Goal: Task Accomplishment & Management: Manage account settings

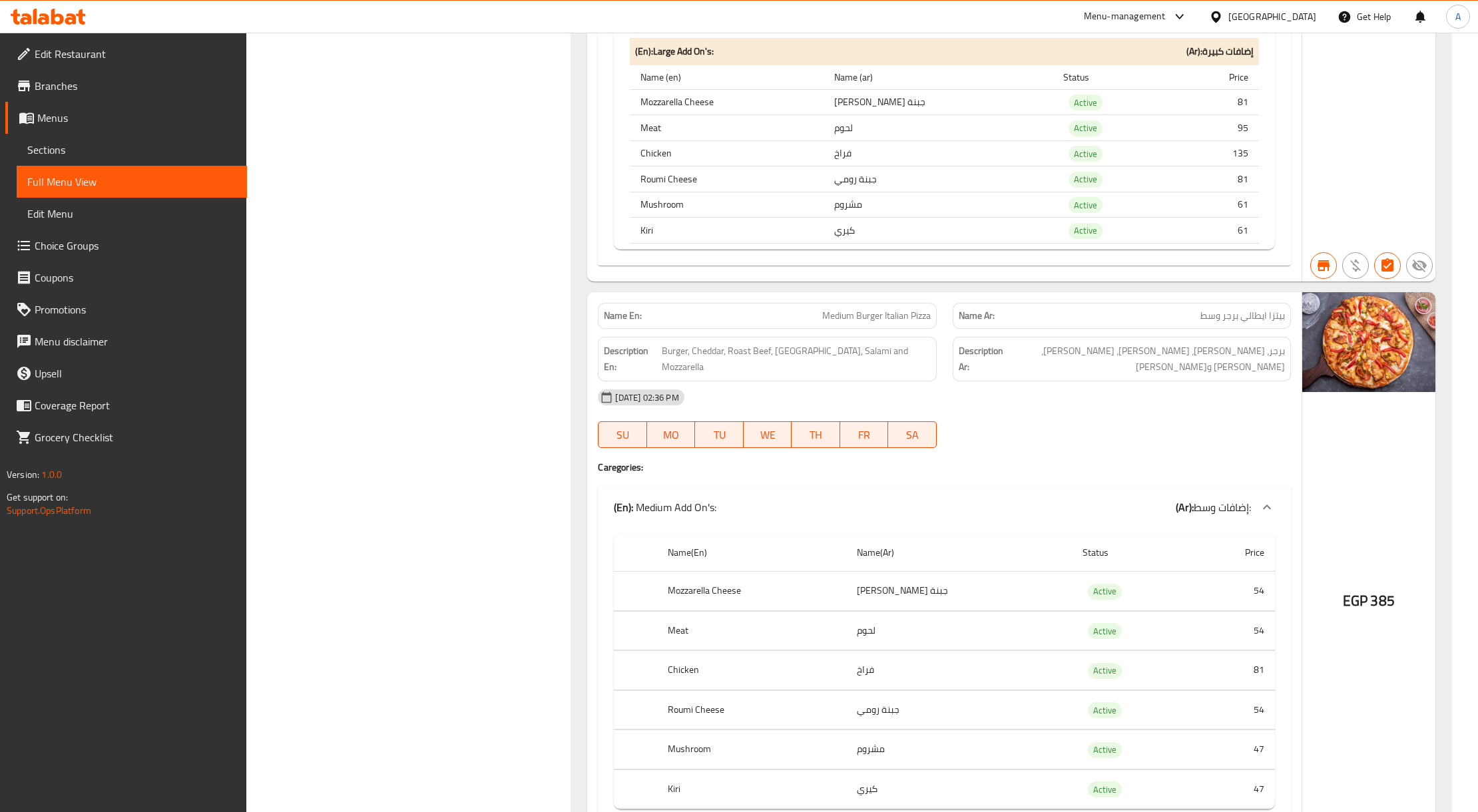
scroll to position [72267, 0]
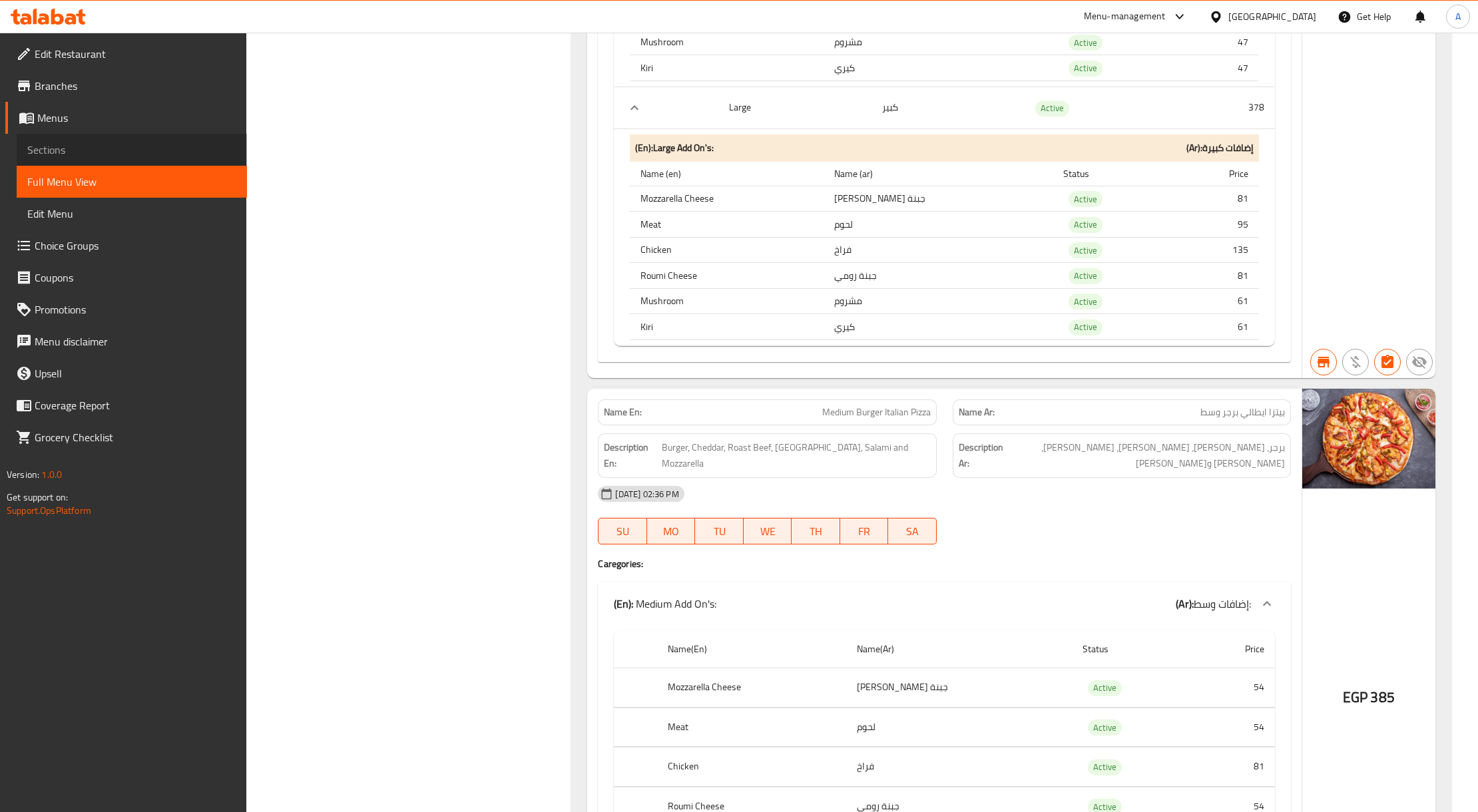
click at [69, 142] on span "Sections" at bounding box center [131, 150] width 209 height 16
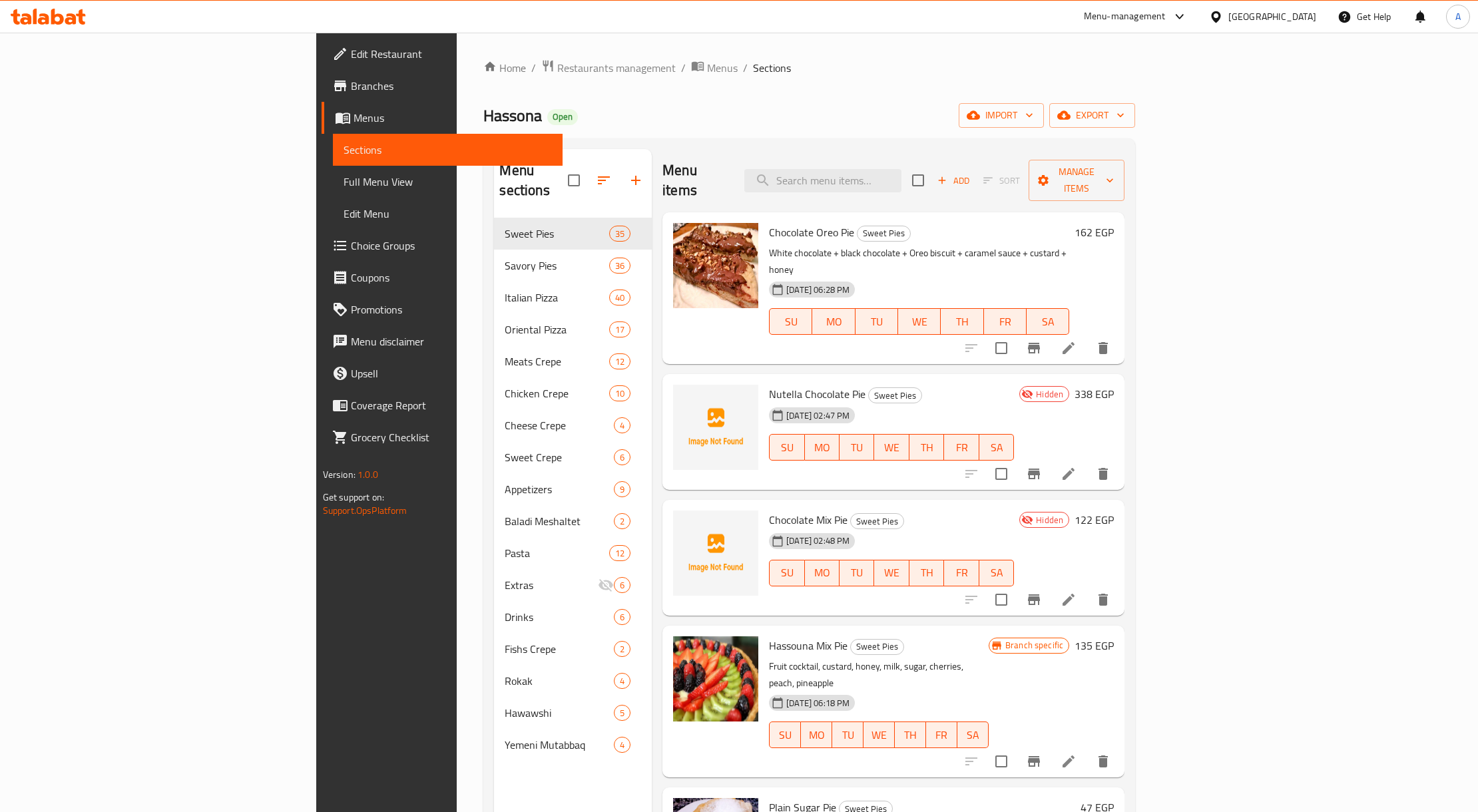
click at [1220, 17] on icon at bounding box center [1215, 17] width 9 height 12
click at [1145, 350] on div "[GEOGRAPHIC_DATA]" at bounding box center [1172, 349] width 88 height 14
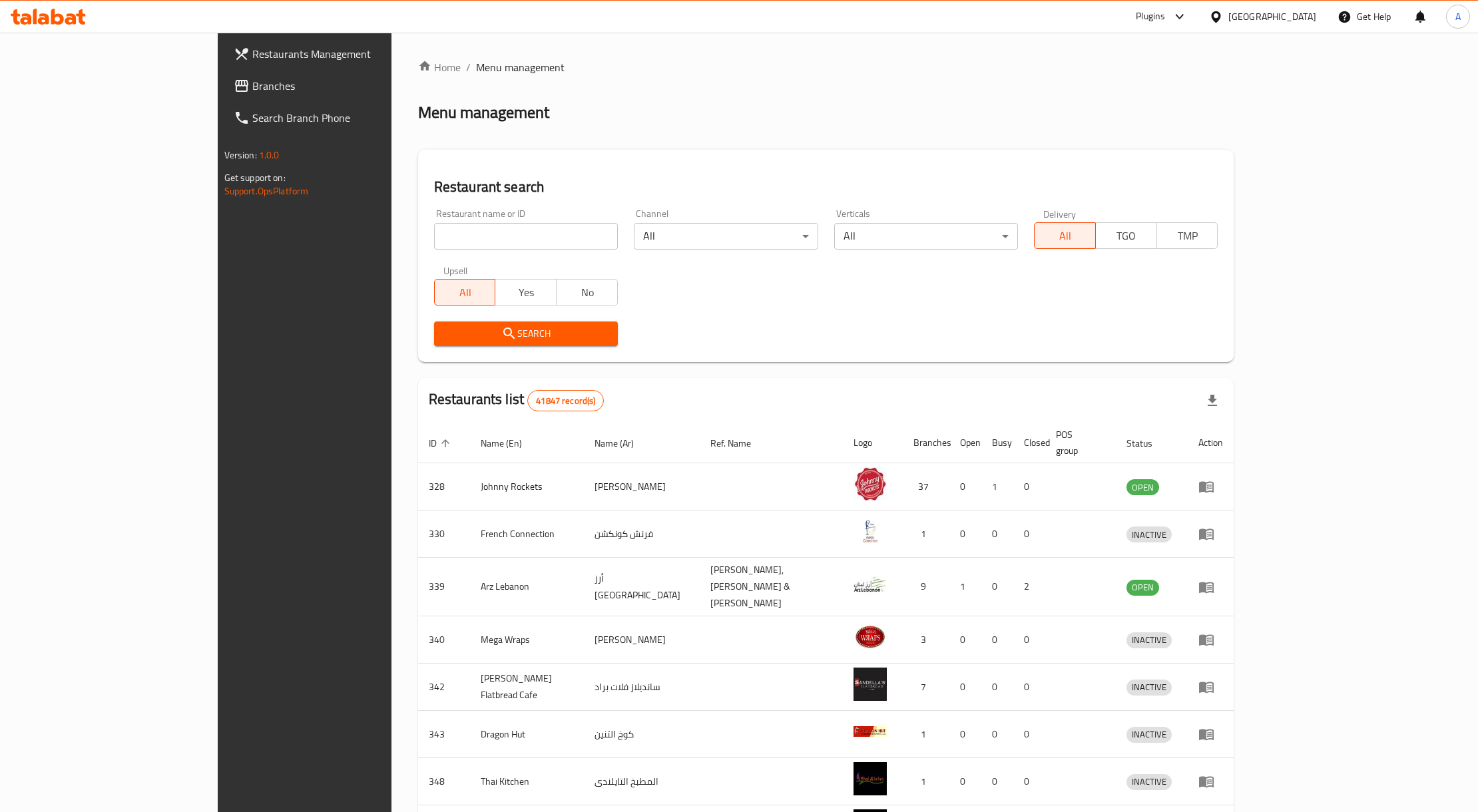
click at [434, 238] on input "search" at bounding box center [526, 236] width 183 height 27
paste input "777275"
type input "777275"
click button "Search" at bounding box center [526, 334] width 183 height 25
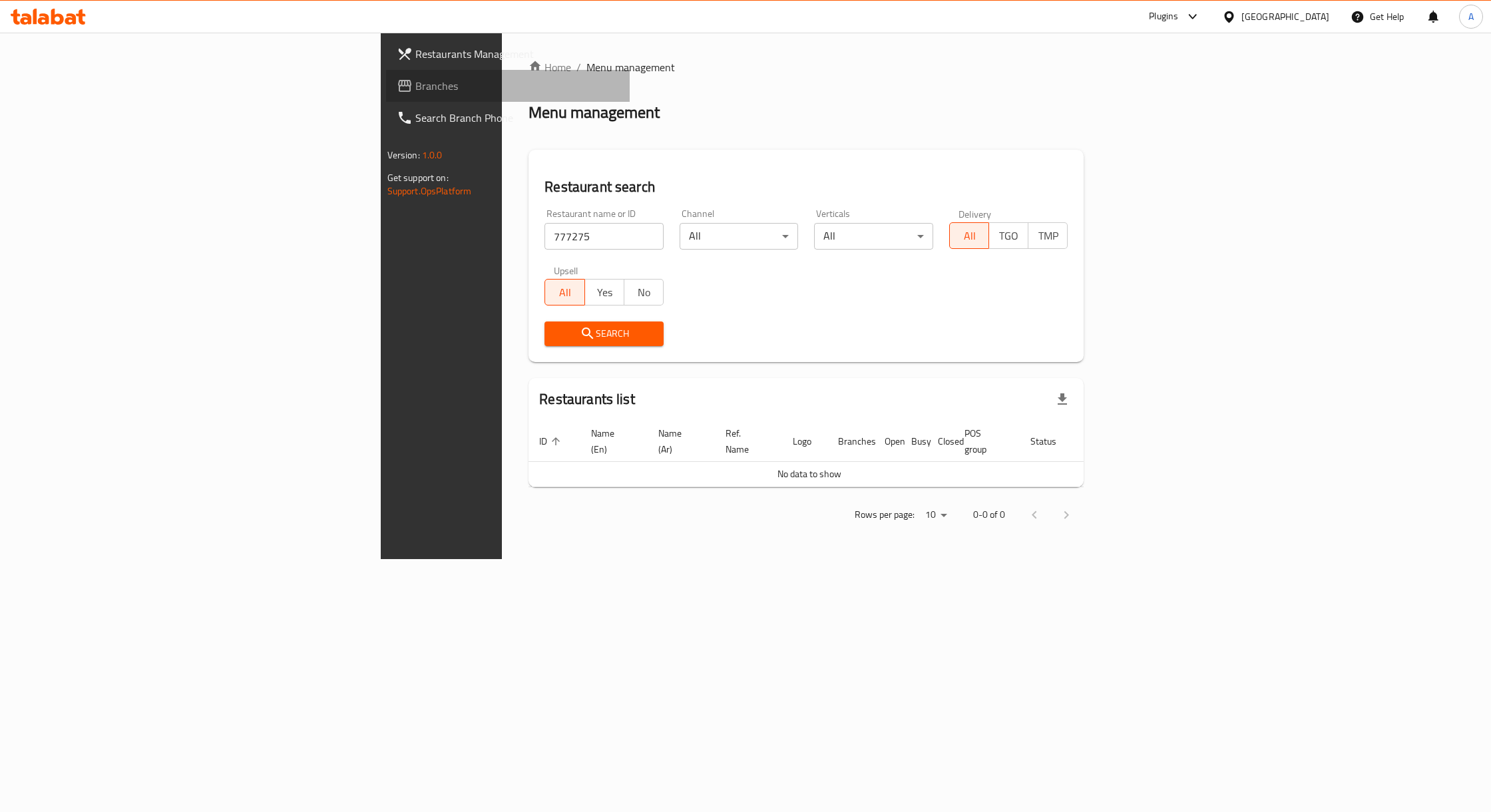
click at [415, 88] on span "Branches" at bounding box center [517, 86] width 204 height 16
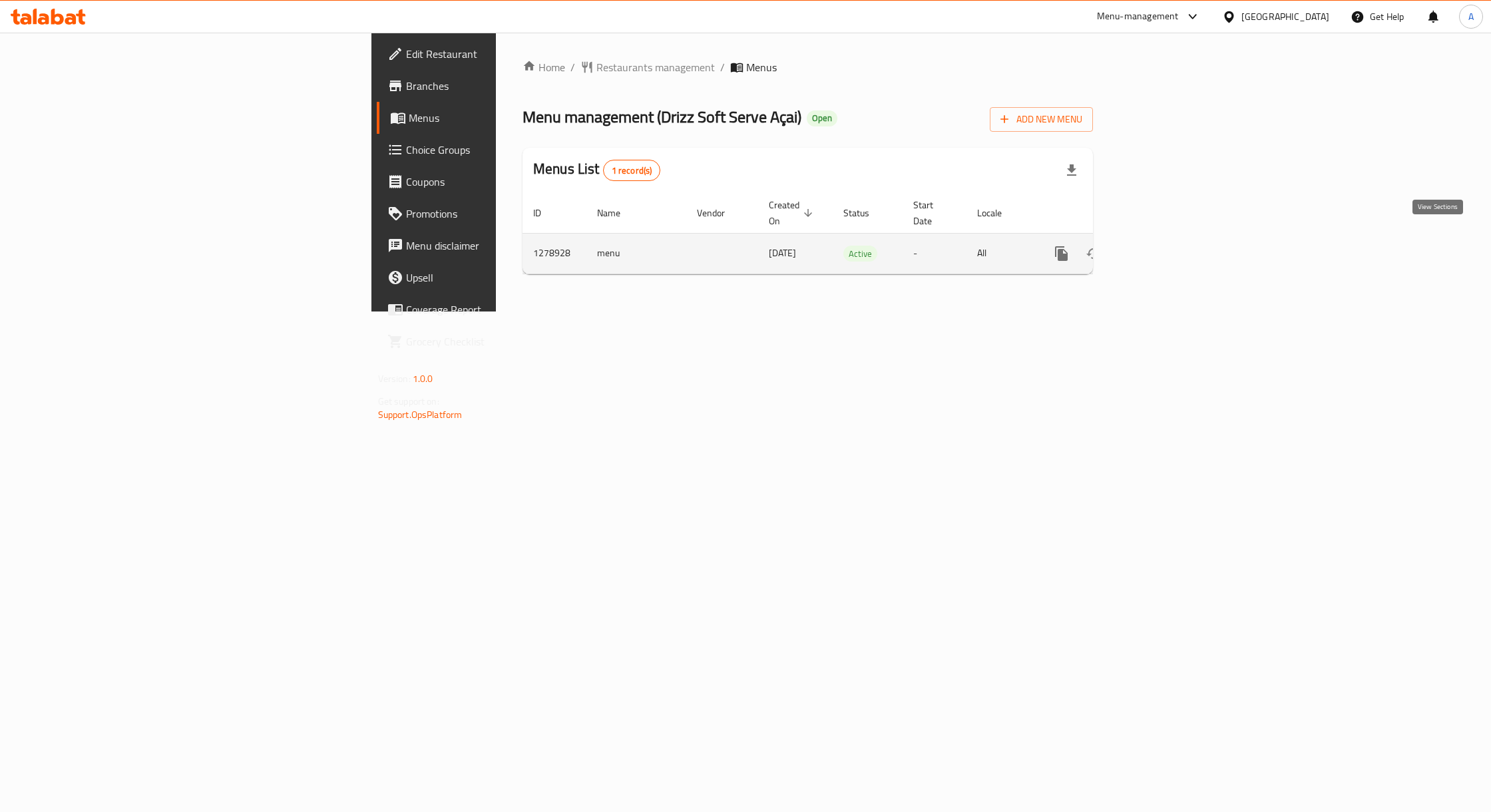
click at [1174, 241] on link "enhanced table" at bounding box center [1158, 254] width 32 height 32
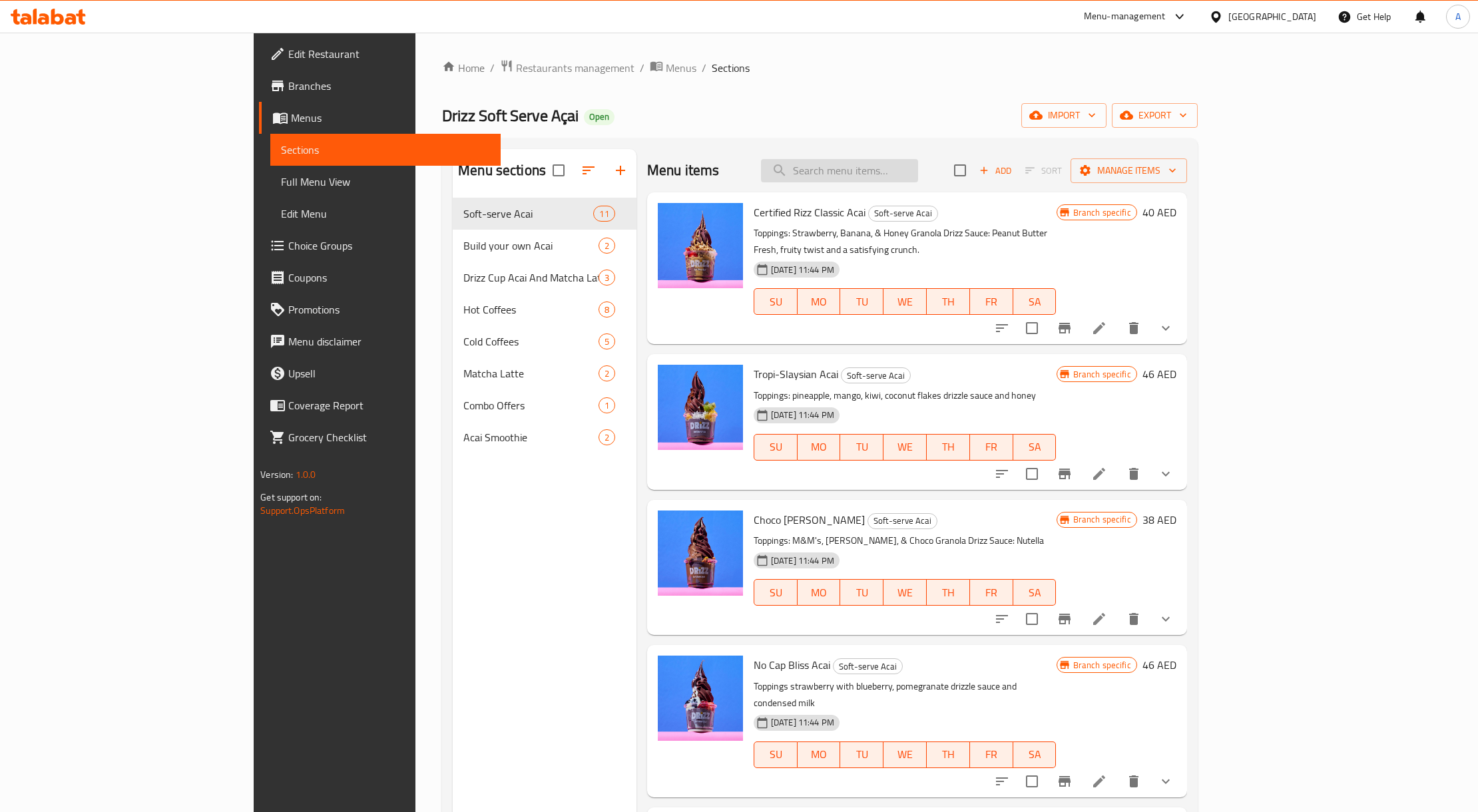
click at [881, 174] on input "search" at bounding box center [839, 170] width 157 height 23
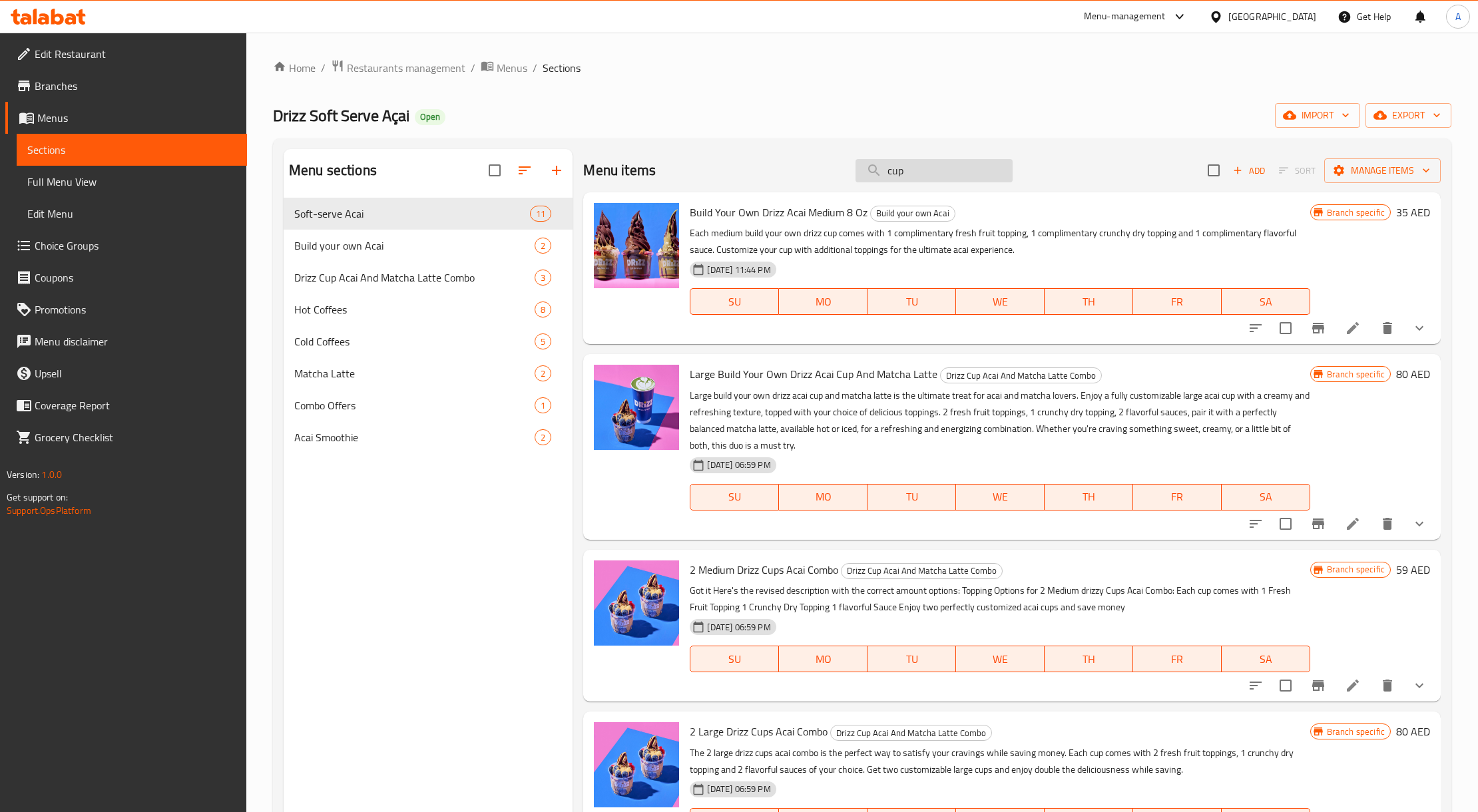
drag, startPoint x: 901, startPoint y: 174, endPoint x: 855, endPoint y: 176, distance: 46.0
click at [856, 176] on input "cup" at bounding box center [934, 170] width 157 height 23
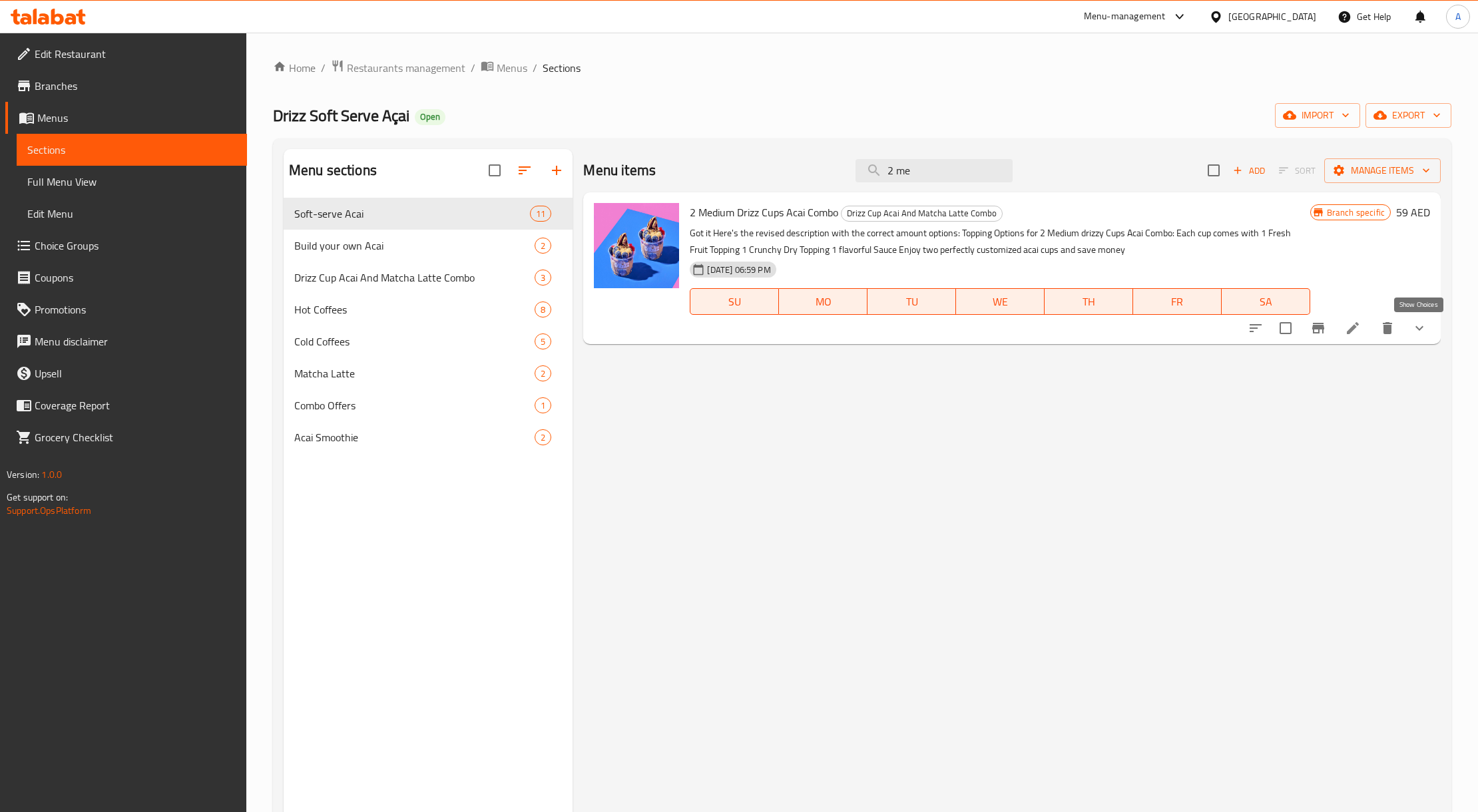
type input "2 me"
click at [1423, 330] on icon "show more" at bounding box center [1419, 328] width 16 height 16
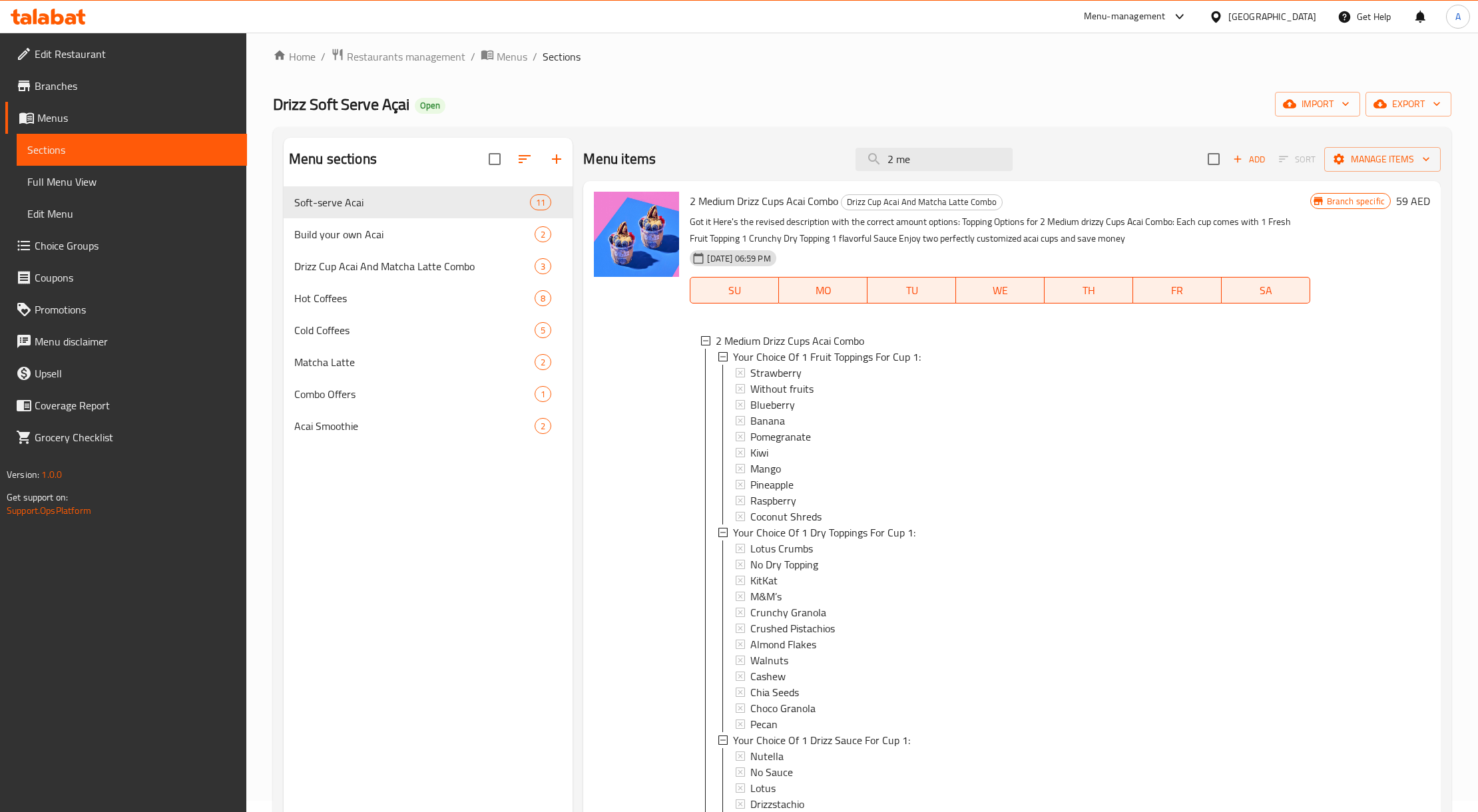
scroll to position [9, 0]
click at [813, 370] on div "Strawberry" at bounding box center [1024, 375] width 548 height 16
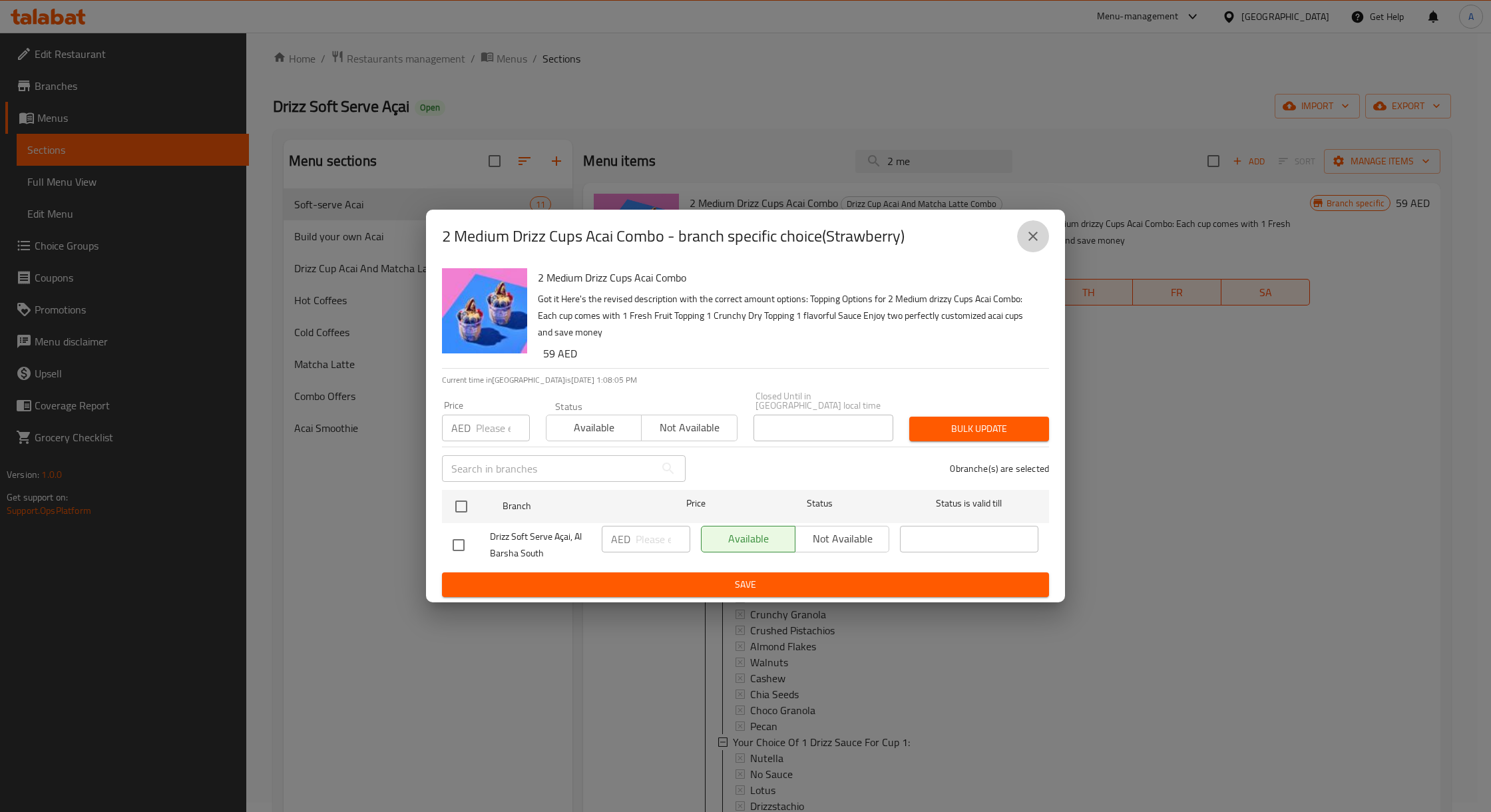
click at [1034, 237] on icon "close" at bounding box center [1033, 236] width 16 height 16
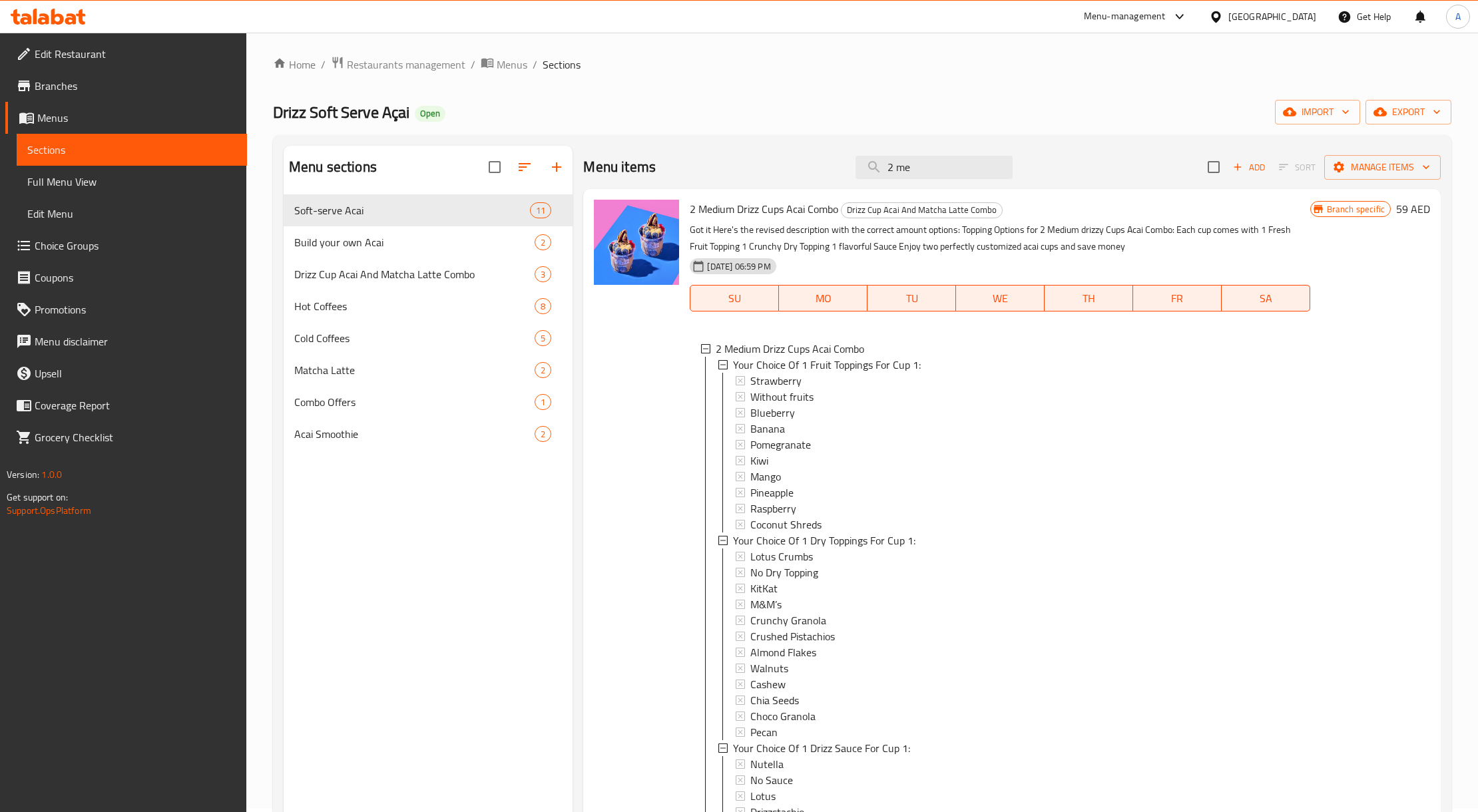
scroll to position [0, 0]
click at [104, 98] on link "Branches" at bounding box center [126, 86] width 242 height 32
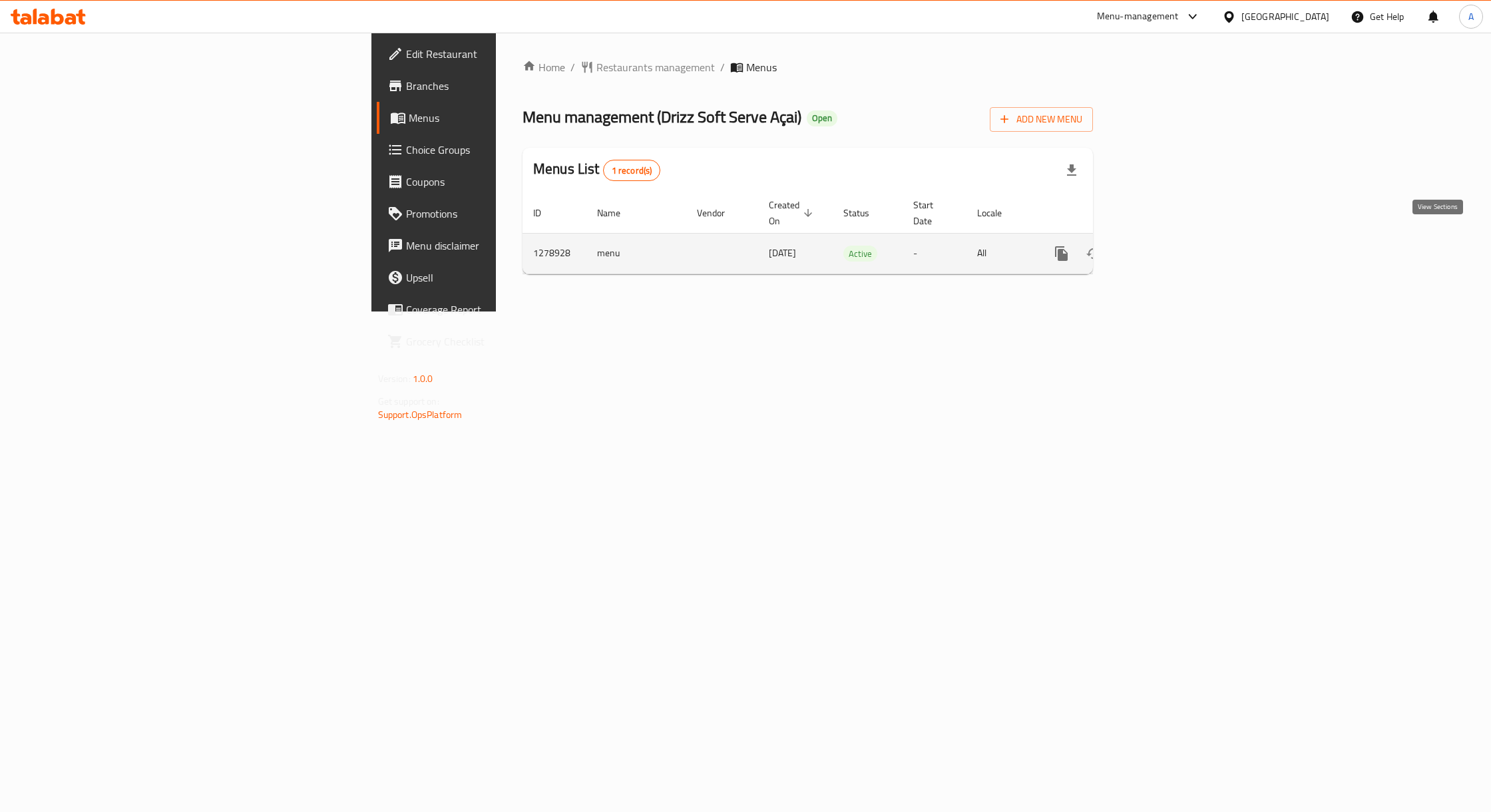
click at [1166, 246] on icon "enhanced table" at bounding box center [1158, 254] width 16 height 16
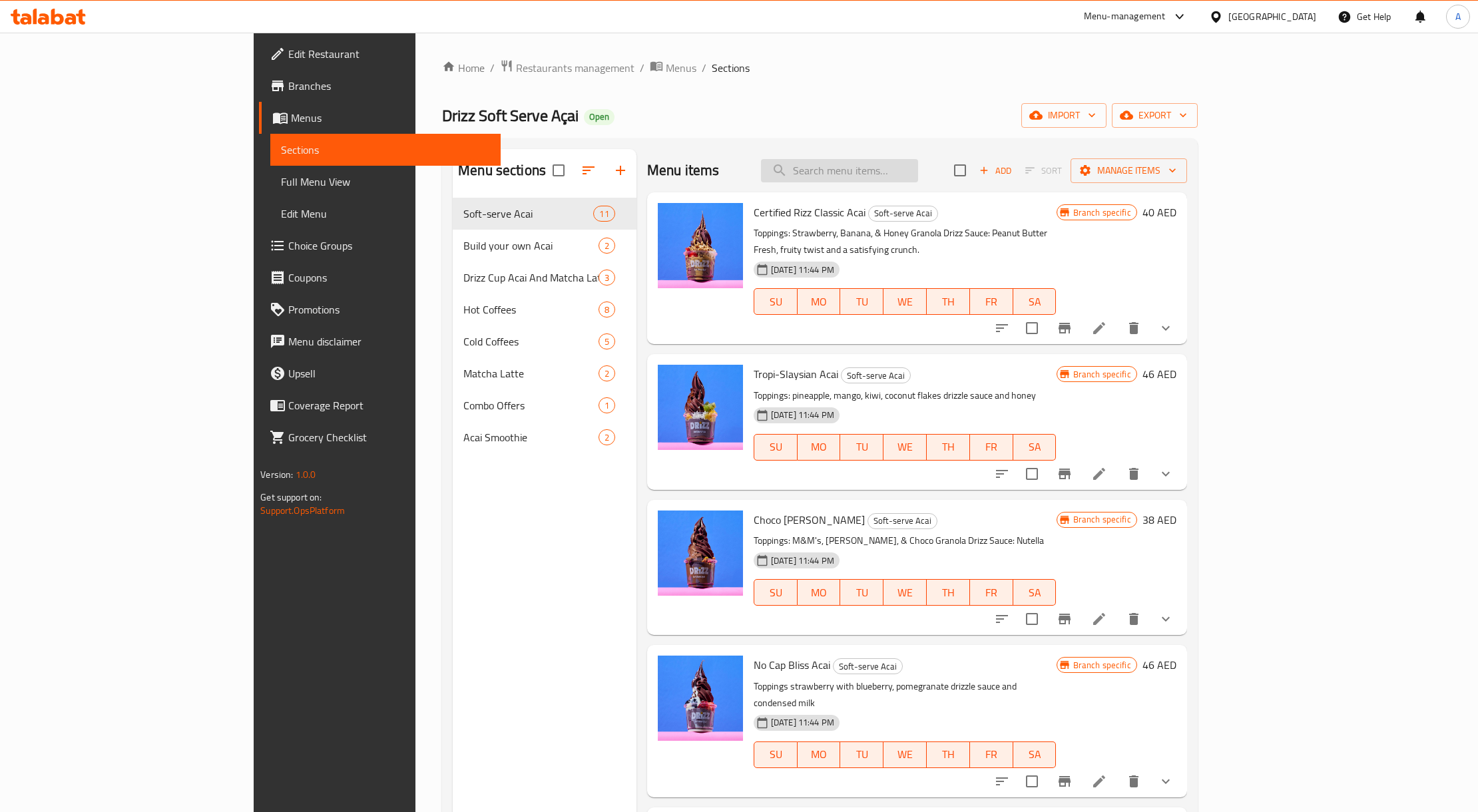
click at [918, 160] on input "search" at bounding box center [839, 170] width 157 height 23
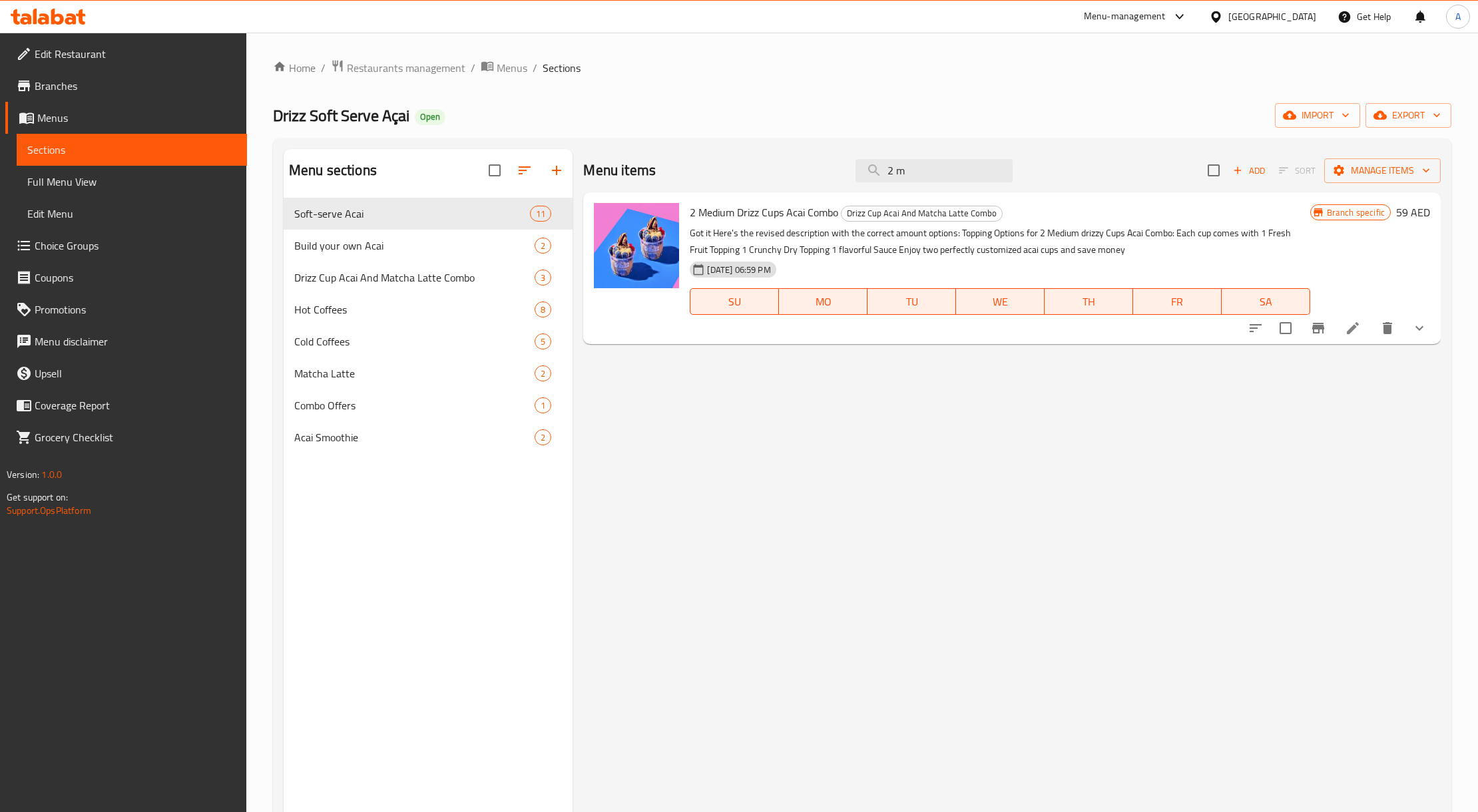
type input "2 m"
click at [1365, 329] on li at bounding box center [1353, 328] width 38 height 24
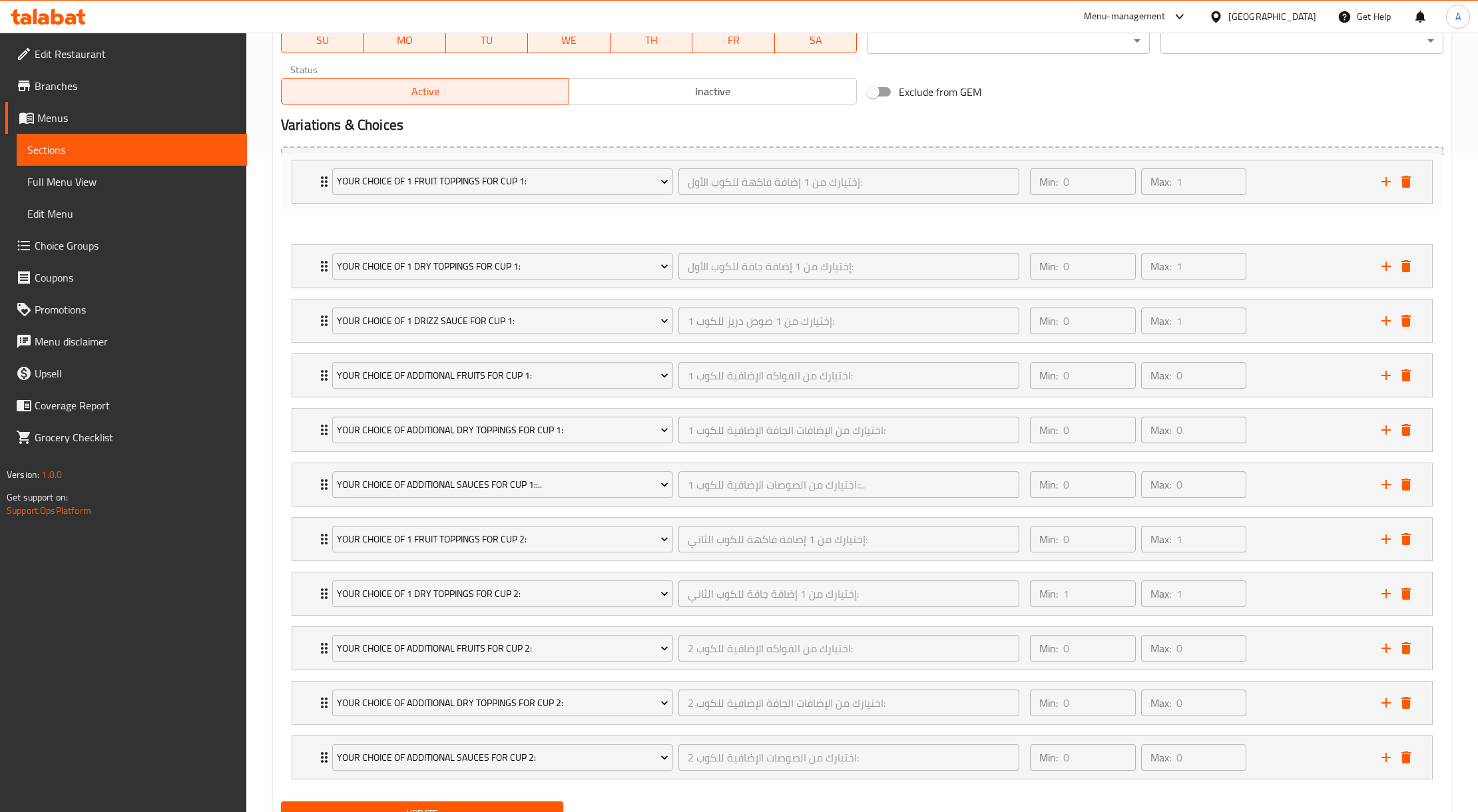
scroll to position [653, 0]
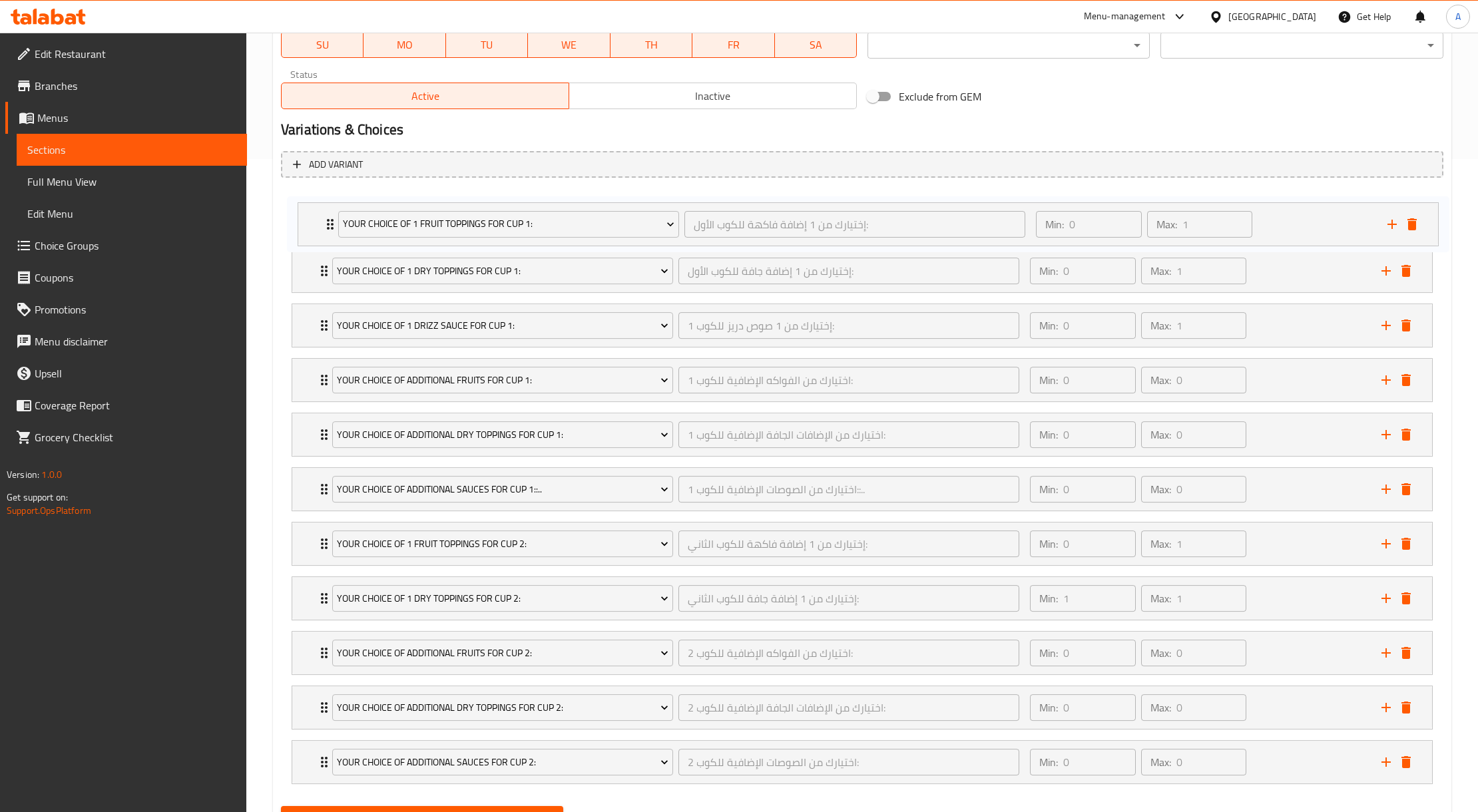
drag, startPoint x: 1300, startPoint y: 156, endPoint x: 1306, endPoint y: 241, distance: 85.2
click at [1306, 241] on div "Your Choice Of 1 Fruit Toppings For Cup 1: إختيارك من 1 إضافة فاكهة للكوب الأول…" at bounding box center [862, 489] width 1162 height 601
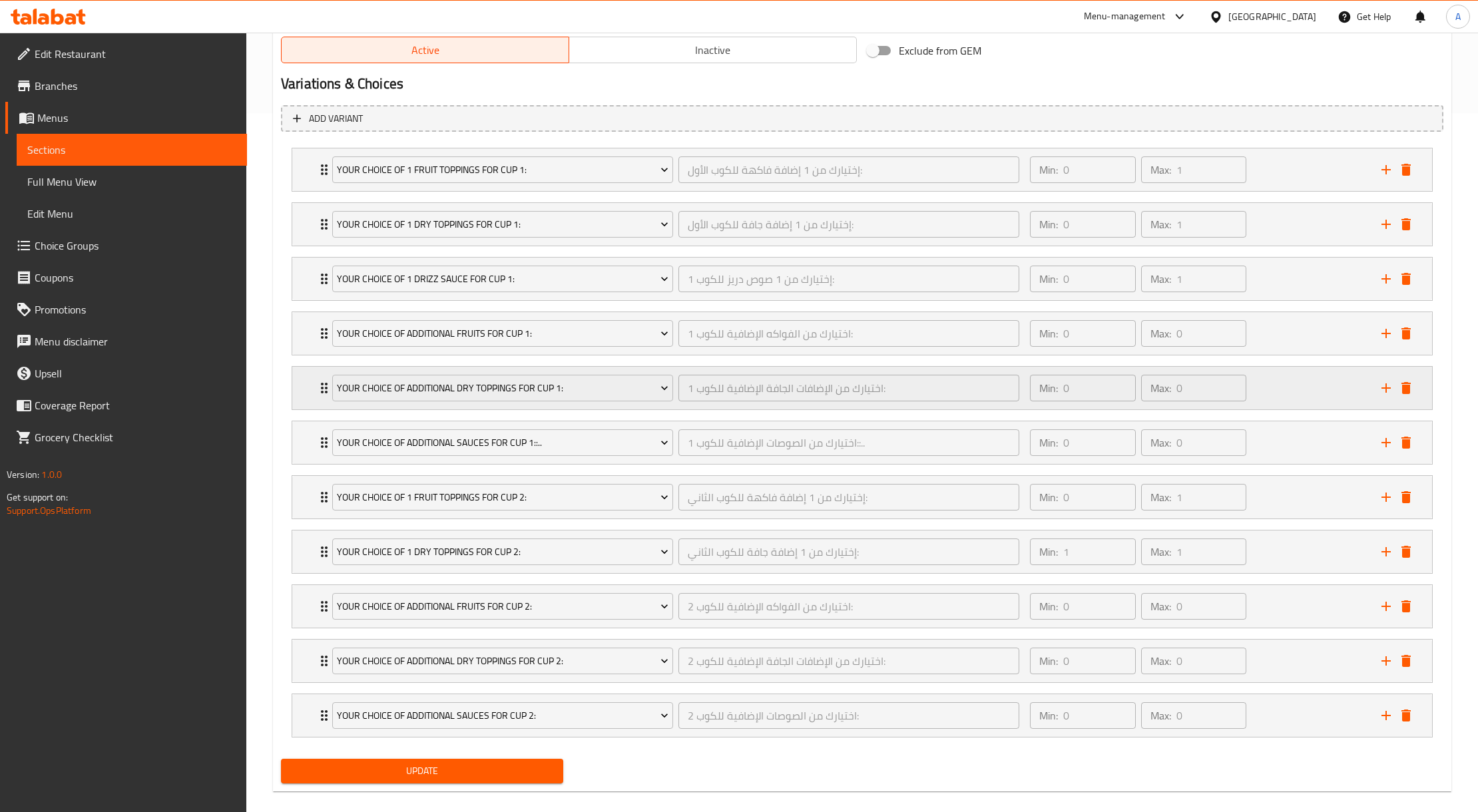
scroll to position [725, 0]
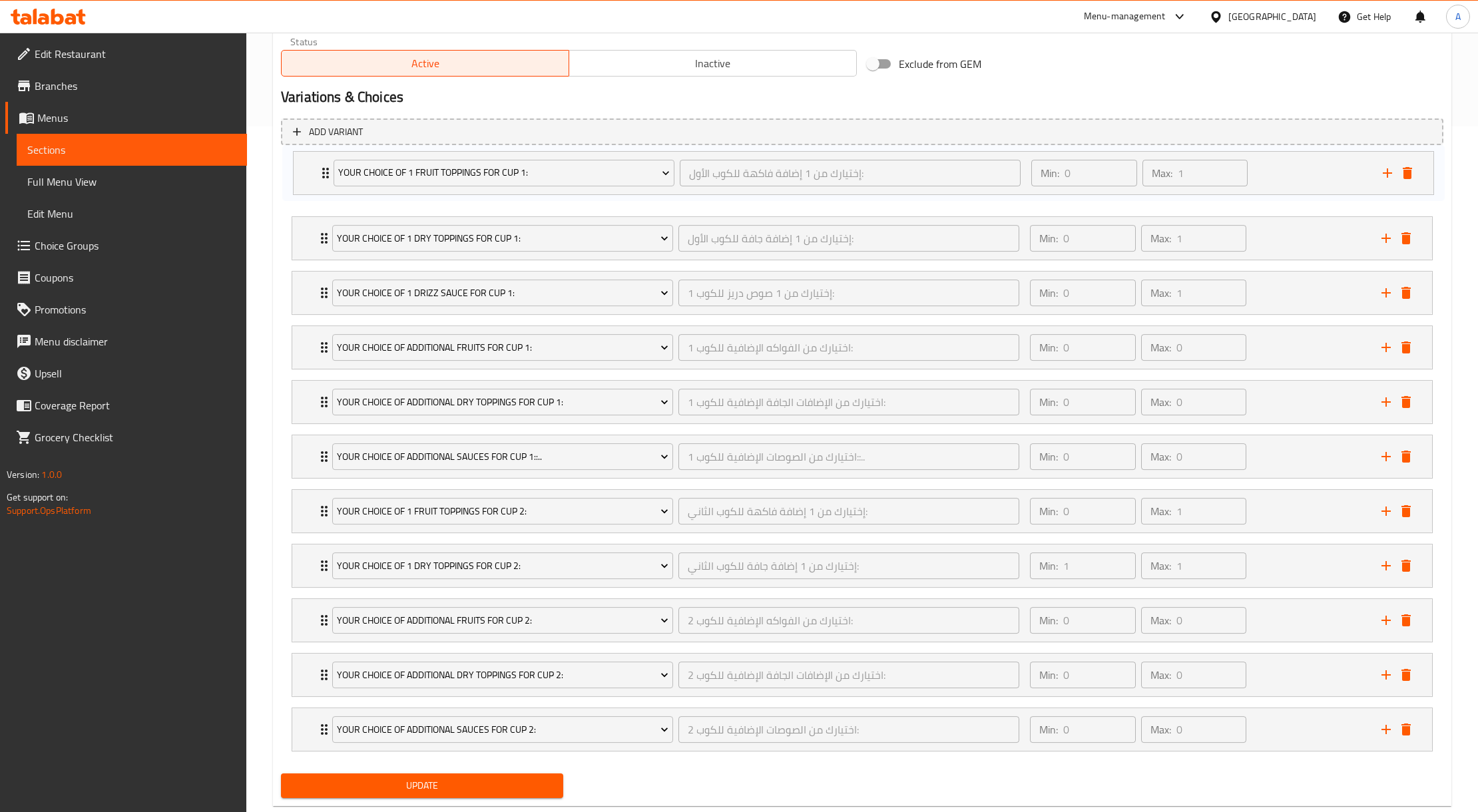
drag, startPoint x: 1304, startPoint y: 152, endPoint x: 1305, endPoint y: 185, distance: 33.0
click at [1305, 185] on div "Your Choice Of 1 Fruit Toppings For Cup 1: إختيارك من 1 إضافة فاكهة للكوب الأول…" at bounding box center [862, 457] width 1162 height 601
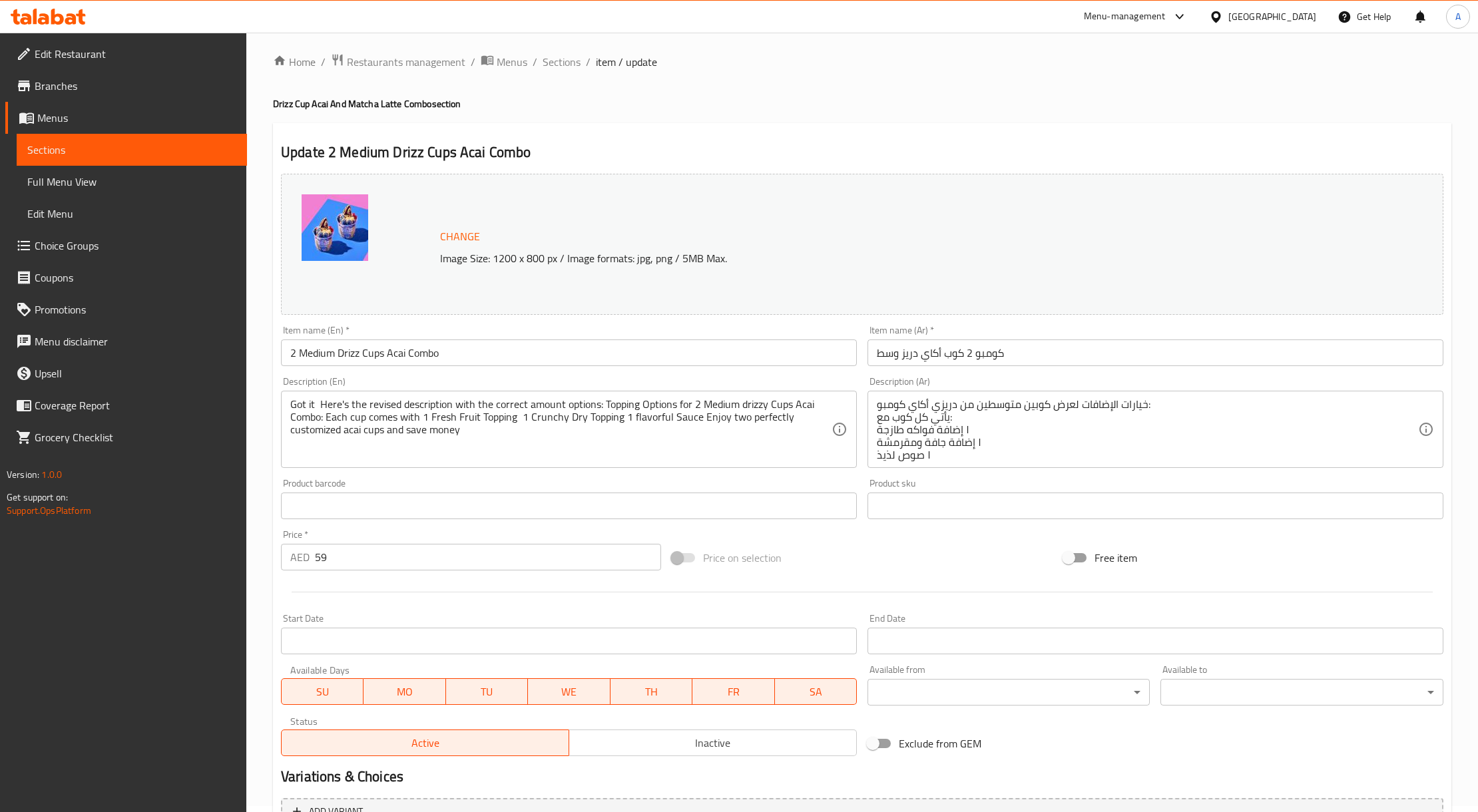
scroll to position [0, 0]
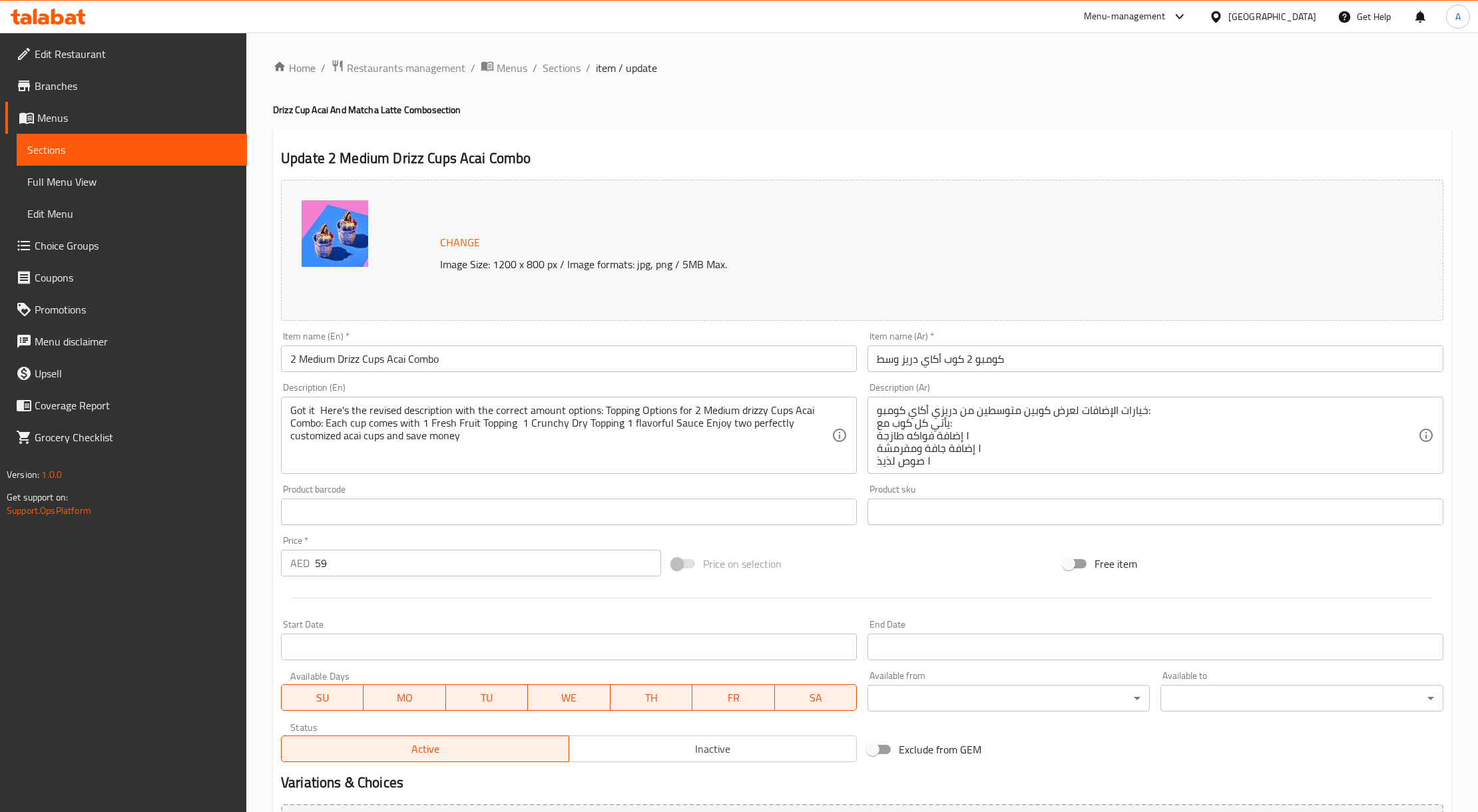
click at [379, 381] on div "Description (En) Got it Here's the revised description with the correct amount …" at bounding box center [569, 428] width 587 height 102
click at [381, 363] on input "2 Medium Drizz Cups Acai Combo" at bounding box center [569, 358] width 576 height 27
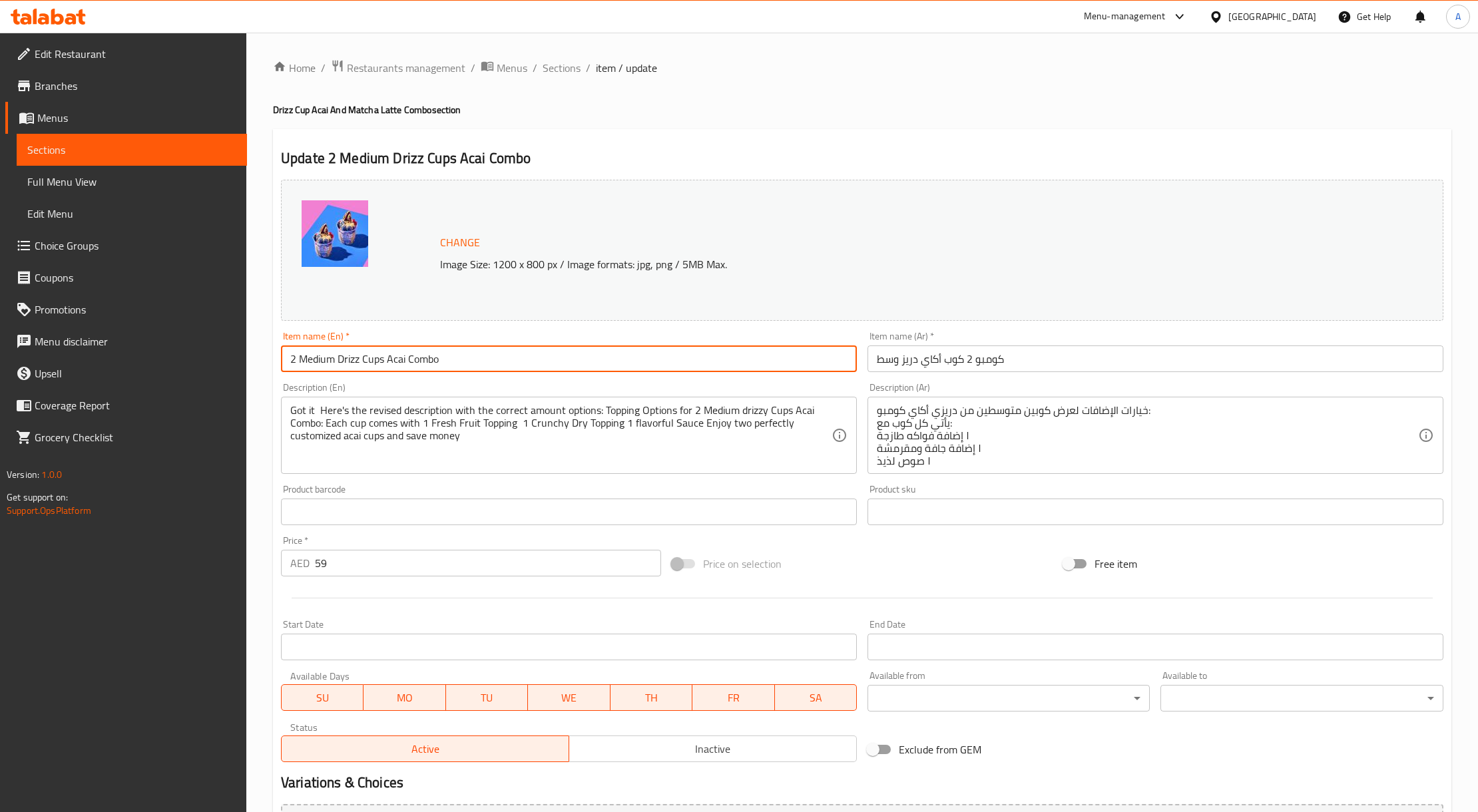
click at [381, 363] on input "2 Medium Drizz Cups Acai Combo" at bounding box center [569, 358] width 576 height 27
click at [574, 76] on span "Sections" at bounding box center [561, 68] width 38 height 16
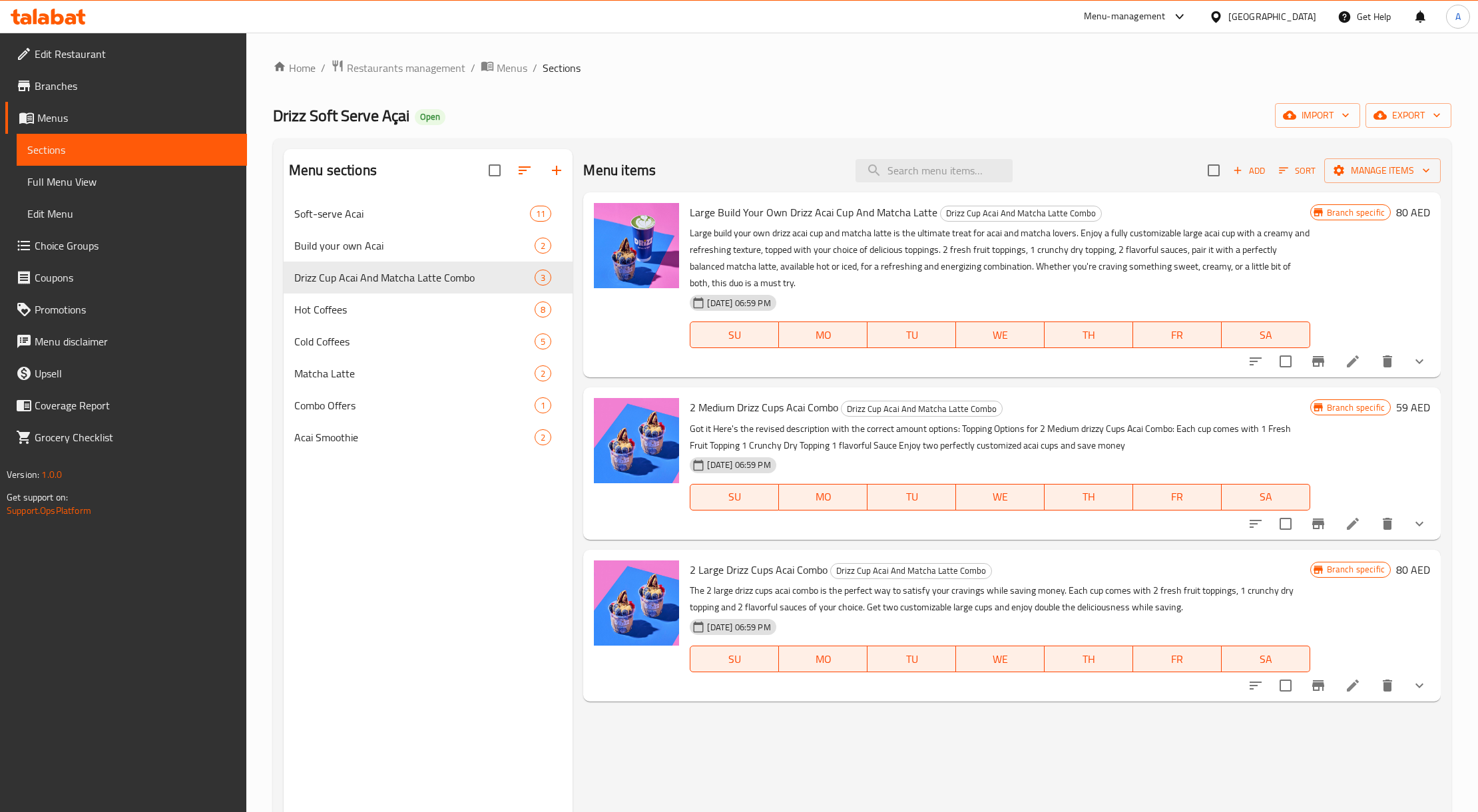
click at [938, 157] on div "Menu items Add Sort Manage items" at bounding box center [1011, 170] width 857 height 43
click at [941, 160] on input "search" at bounding box center [934, 170] width 157 height 23
paste input "2 Medium Drizz Cups Acai Combo"
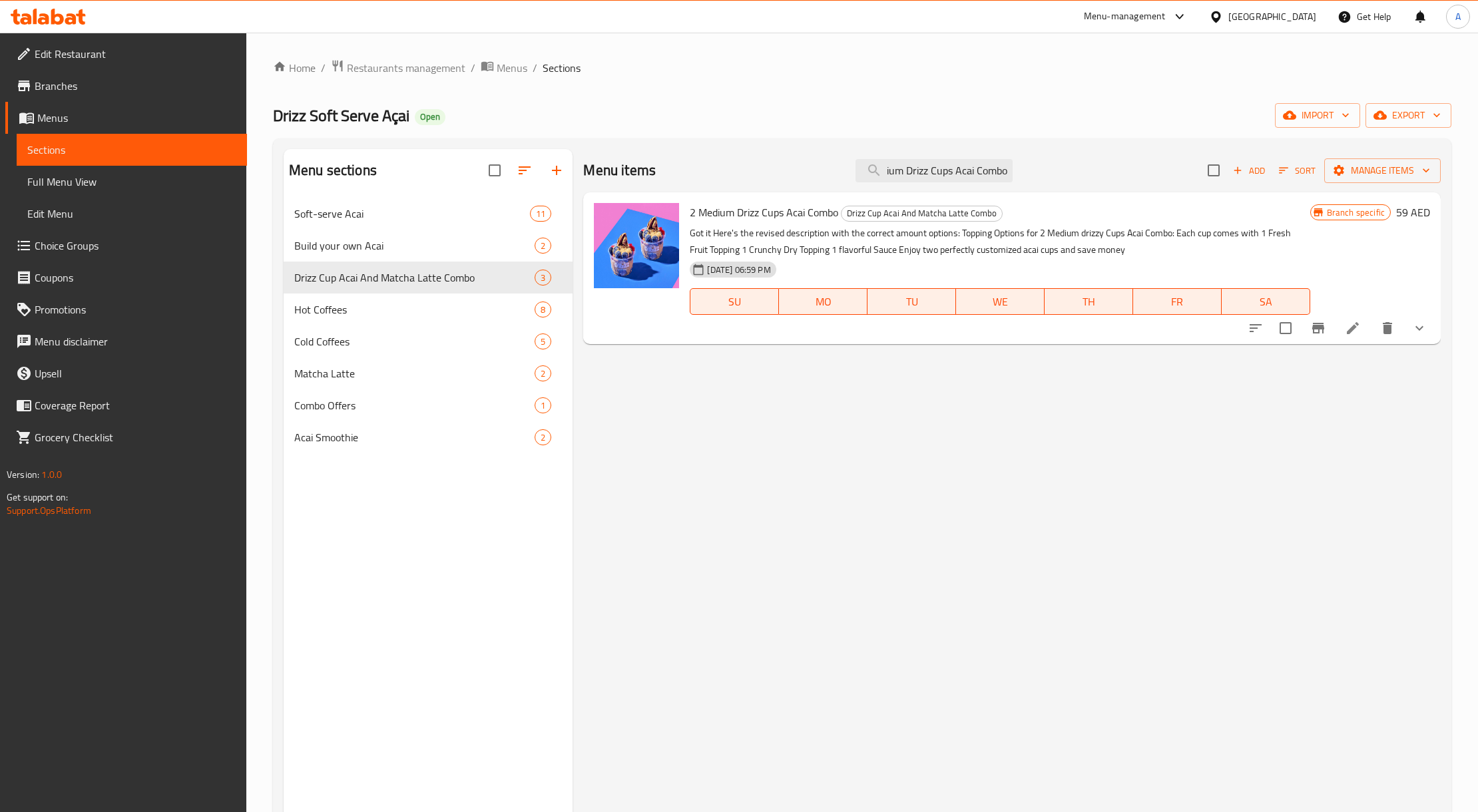
type input "2 Medium Drizz Cups Acai Combo"
click at [1437, 333] on div "2 Medium Drizz Cups Acai Combo Drizz Cup Acai And Matcha Latte Combo Got it Her…" at bounding box center [1011, 268] width 857 height 152
click at [1429, 329] on button "show more" at bounding box center [1419, 328] width 32 height 32
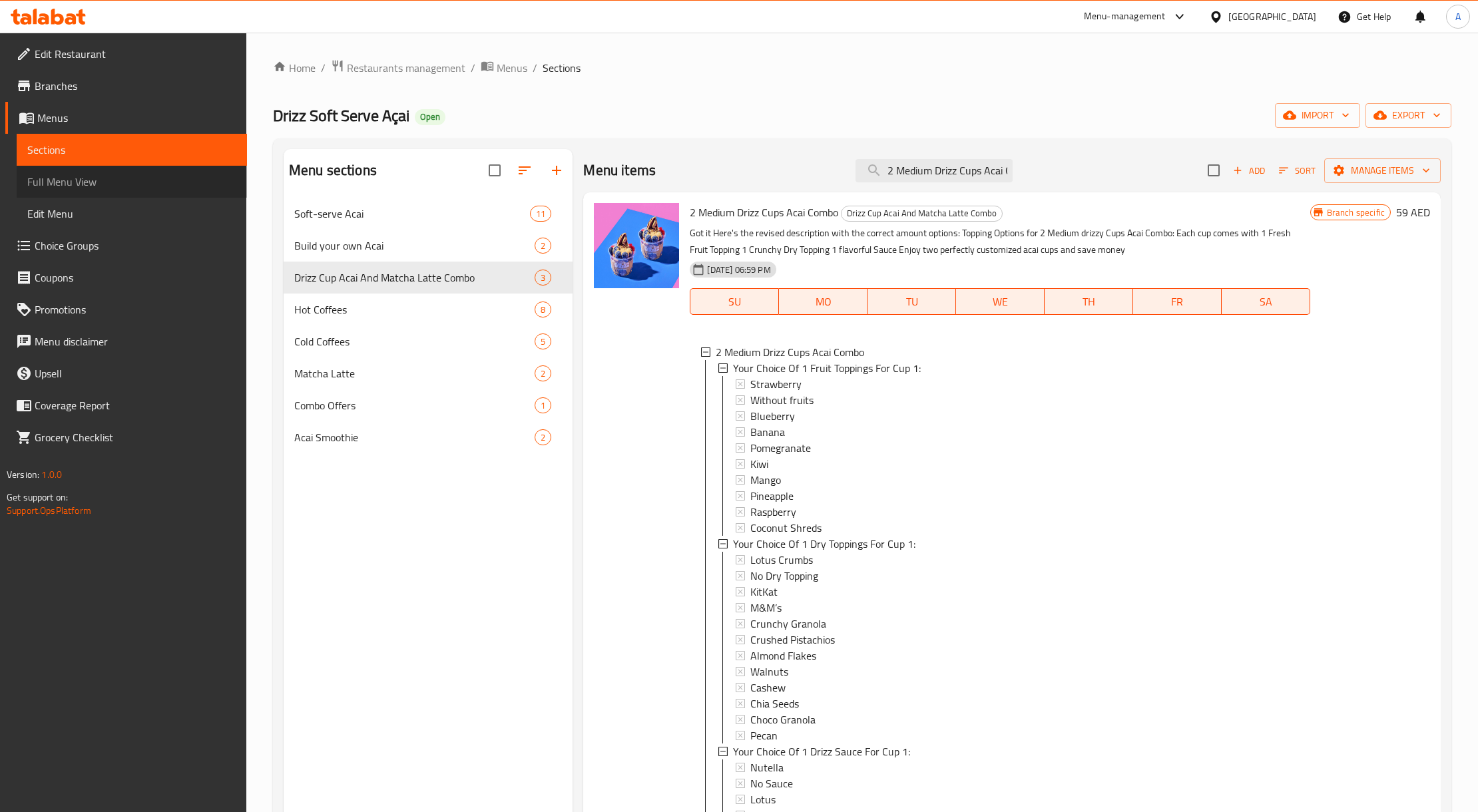
click at [112, 186] on span "Full Menu View" at bounding box center [131, 182] width 209 height 16
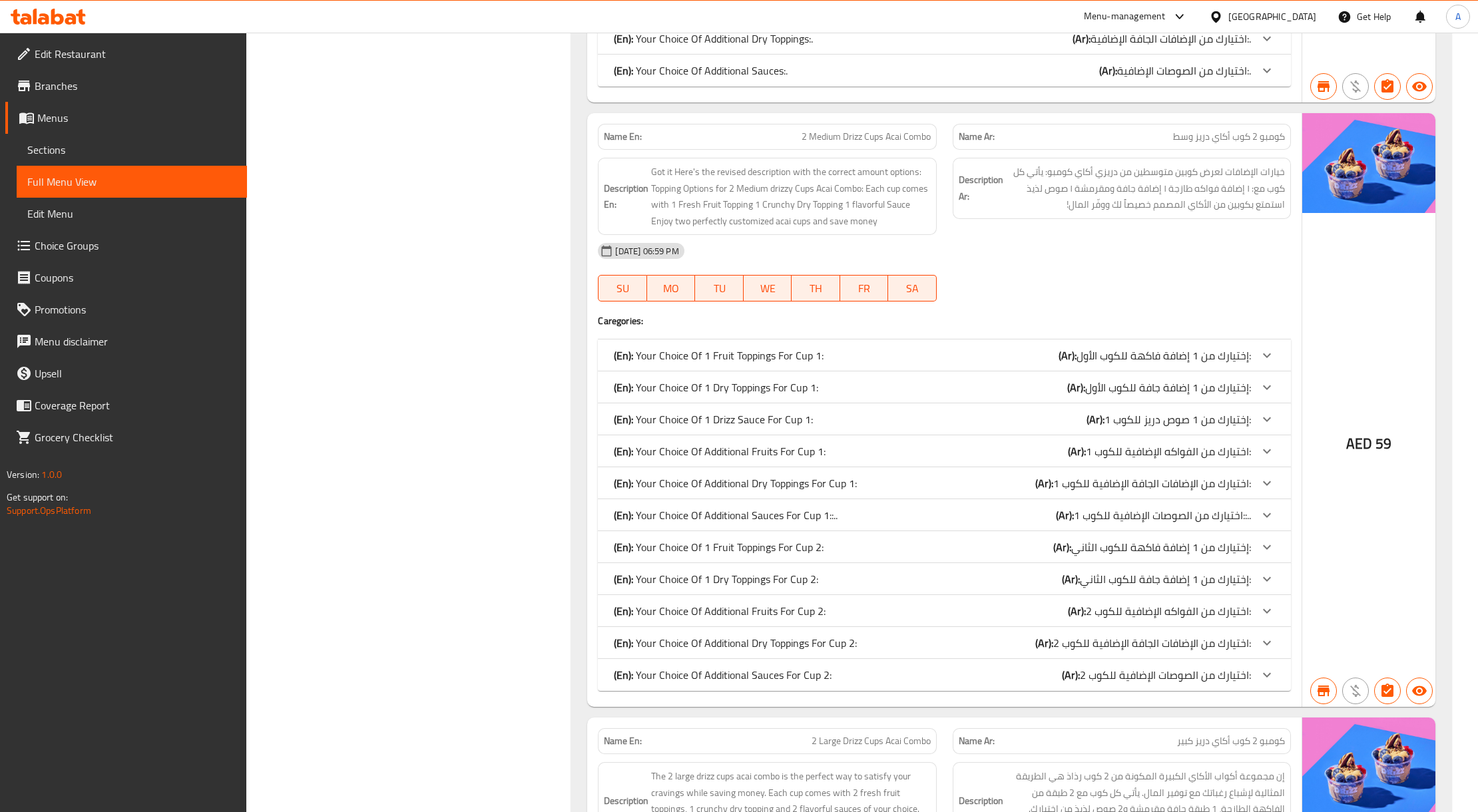
scroll to position [5617, 0]
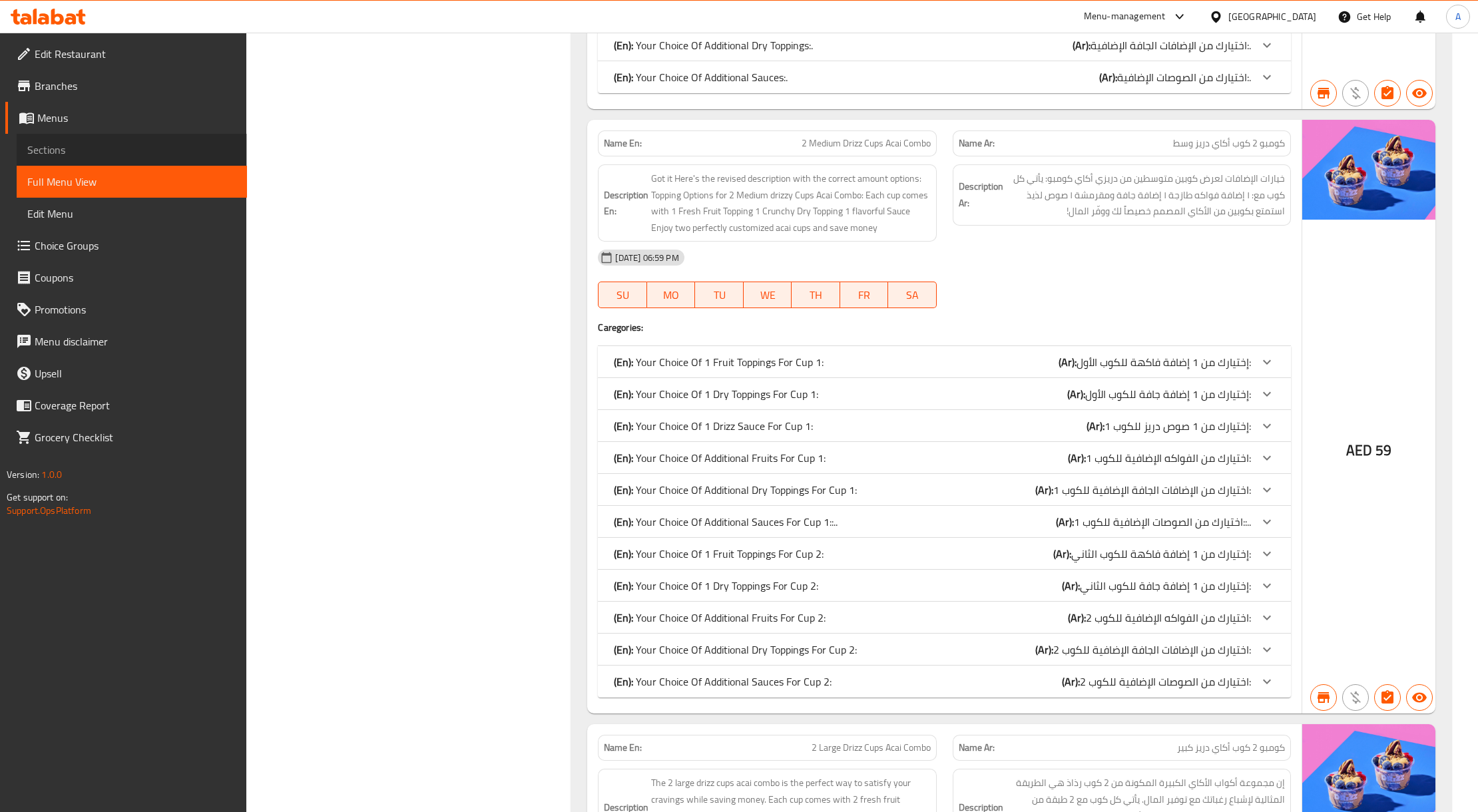
click at [57, 142] on span "Sections" at bounding box center [131, 150] width 209 height 16
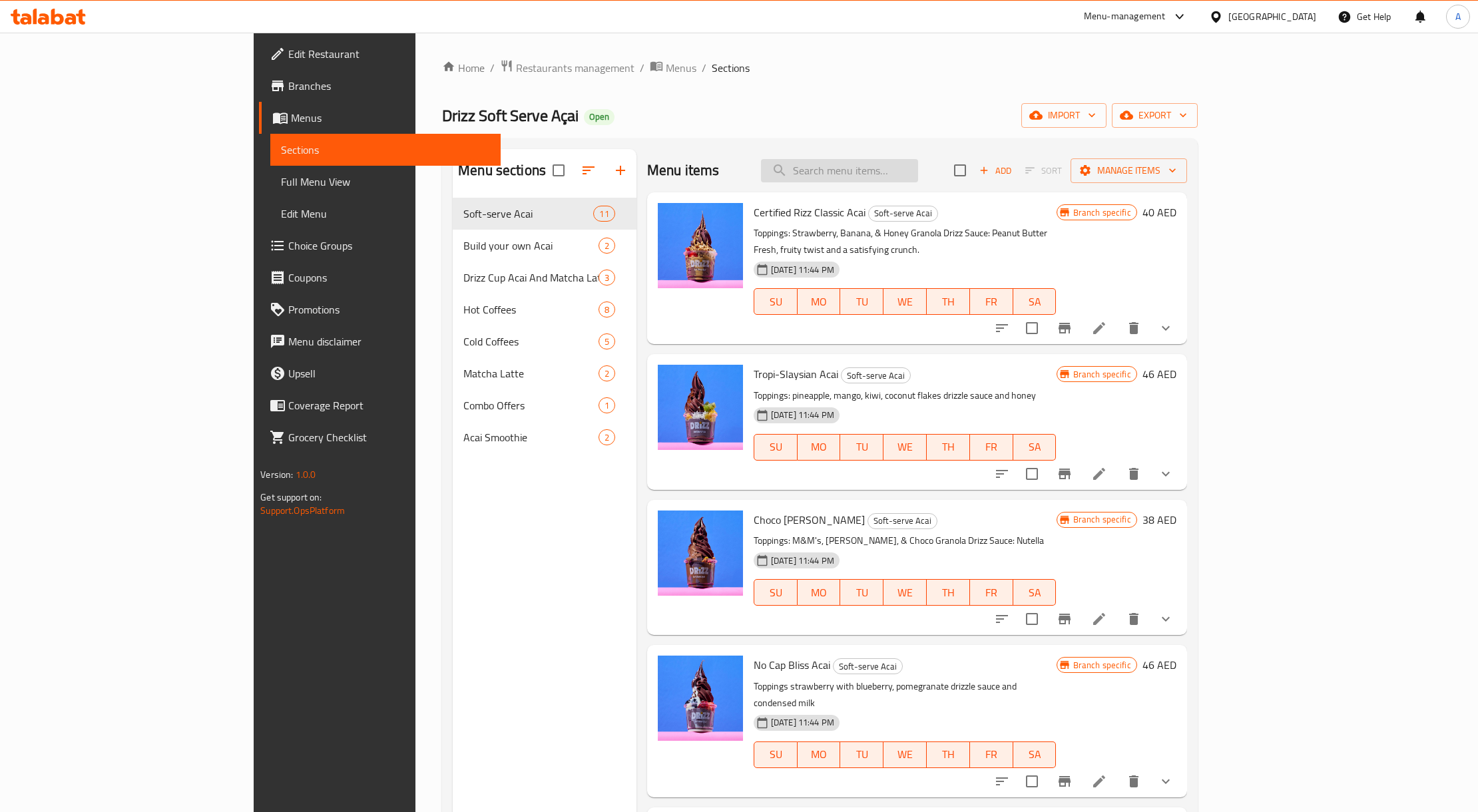
click at [903, 180] on input "search" at bounding box center [839, 170] width 157 height 23
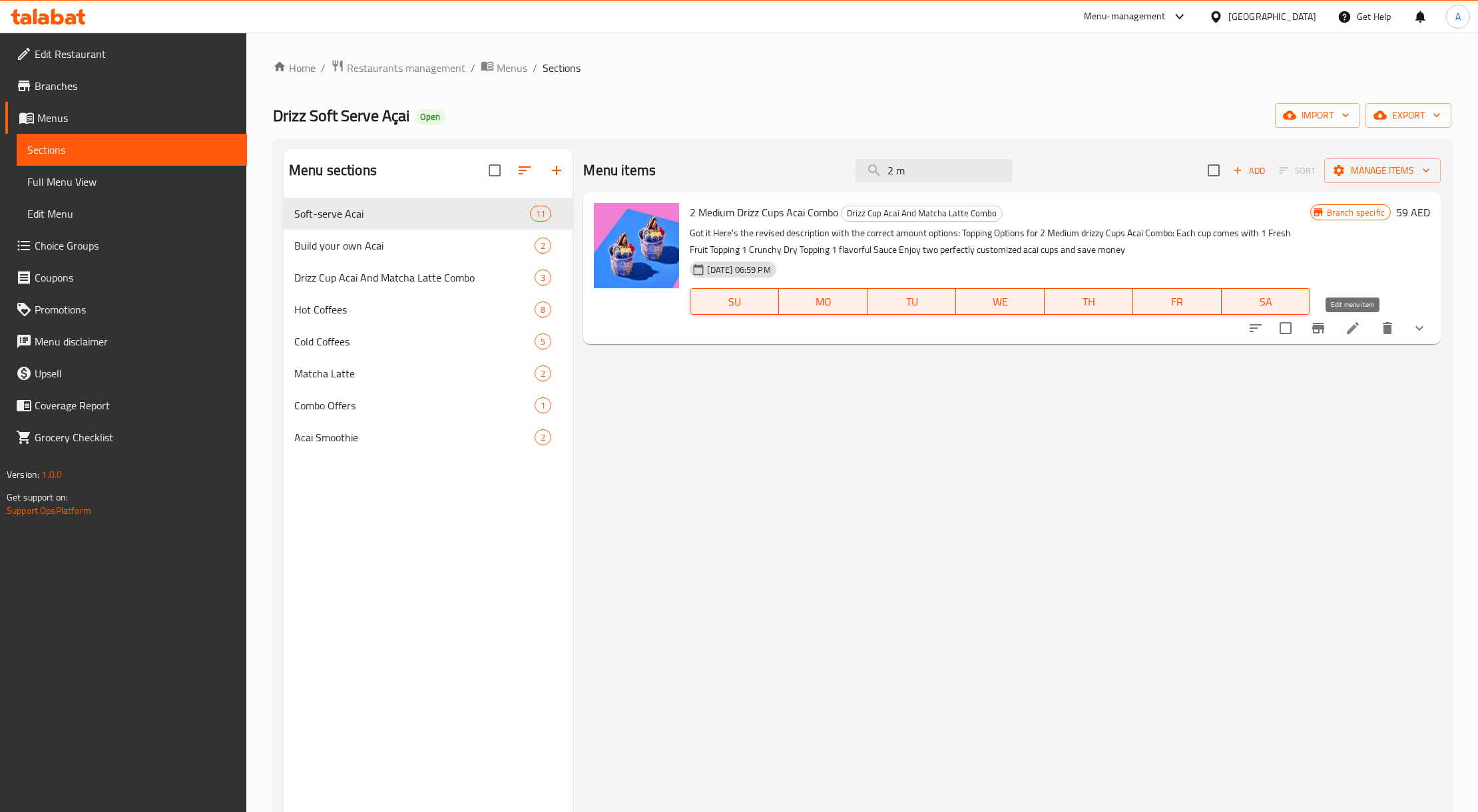
type input "2 m"
click at [1347, 330] on icon at bounding box center [1353, 328] width 16 height 16
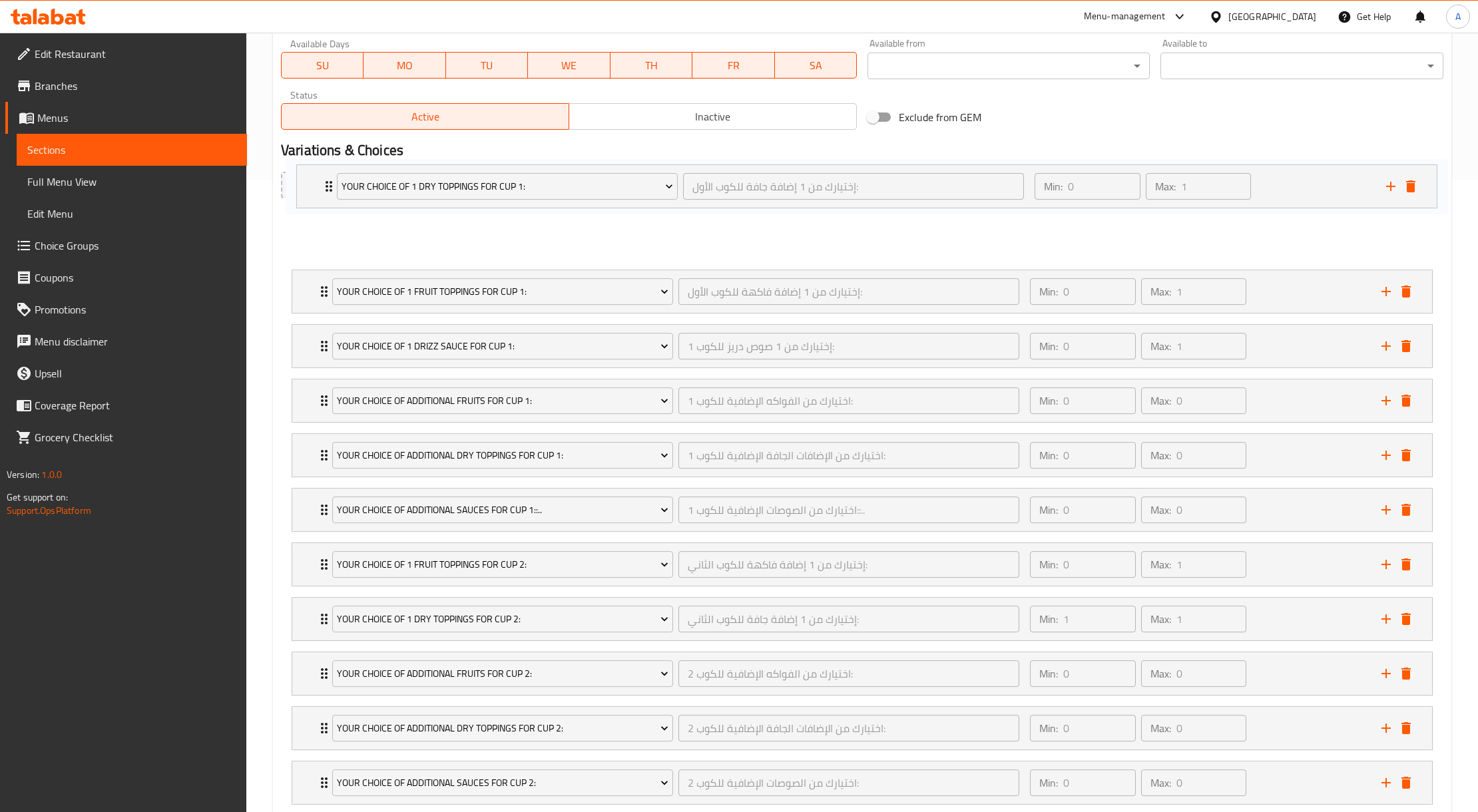
scroll to position [630, 0]
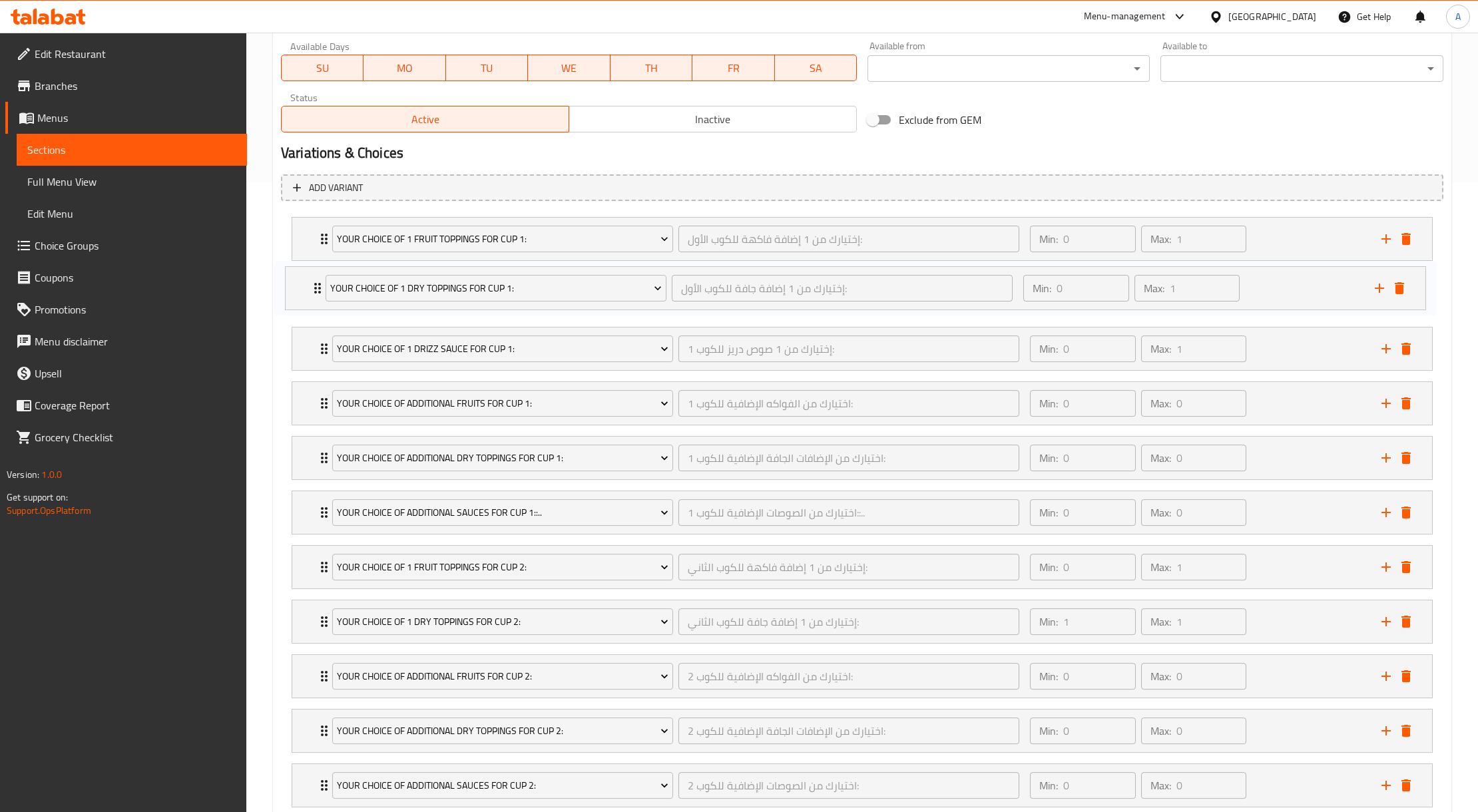
drag, startPoint x: 309, startPoint y: 216, endPoint x: 303, endPoint y: 288, distance: 72.2
click at [303, 288] on div "Your Choice Of 1 Fruit Toppings For Cup 1: إختيارك من 1 إضافة فاكهة للكوب الأول…" at bounding box center [862, 512] width 1162 height 601
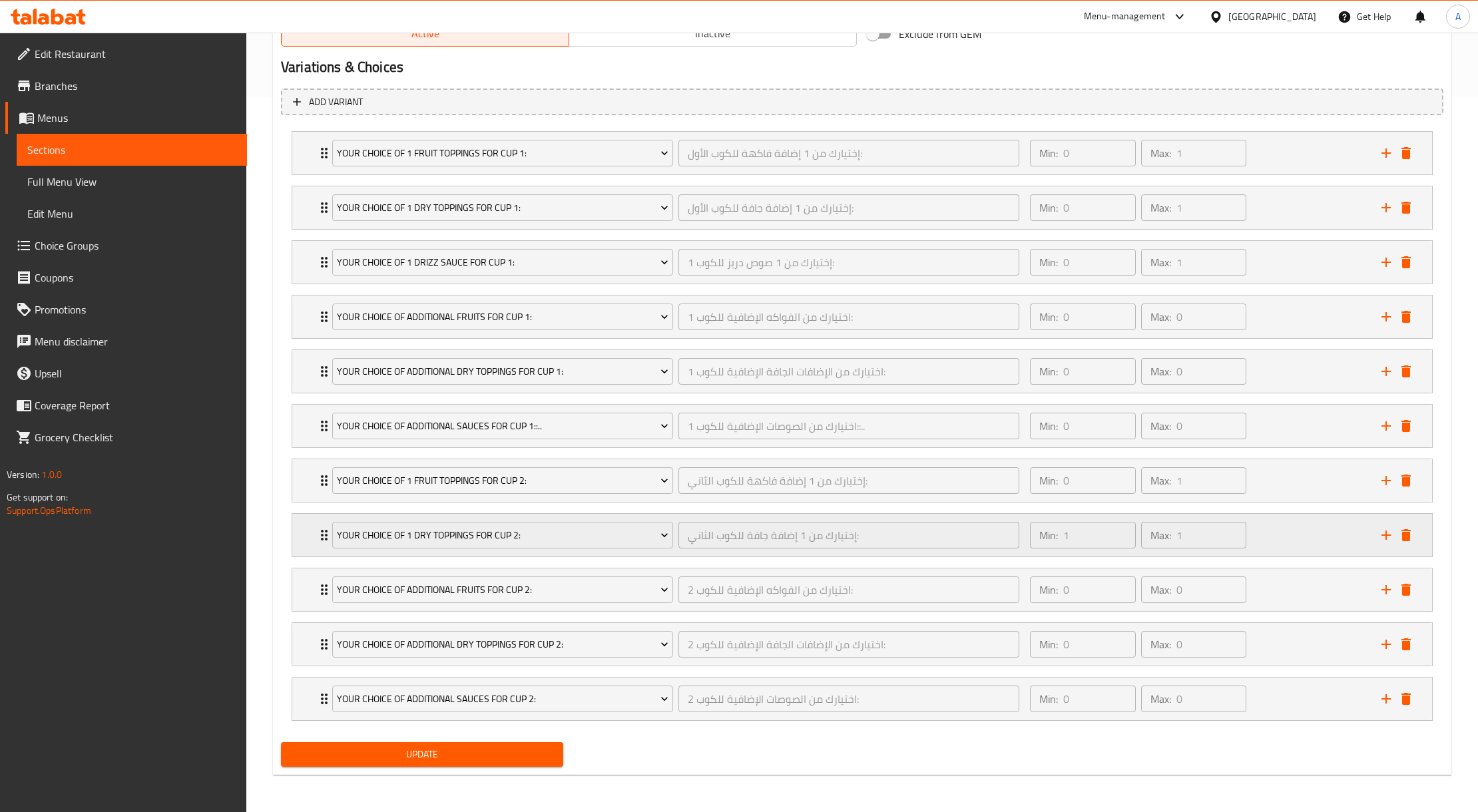
click at [301, 530] on div "Your Choice Of 1 Dry Toppings For Cup 2: إختيارك من 1 إضافة جافة للكوب الثاني: …" at bounding box center [863, 535] width 1140 height 43
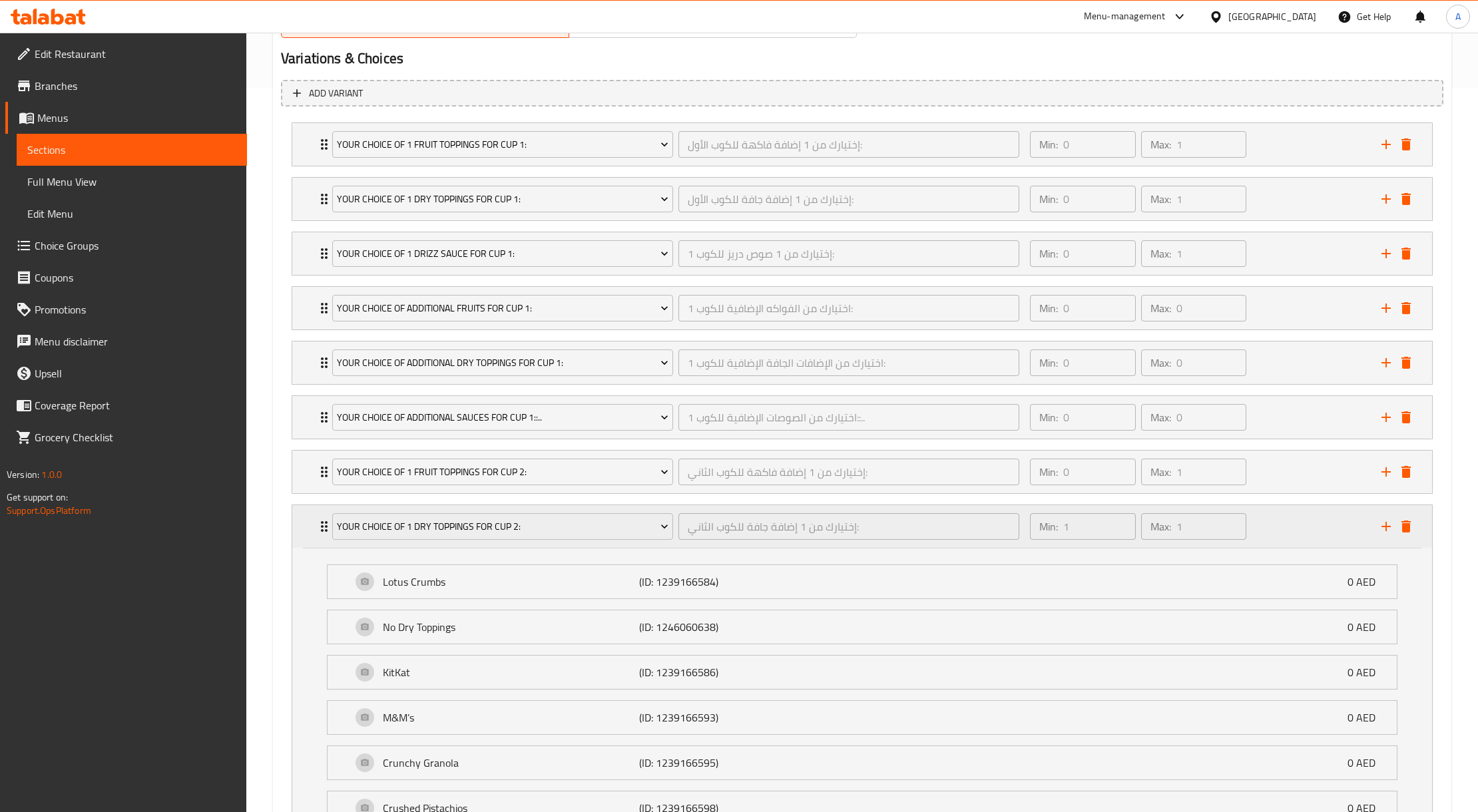
click at [310, 526] on div "Your Choice Of 1 Dry Toppings For Cup 2: إختيارك من 1 إضافة جافة للكوب الثاني: …" at bounding box center [863, 527] width 1140 height 43
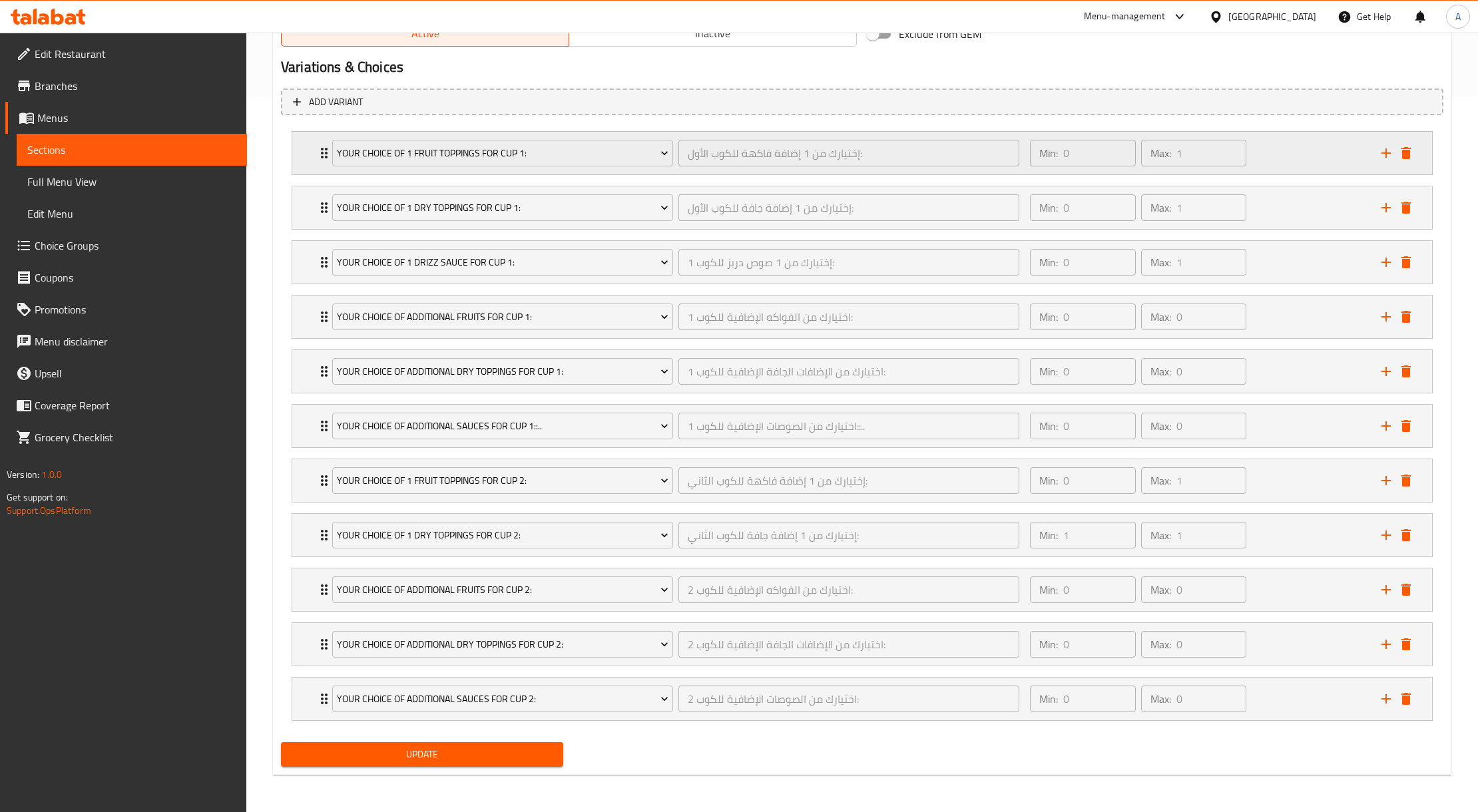
click at [295, 147] on div "Your Choice Of 1 Fruit Toppings For Cup 1: إختيارك من 1 إضافة فاكهة للكوب الأول…" at bounding box center [863, 152] width 1140 height 43
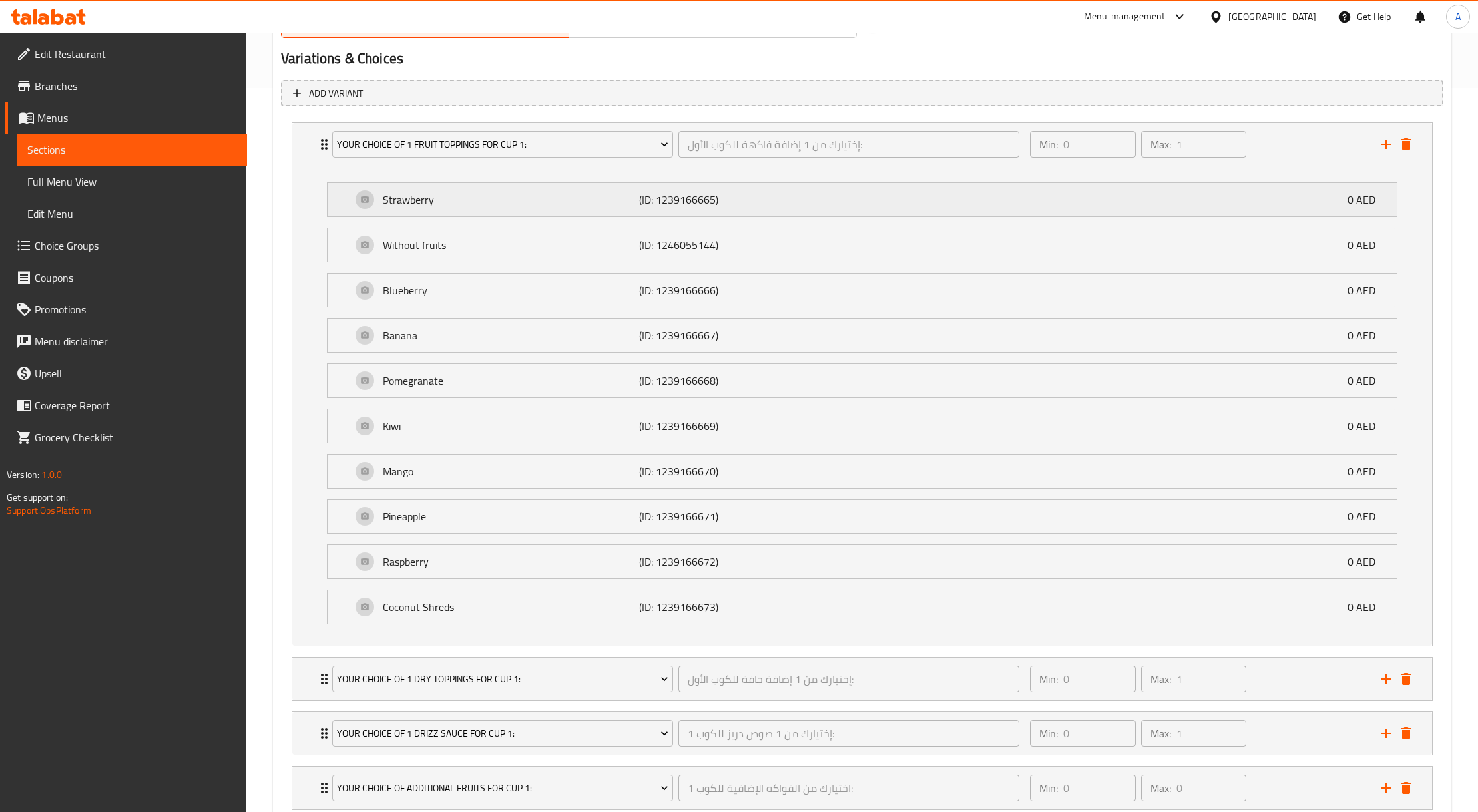
click at [509, 211] on div "Strawberry (ID: 1239166665) 0 AED" at bounding box center [866, 199] width 1029 height 33
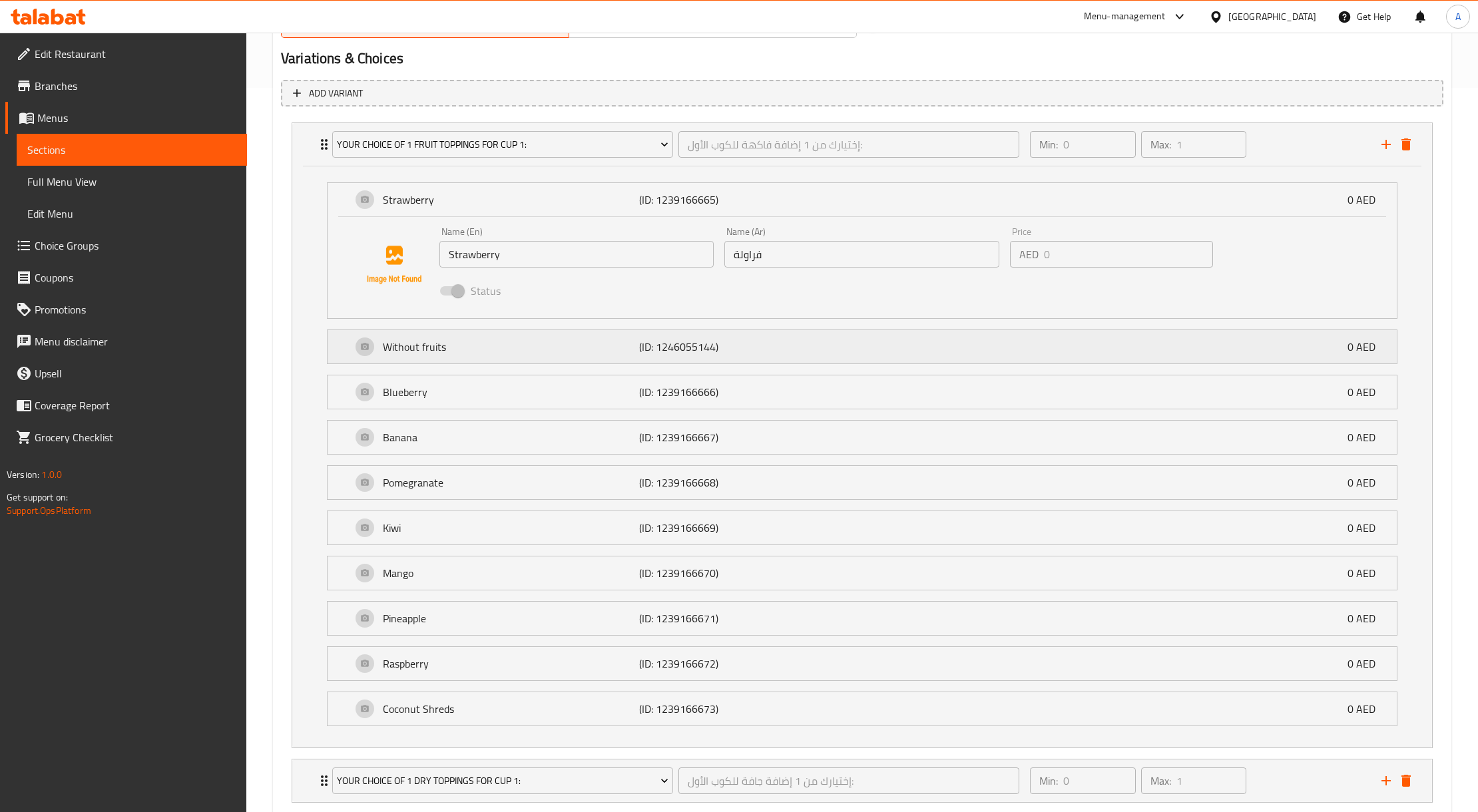
click at [482, 350] on p "Without fruits" at bounding box center [511, 347] width 256 height 16
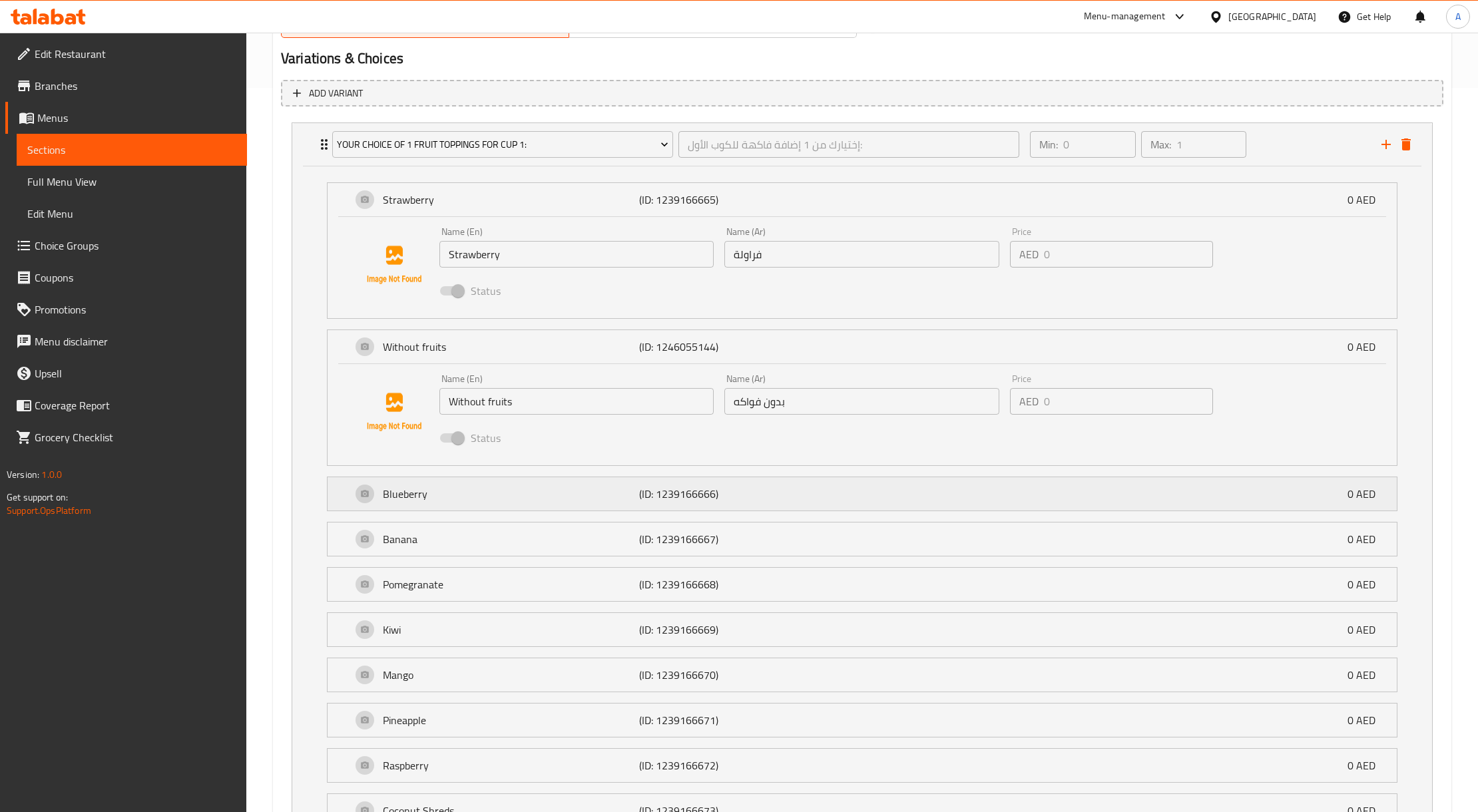
click at [507, 511] on div "Blueberry (ID: 1239166666) 0 AED" at bounding box center [866, 494] width 1029 height 33
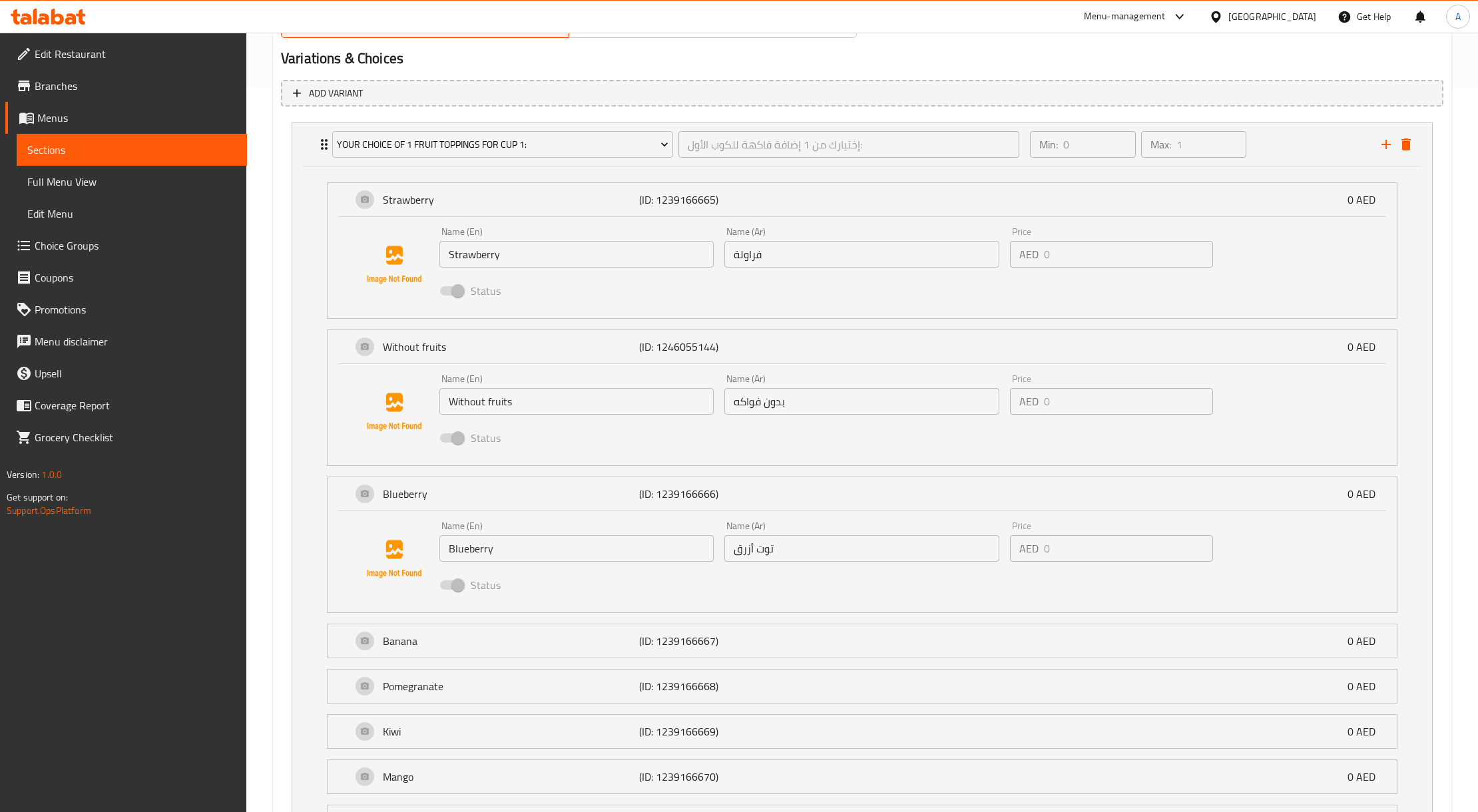
click at [477, 667] on li "Pomegranate (ID: 1239166668) 0 AED Name (En) Pomegranate Name (En) Name (Ar) رم…" at bounding box center [862, 686] width 1092 height 46
click at [486, 655] on div "Banana (ID: 1239166667) 0 AED" at bounding box center [866, 641] width 1029 height 33
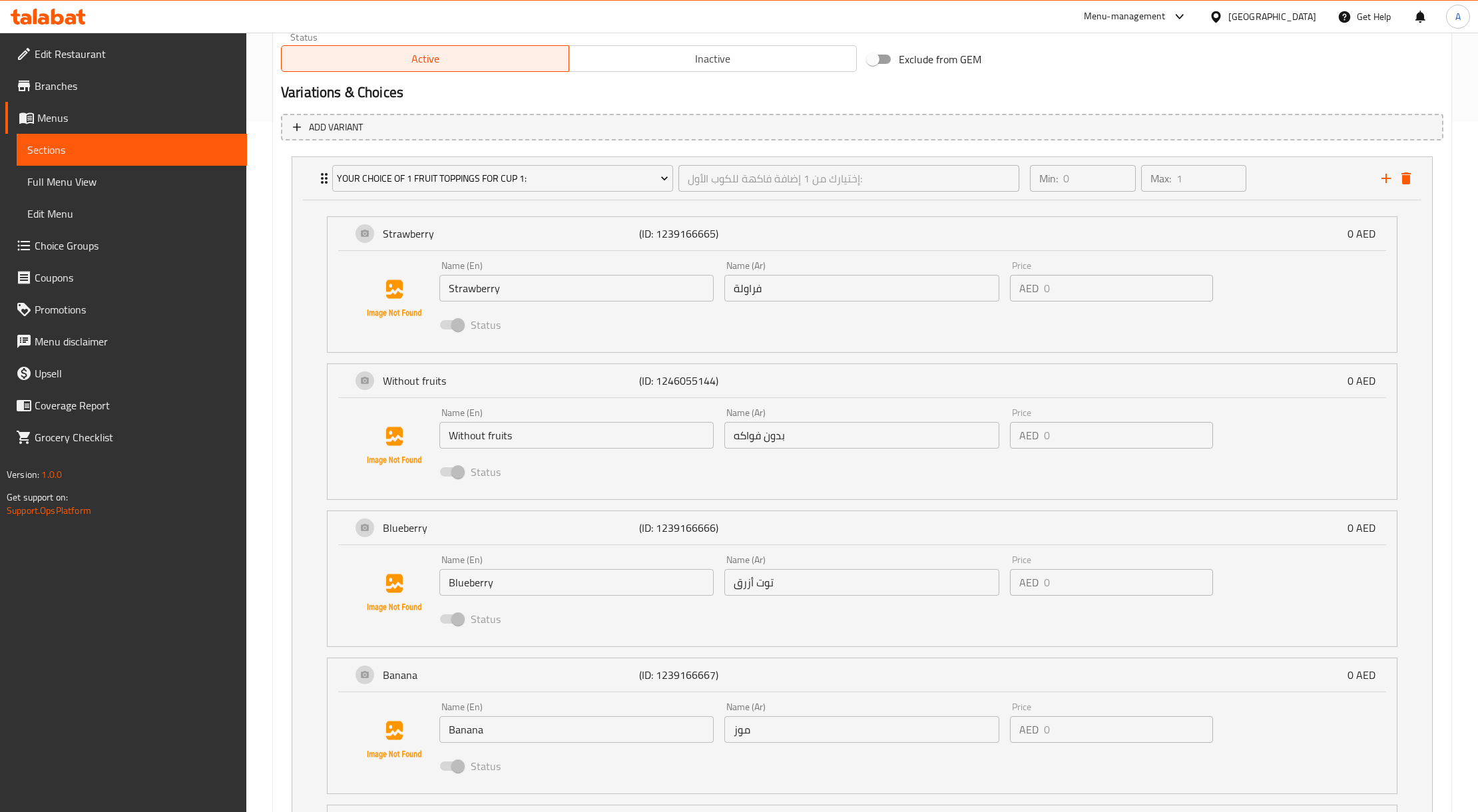
scroll to position [635, 0]
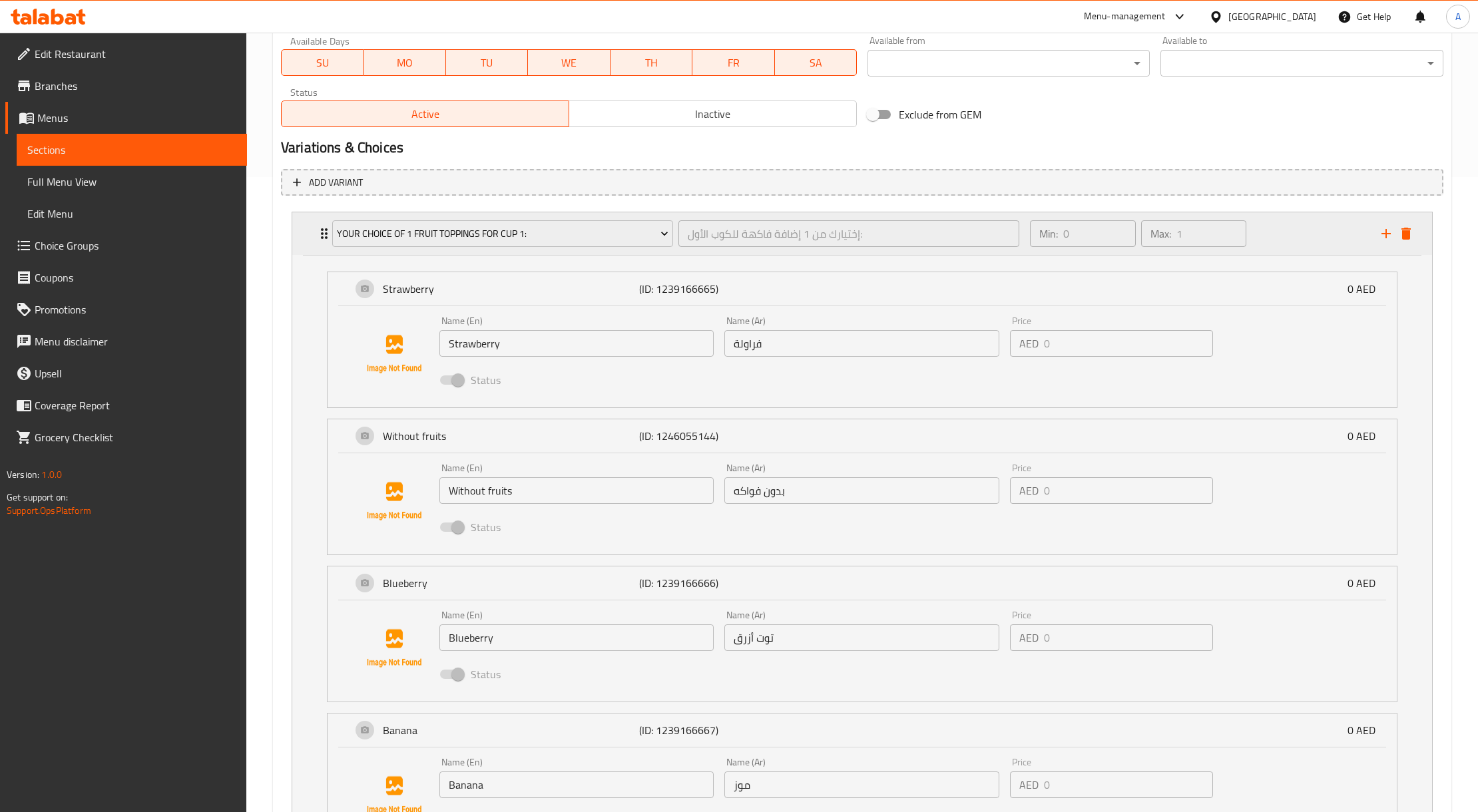
click at [301, 238] on div "Your Choice Of 1 Fruit Toppings For Cup 1: إختيارك من 1 إضافة فاكهة للكوب الأول…" at bounding box center [863, 233] width 1140 height 43
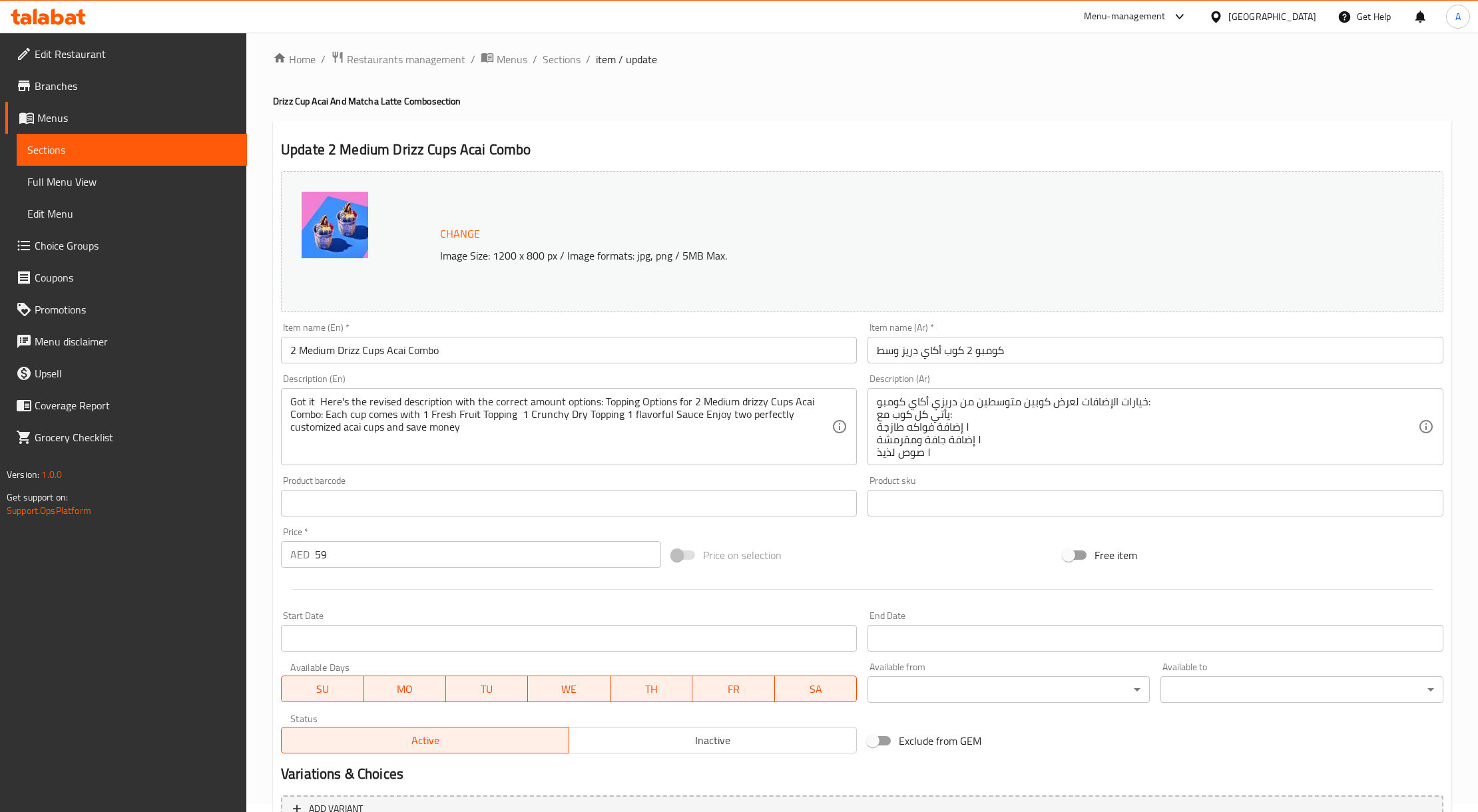
scroll to position [0, 0]
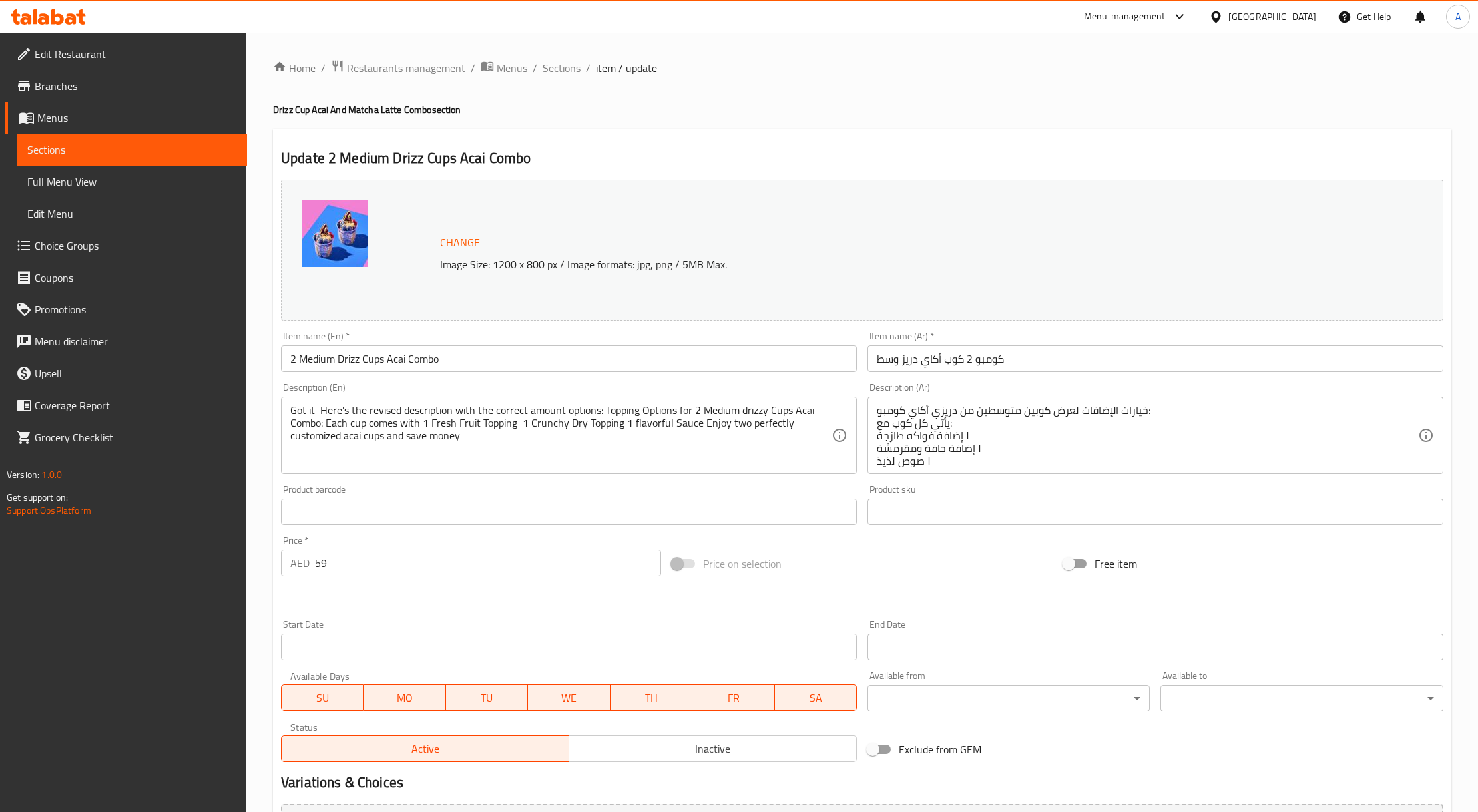
click at [434, 357] on input "2 Medium Drizz Cups Acai Combo" at bounding box center [569, 358] width 576 height 27
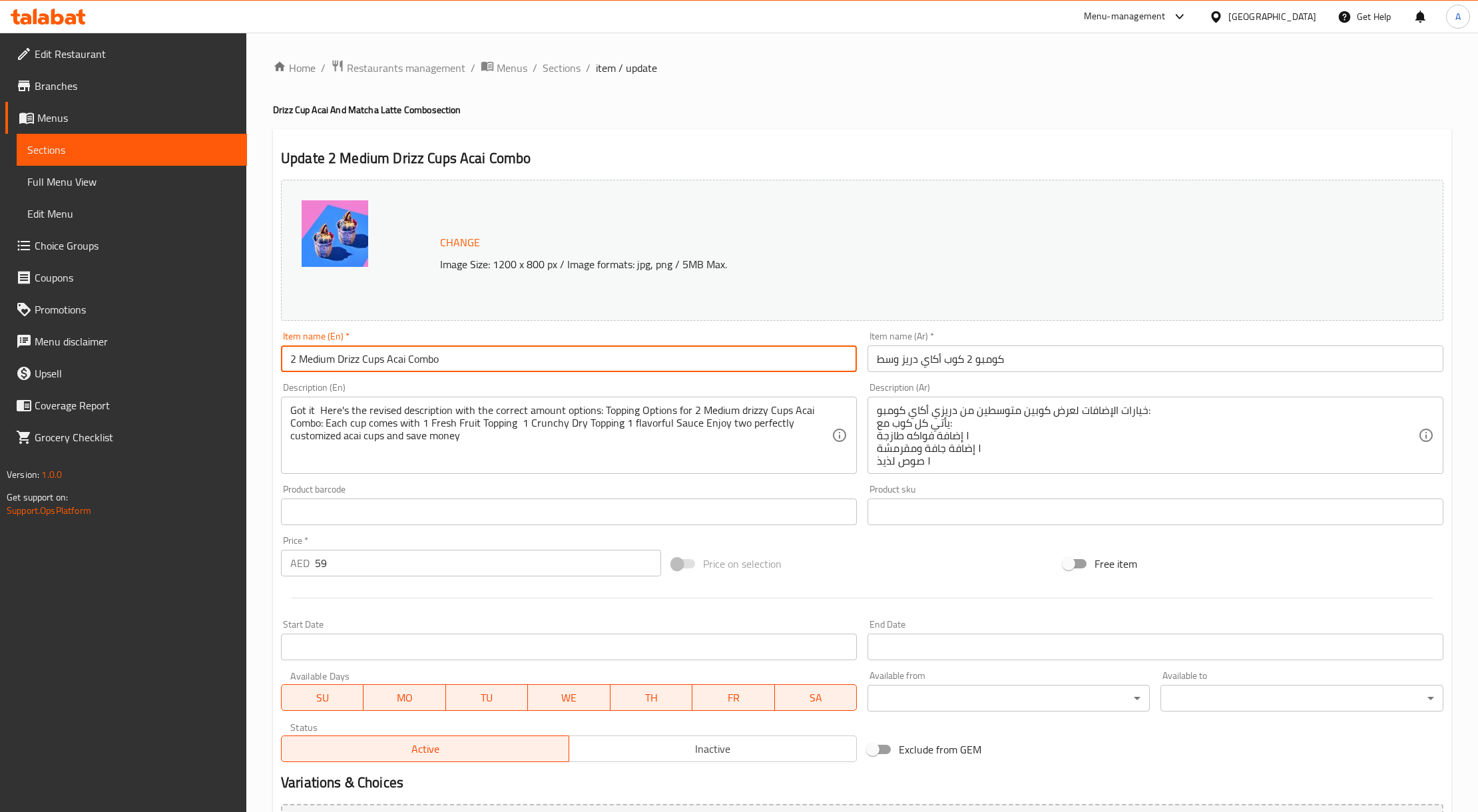
click at [434, 357] on input "2 Medium Drizz Cups Acai Combo" at bounding box center [569, 358] width 576 height 27
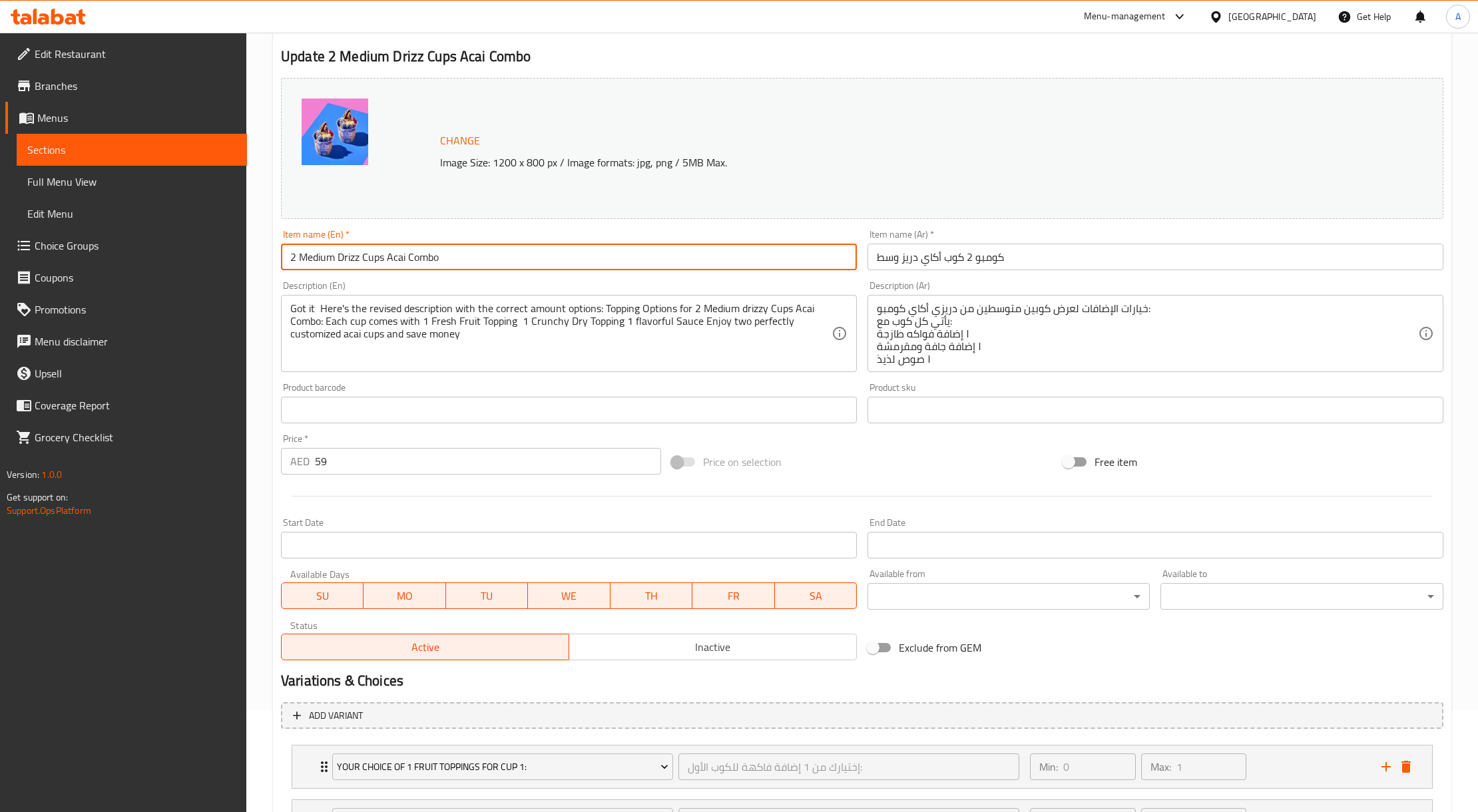
scroll to position [89, 0]
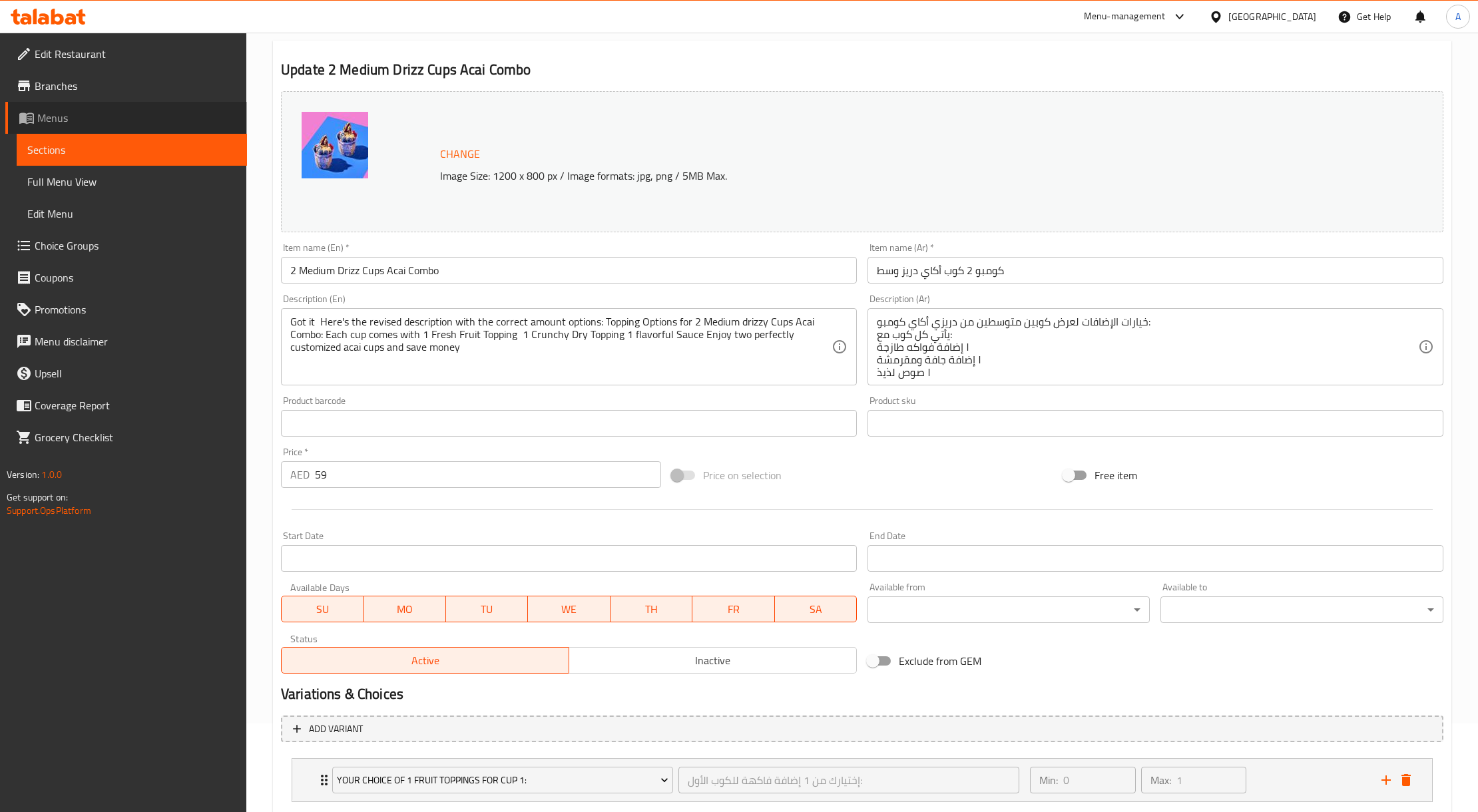
click at [117, 118] on span "Menus" at bounding box center [137, 118] width 199 height 16
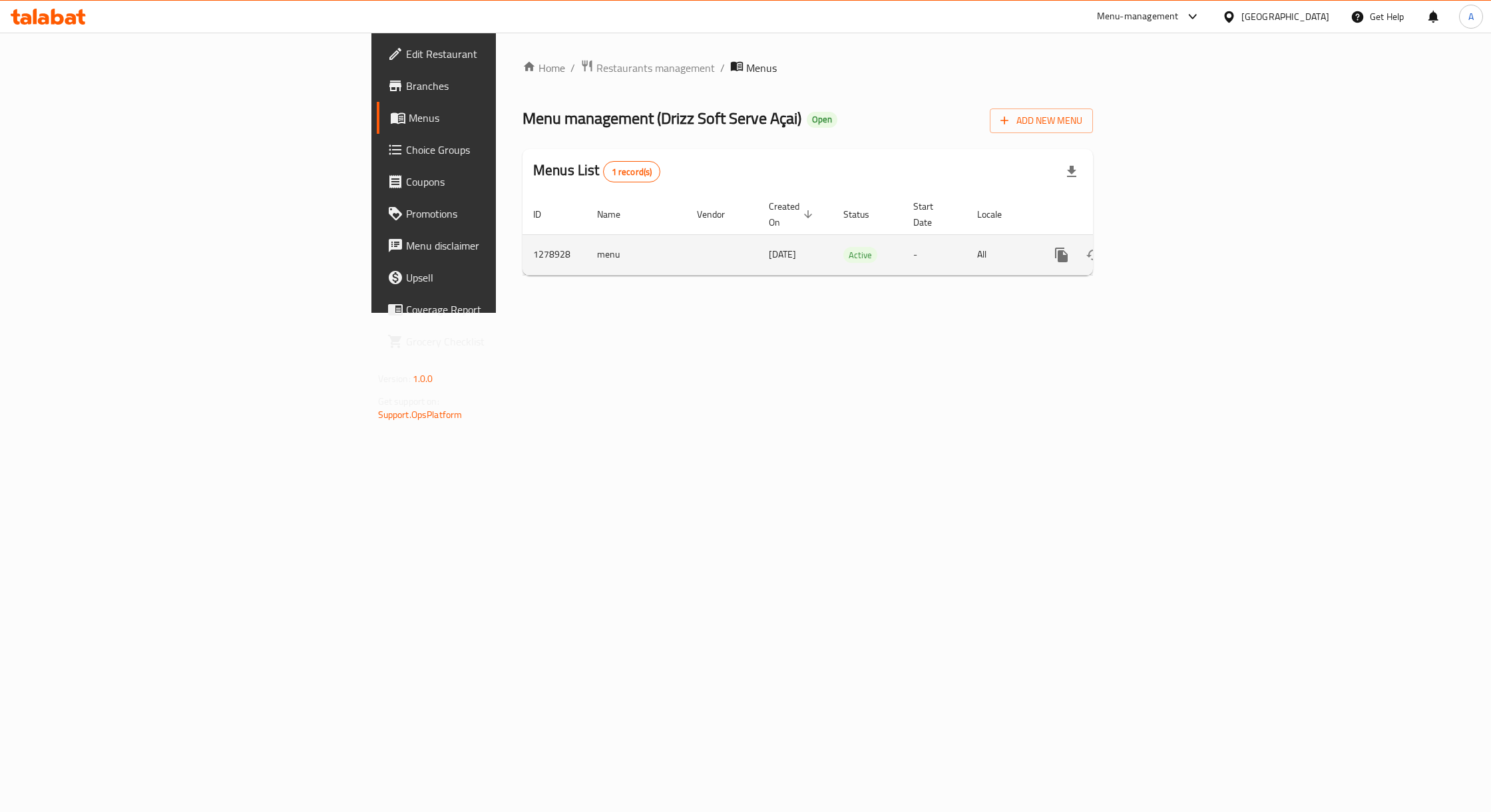
click at [522, 254] on tr "1278928 menu 04/03/2025 Active - All" at bounding box center [853, 254] width 662 height 40
click at [686, 254] on td "enhanced table" at bounding box center [722, 254] width 72 height 40
click at [769, 246] on span "04/03/2025" at bounding box center [782, 254] width 27 height 17
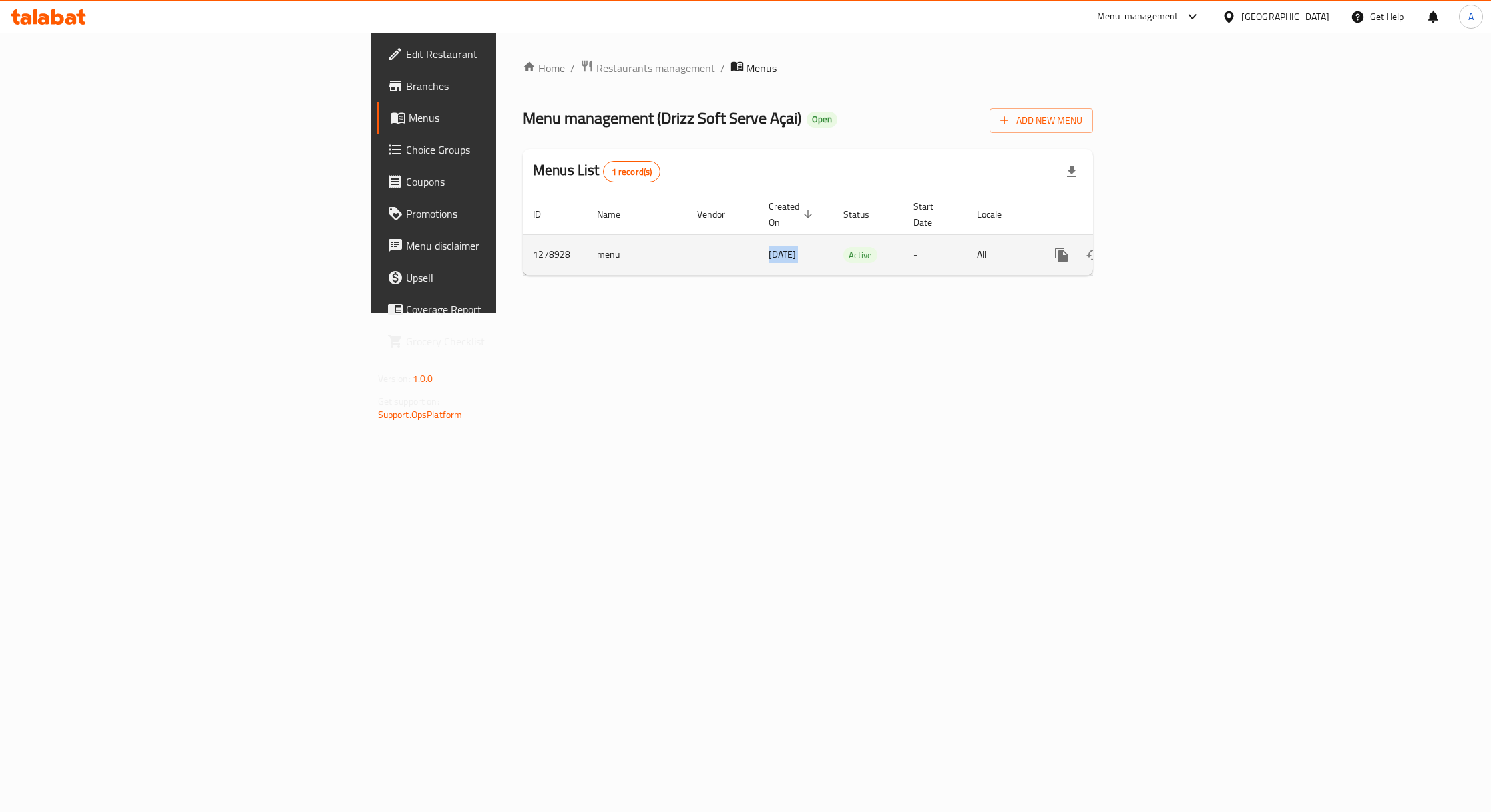
click at [769, 246] on span "04/03/2025" at bounding box center [782, 254] width 27 height 17
click at [1166, 247] on icon "enhanced table" at bounding box center [1158, 255] width 16 height 16
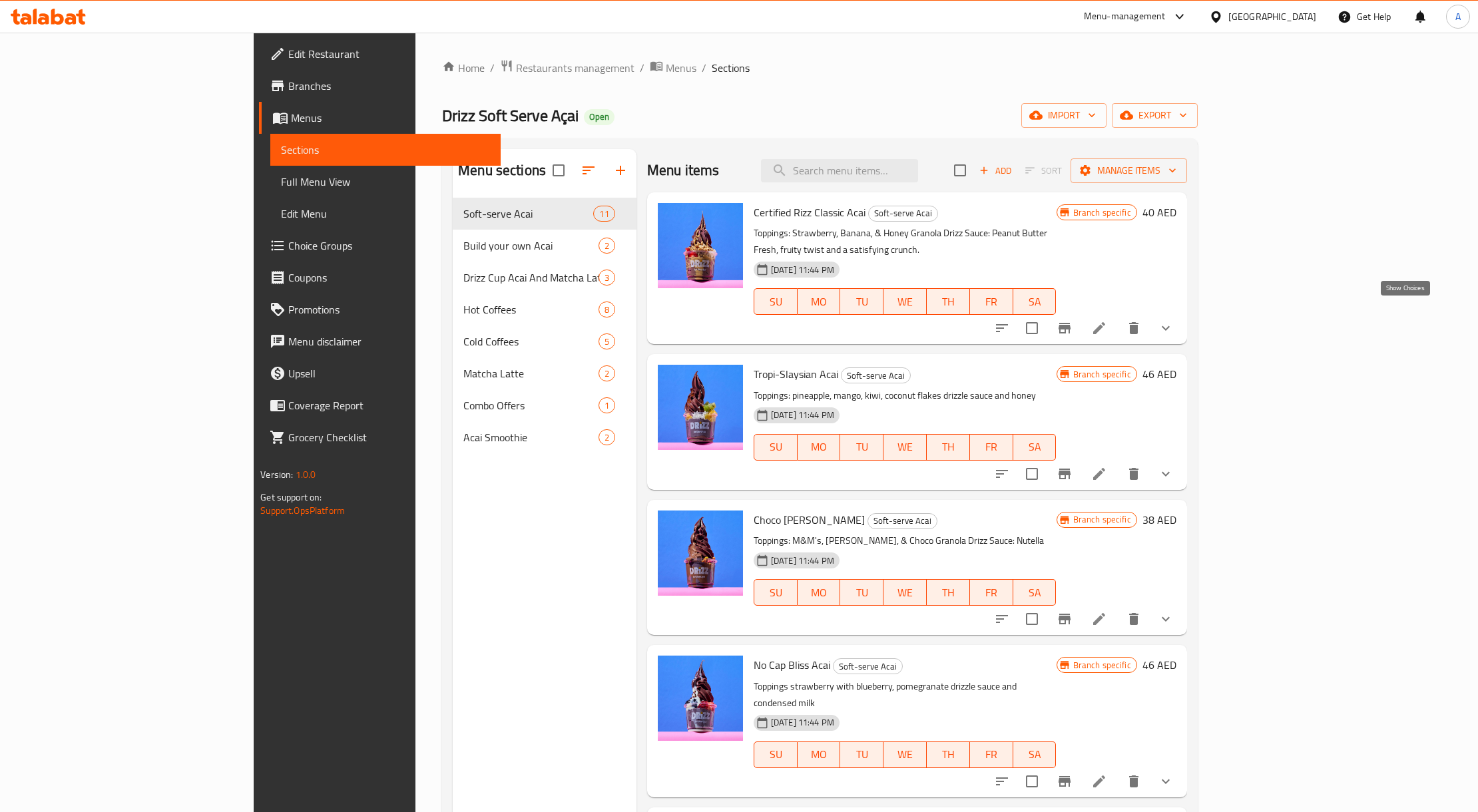
click at [1174, 320] on icon "show more" at bounding box center [1166, 328] width 16 height 16
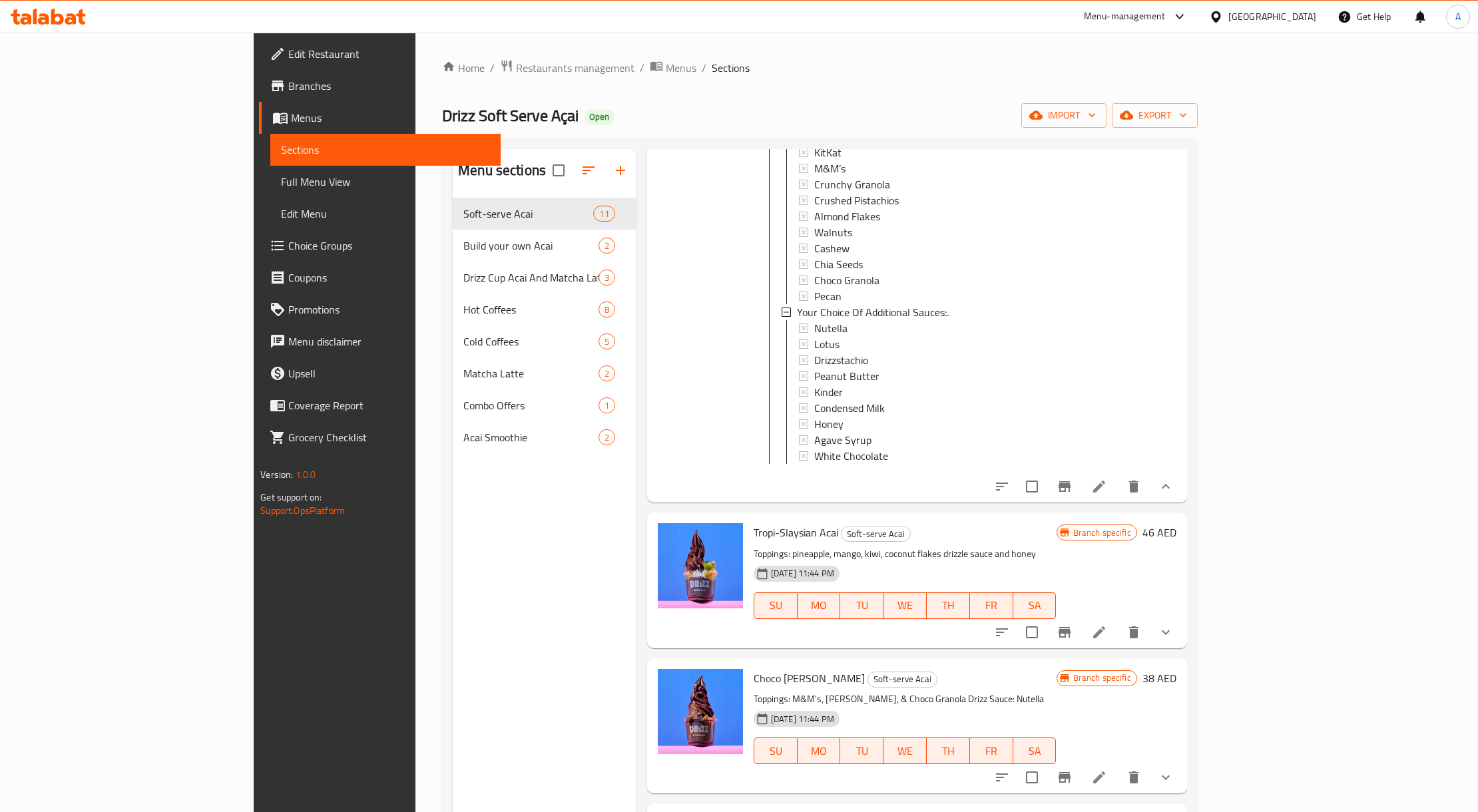
scroll to position [444, 0]
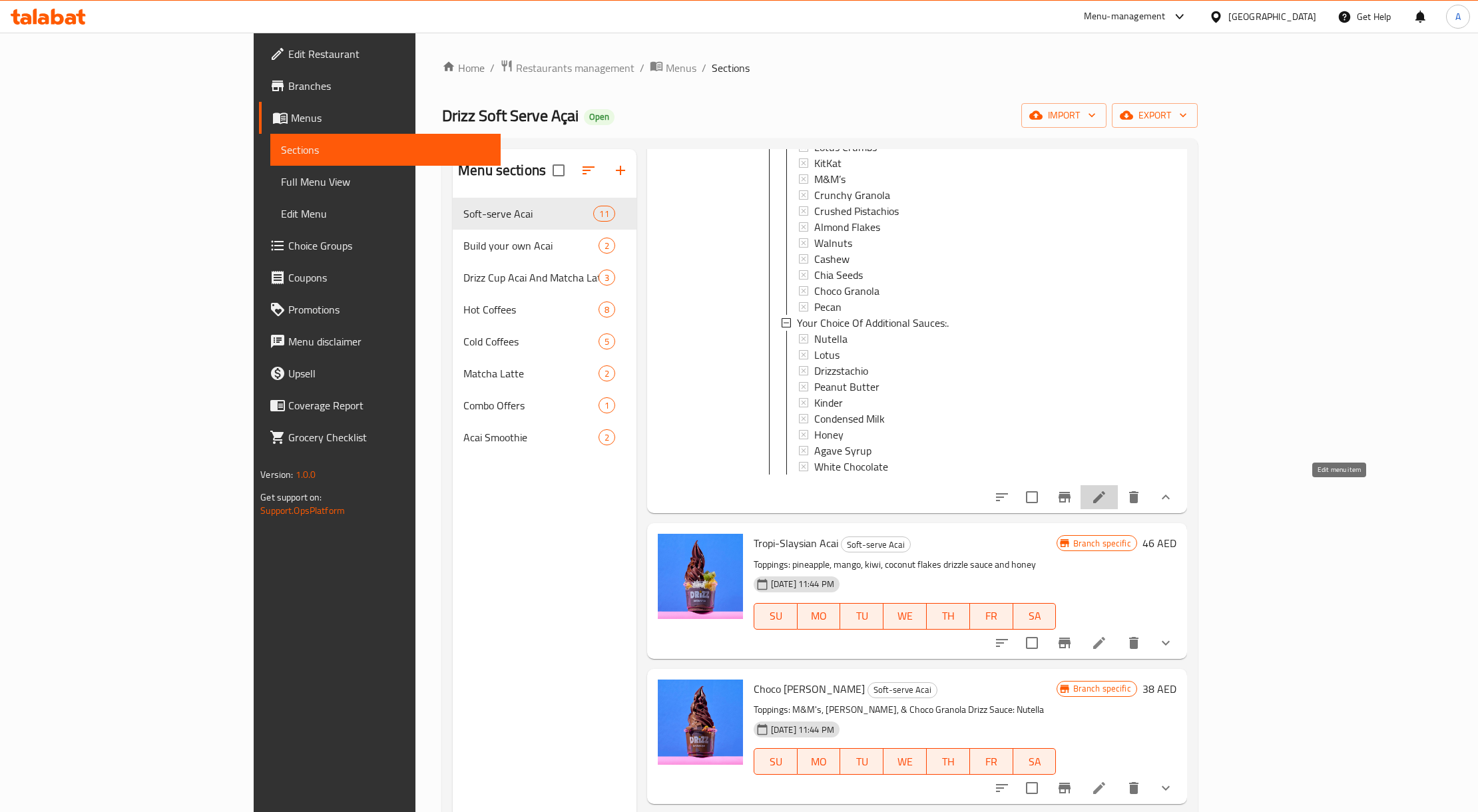
click at [1107, 493] on icon at bounding box center [1099, 497] width 16 height 16
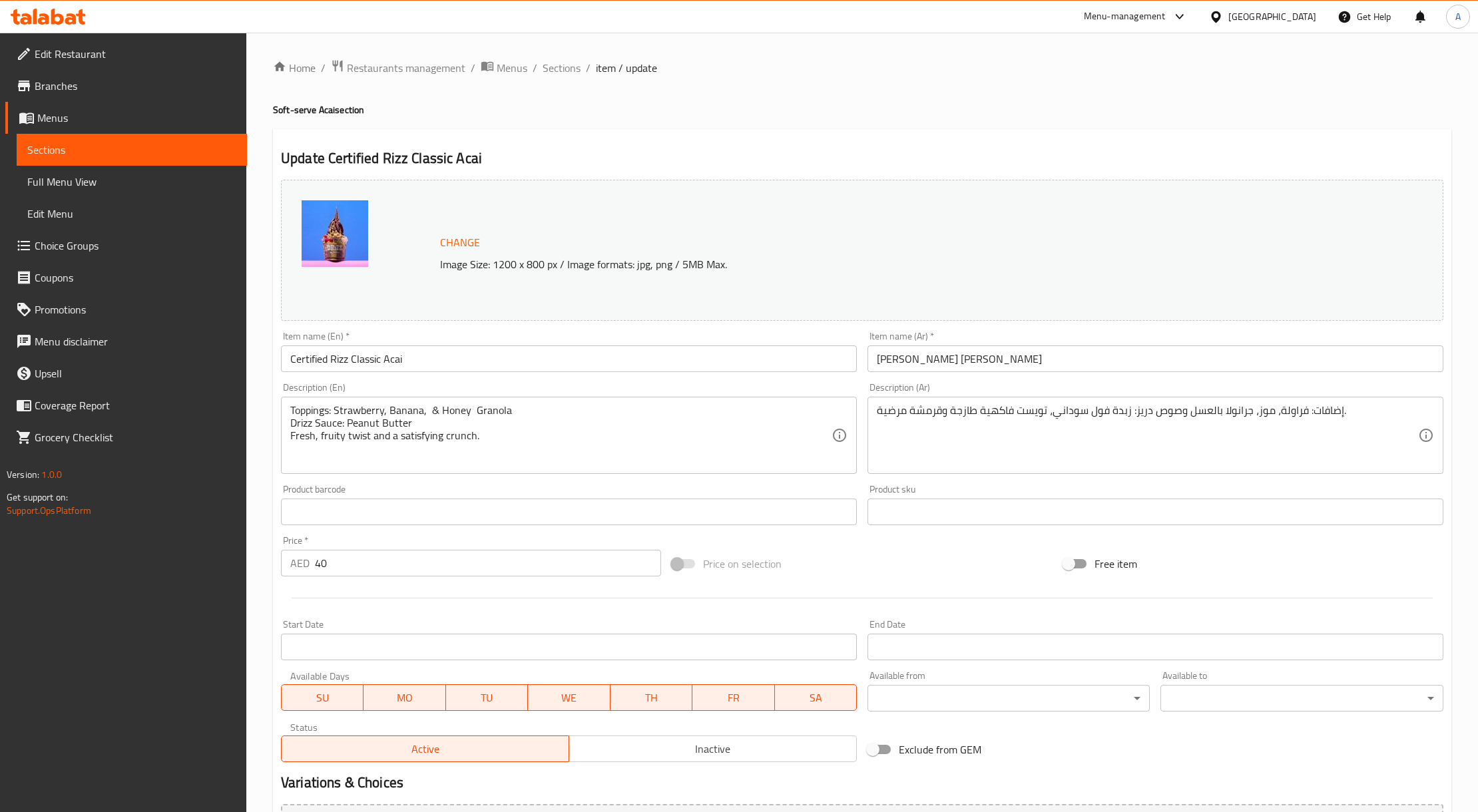
click at [392, 365] on input "Certified Rizz Classic Acai" at bounding box center [569, 358] width 576 height 27
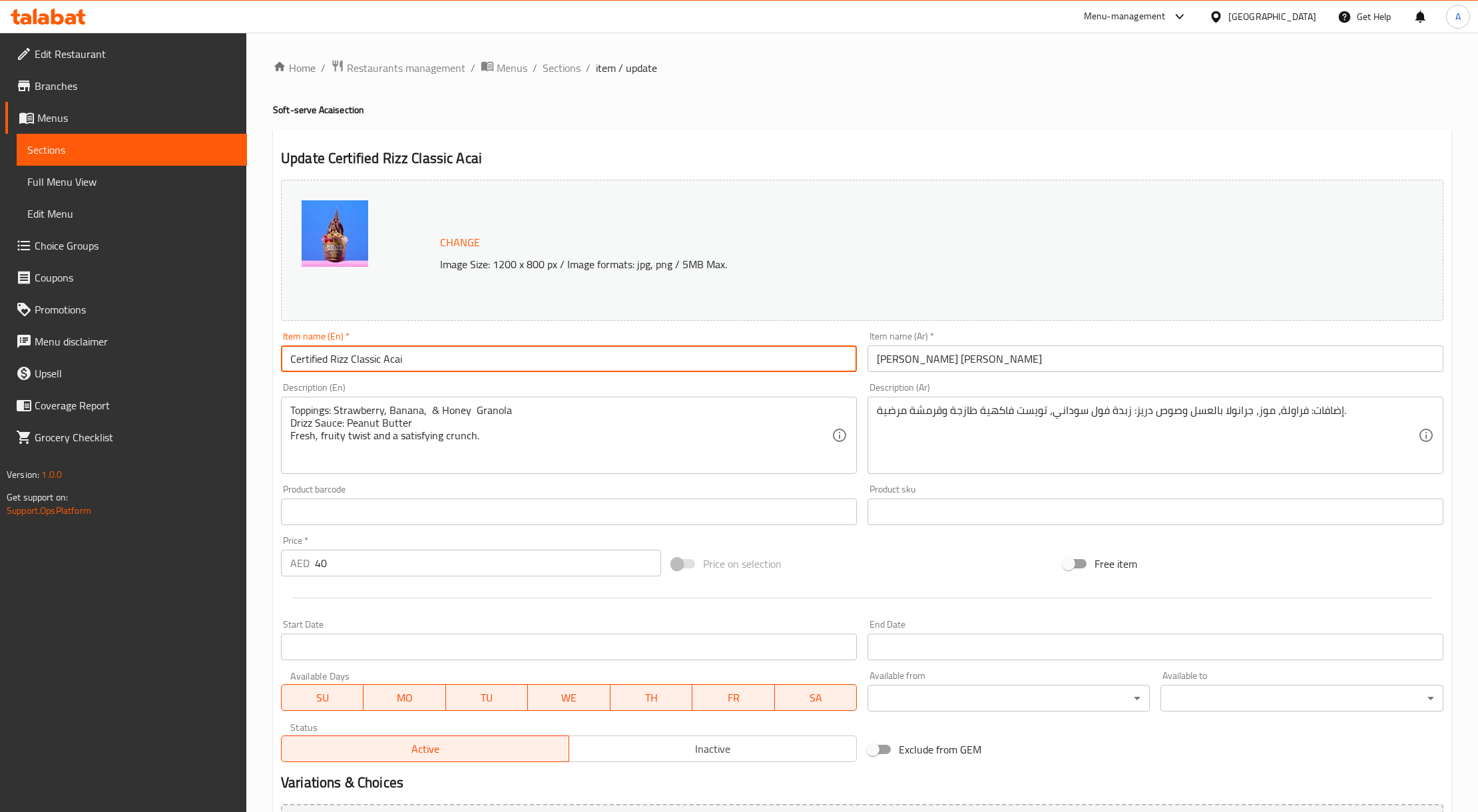
click at [392, 365] on input "Certified Rizz Classic Acai" at bounding box center [569, 358] width 576 height 27
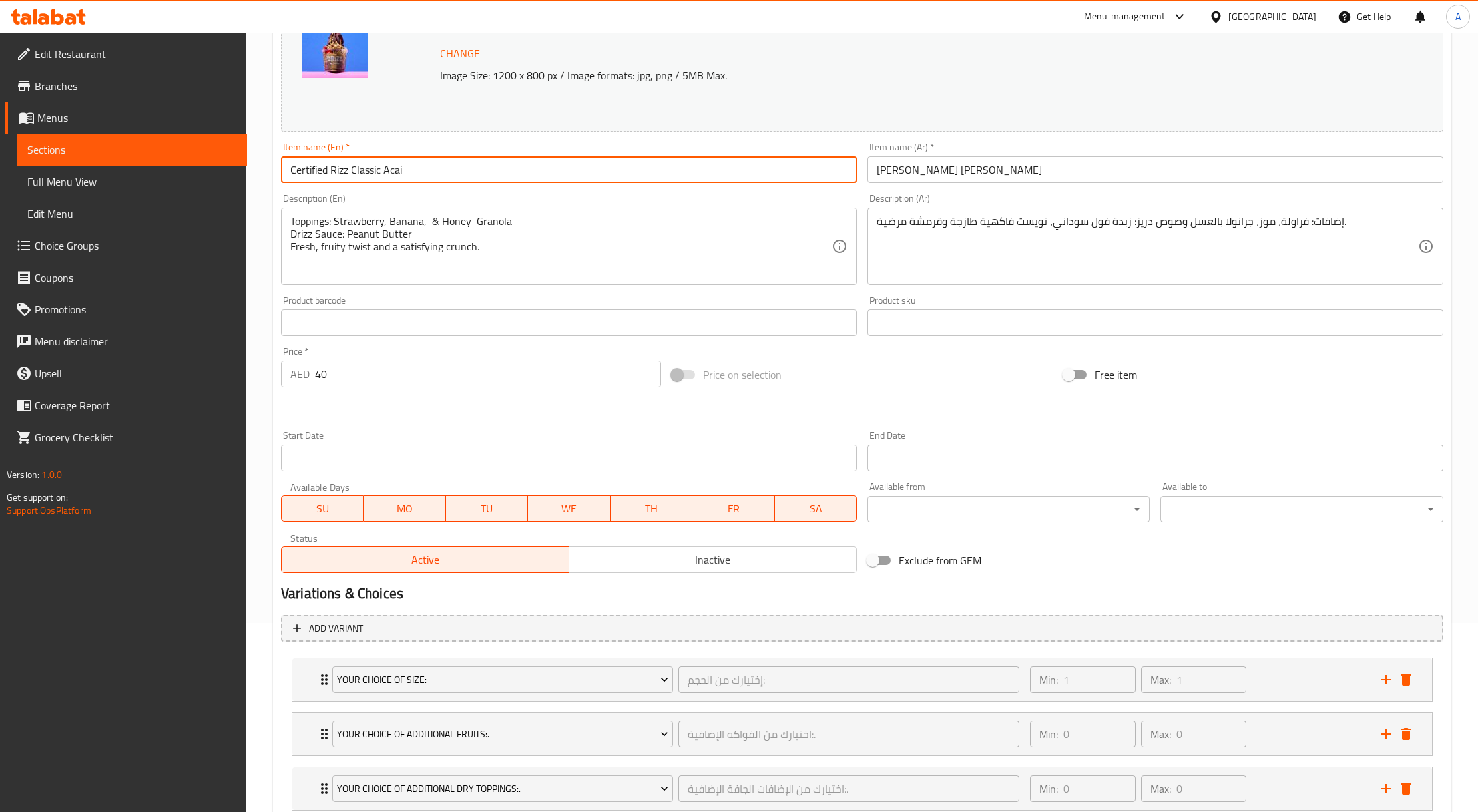
scroll to position [336, 0]
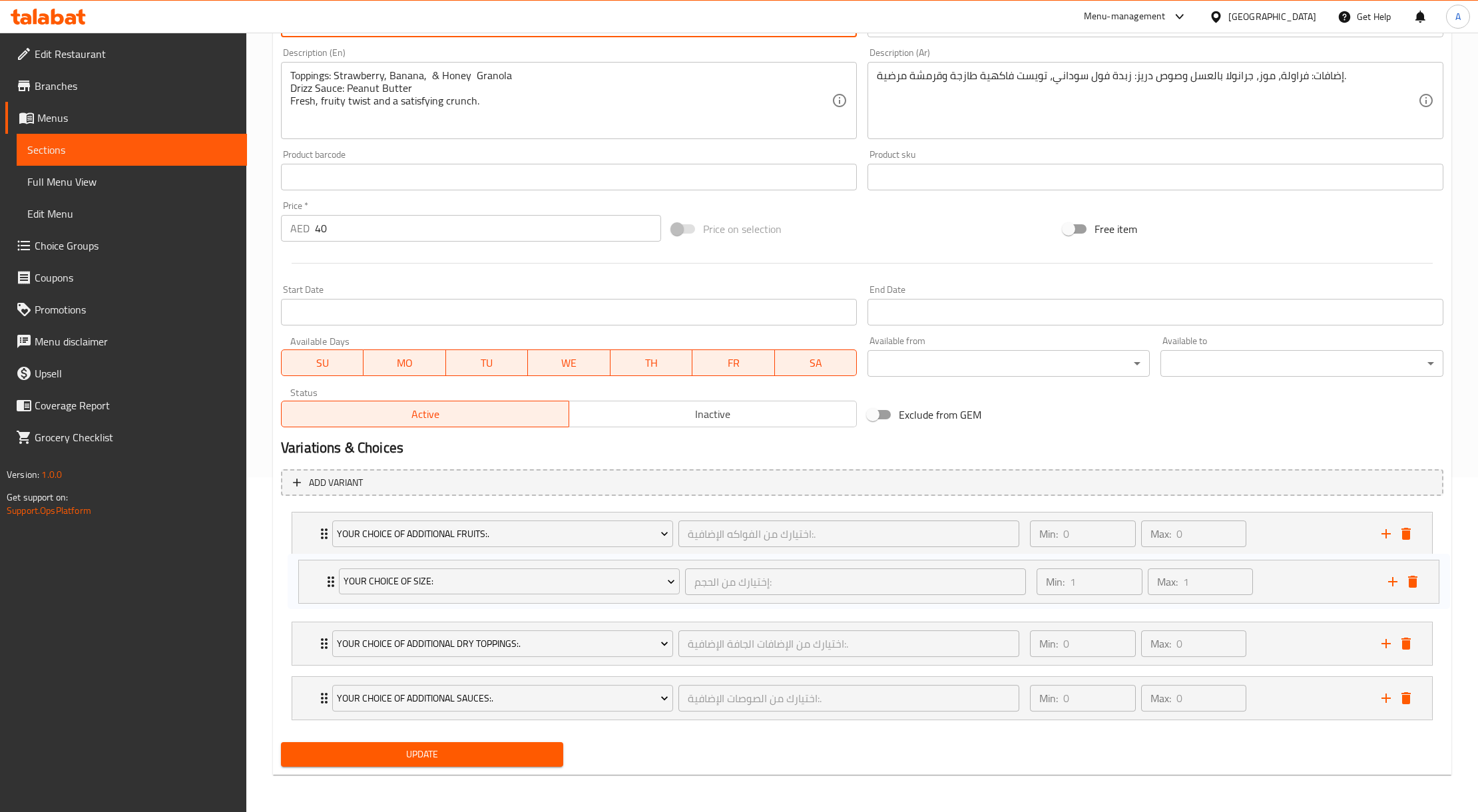
drag, startPoint x: 1297, startPoint y: 547, endPoint x: 1304, endPoint y: 600, distance: 53.5
click at [1304, 600] on div "Your Choice Of Size: إختيارك من الحجم: ​ Min: 1 ​ Max: 1 ​ medium 8 oz (ID: 123…" at bounding box center [862, 616] width 1162 height 219
click at [437, 766] on button "Update" at bounding box center [422, 755] width 282 height 25
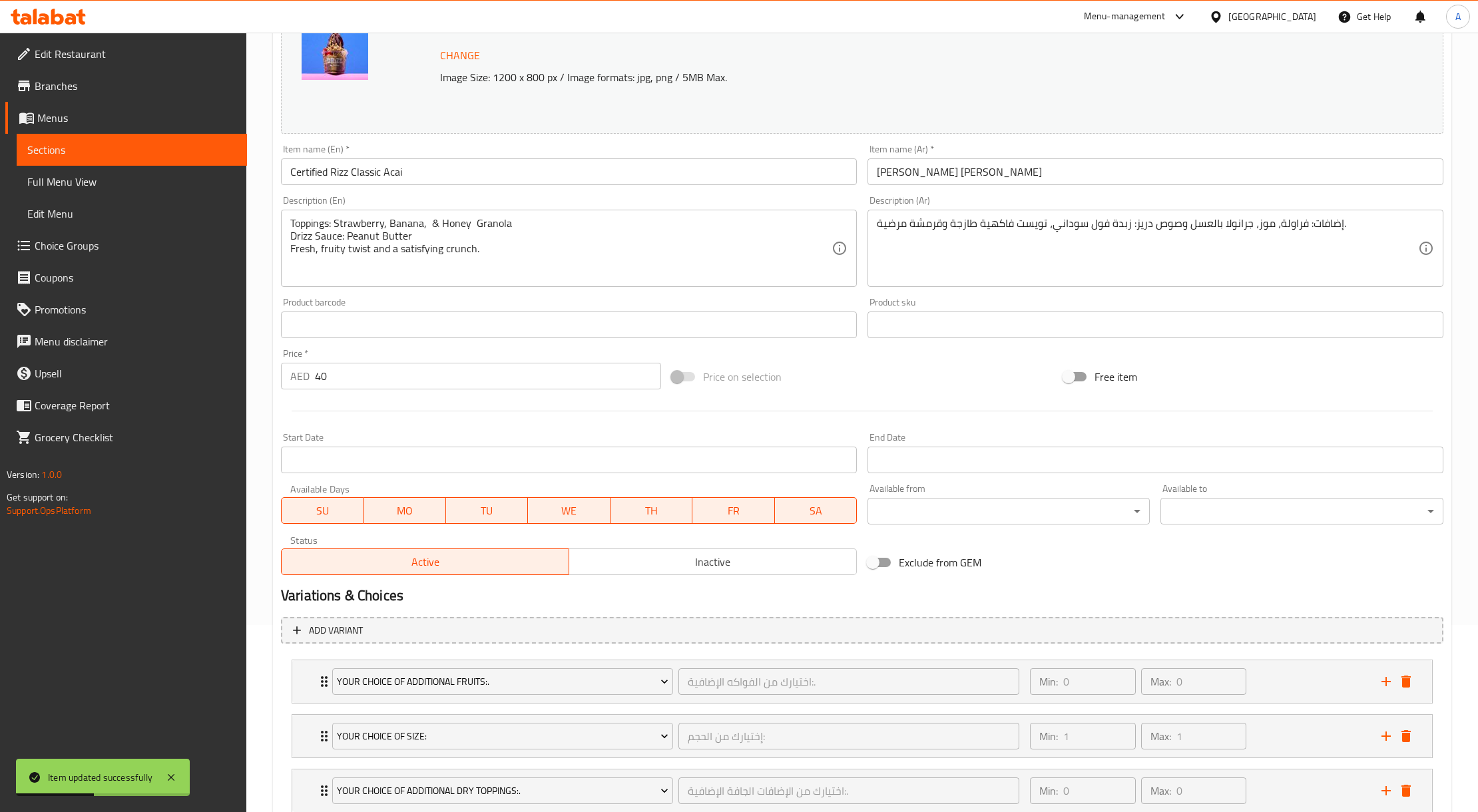
scroll to position [0, 0]
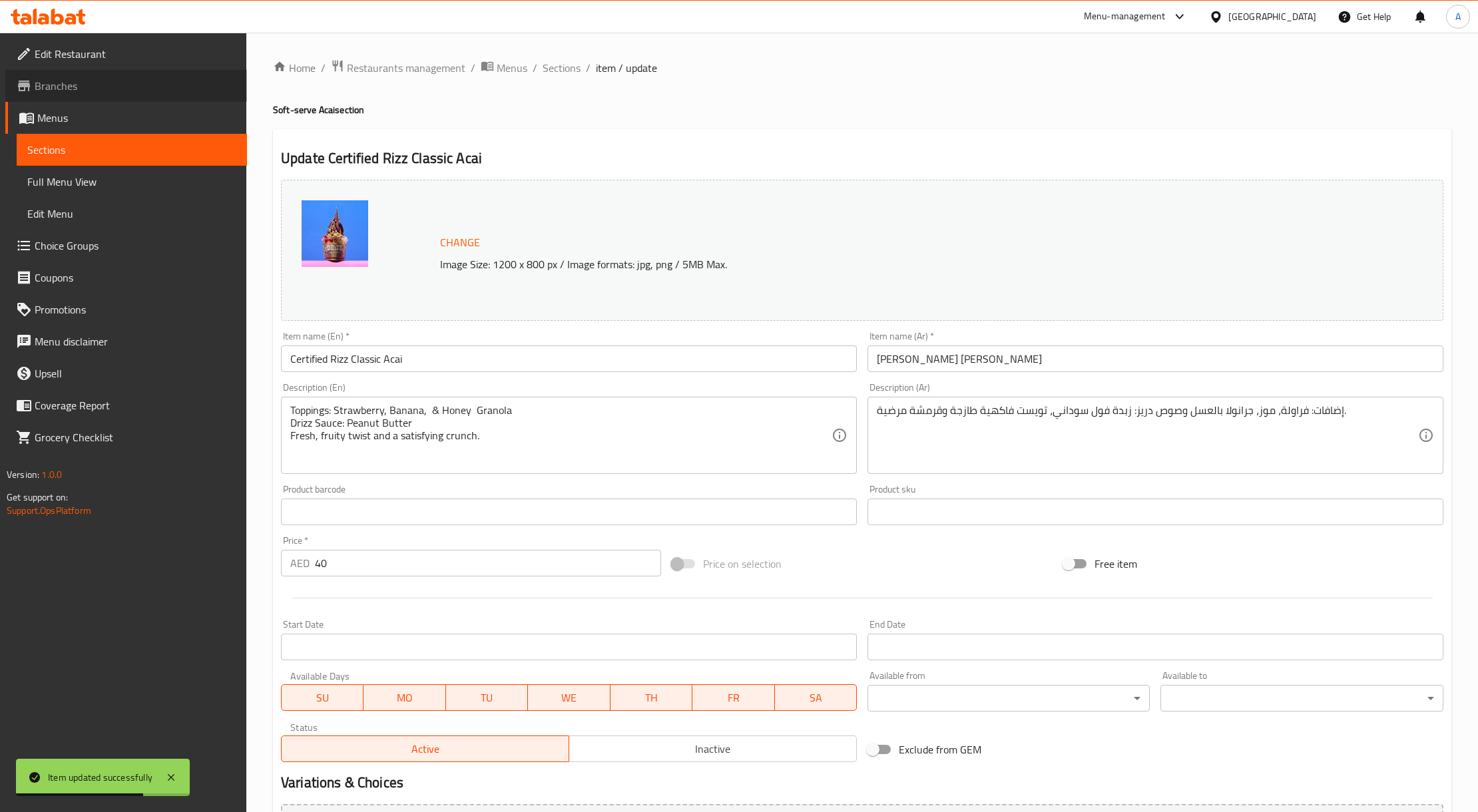
click at [87, 84] on span "Branches" at bounding box center [135, 86] width 202 height 16
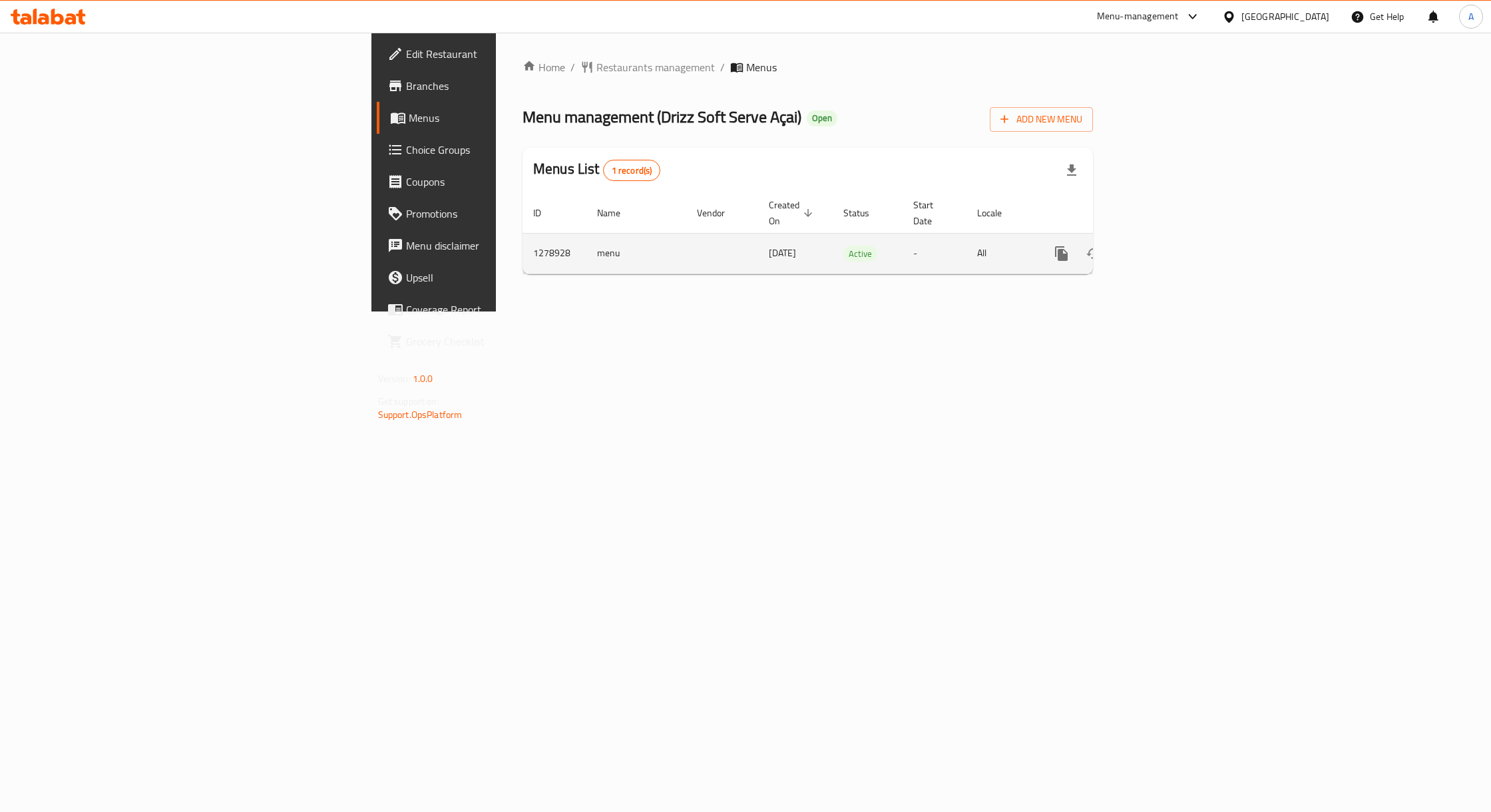
click at [1166, 246] on icon "enhanced table" at bounding box center [1158, 254] width 16 height 16
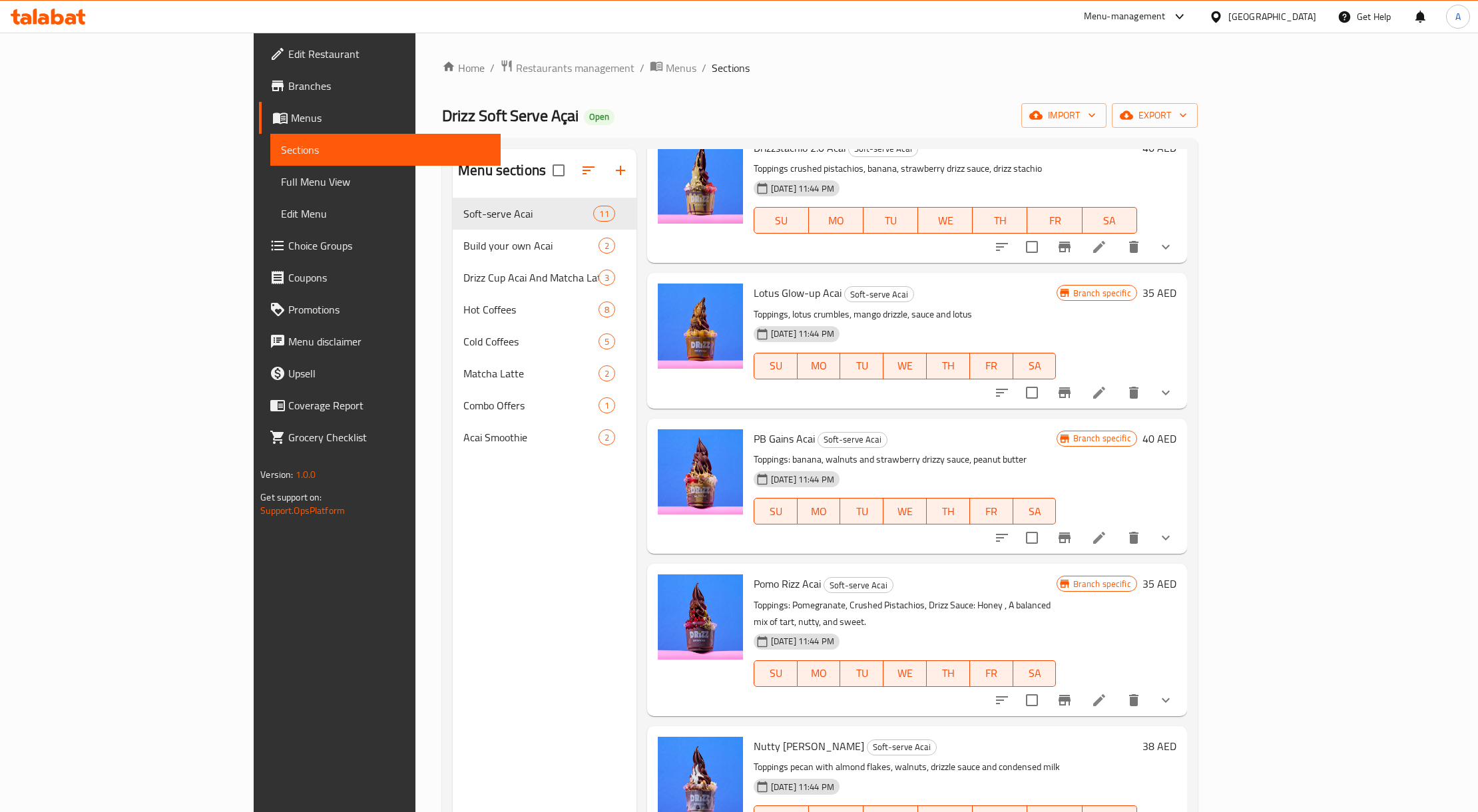
scroll to position [444, 0]
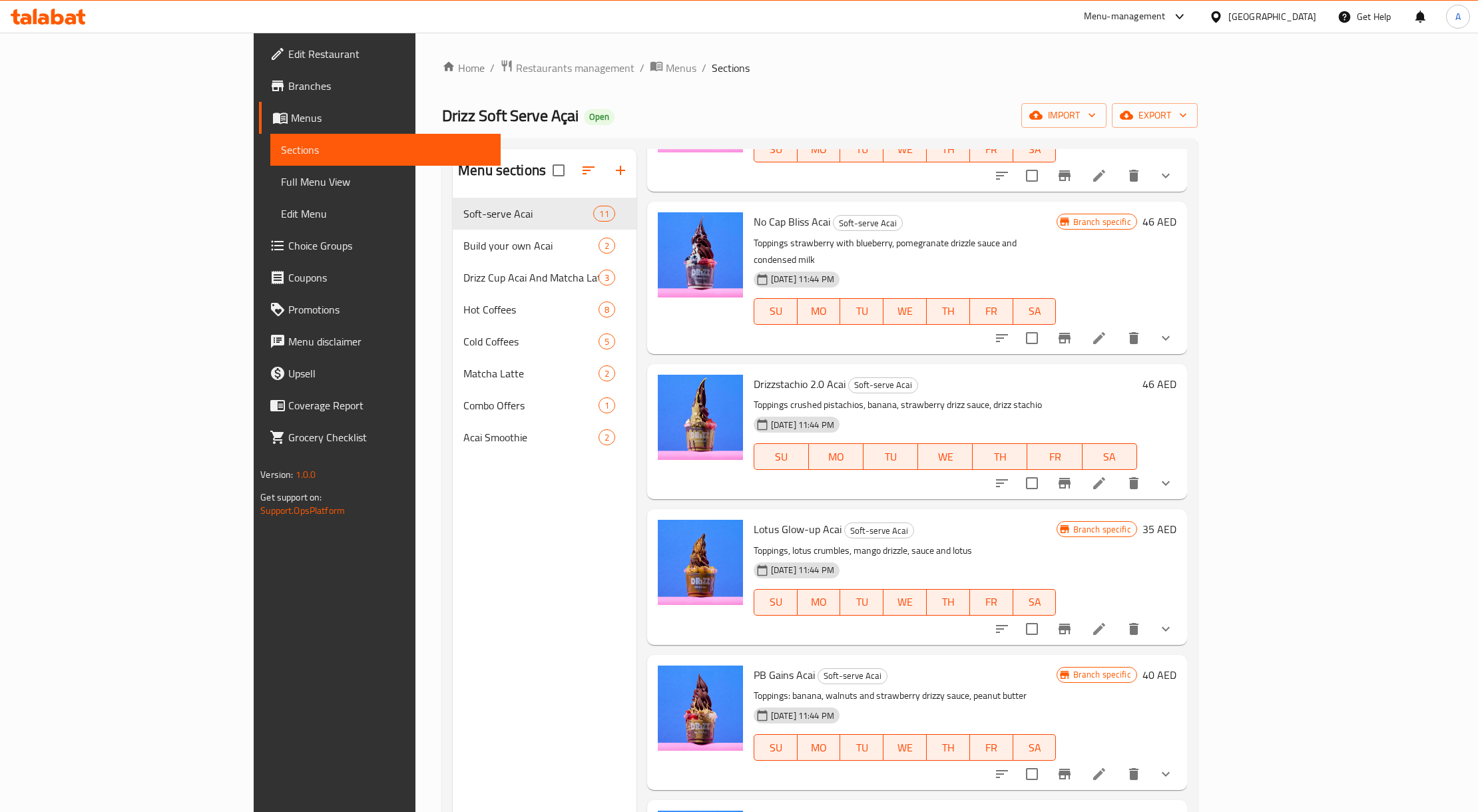
click at [835, 101] on div "Home / Restaurants management / Menus / Sections Drizz Soft Serve Açai Open imp…" at bounding box center [820, 516] width 756 height 913
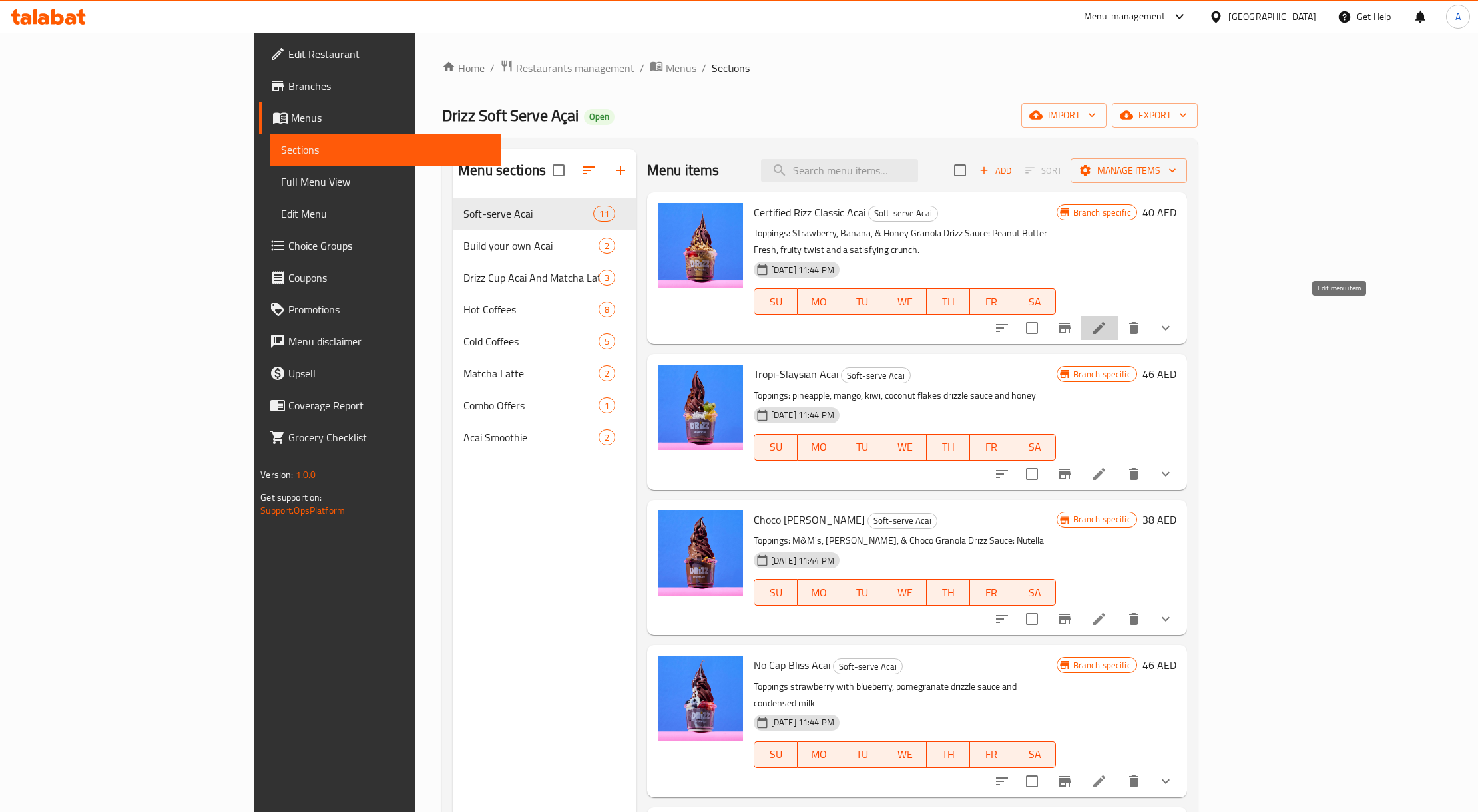
click at [1105, 322] on icon at bounding box center [1099, 328] width 12 height 12
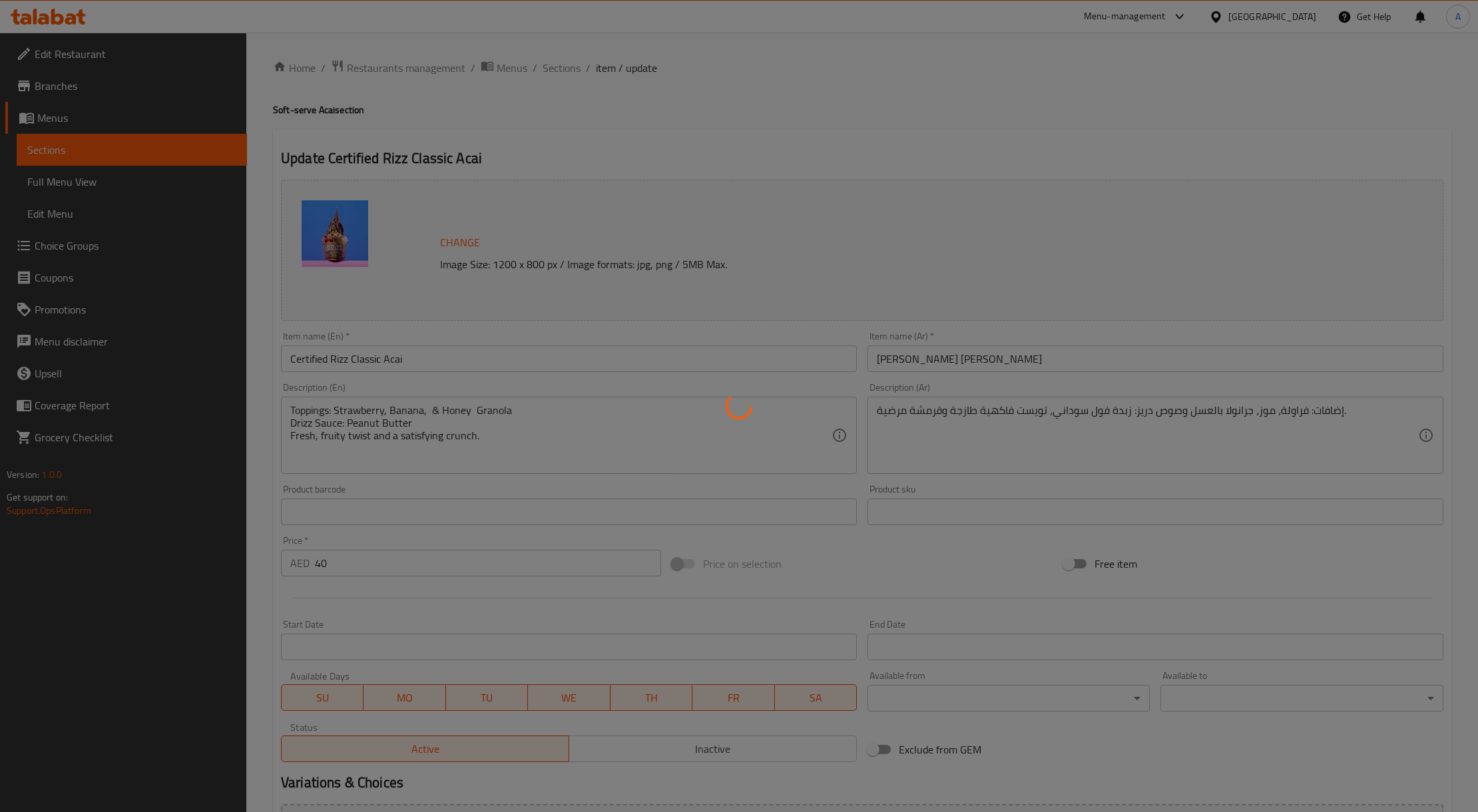
type input "اختيارك من الفواكه الإضافية:."
type input "0"
type input "إختيارك من الحجم:"
type input "1"
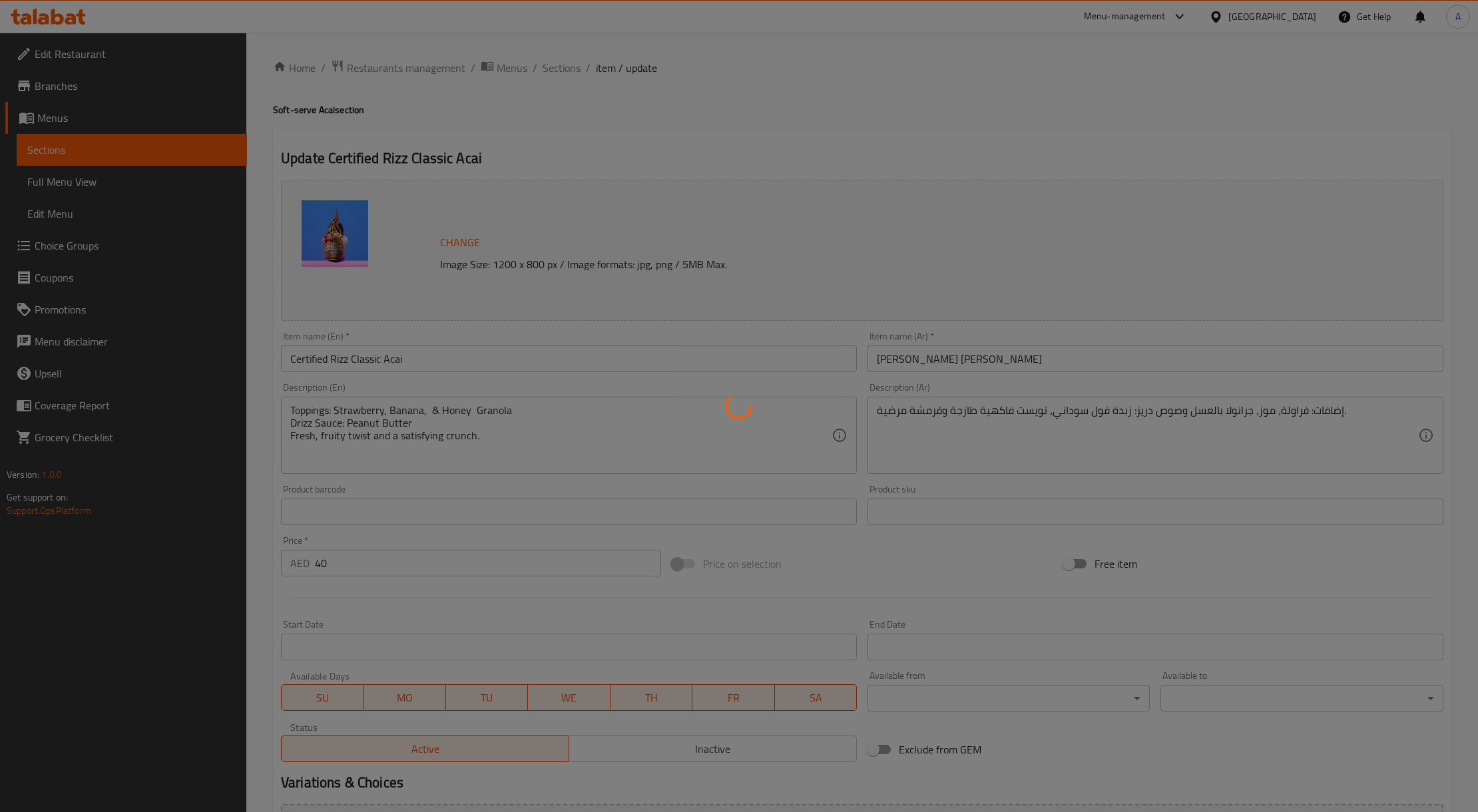
type input "1"
type input "اختيارك من الإضافات الجافة الإضافية:."
type input "0"
type input "اختيارك من الصوصات الإضافية:."
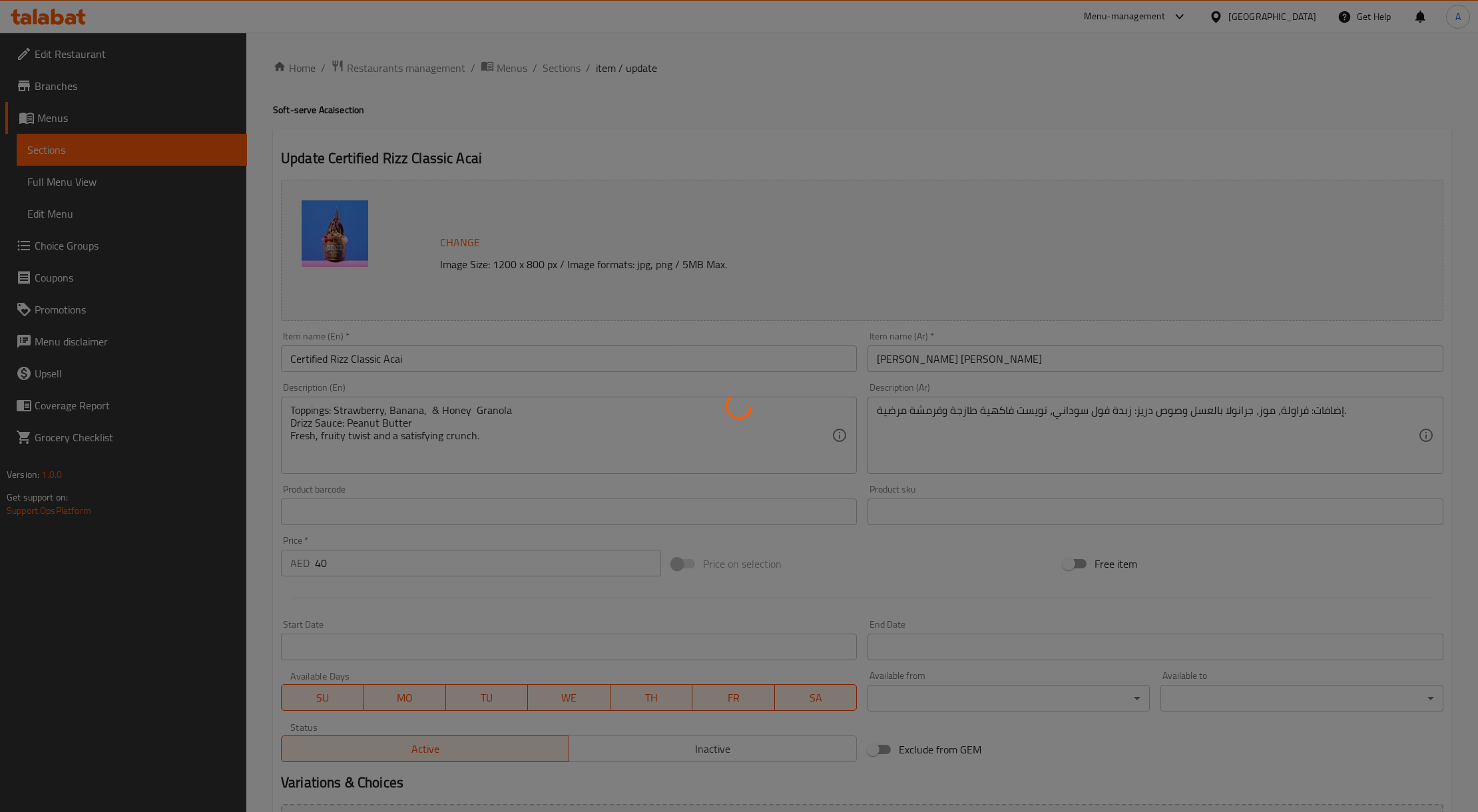
type input "0"
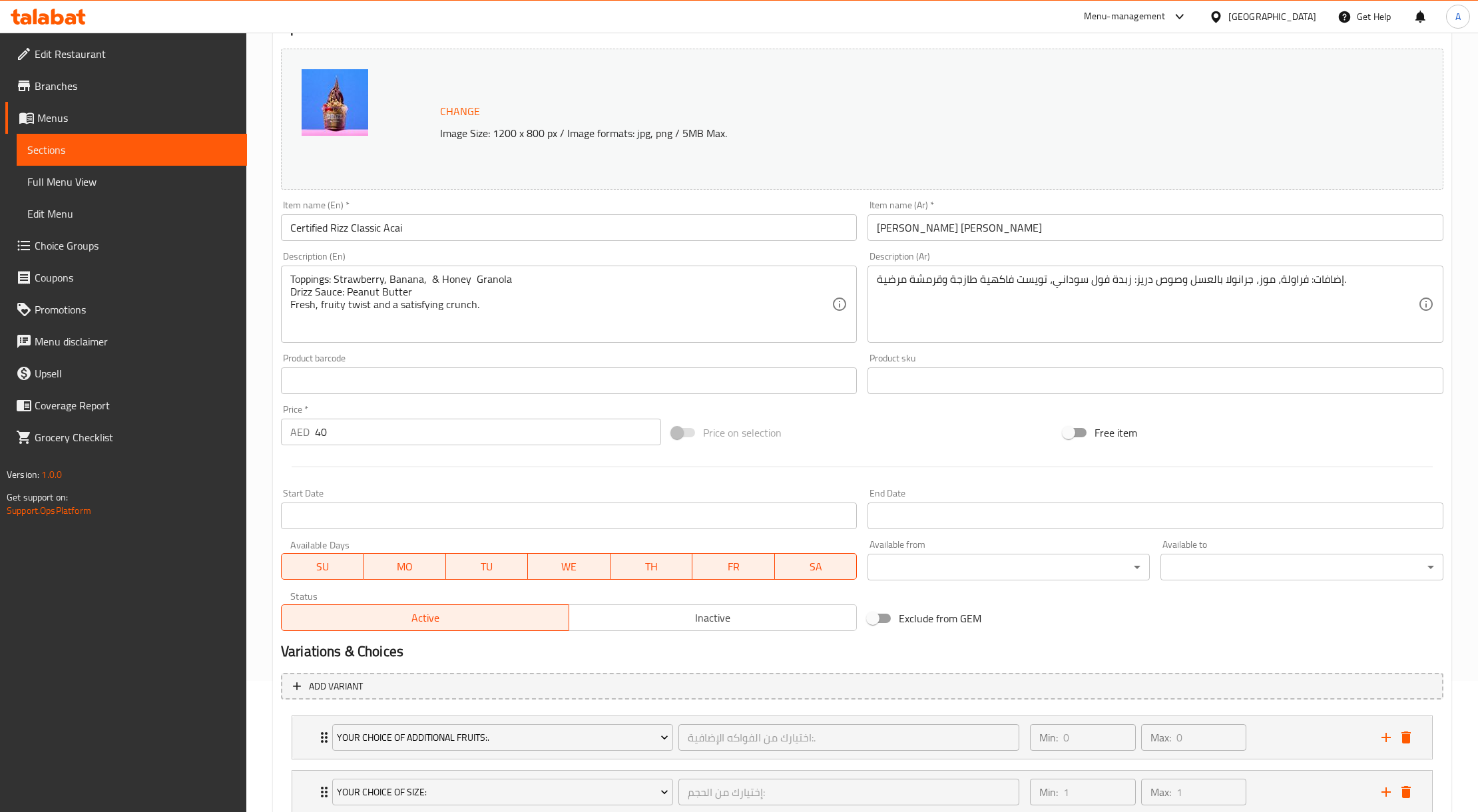
scroll to position [336, 0]
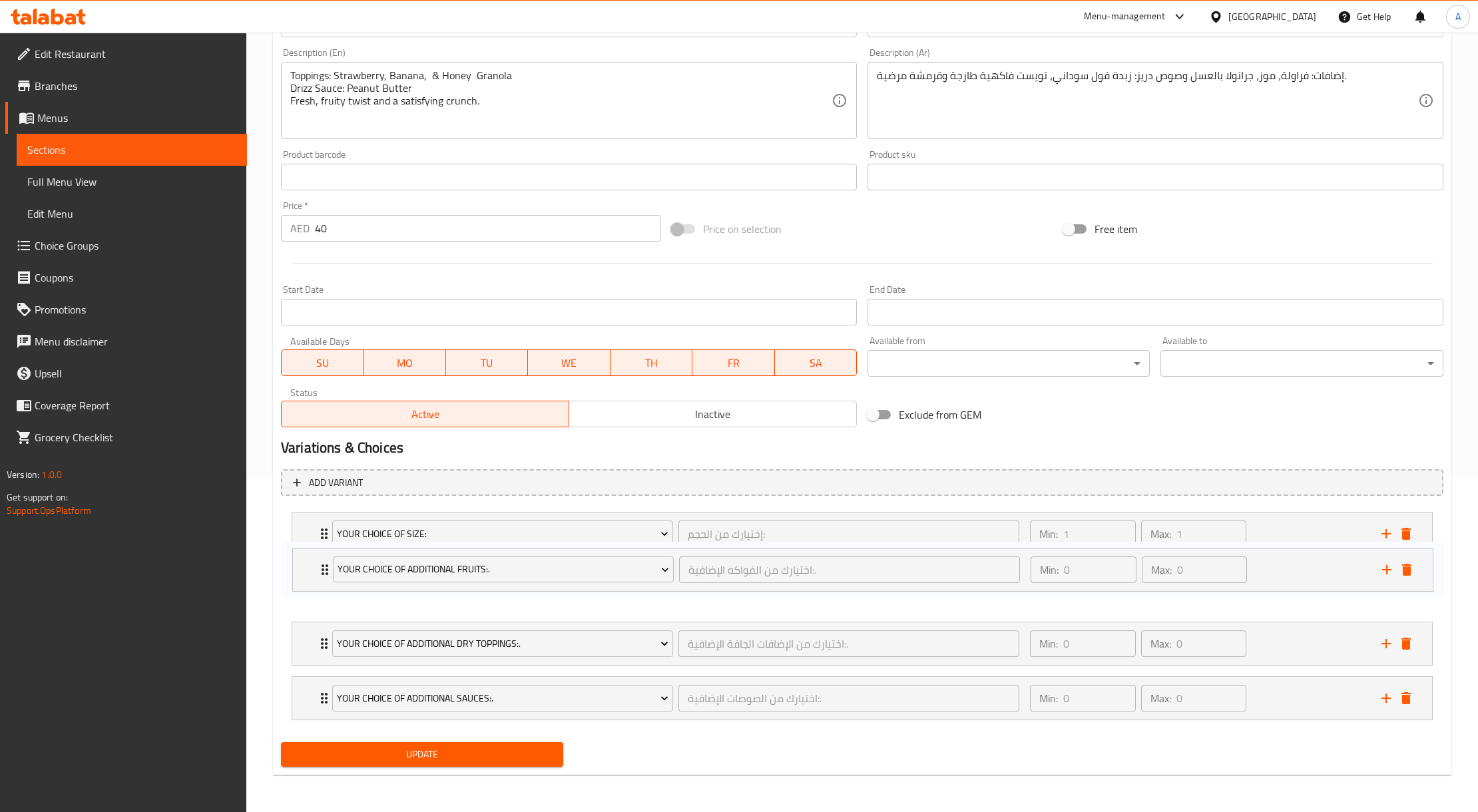
drag, startPoint x: 1263, startPoint y: 533, endPoint x: 1263, endPoint y: 575, distance: 42.0
click at [1263, 575] on div "Your Choice Of Additional Fruits:. اختيارك من الفواكه الإضافية:. ​ Min: 0 ​ Max…" at bounding box center [862, 616] width 1162 height 219
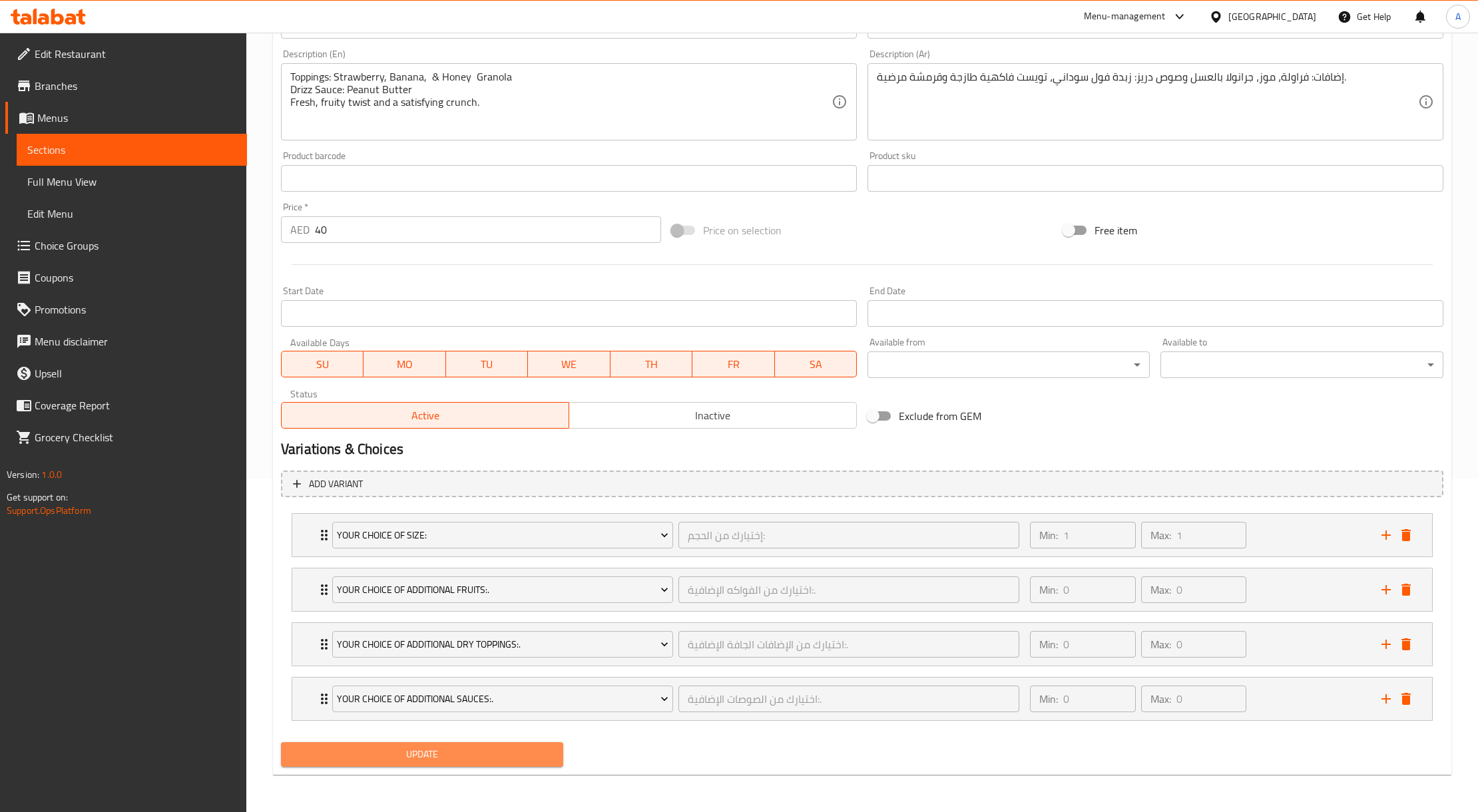
click at [504, 763] on button "Update" at bounding box center [422, 755] width 282 height 25
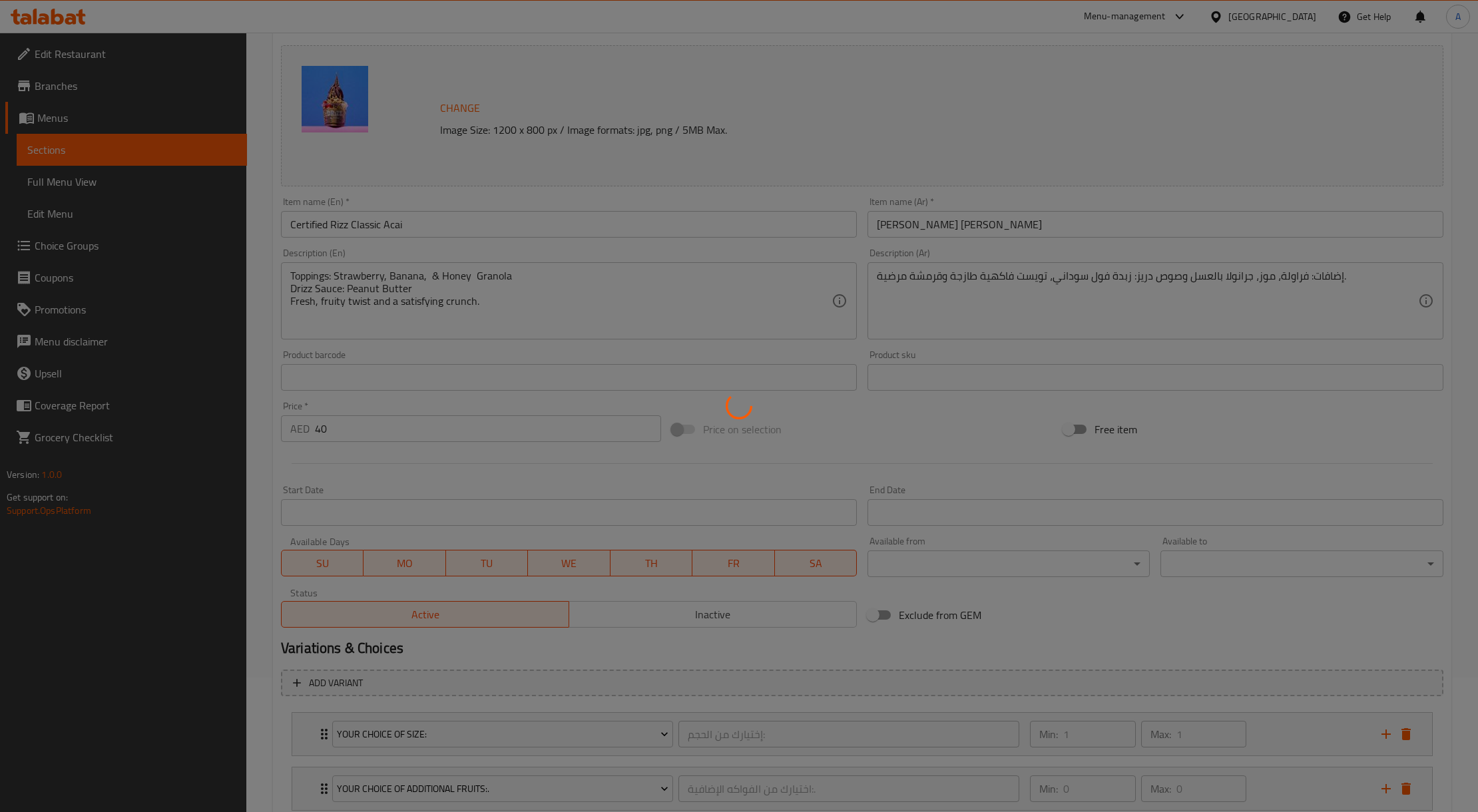
scroll to position [0, 0]
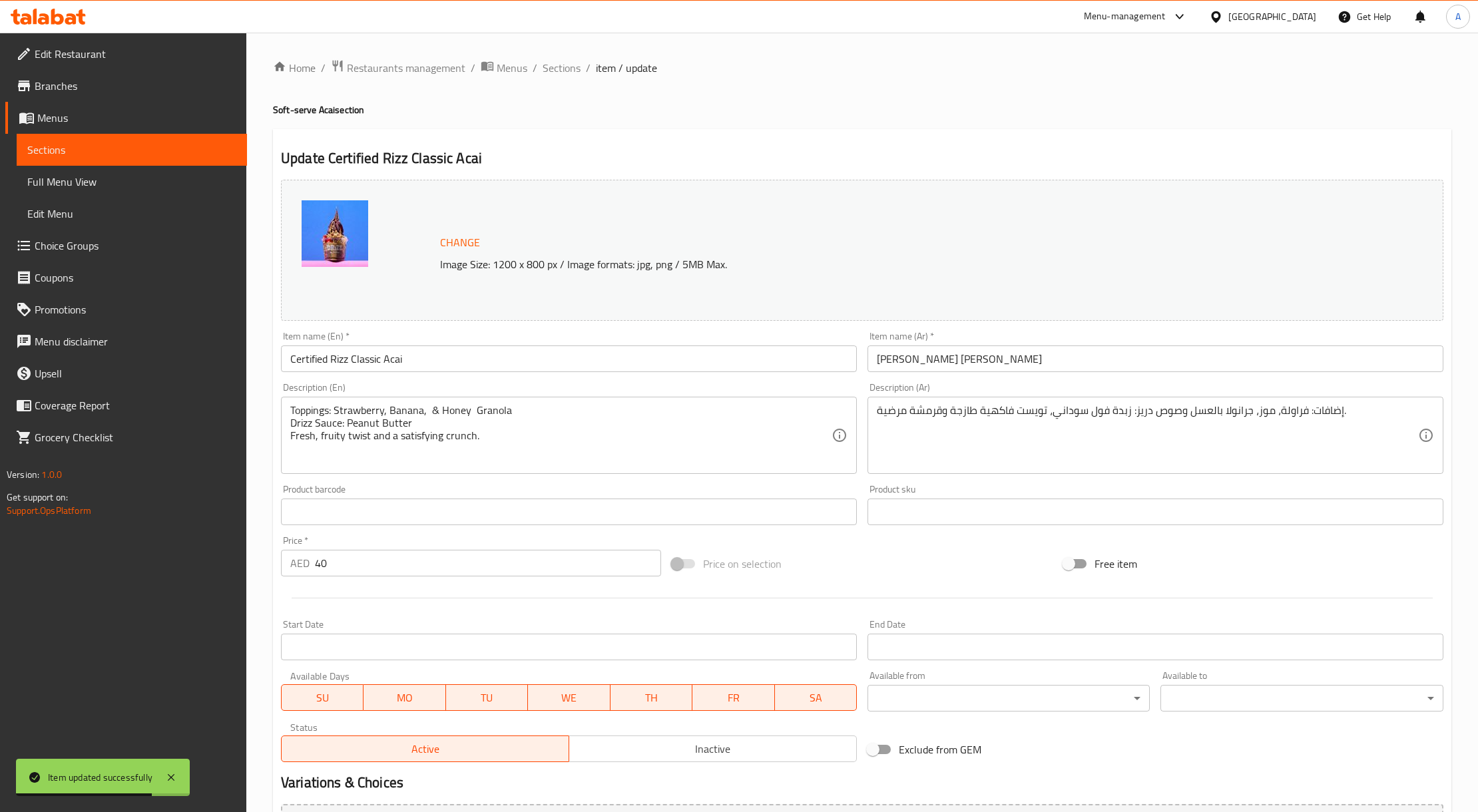
click at [88, 92] on span "Branches" at bounding box center [135, 86] width 202 height 16
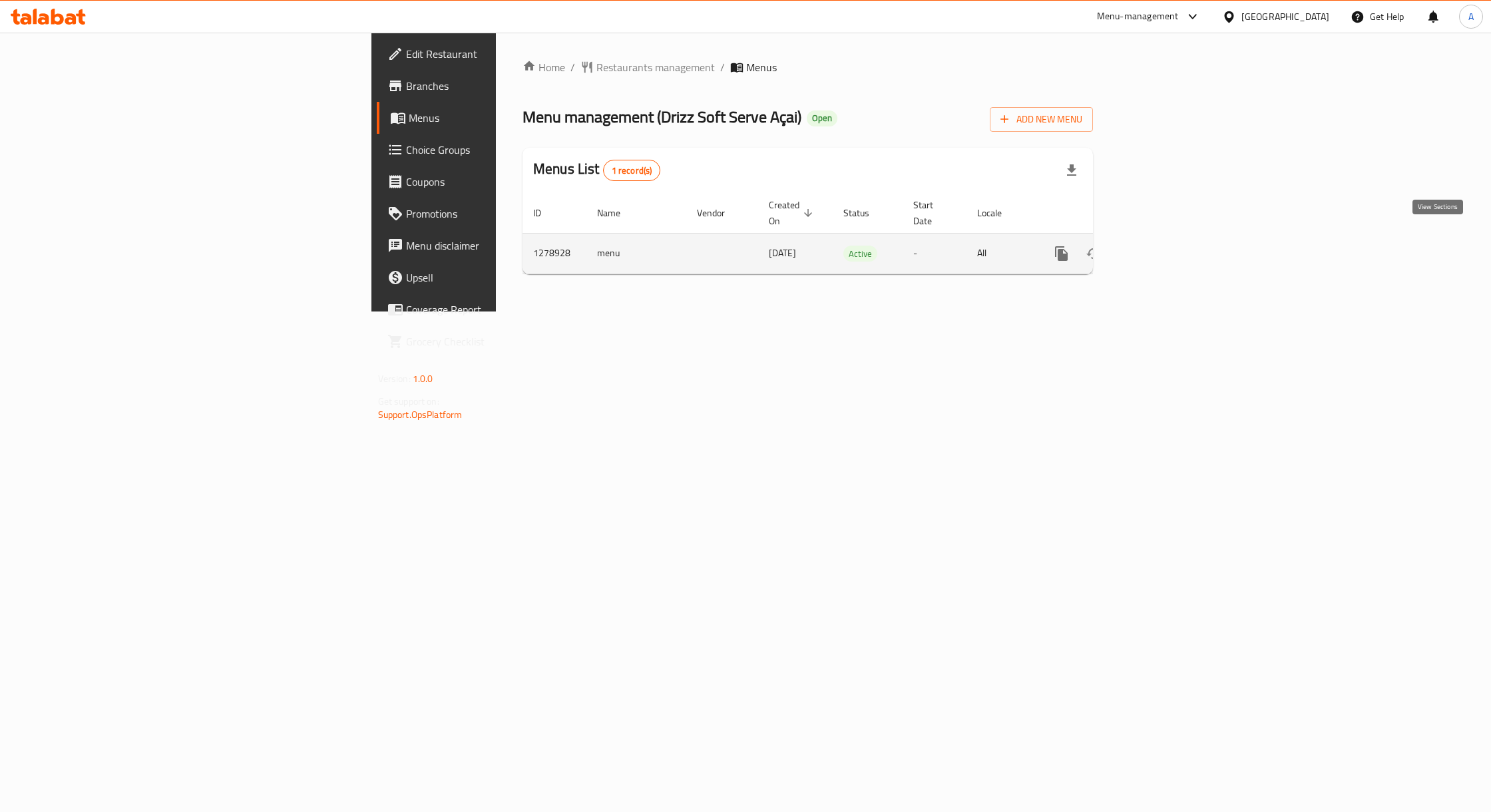
click at [1166, 246] on icon "enhanced table" at bounding box center [1158, 254] width 16 height 16
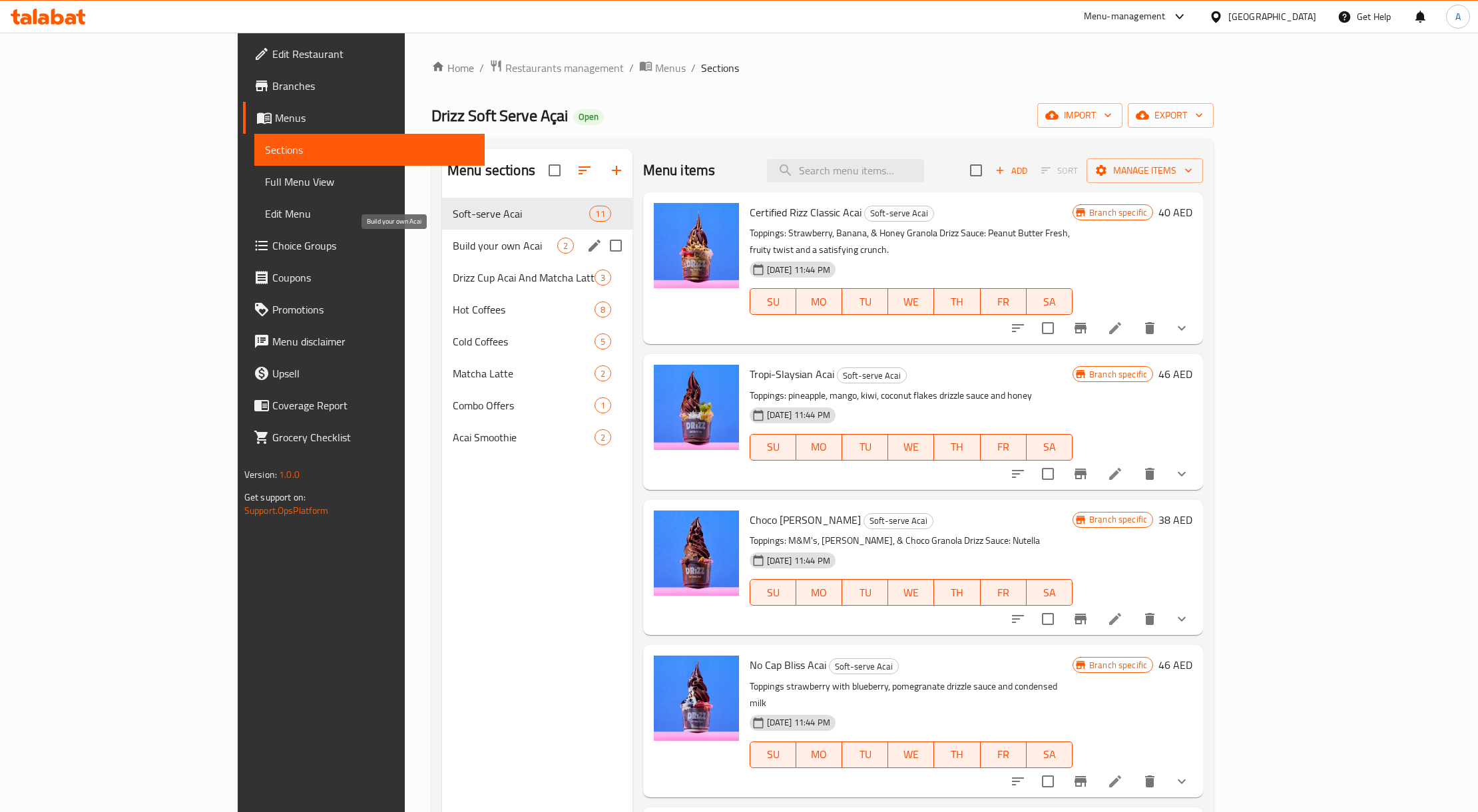
click at [453, 246] on span "Build your own Acai" at bounding box center [505, 246] width 105 height 16
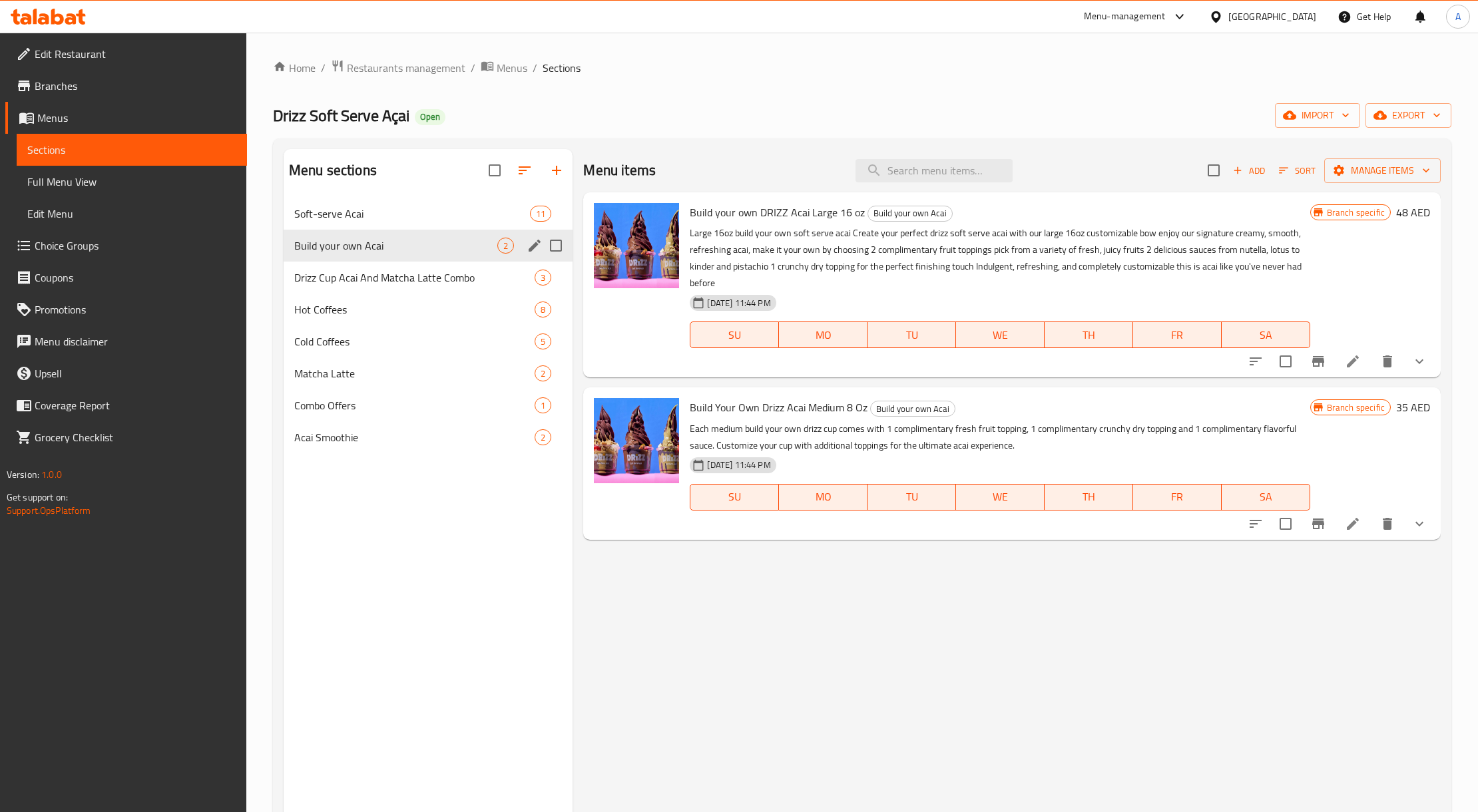
click at [411, 227] on div "Soft-serve Acai 11" at bounding box center [428, 214] width 289 height 32
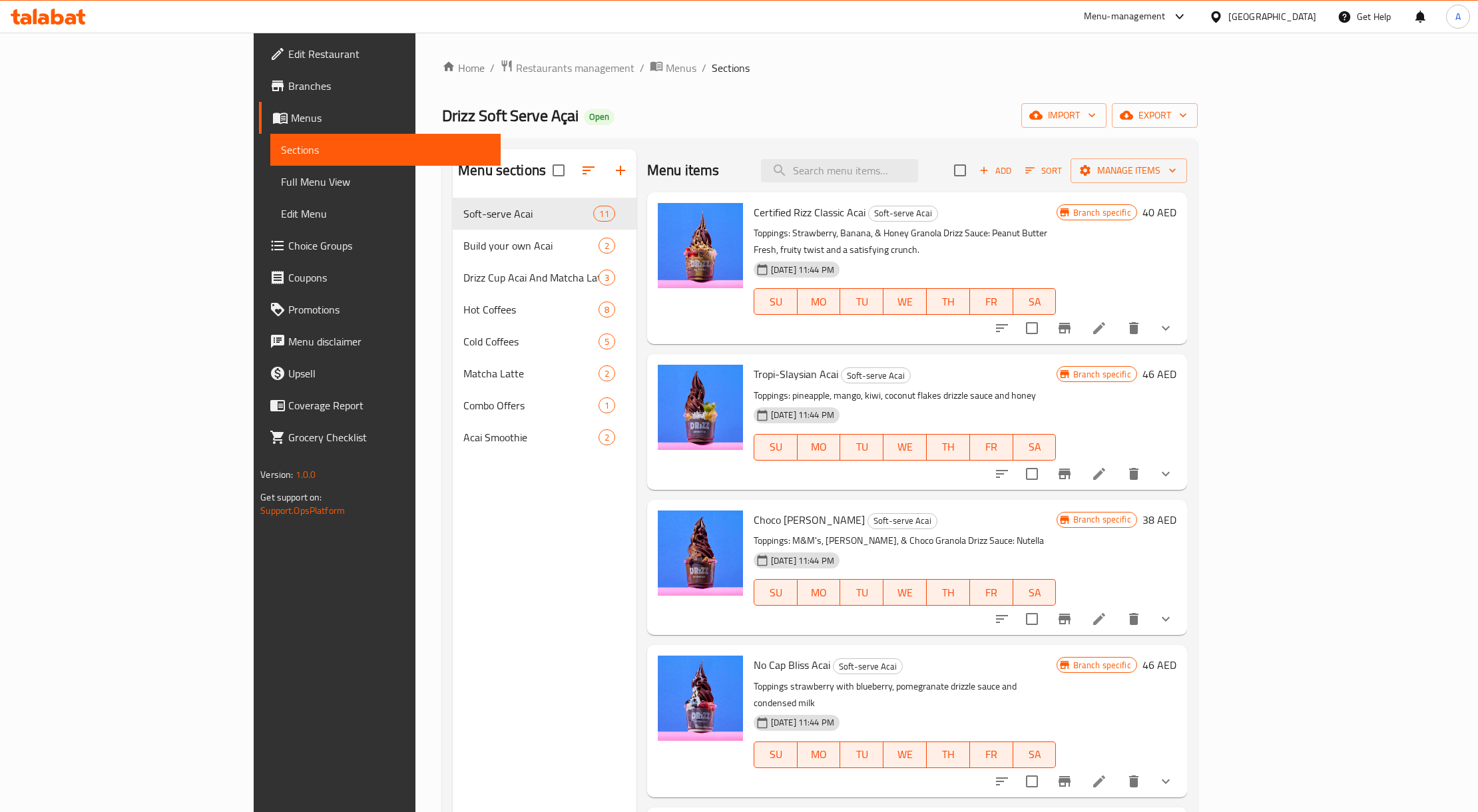
scroll to position [355, 0]
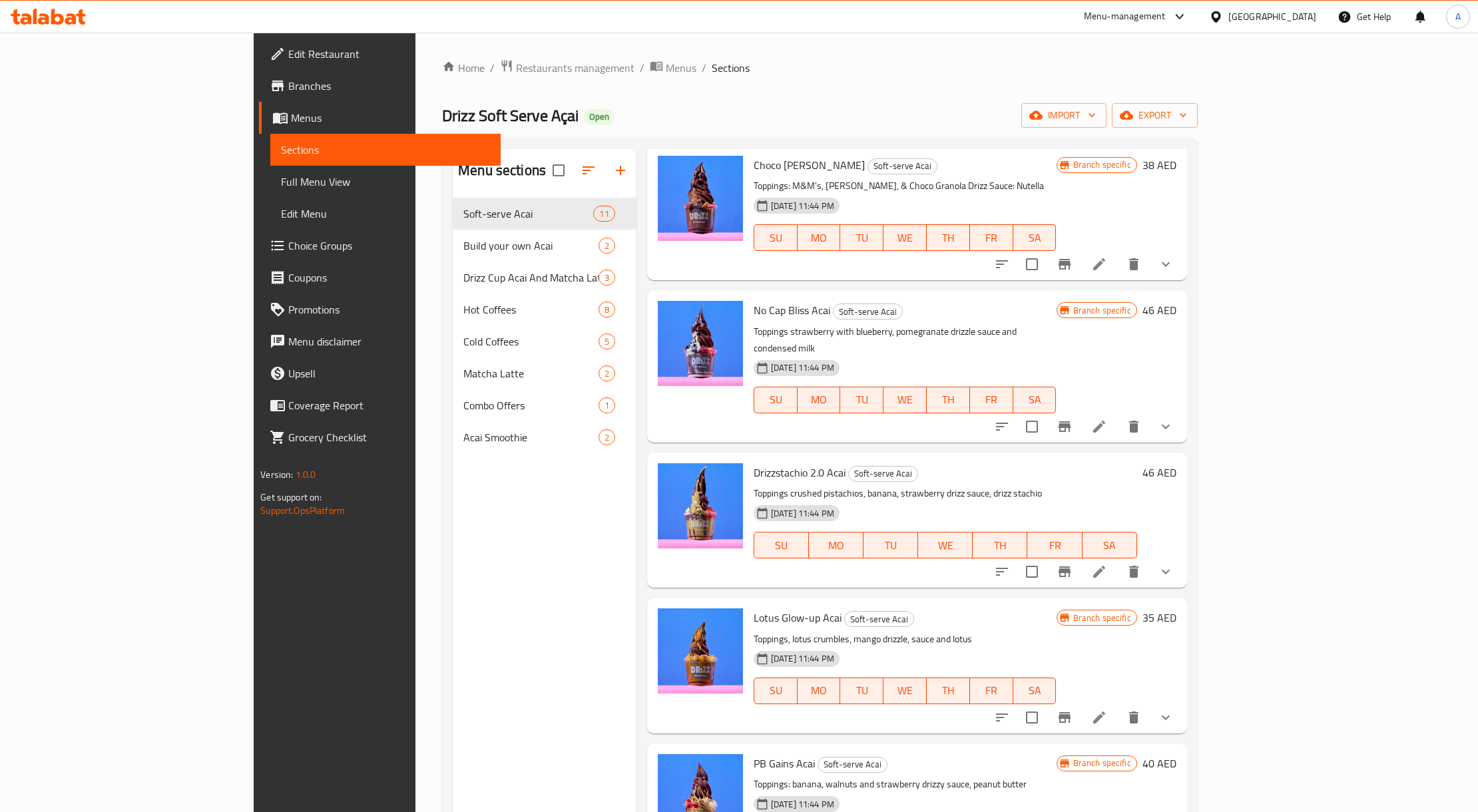
click at [753, 301] on span "No Cap Bliss Acai" at bounding box center [792, 311] width 77 height 20
copy h6 "No Cap Bliss Acai"
click at [1107, 419] on icon at bounding box center [1099, 427] width 16 height 16
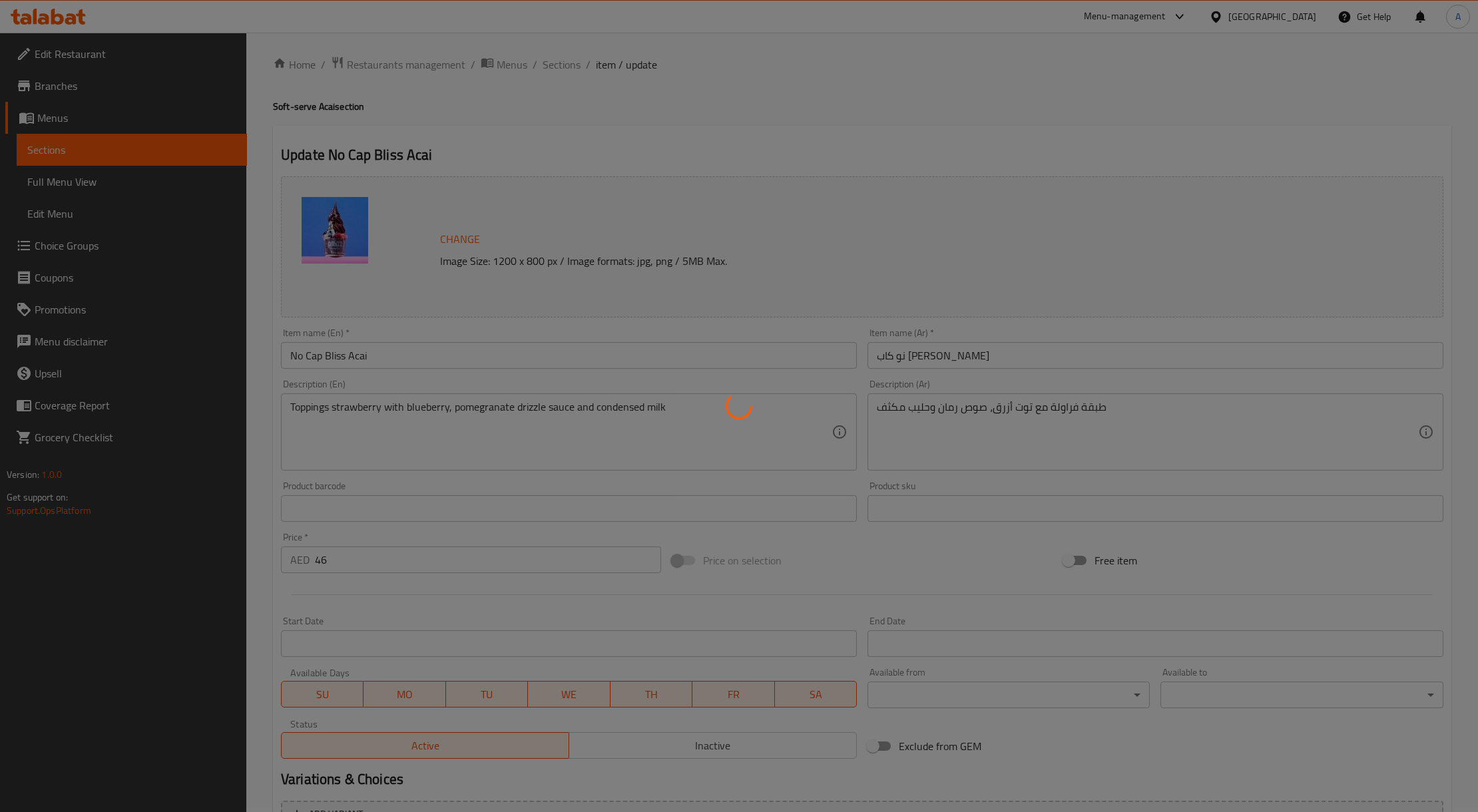
type input "إختيارك من الحجم:"
type input "1"
type input "اختيارك من الفواكه الإضافية:."
type input "0"
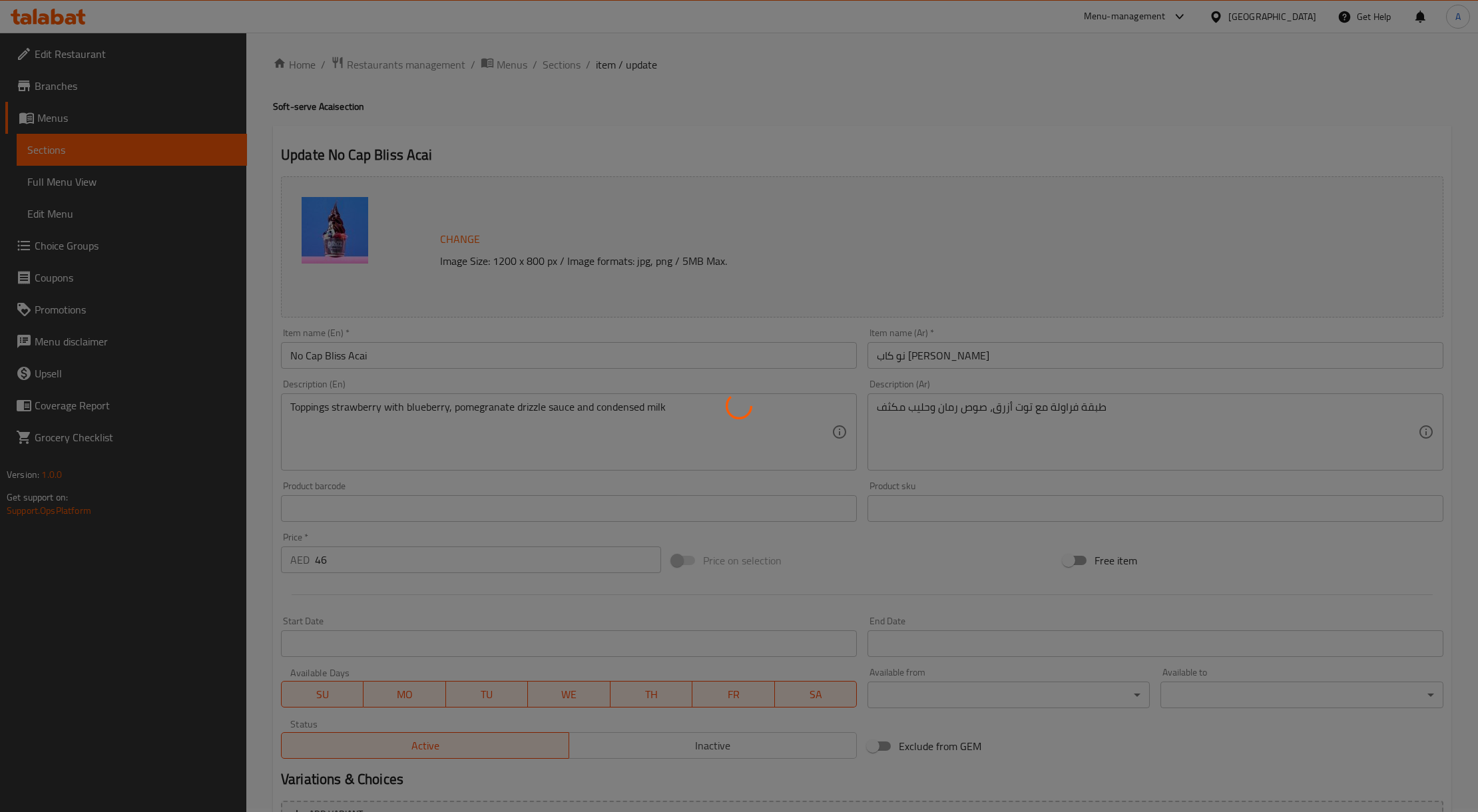
type input "0"
type input "اختيارك من الإضافات الجافة الإضافية:."
type input "0"
type input "اختيارك من الصوصات الإضافية:."
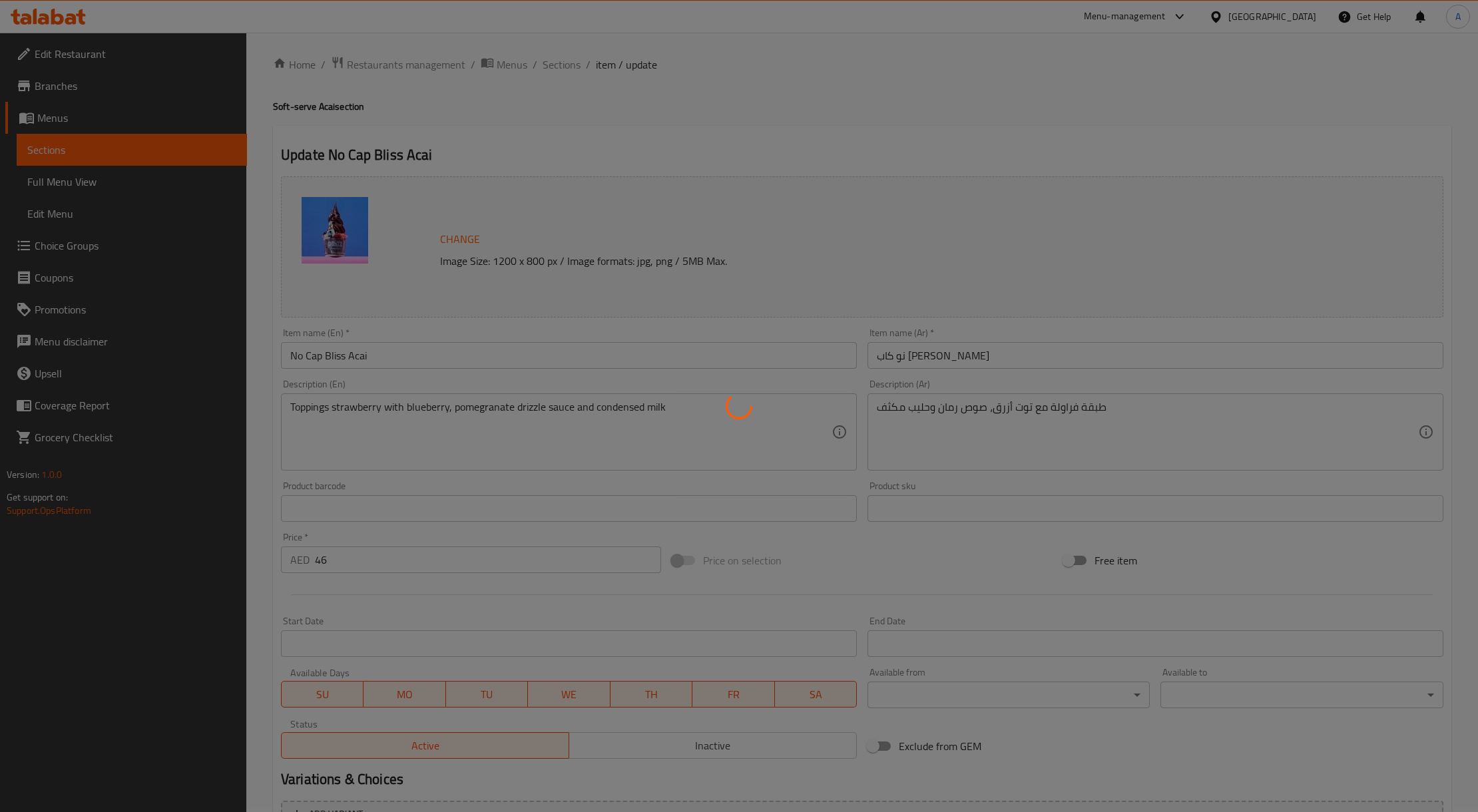
type input "0"
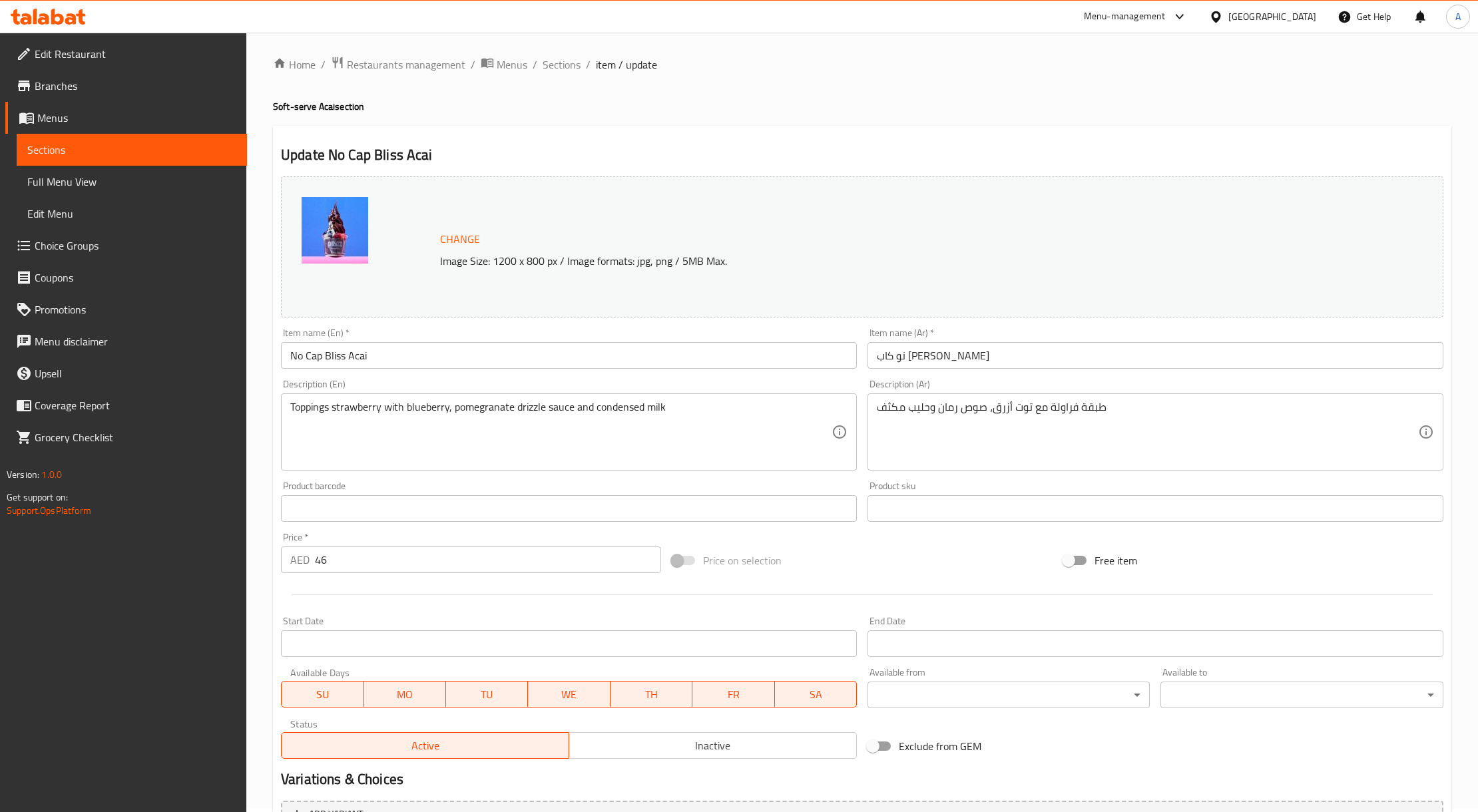
scroll to position [335, 0]
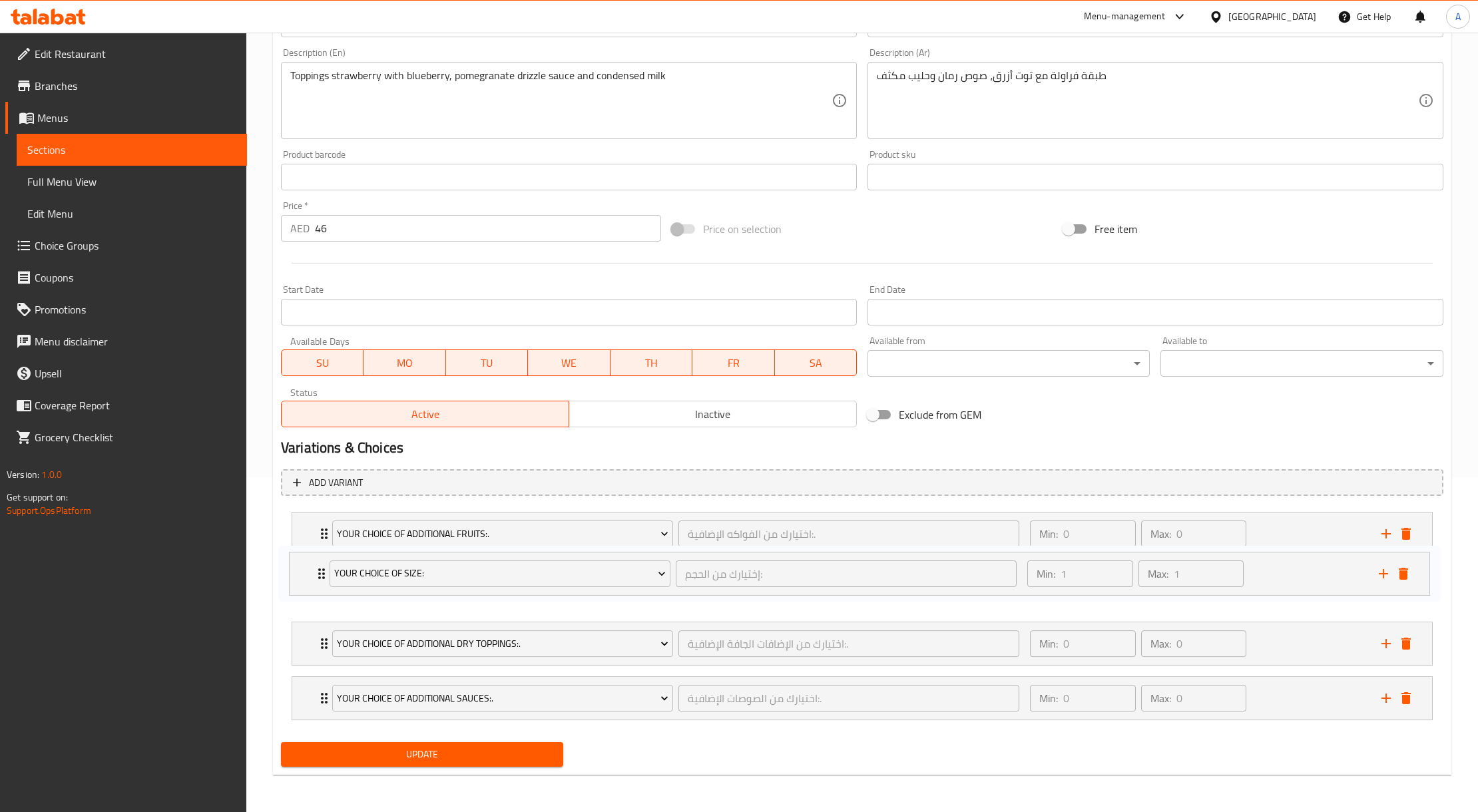
drag, startPoint x: 1287, startPoint y: 537, endPoint x: 1284, endPoint y: 582, distance: 45.1
click at [1284, 582] on div "Your Choice Of Size: إختيارك من الحجم: ​ Min: 1 ​ Max: 1 ​ medium 8 oz (ID: 123…" at bounding box center [862, 616] width 1162 height 219
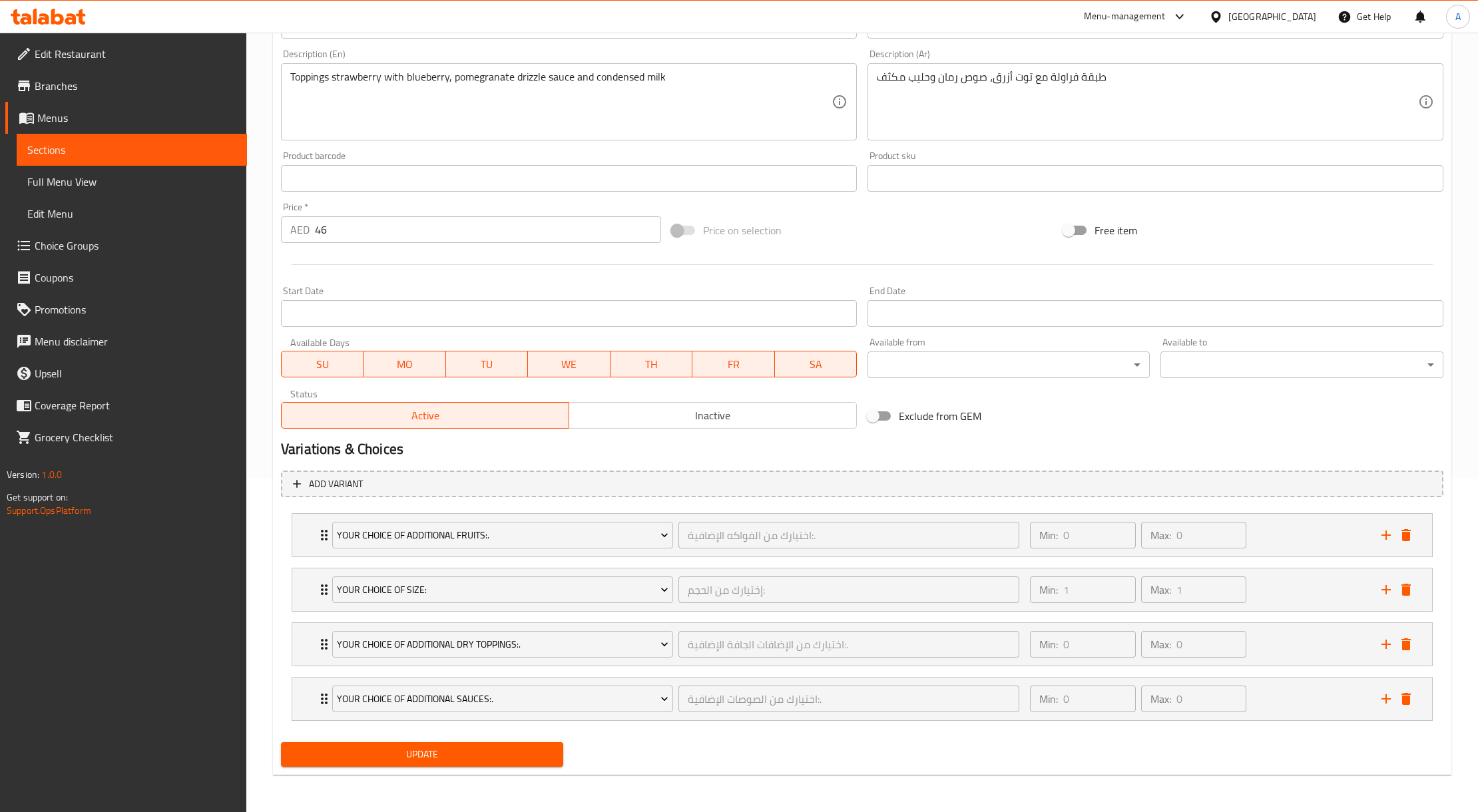
click at [470, 772] on div "Update" at bounding box center [423, 754] width 293 height 35
click at [467, 760] on span "Update" at bounding box center [422, 754] width 261 height 17
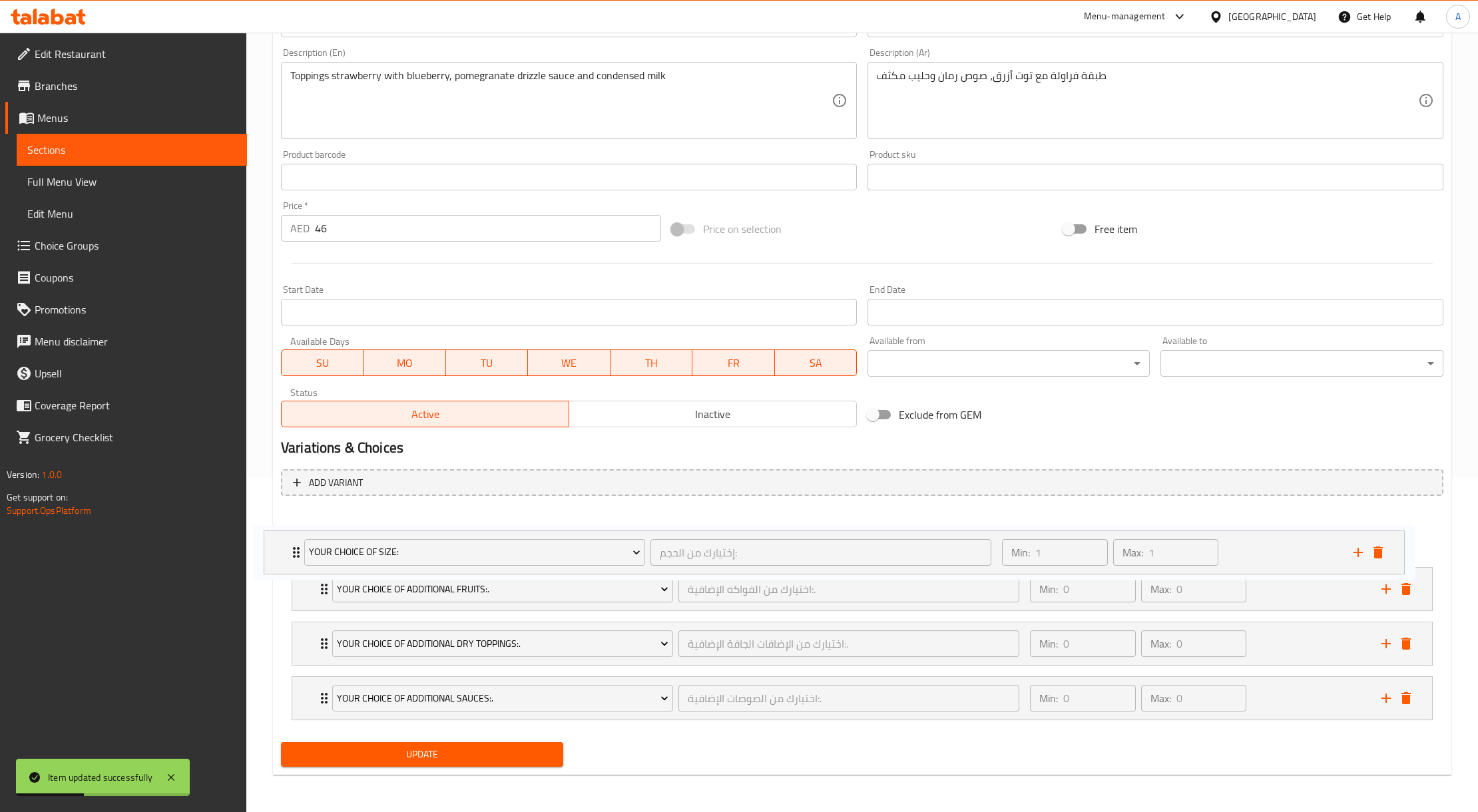
drag, startPoint x: 1295, startPoint y: 589, endPoint x: 1256, endPoint y: 538, distance: 64.2
click at [1256, 538] on div "Your Choice Of Additional Fruits:. اختيارك من الفواكه الإضافية:. ​ Min: 0 ​ Max…" at bounding box center [862, 616] width 1162 height 219
click at [478, 758] on span "Update" at bounding box center [422, 754] width 261 height 17
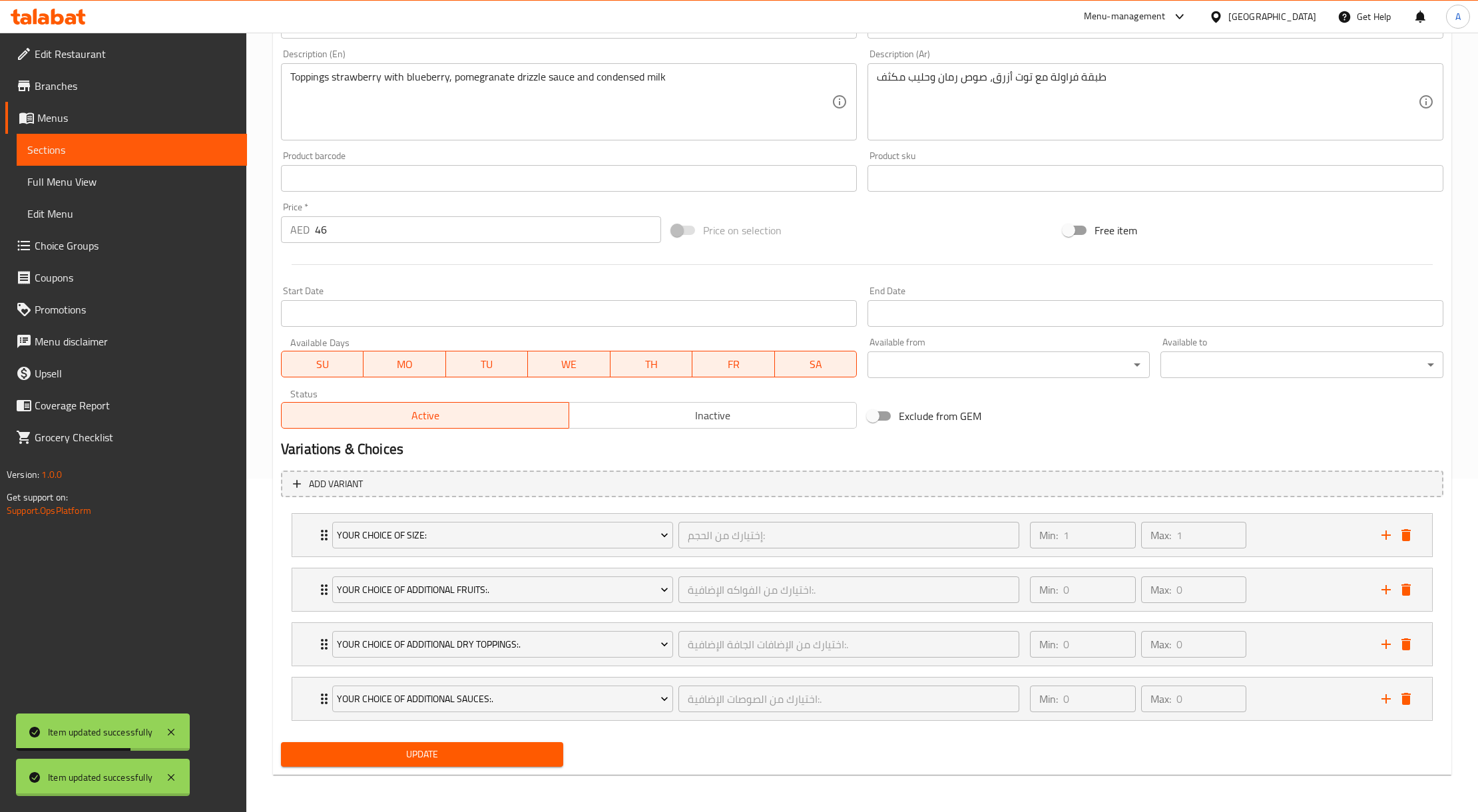
scroll to position [0, 0]
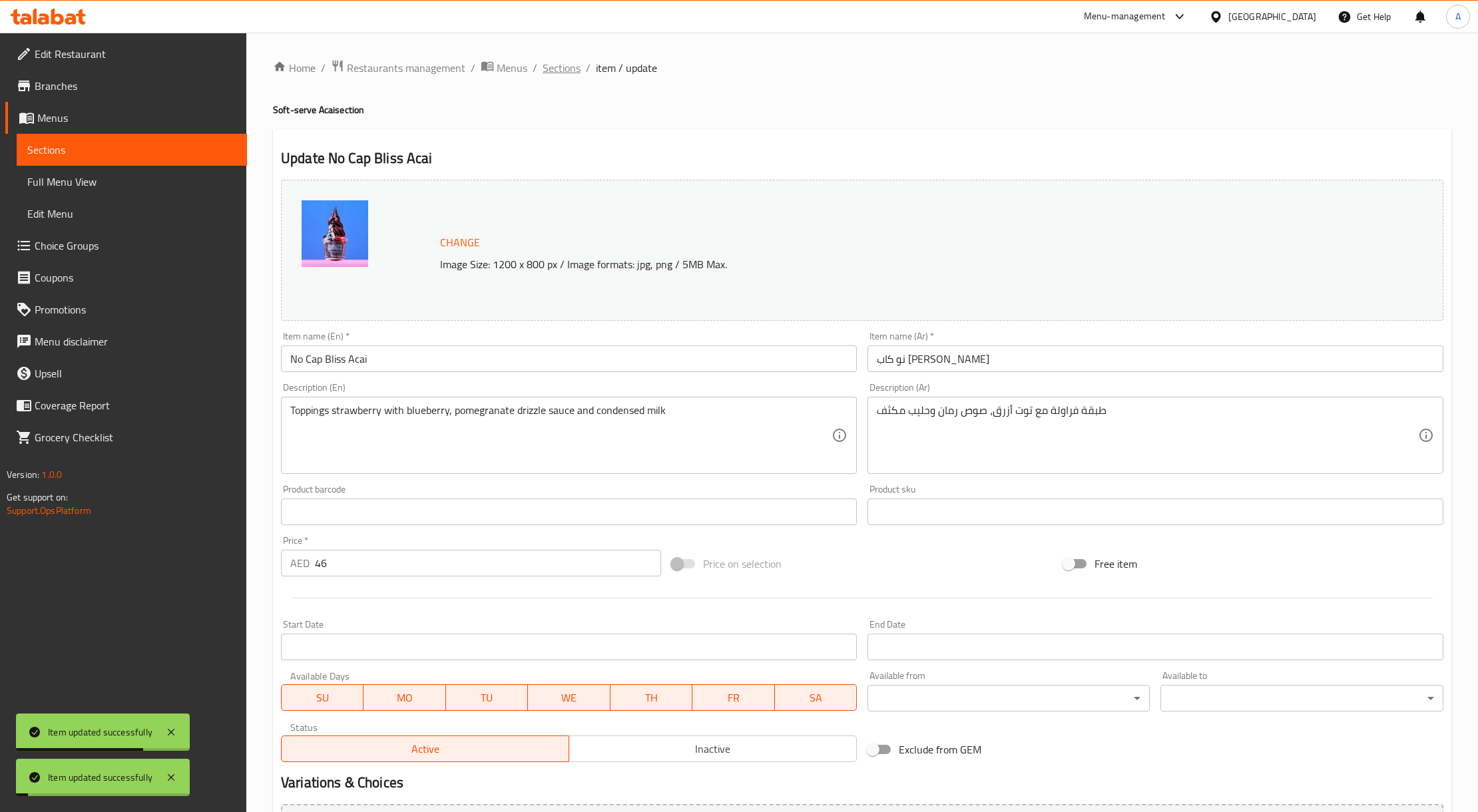
click at [547, 72] on span "Sections" at bounding box center [561, 68] width 38 height 16
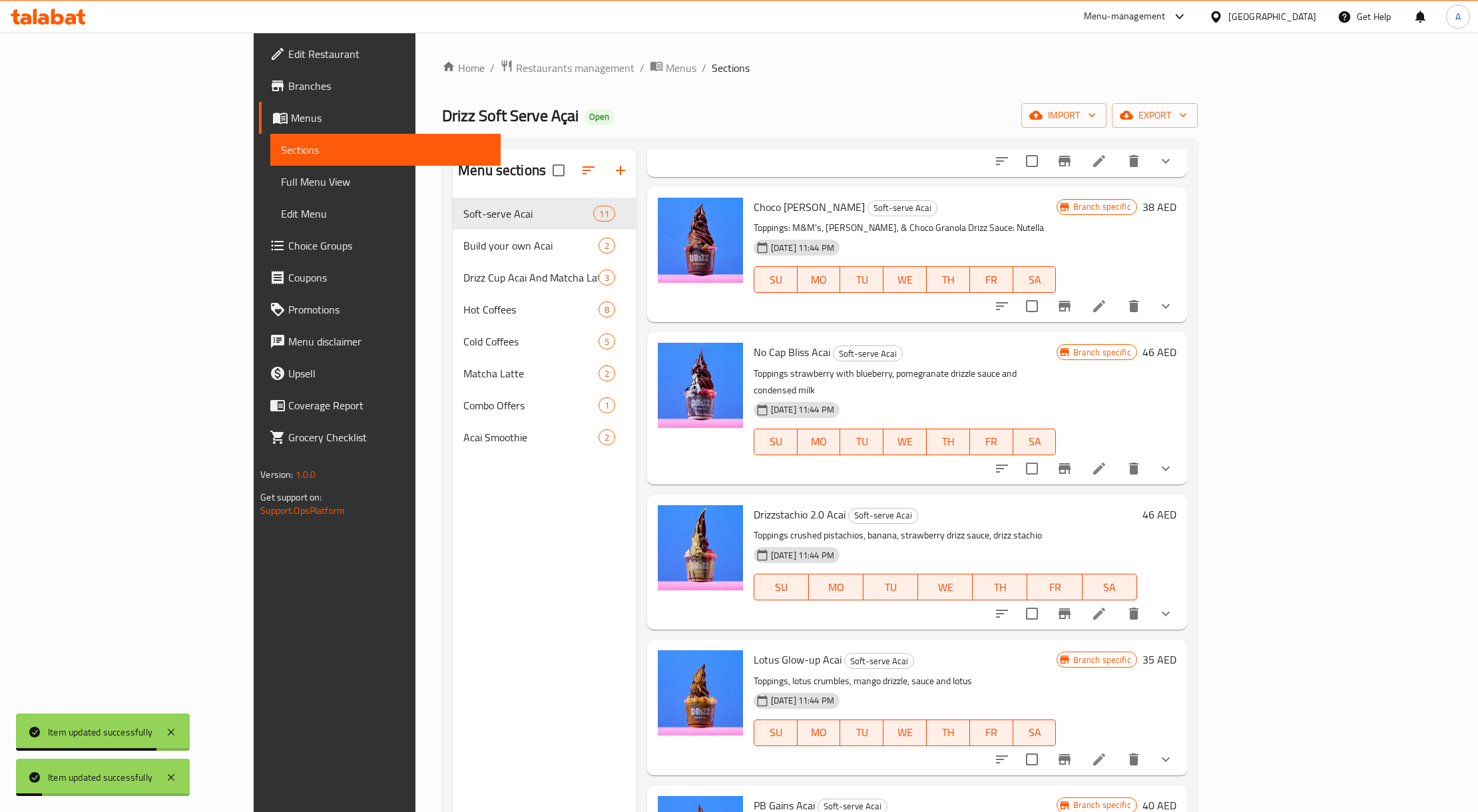
scroll to position [444, 0]
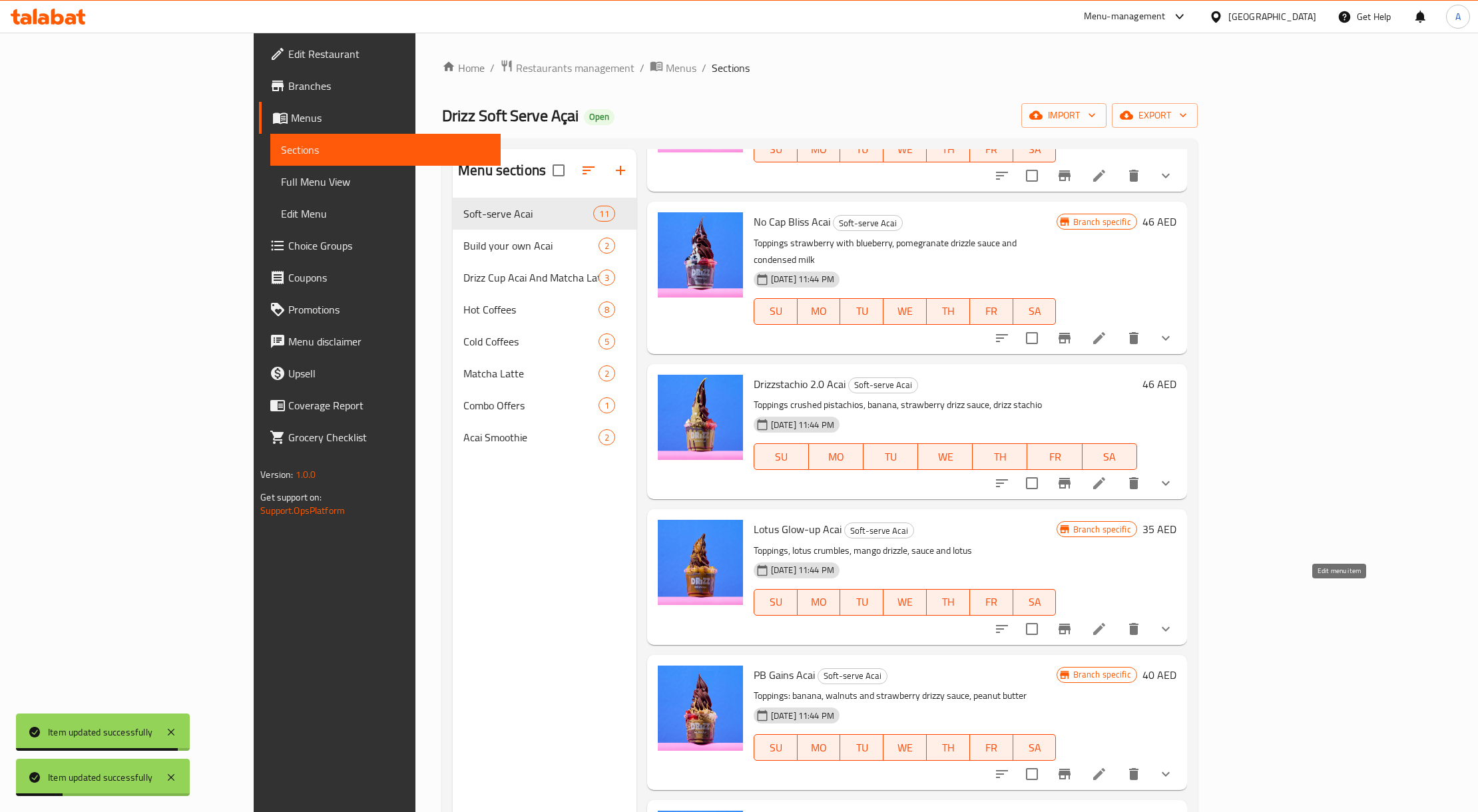
click at [1105, 623] on icon at bounding box center [1099, 629] width 12 height 12
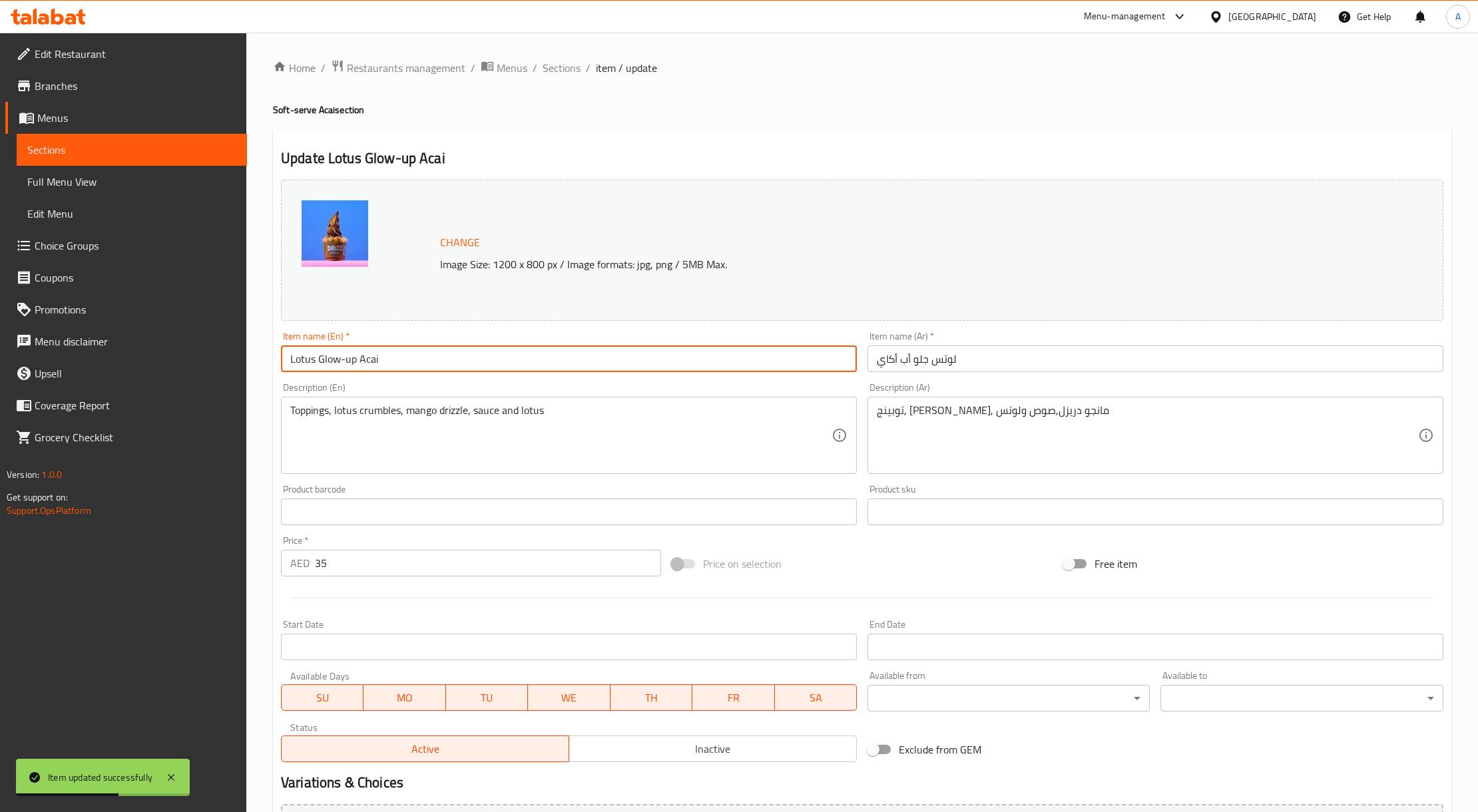
click at [384, 362] on input "Lotus Glow-up Acai" at bounding box center [569, 358] width 576 height 27
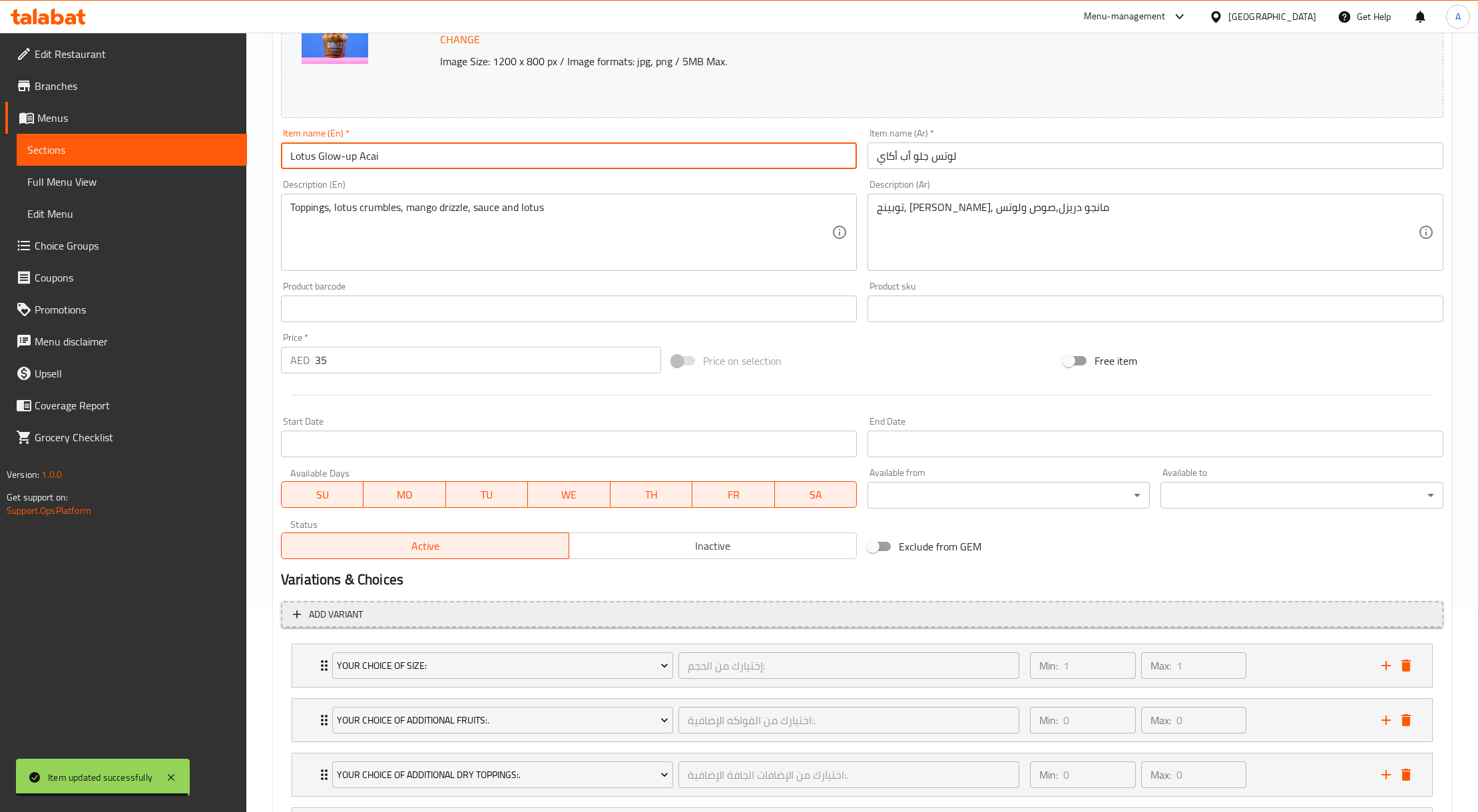
scroll to position [336, 0]
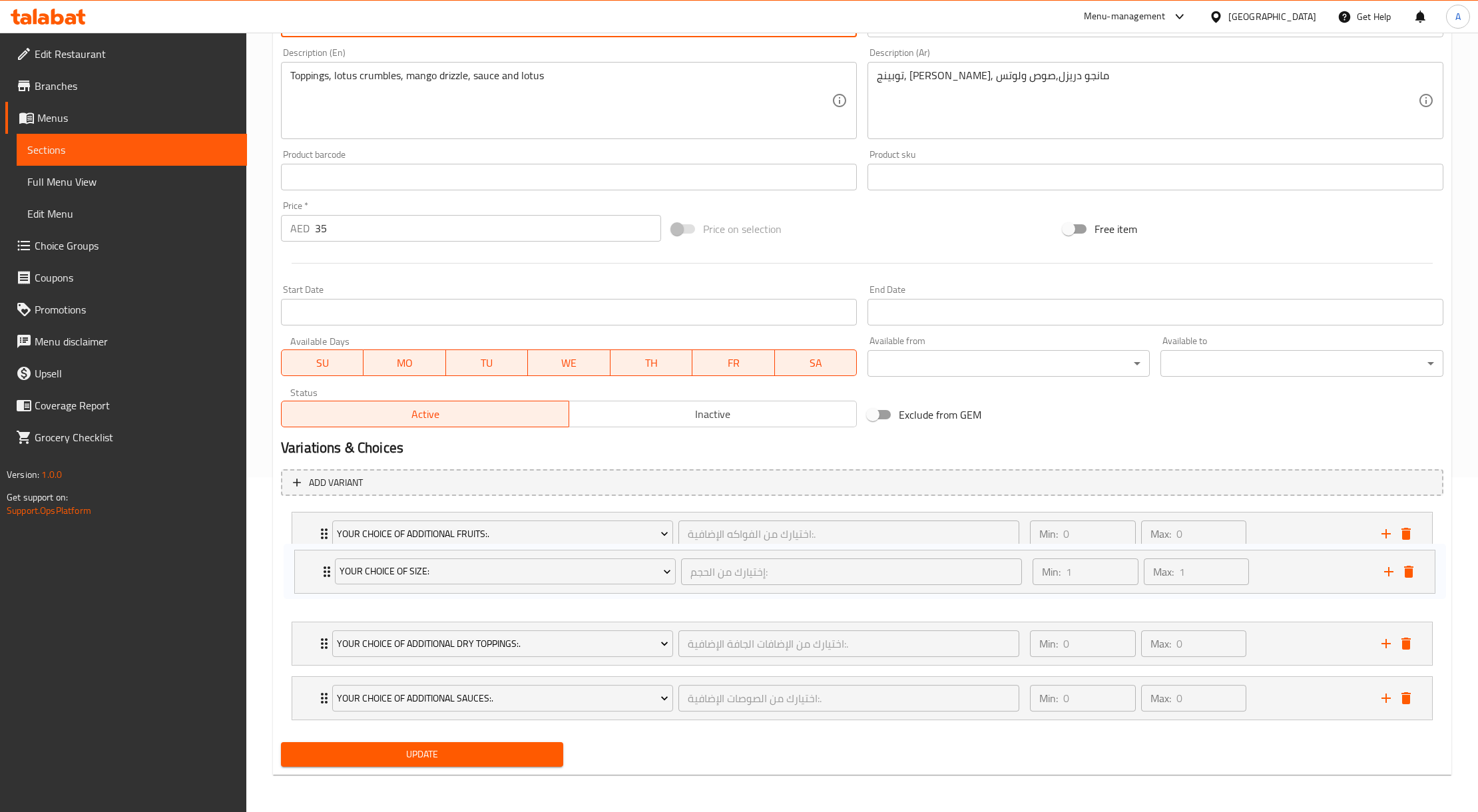
drag, startPoint x: 1295, startPoint y: 531, endPoint x: 1297, endPoint y: 578, distance: 47.0
click at [1297, 578] on div "Your Choice Of Size: إختيارك من الحجم: ​ Min: 1 ​ Max: 1 ​ medium 8 oz (ID: 123…" at bounding box center [862, 616] width 1162 height 219
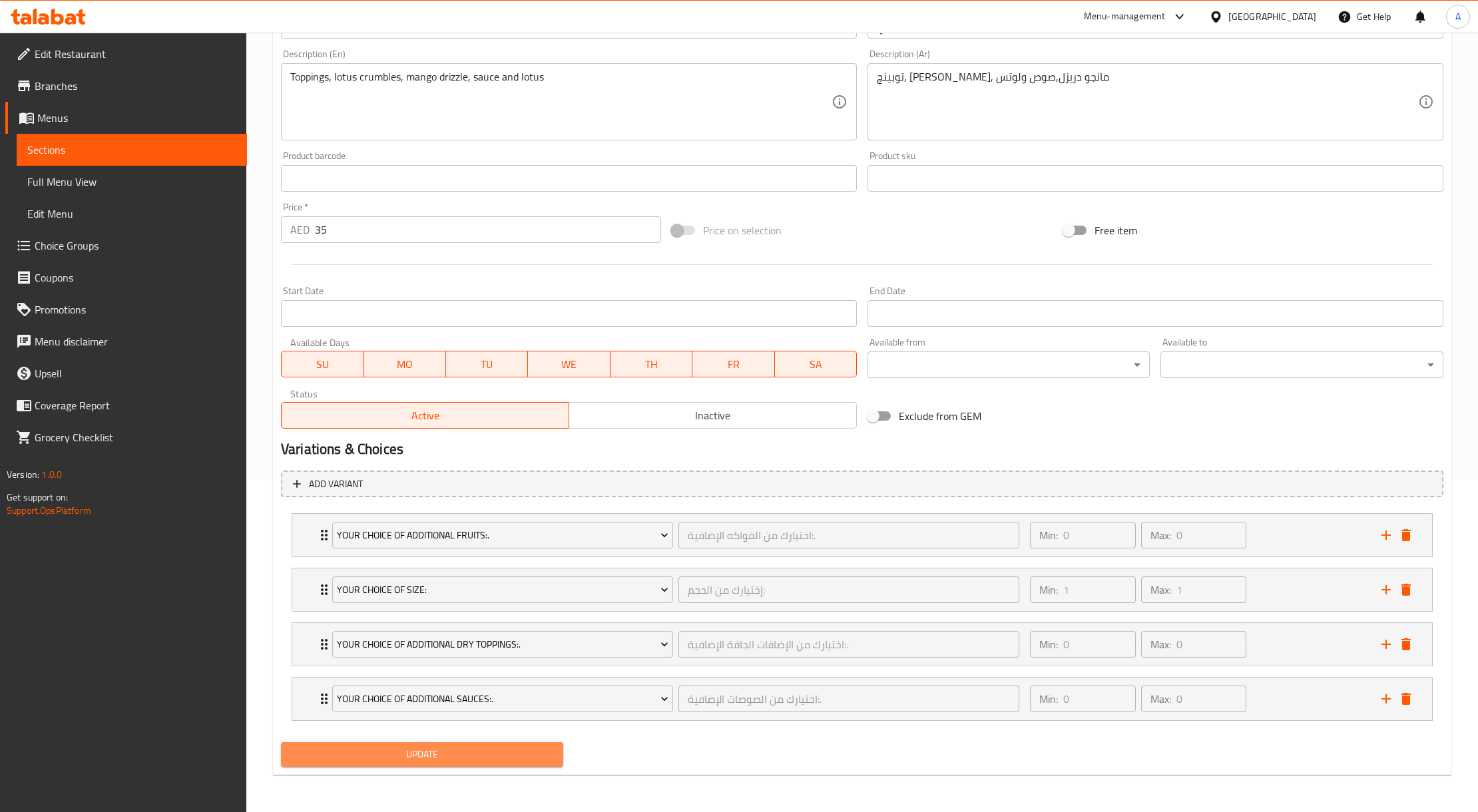
click at [530, 756] on span "Update" at bounding box center [422, 754] width 261 height 17
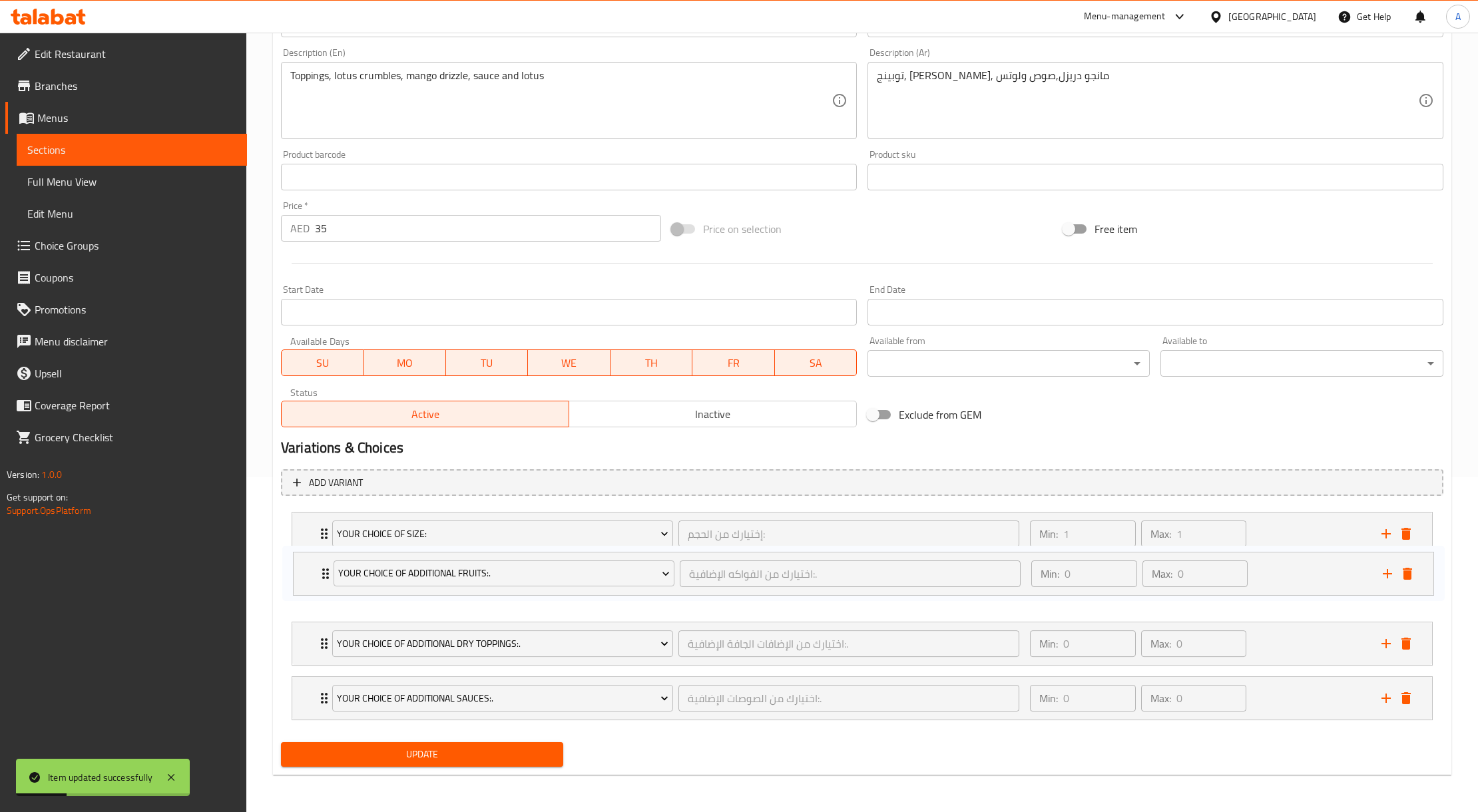
drag, startPoint x: 1302, startPoint y: 559, endPoint x: 1304, endPoint y: 582, distance: 23.1
click at [1304, 582] on div "Your Choice Of Additional Fruits:. اختيارك من الفواكه الإضافية:. ​ Min: 0 ​ Max…" at bounding box center [862, 616] width 1162 height 219
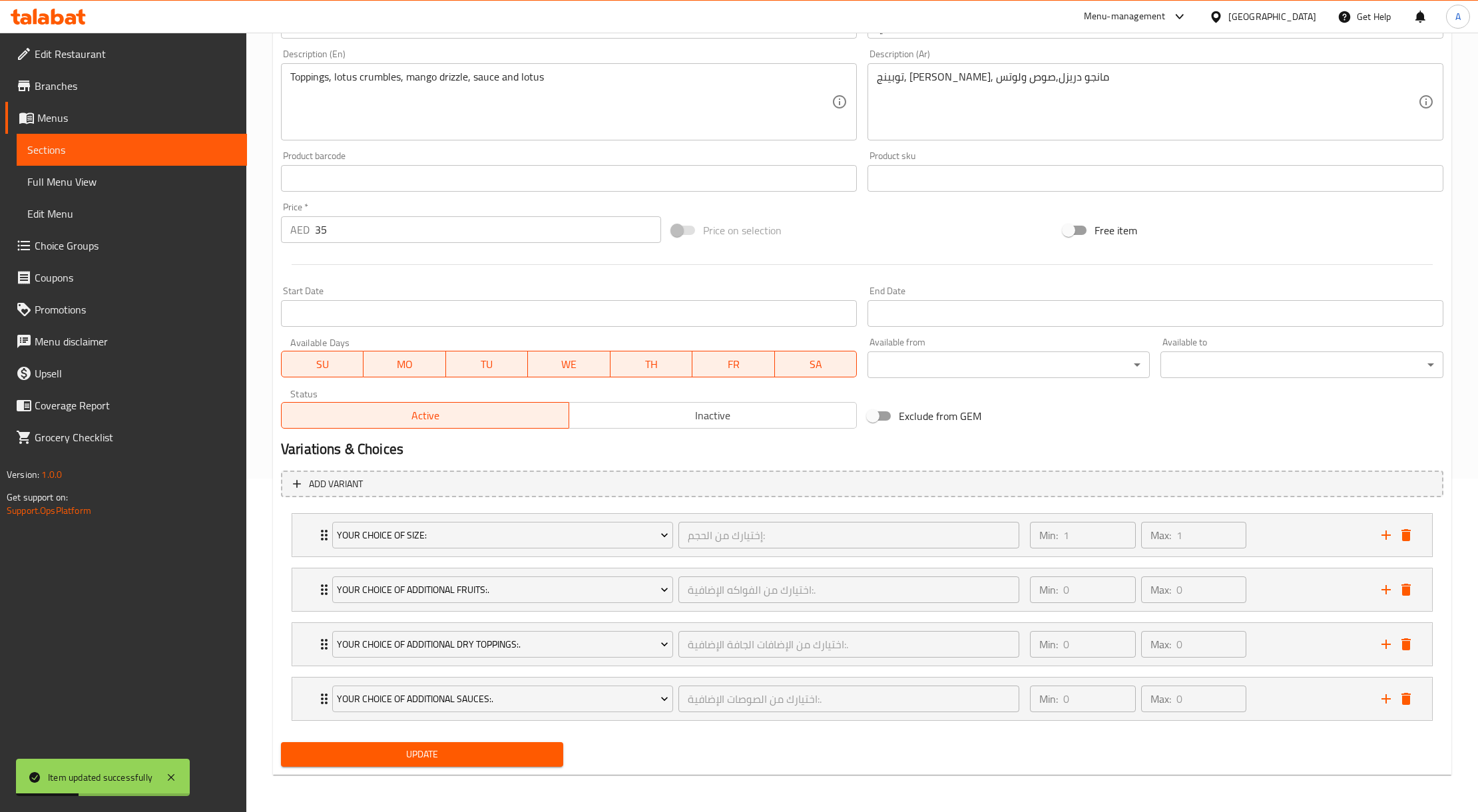
click at [496, 754] on span "Update" at bounding box center [422, 754] width 261 height 17
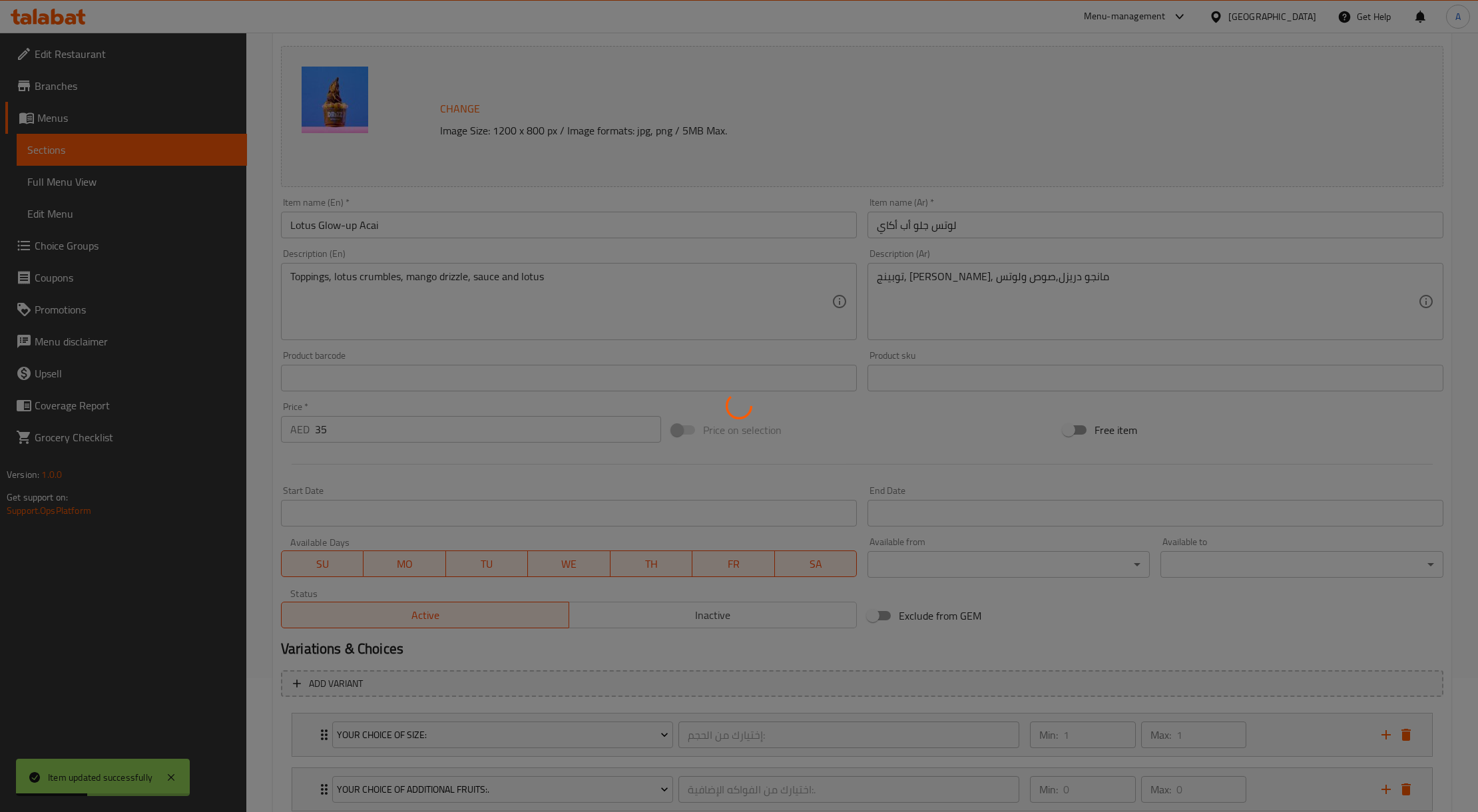
scroll to position [0, 0]
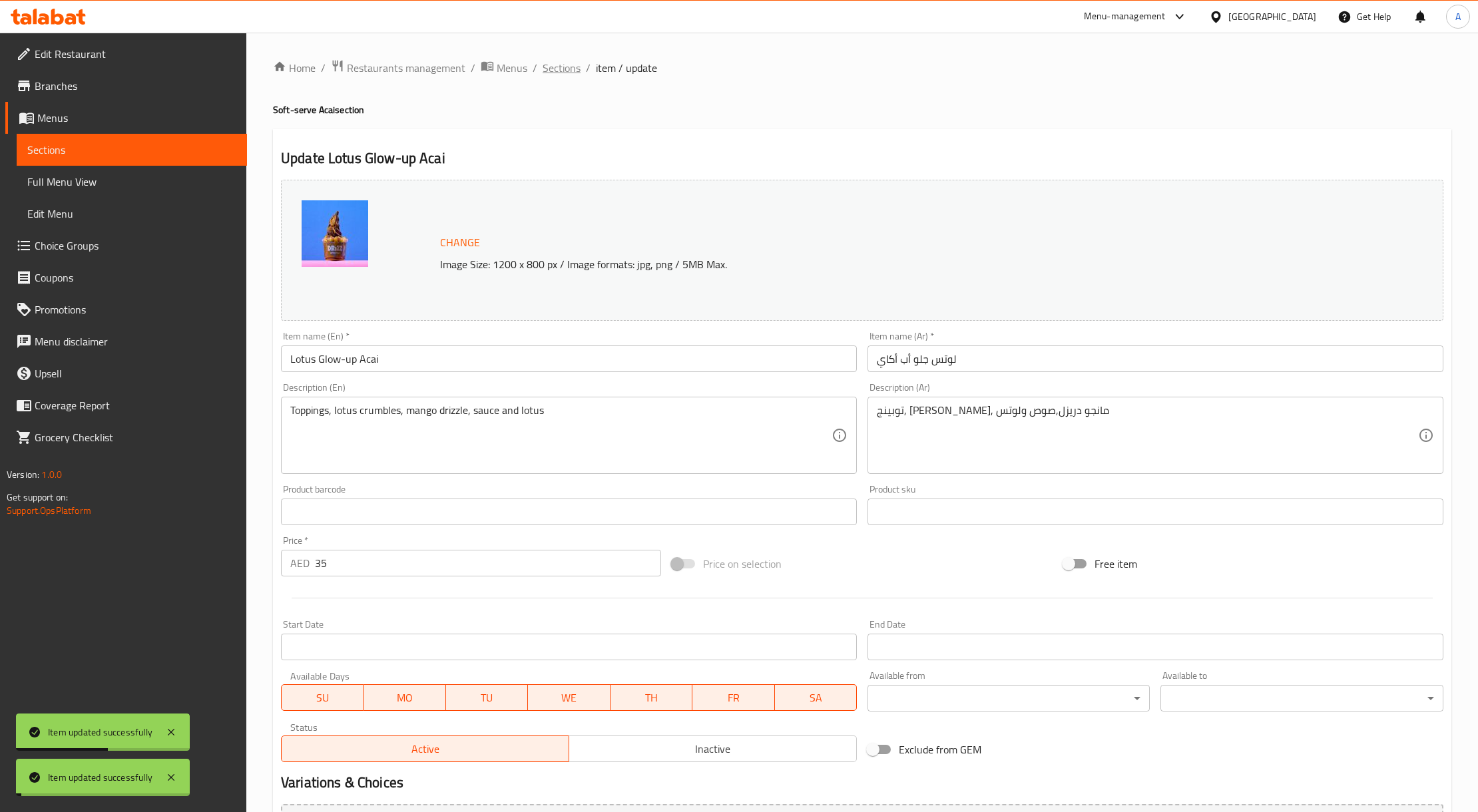
click at [573, 75] on span "Sections" at bounding box center [561, 68] width 38 height 16
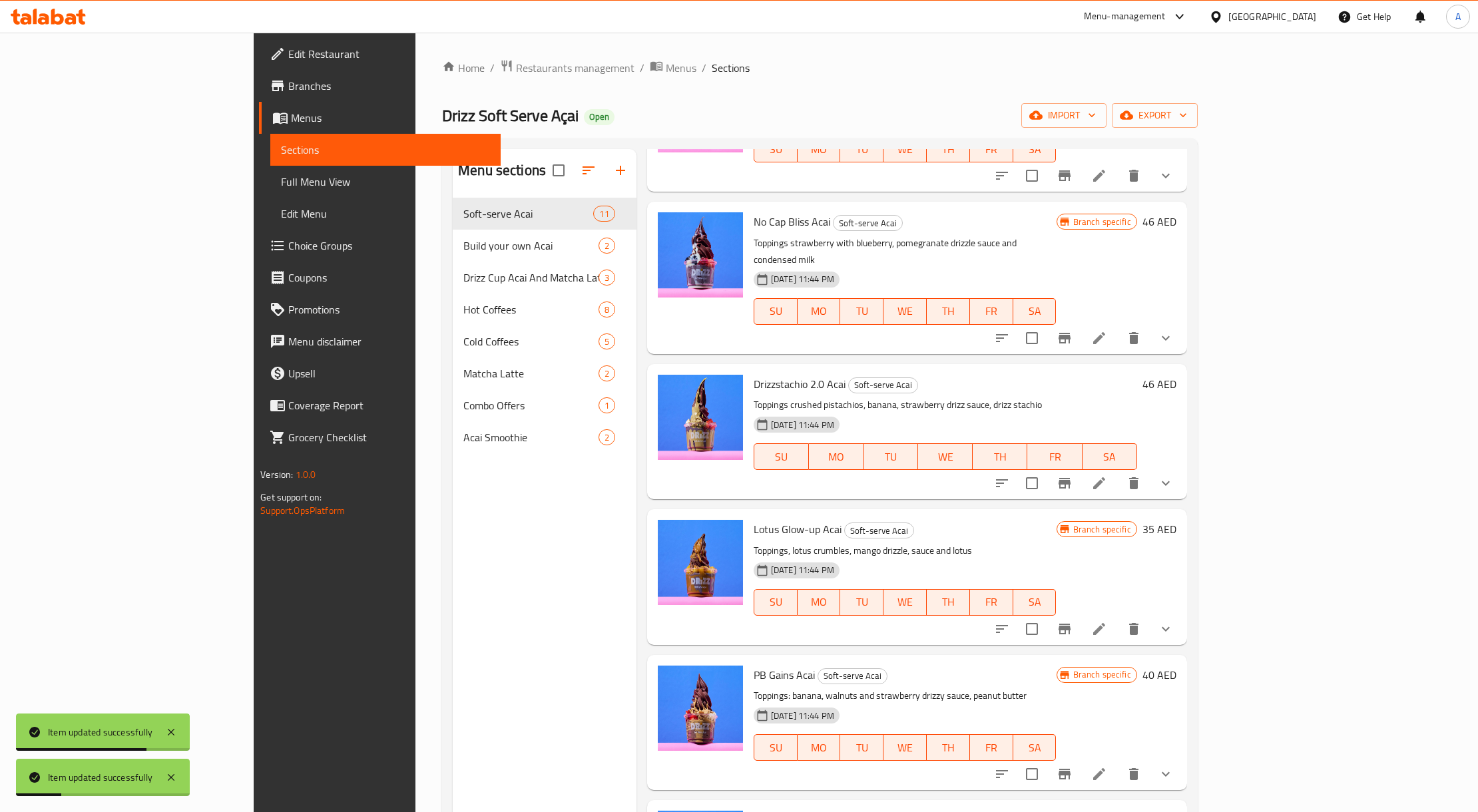
scroll to position [799, 0]
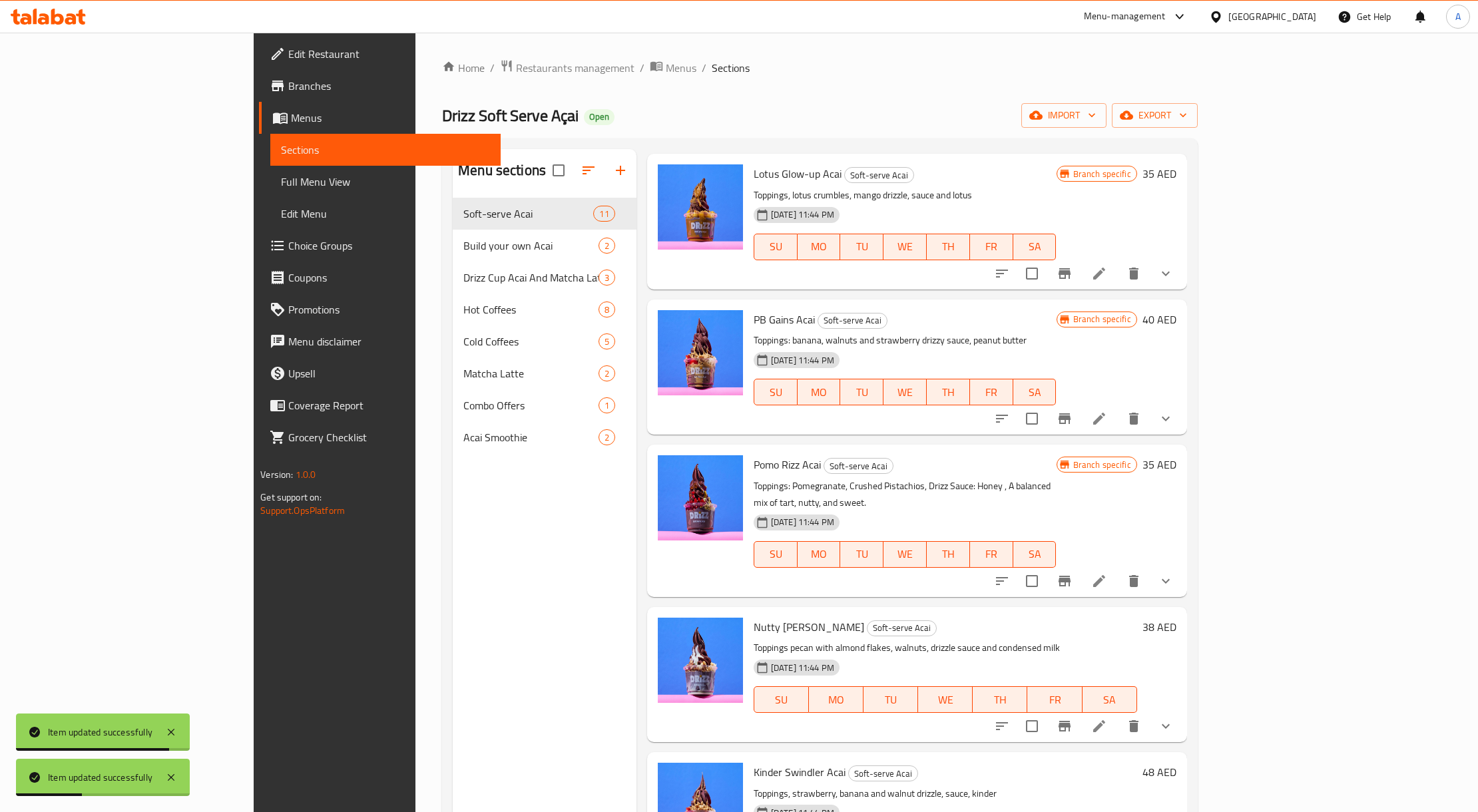
click at [1107, 718] on icon at bounding box center [1099, 726] width 16 height 16
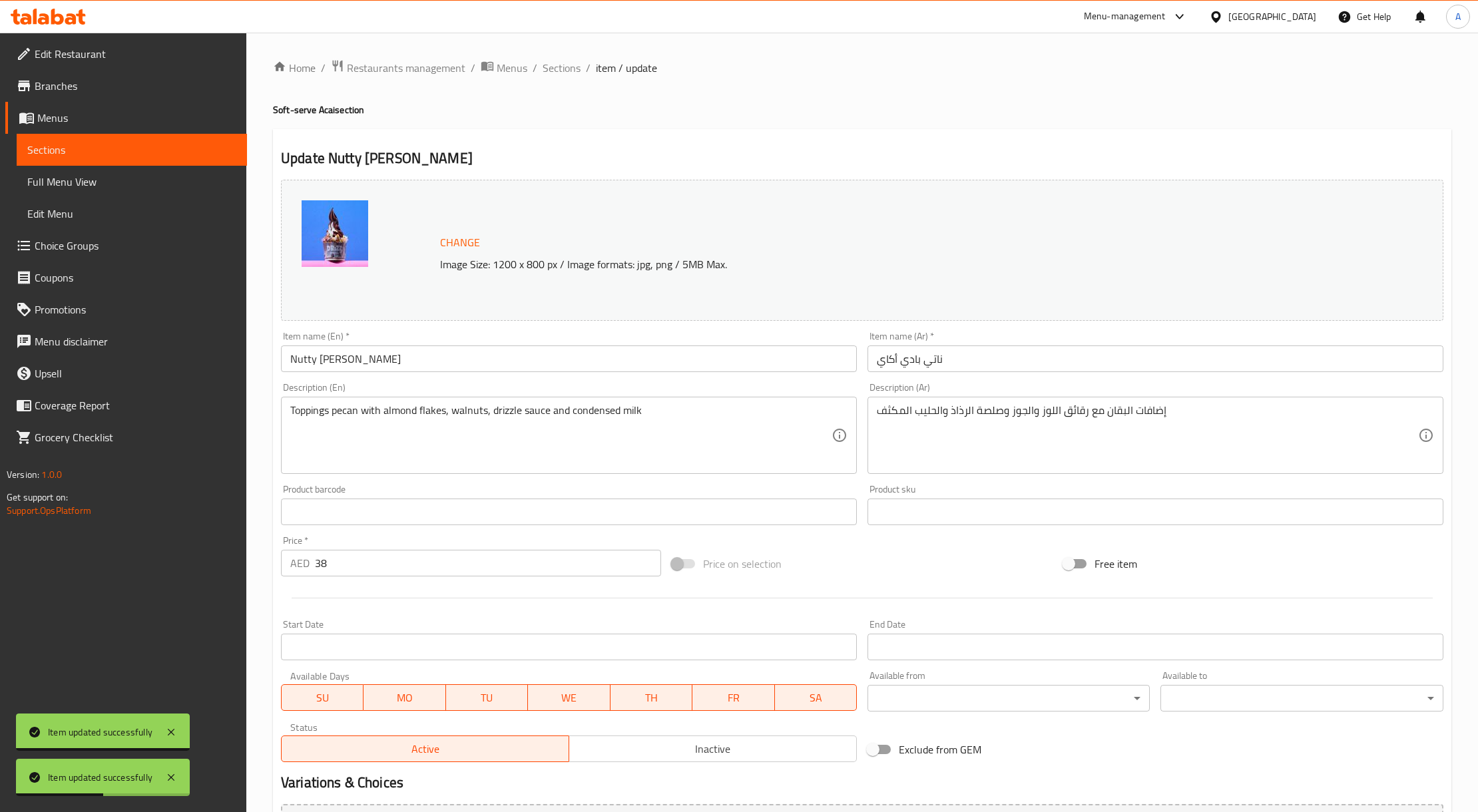
scroll to position [336, 0]
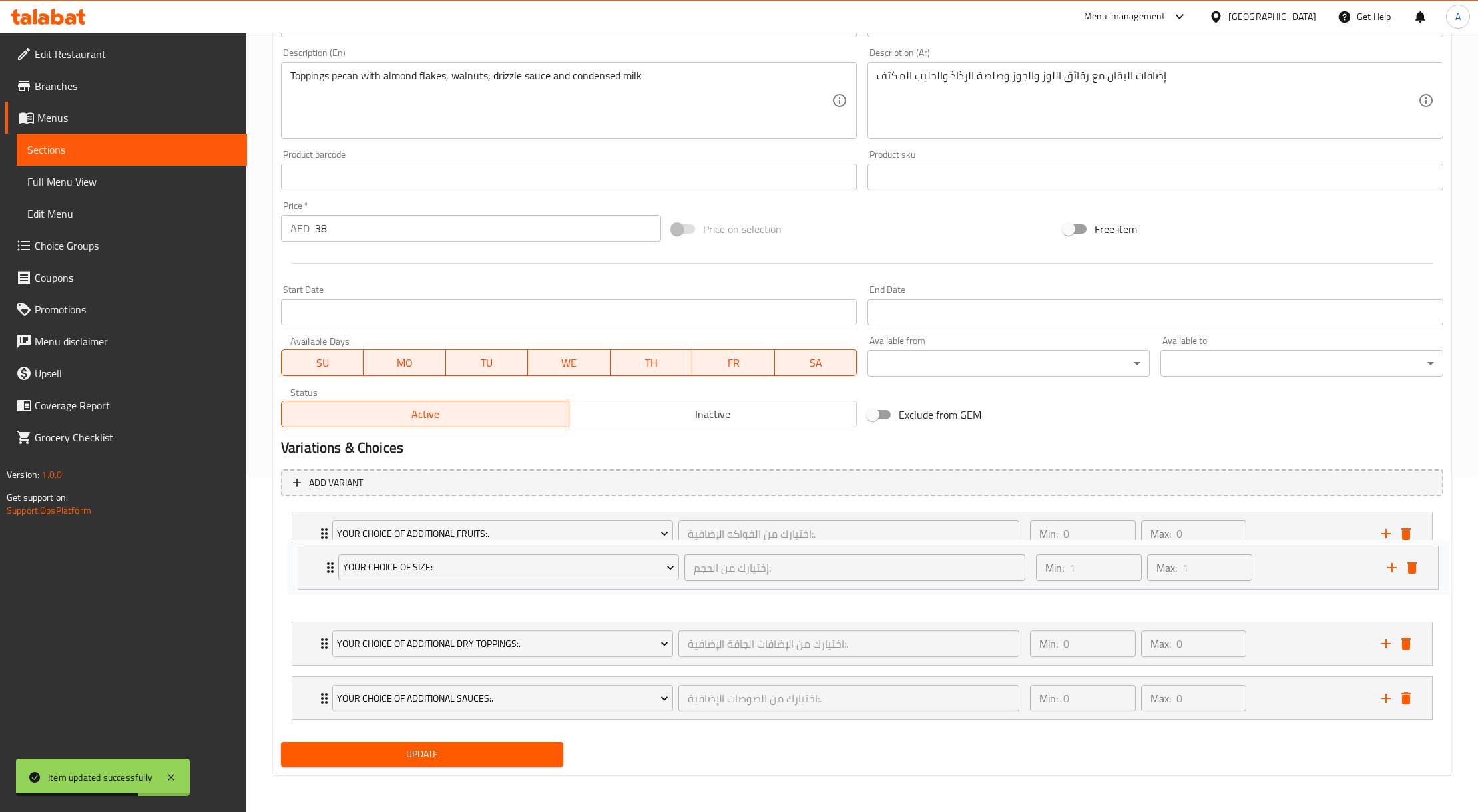
drag, startPoint x: 1255, startPoint y: 537, endPoint x: 1265, endPoint y: 581, distance: 45.1
click at [1265, 581] on div "Your Choice Of Size: إختيارك من الحجم: ​ Min: 1 ​ Max: 1 ​ medium 8 oz (ID: 123…" at bounding box center [862, 616] width 1162 height 219
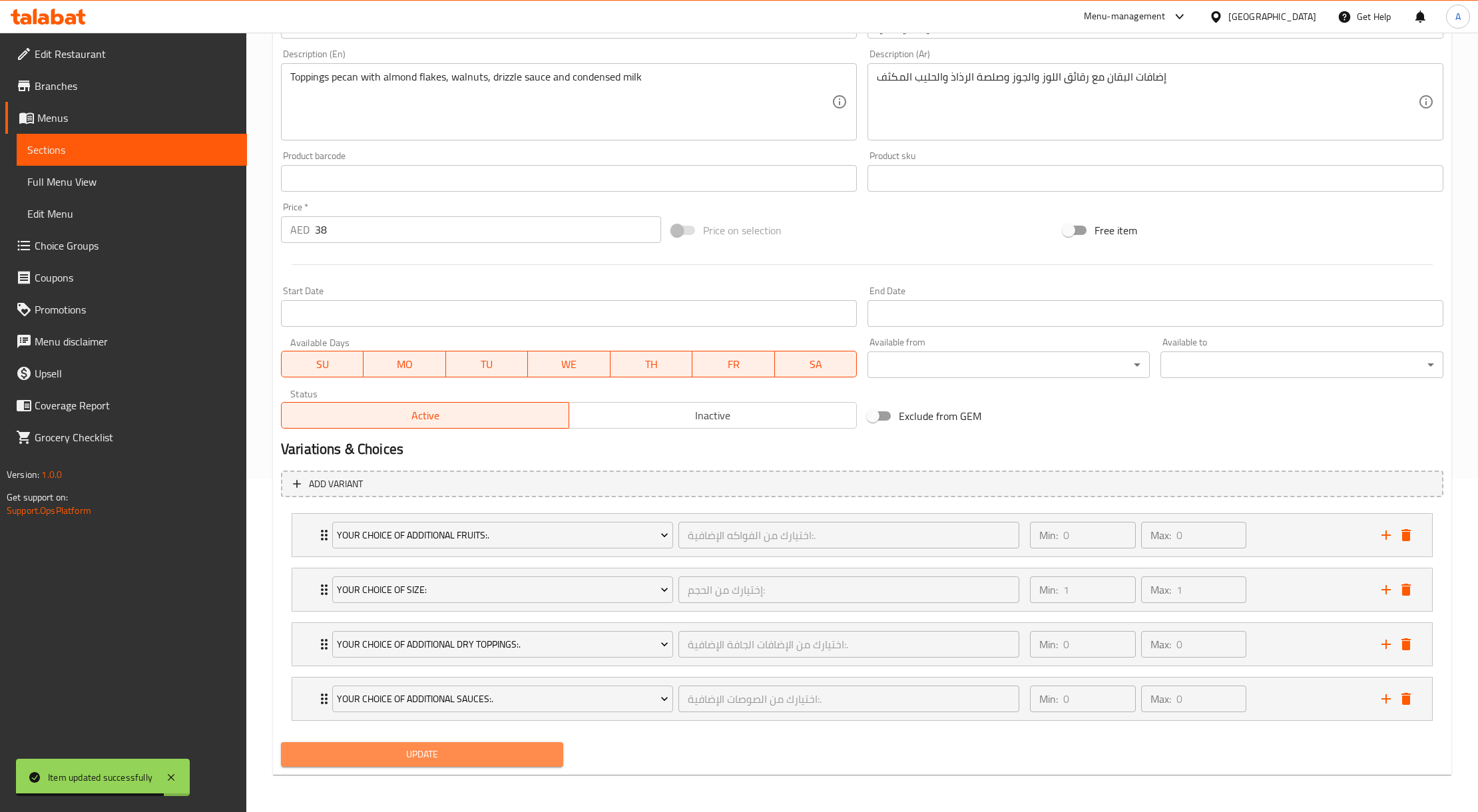
click at [511, 752] on span "Update" at bounding box center [422, 754] width 261 height 17
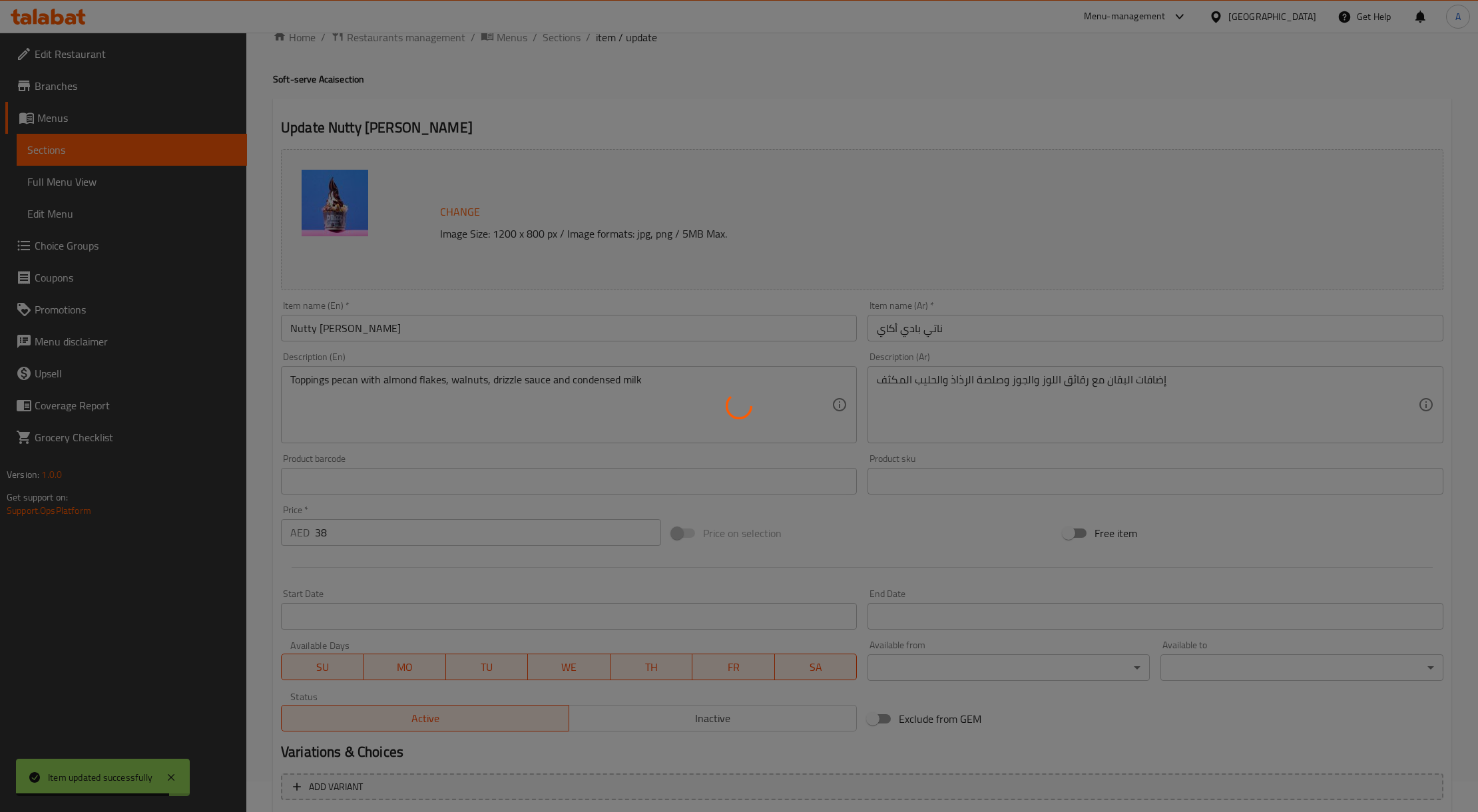
scroll to position [0, 0]
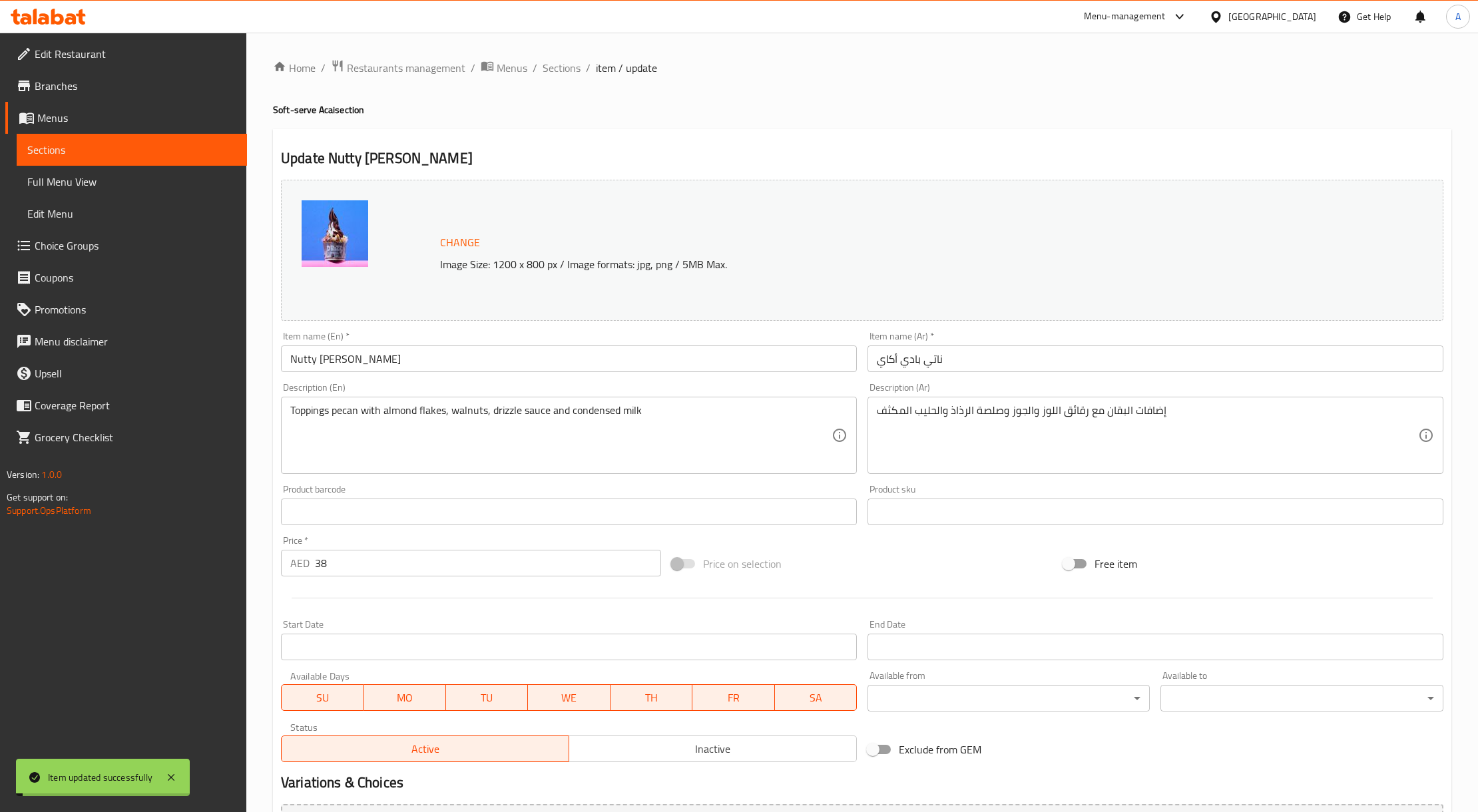
click at [347, 360] on input "Nutty [PERSON_NAME]" at bounding box center [569, 358] width 576 height 27
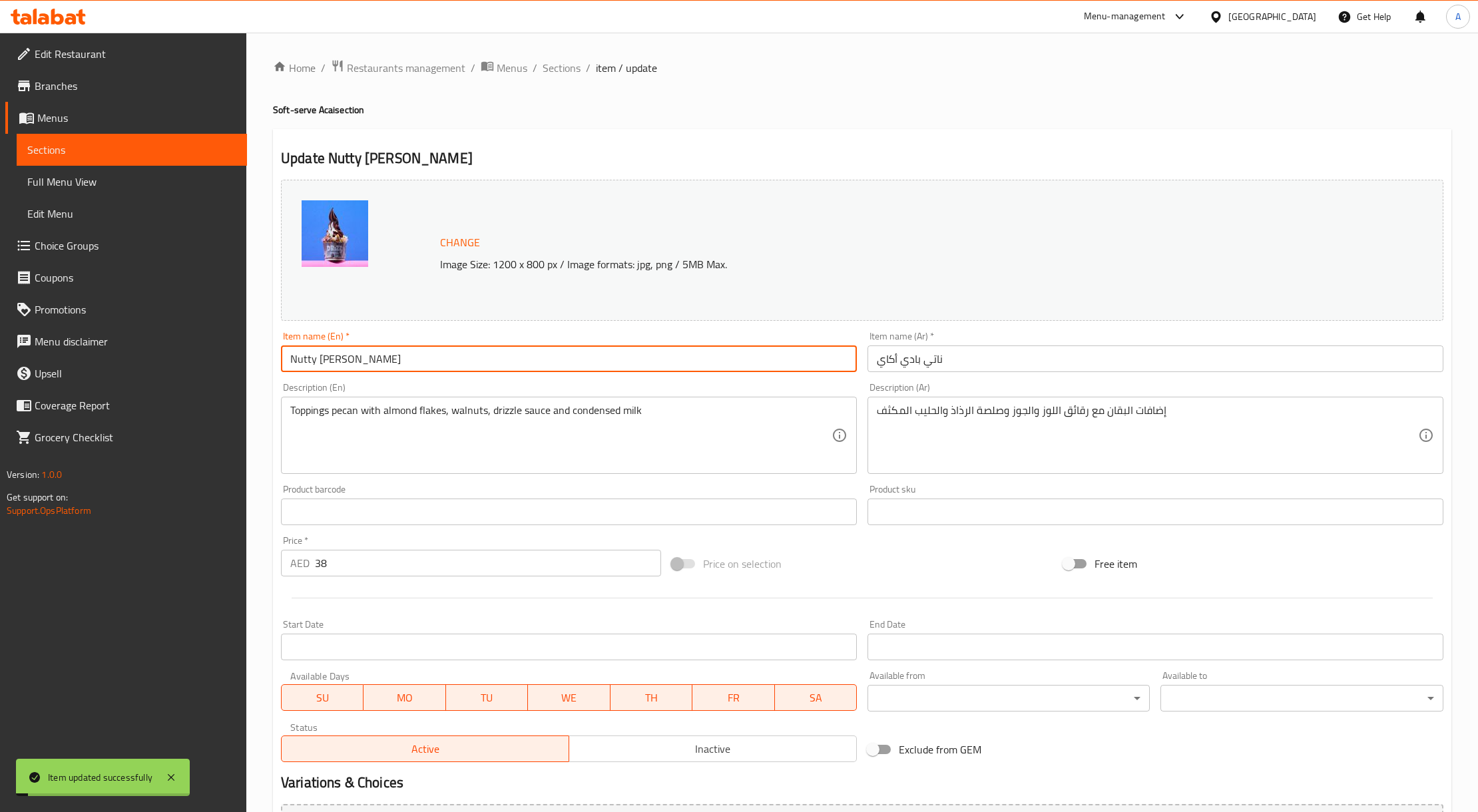
click at [347, 360] on input "Nutty [PERSON_NAME]" at bounding box center [569, 358] width 576 height 27
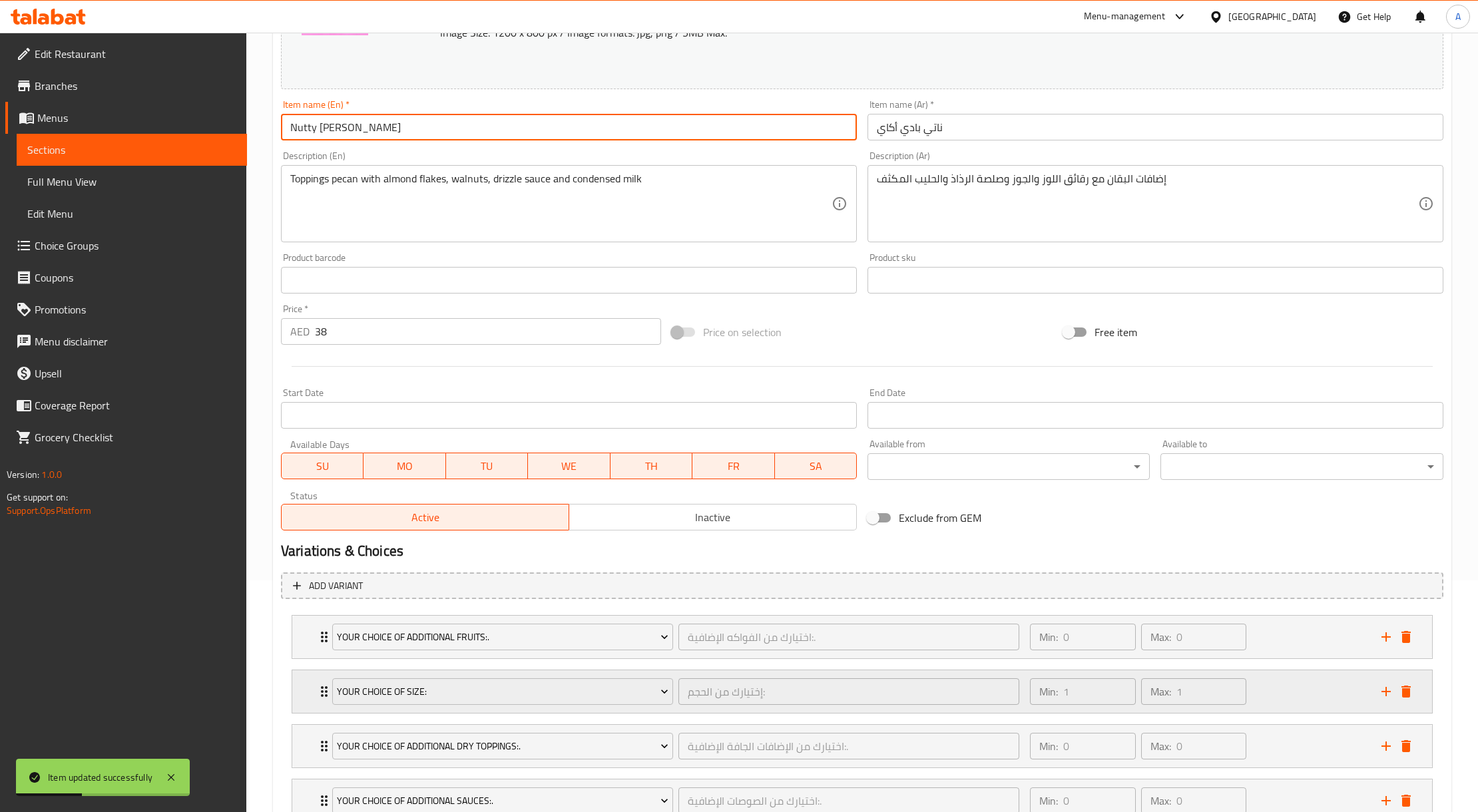
scroll to position [336, 0]
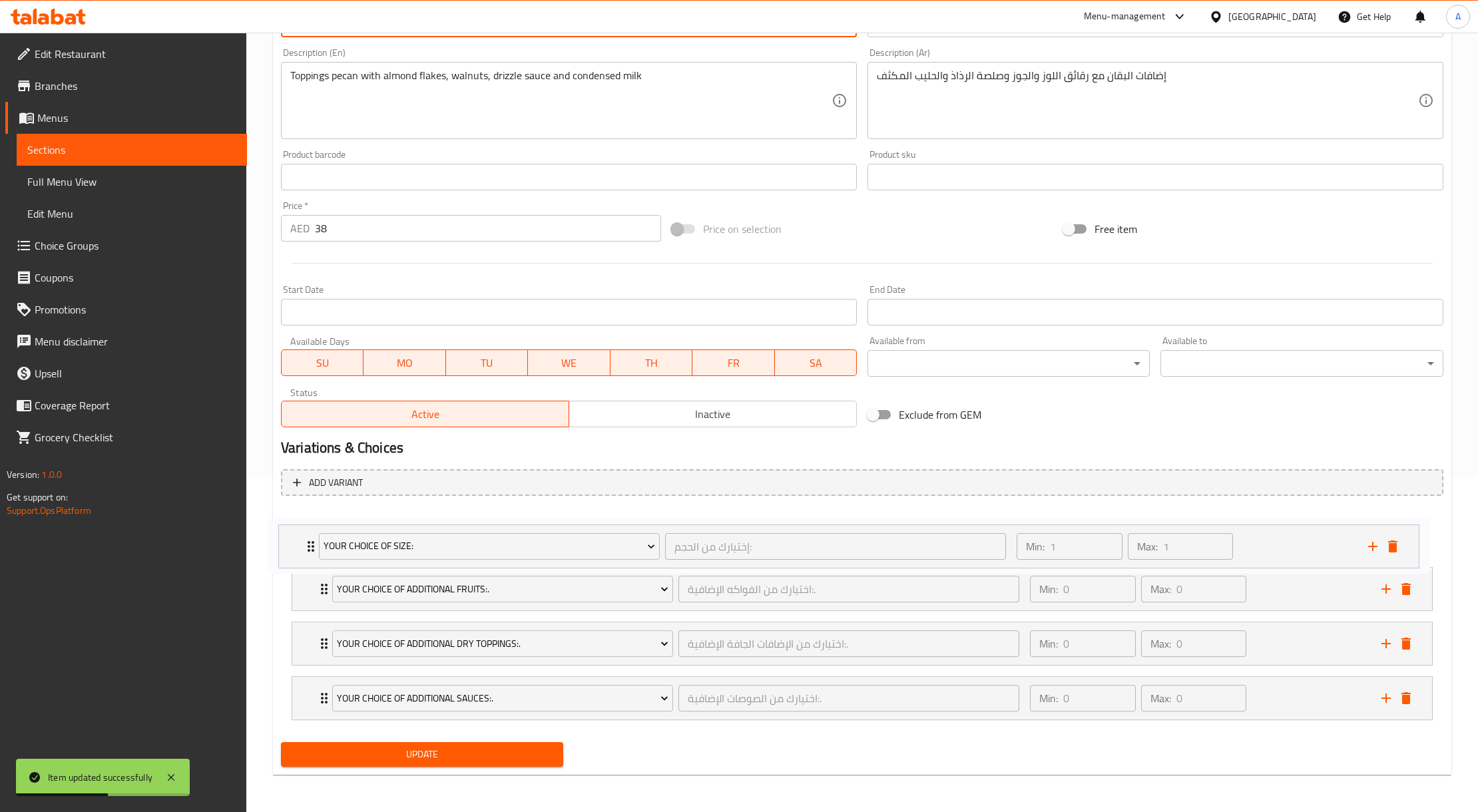
drag, startPoint x: 1309, startPoint y: 581, endPoint x: 1295, endPoint y: 531, distance: 51.9
click at [1295, 531] on div "Your Choice Of Additional Fruits:. اختيارك من الفواكه الإضافية:. ​ Min: 0 ​ Max…" at bounding box center [862, 616] width 1162 height 219
click at [532, 744] on button "Update" at bounding box center [422, 755] width 282 height 25
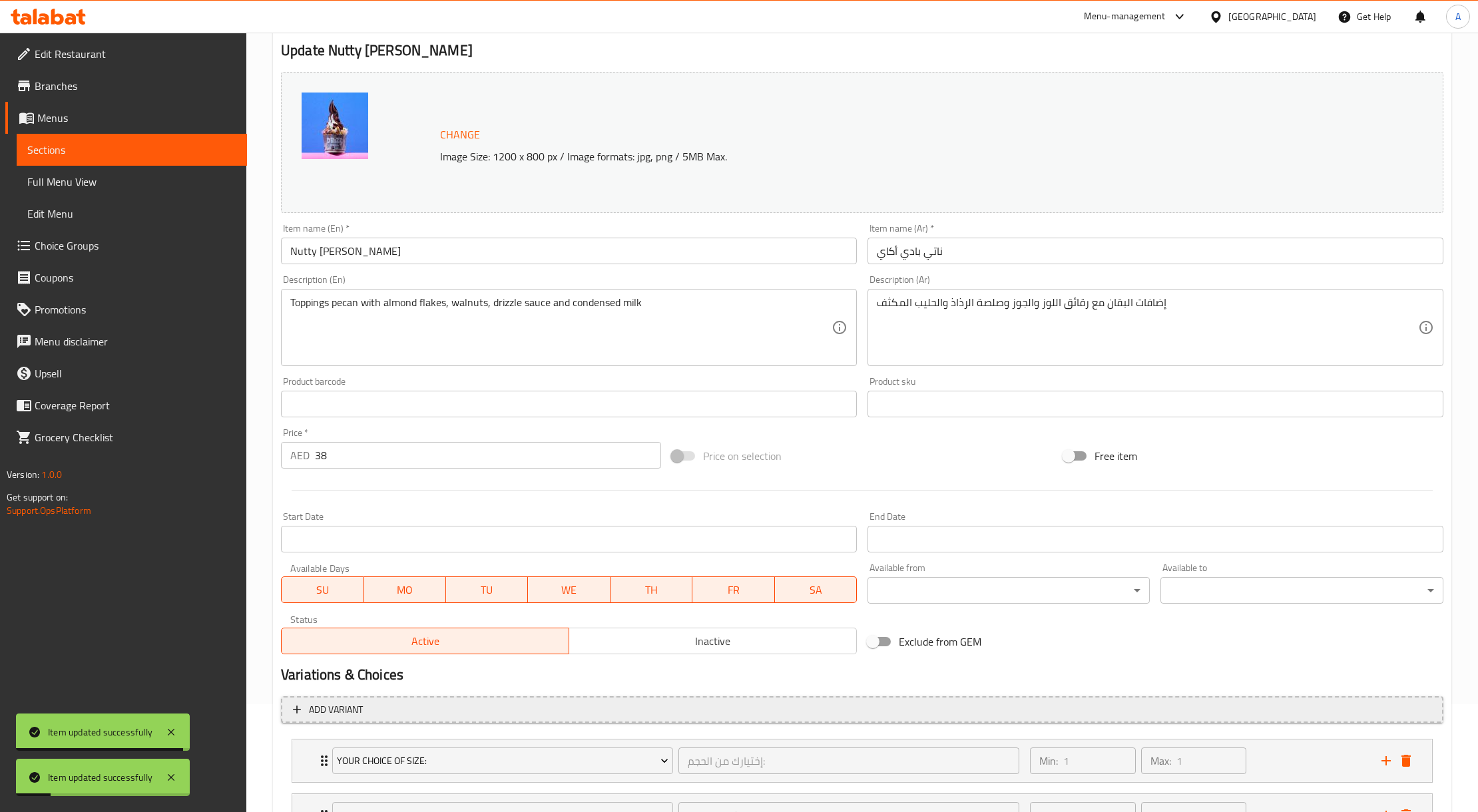
scroll to position [0, 0]
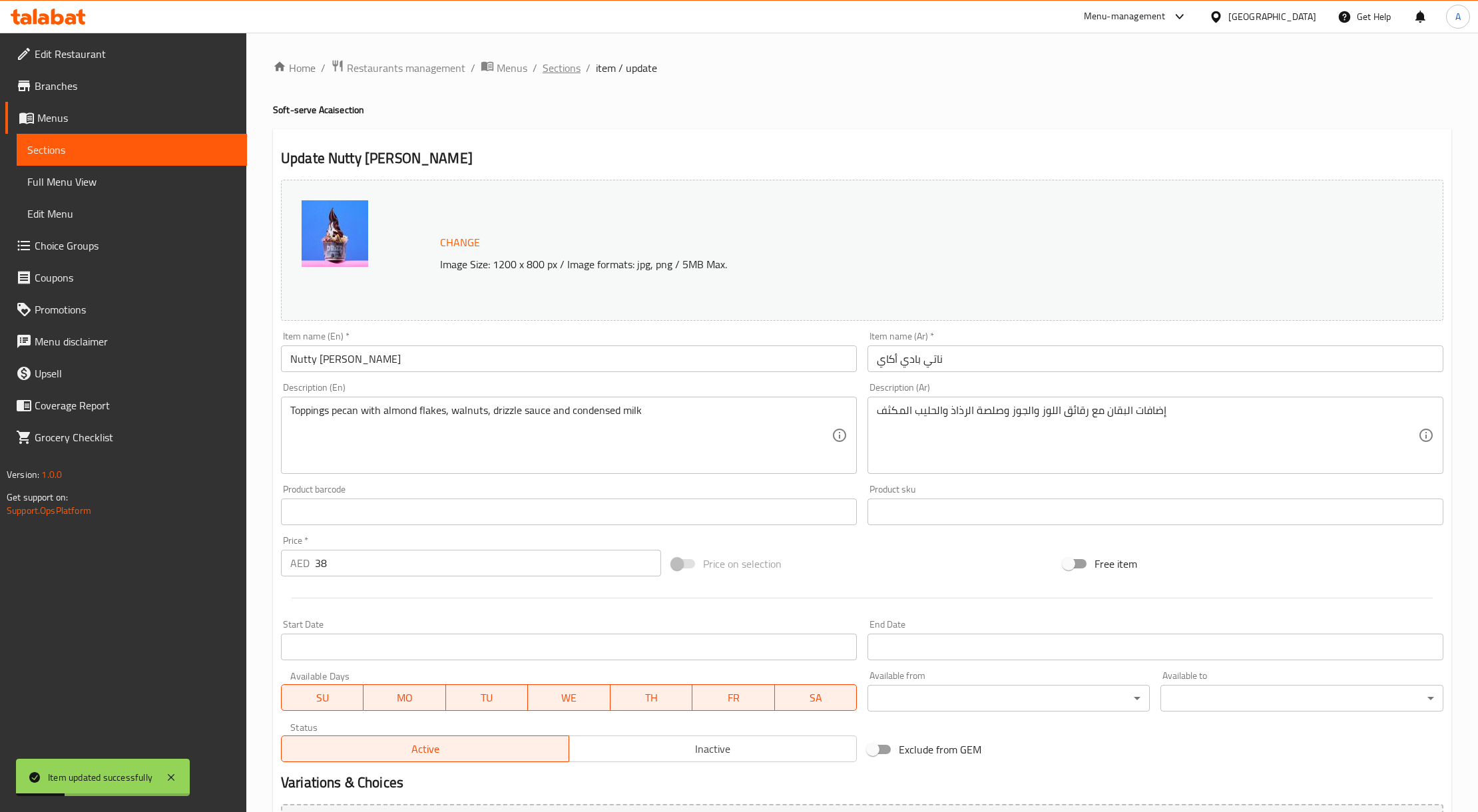
click at [574, 64] on span "Sections" at bounding box center [561, 68] width 38 height 16
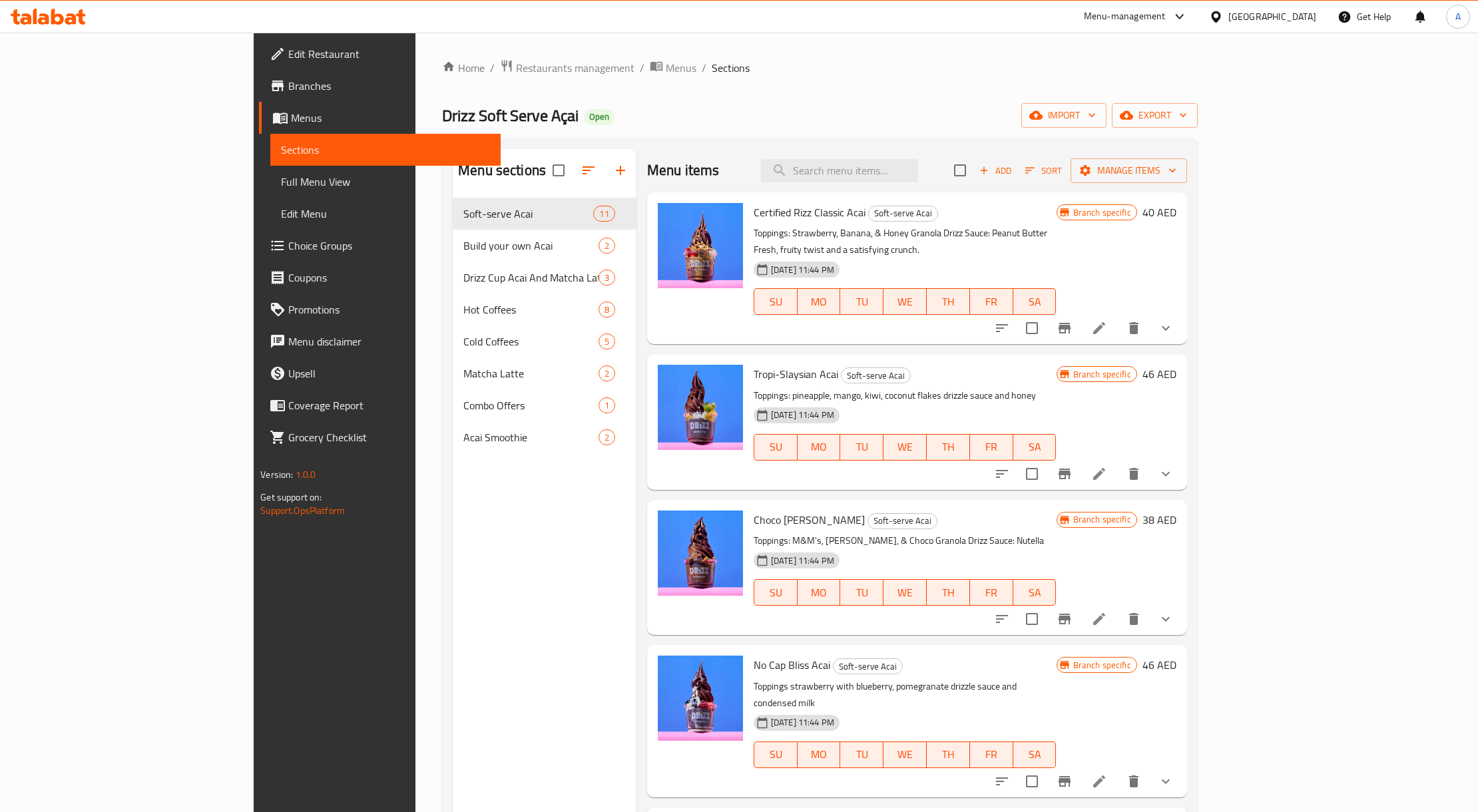
click at [753, 510] on span "Choco [PERSON_NAME]" at bounding box center [809, 520] width 111 height 20
copy h6 "Choco [PERSON_NAME]"
click at [1118, 608] on li at bounding box center [1099, 619] width 38 height 24
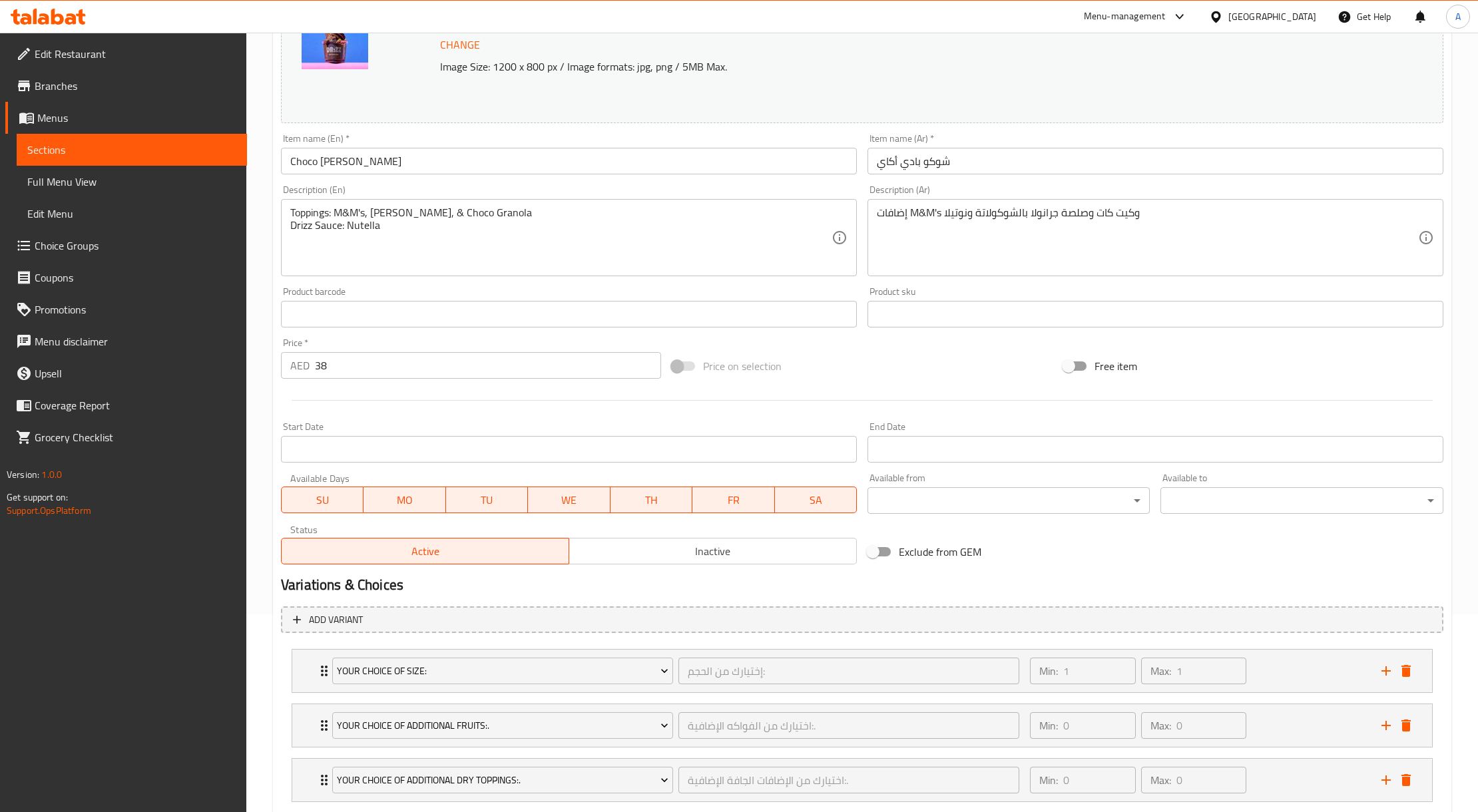
scroll to position [336, 0]
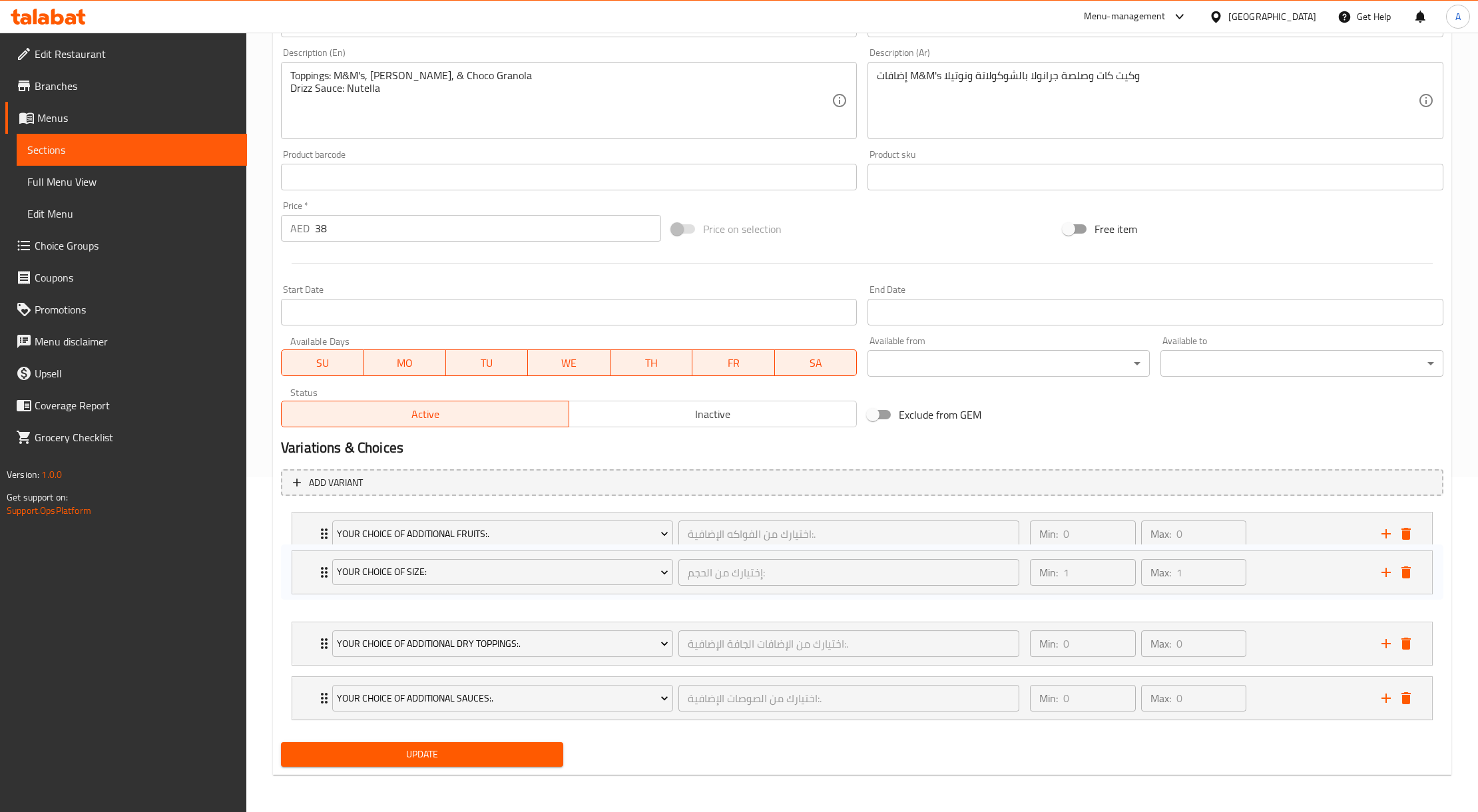
drag, startPoint x: 1282, startPoint y: 533, endPoint x: 1282, endPoint y: 579, distance: 46.0
click at [1282, 579] on div "Your Choice Of Size: إختيارك من الحجم: ​ Min: 1 ​ Max: 1 ​ medium 8 oz (ID: 123…" at bounding box center [862, 616] width 1162 height 219
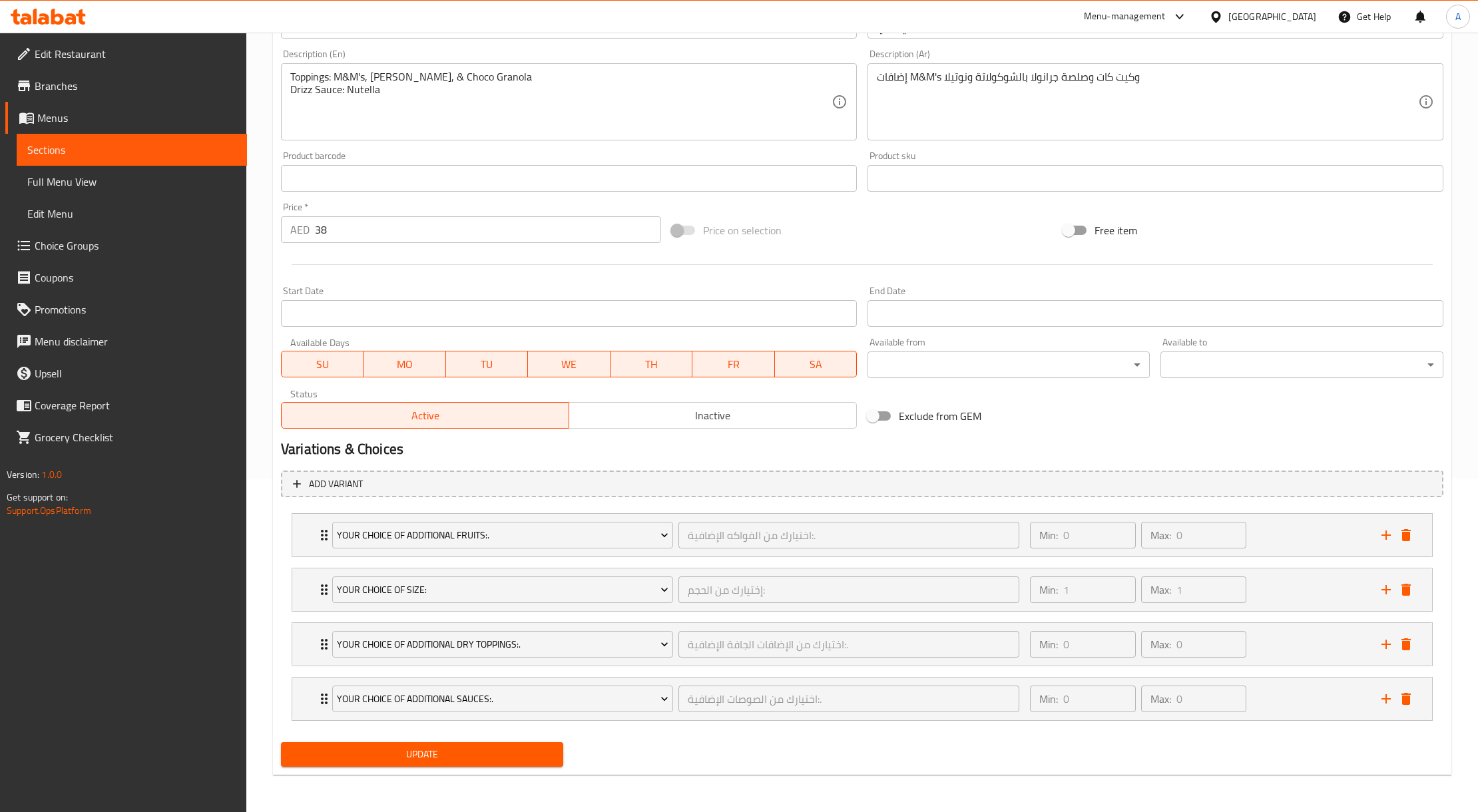
click at [513, 744] on button "Update" at bounding box center [422, 755] width 282 height 25
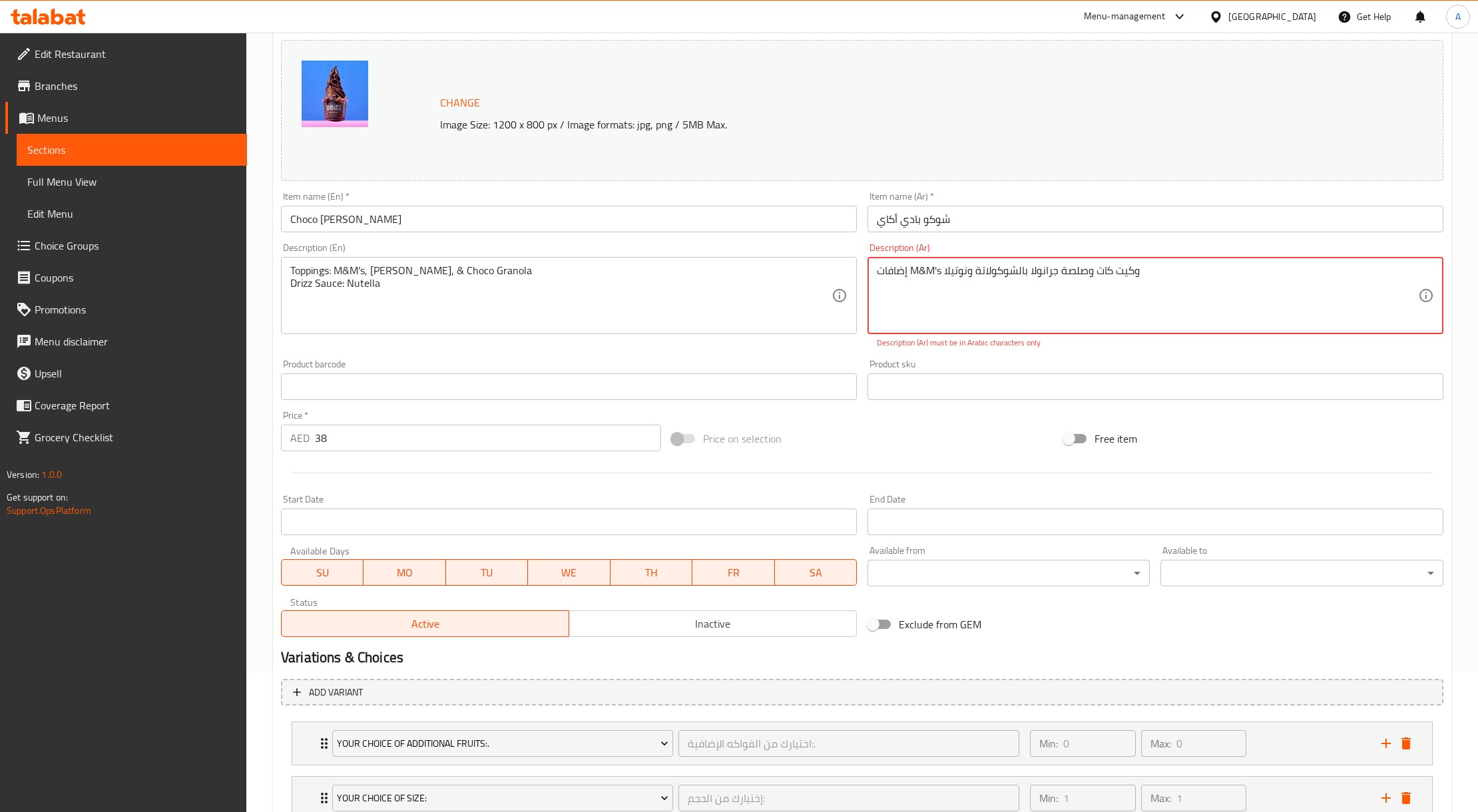
scroll to position [0, 0]
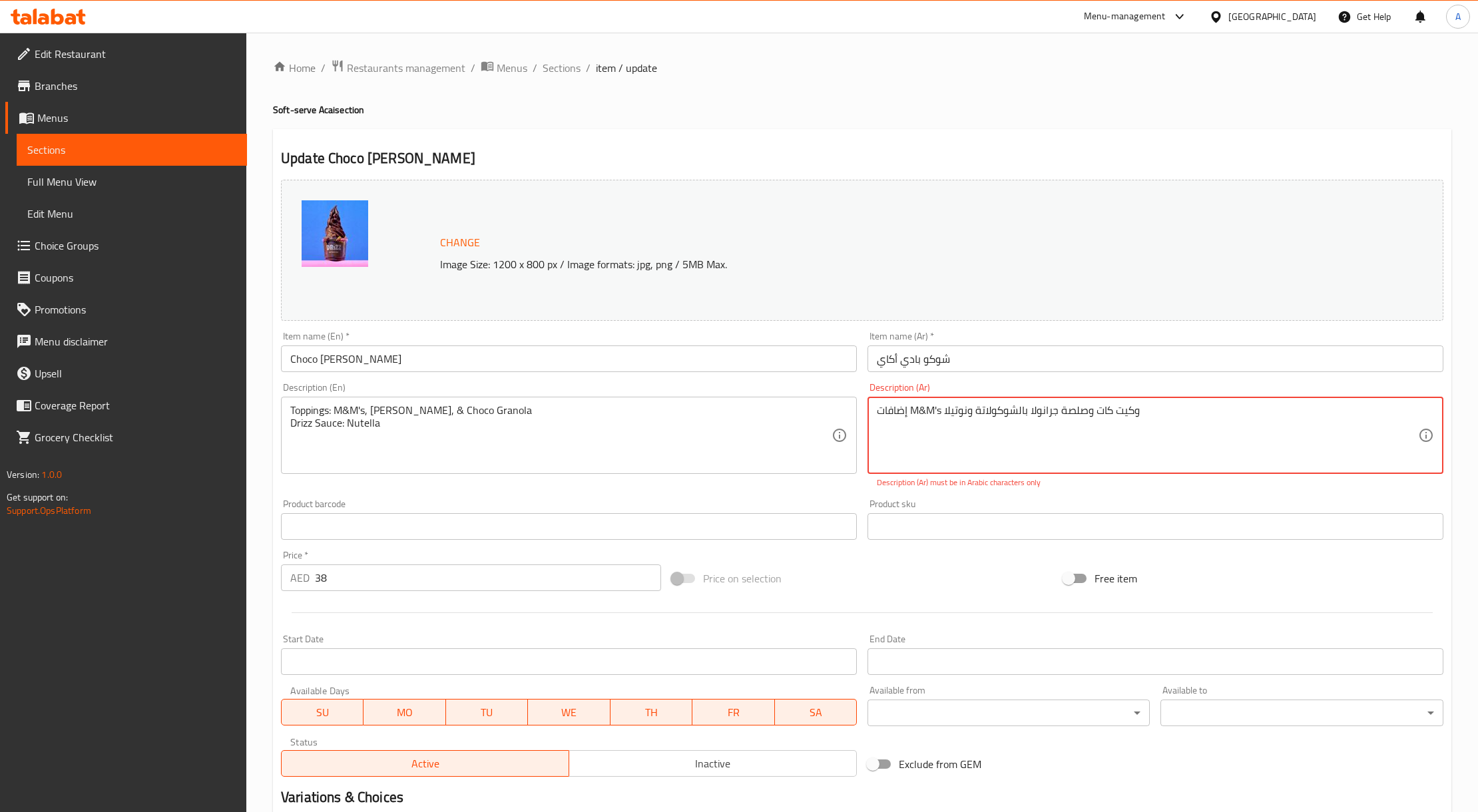
click at [579, 63] on ol "Home / Restaurants management / Menus / Sections / item / update" at bounding box center [862, 68] width 1178 height 17
click at [576, 64] on span "Sections" at bounding box center [561, 68] width 38 height 16
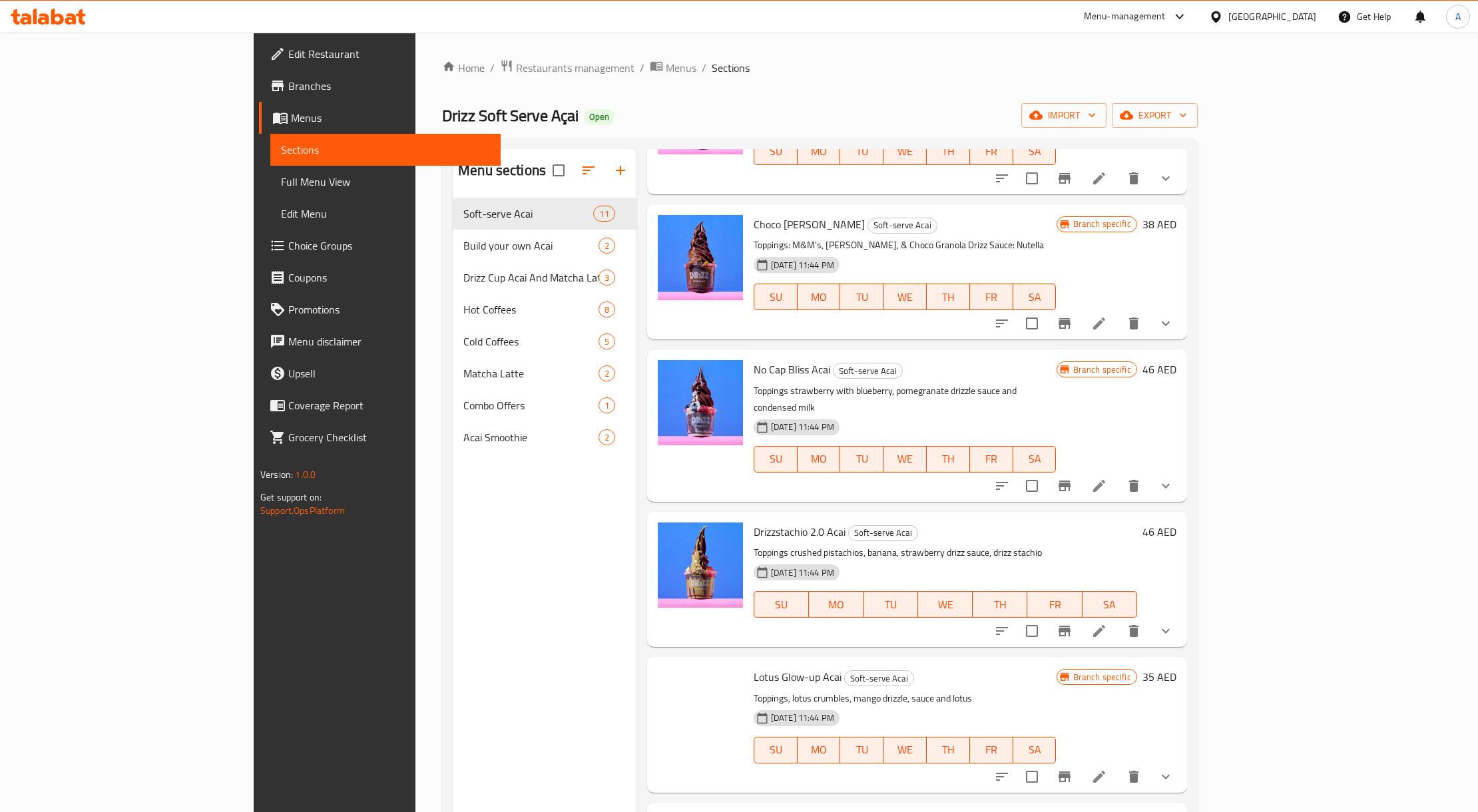
scroll to position [532, 0]
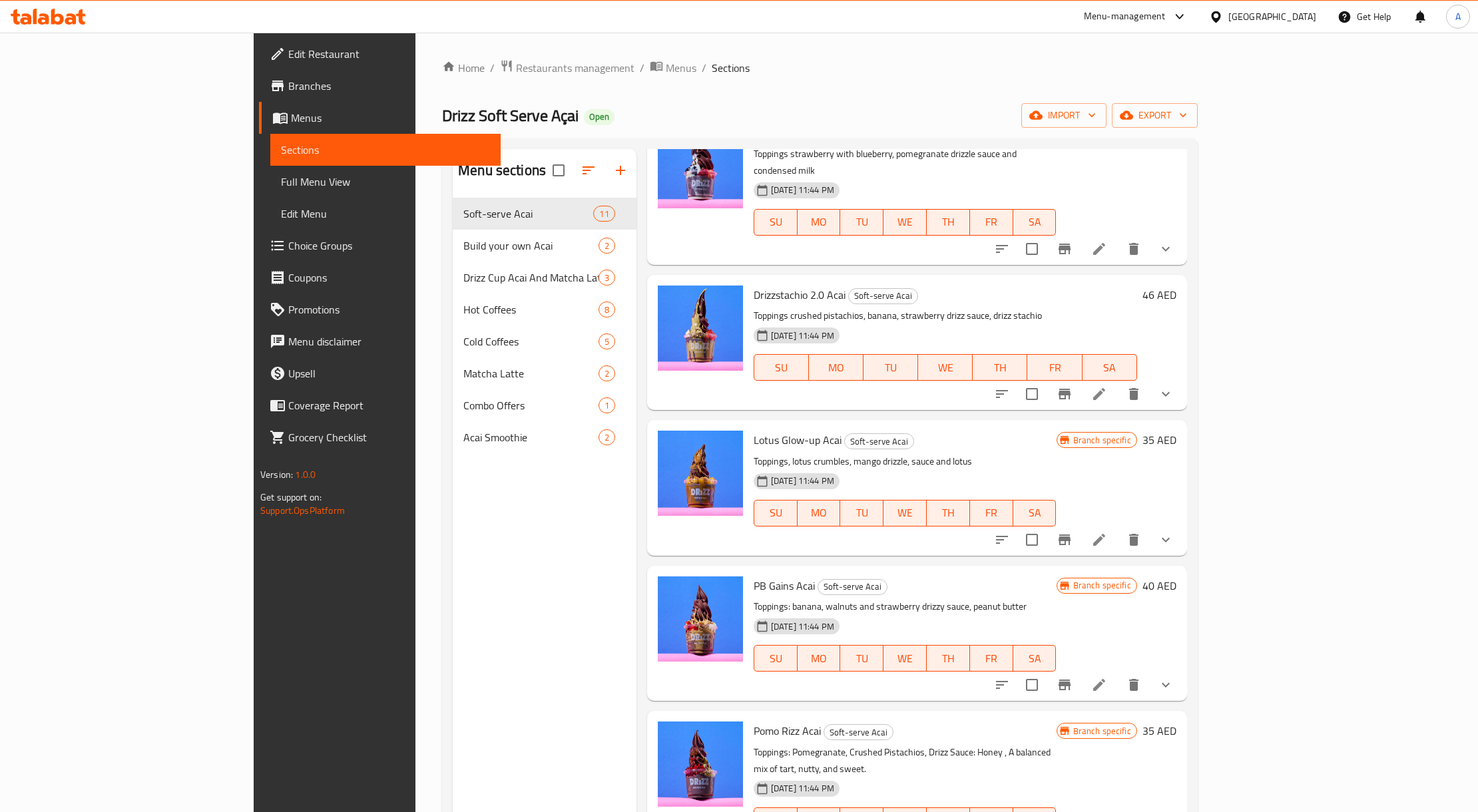
click at [753, 430] on span "Lotus Glow-up Acai" at bounding box center [798, 440] width 88 height 20
copy h6 "Lotus Glow-up Acai"
click at [1118, 528] on li at bounding box center [1099, 540] width 38 height 24
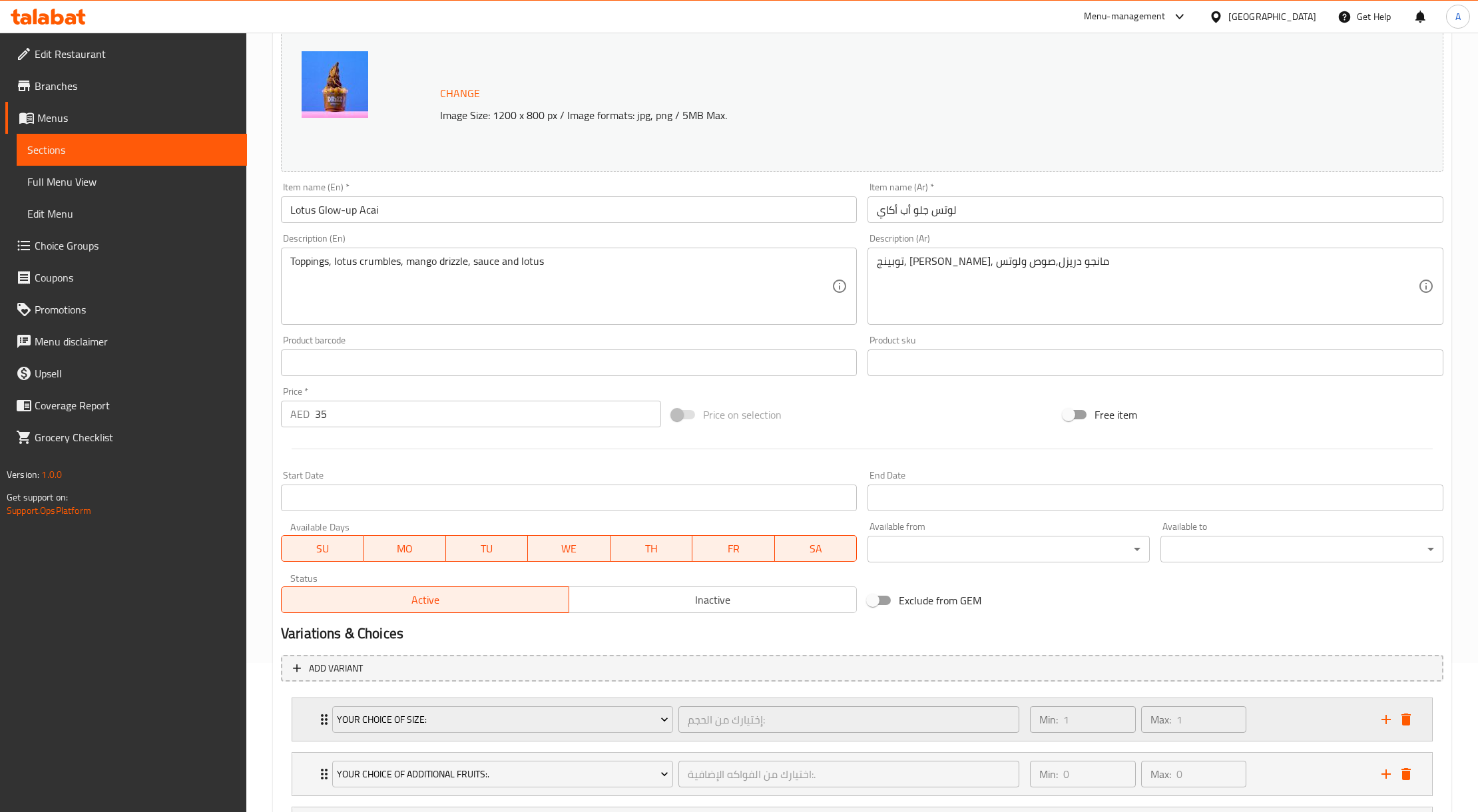
scroll to position [336, 0]
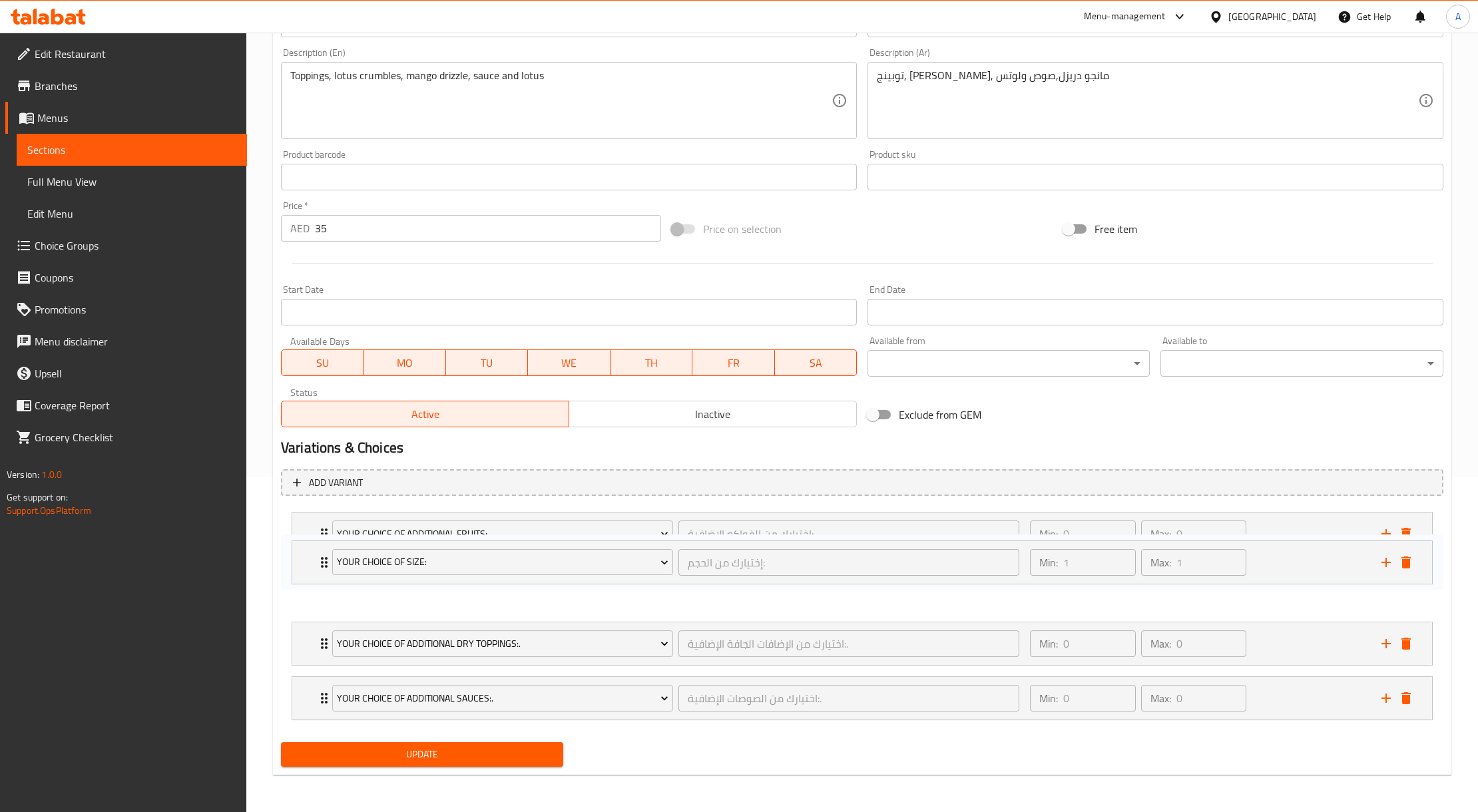
drag, startPoint x: 1301, startPoint y: 540, endPoint x: 1301, endPoint y: 579, distance: 39.0
click at [1301, 579] on div "Your Choice Of Size: إختيارك من الحجم: ​ Min: 1 ​ Max: 1 ​ medium 8 oz (ID: 123…" at bounding box center [862, 616] width 1162 height 219
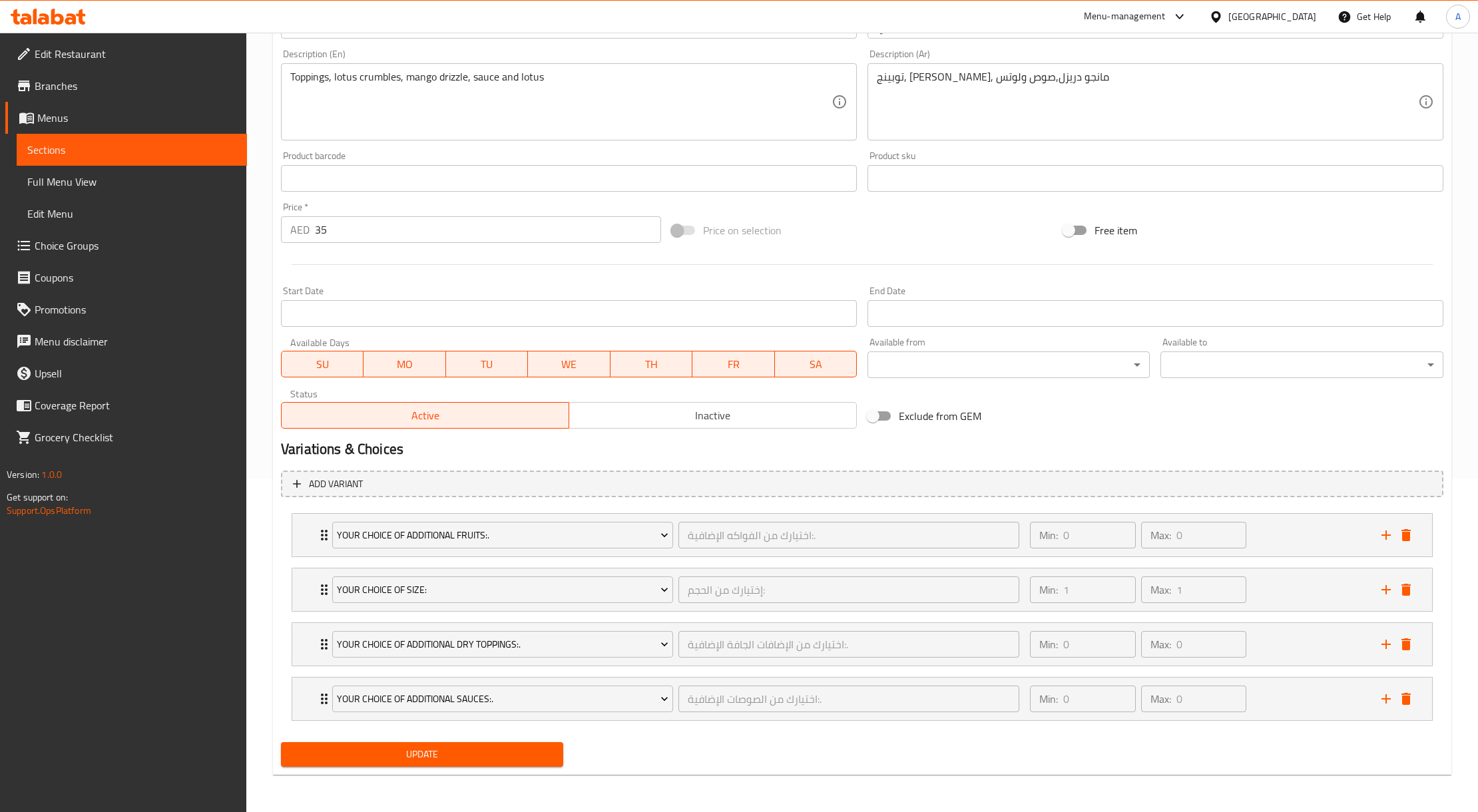
click at [437, 747] on span "Update" at bounding box center [422, 754] width 261 height 17
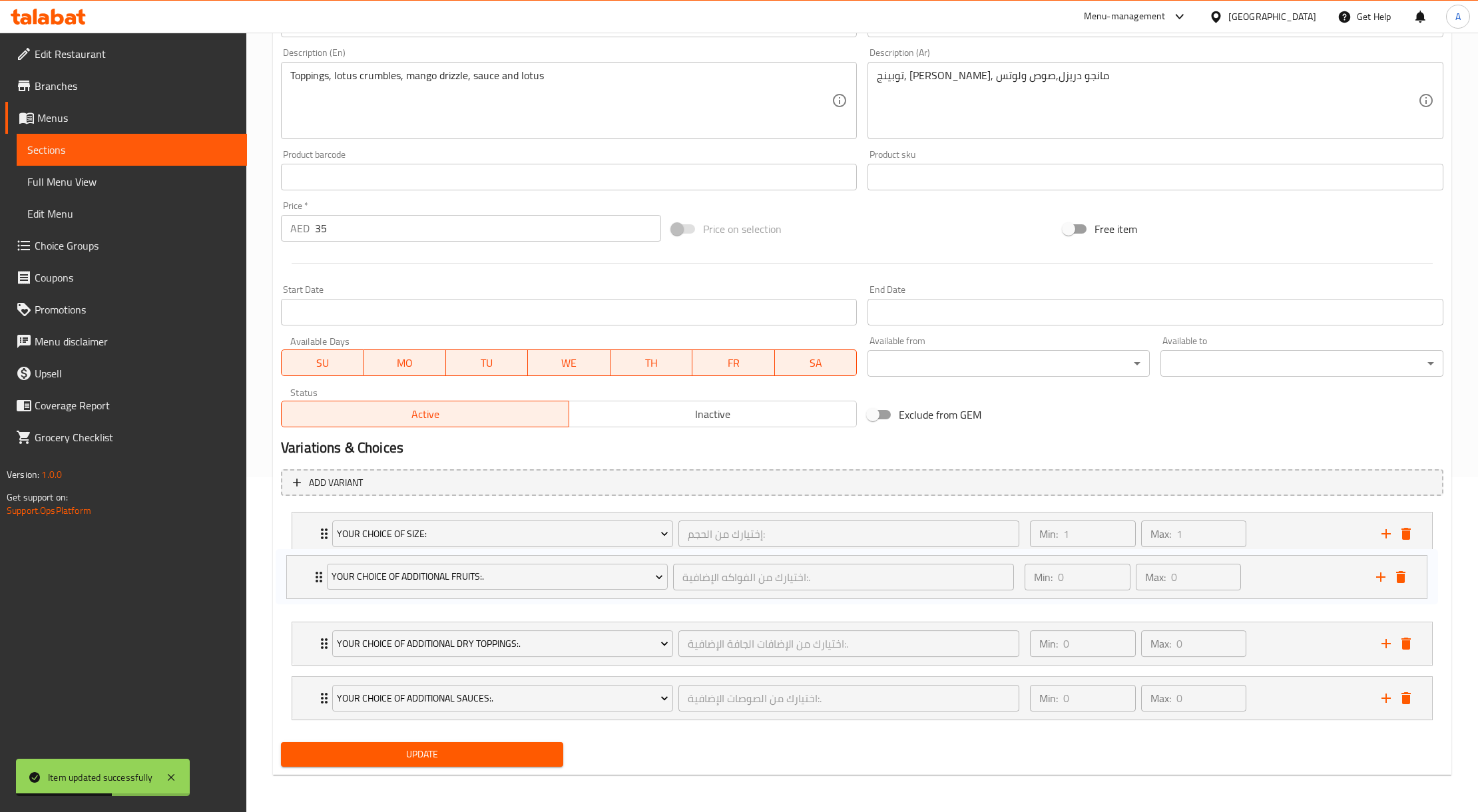
drag, startPoint x: 1315, startPoint y: 531, endPoint x: 1310, endPoint y: 582, distance: 51.2
click at [1310, 582] on div "Your Choice Of Additional Fruits:. اختيارك من الفواكه الإضافية:. ​ Min: 0 ​ Max…" at bounding box center [862, 616] width 1162 height 219
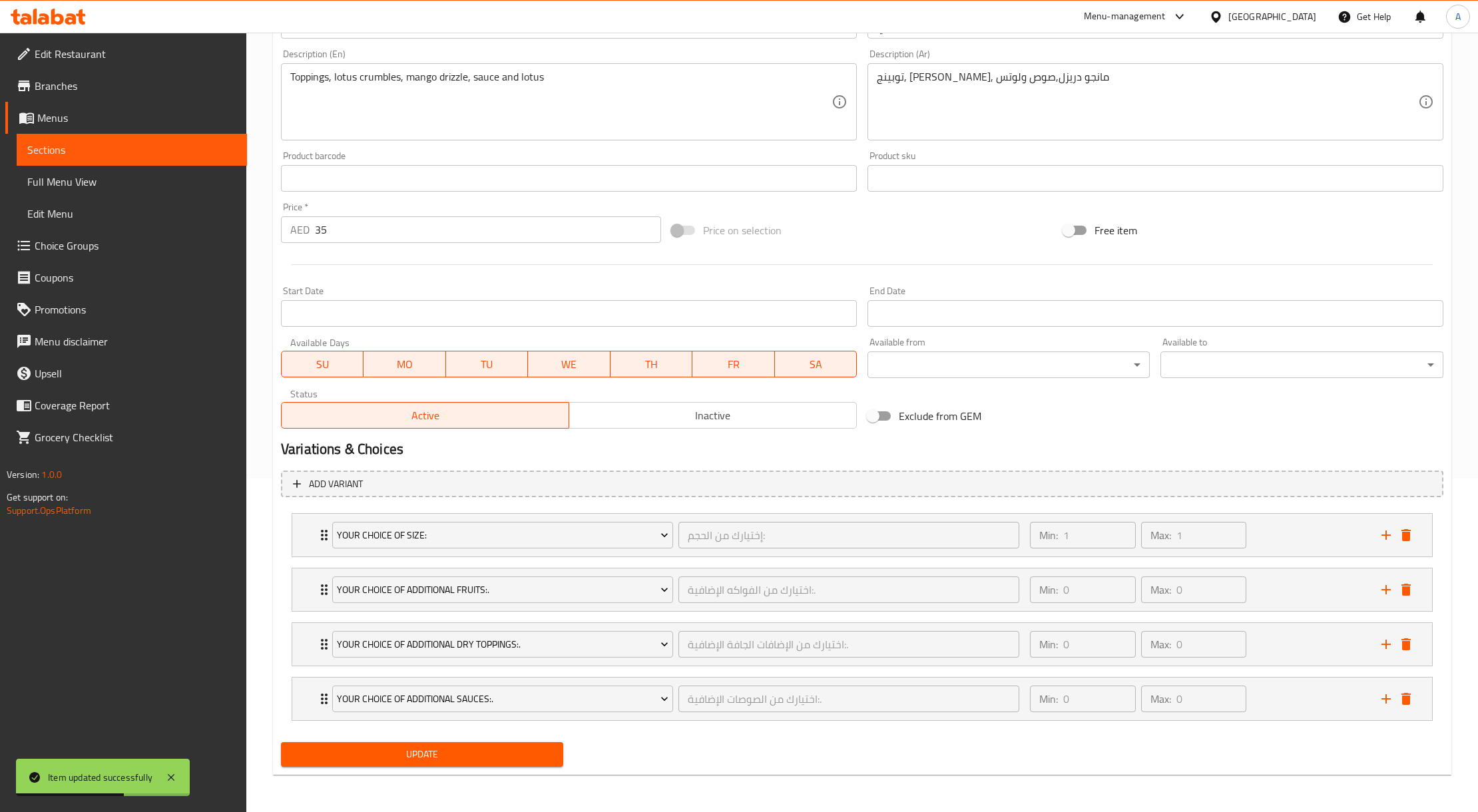
click at [426, 755] on span "Update" at bounding box center [422, 754] width 261 height 17
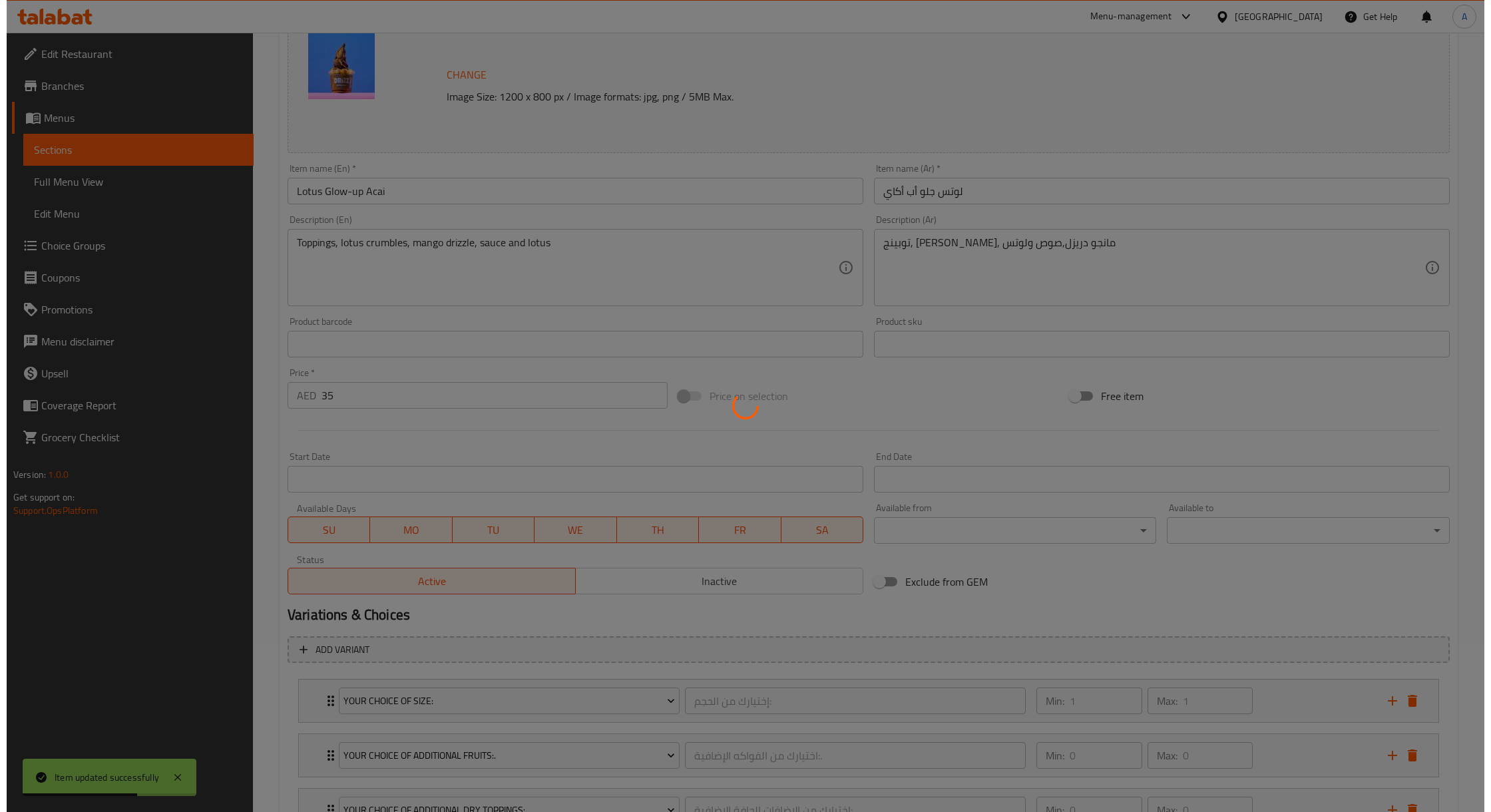
scroll to position [0, 0]
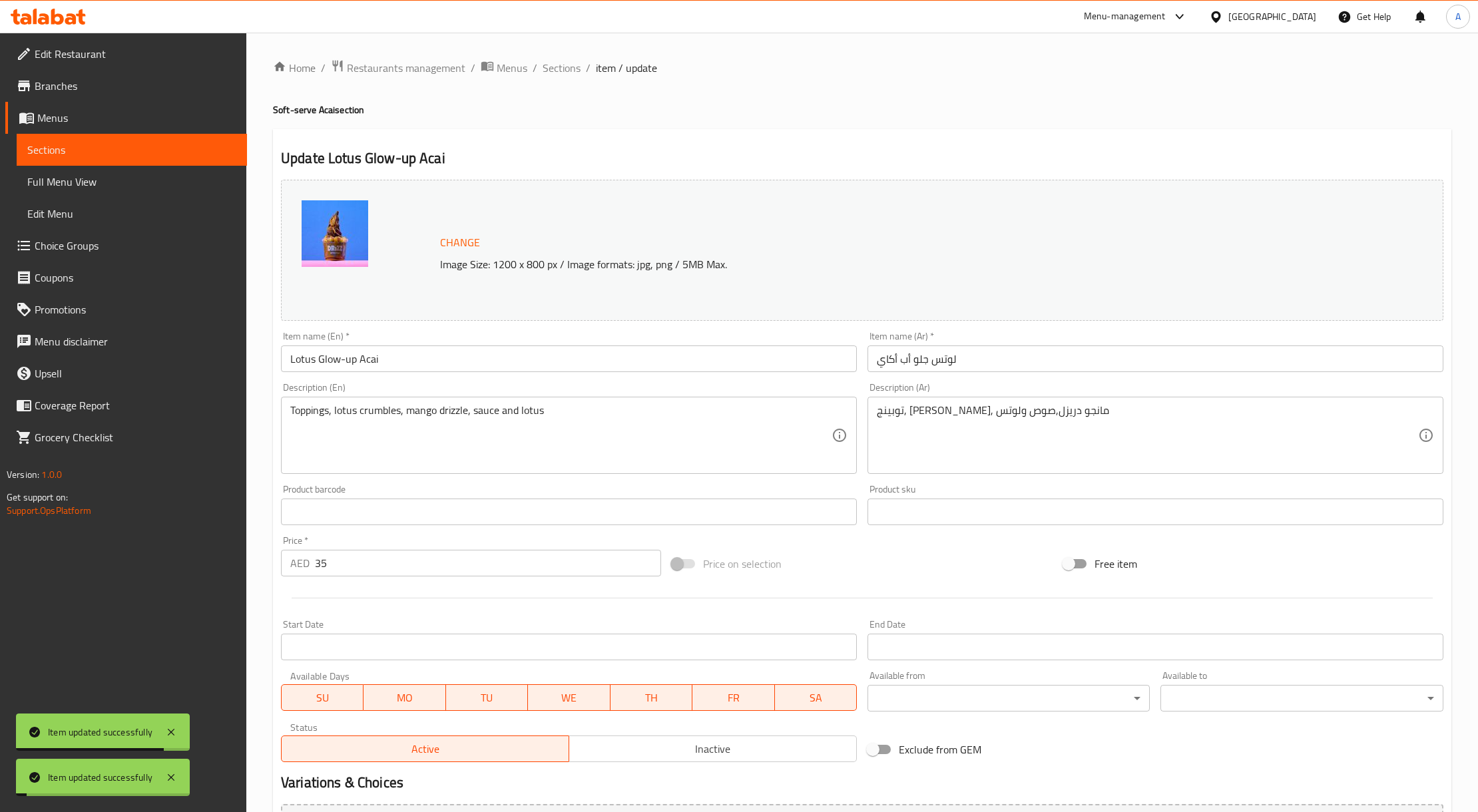
click at [357, 361] on input "Lotus Glow-up Acai" at bounding box center [569, 358] width 576 height 27
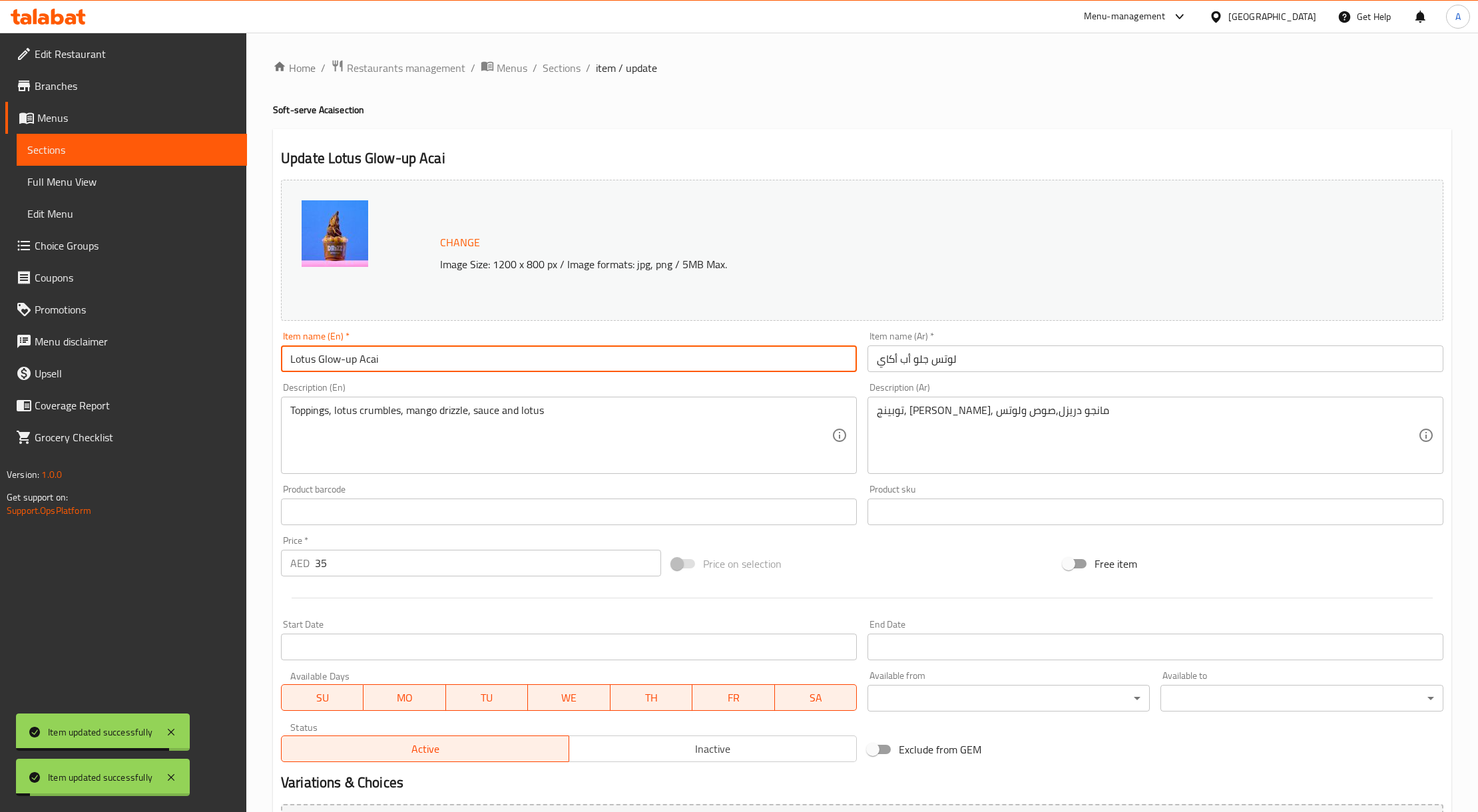
click at [357, 361] on input "Lotus Glow-up Acai" at bounding box center [569, 358] width 576 height 27
click at [575, 66] on span "Sections" at bounding box center [561, 68] width 38 height 16
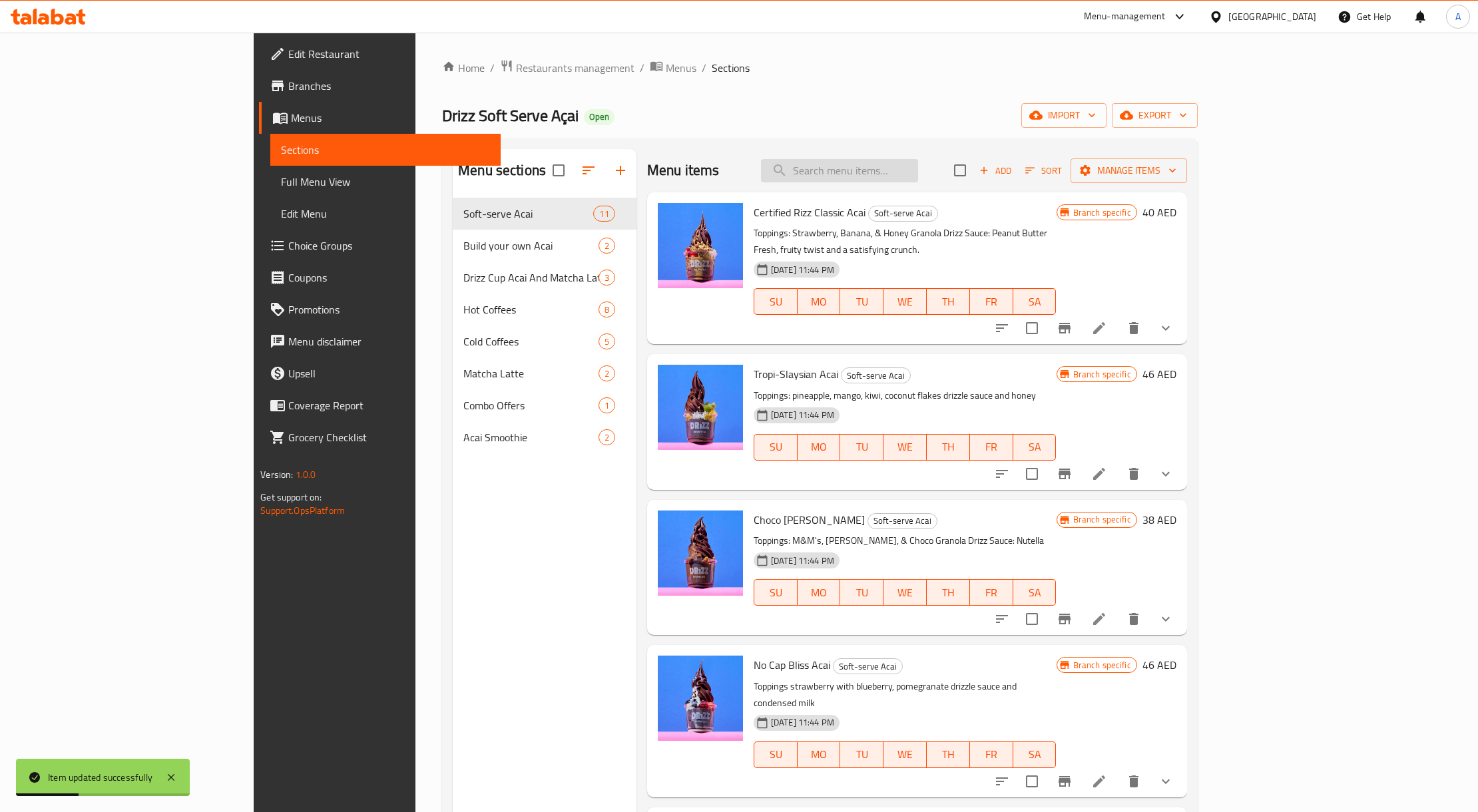
click at [918, 168] on input "search" at bounding box center [839, 170] width 157 height 23
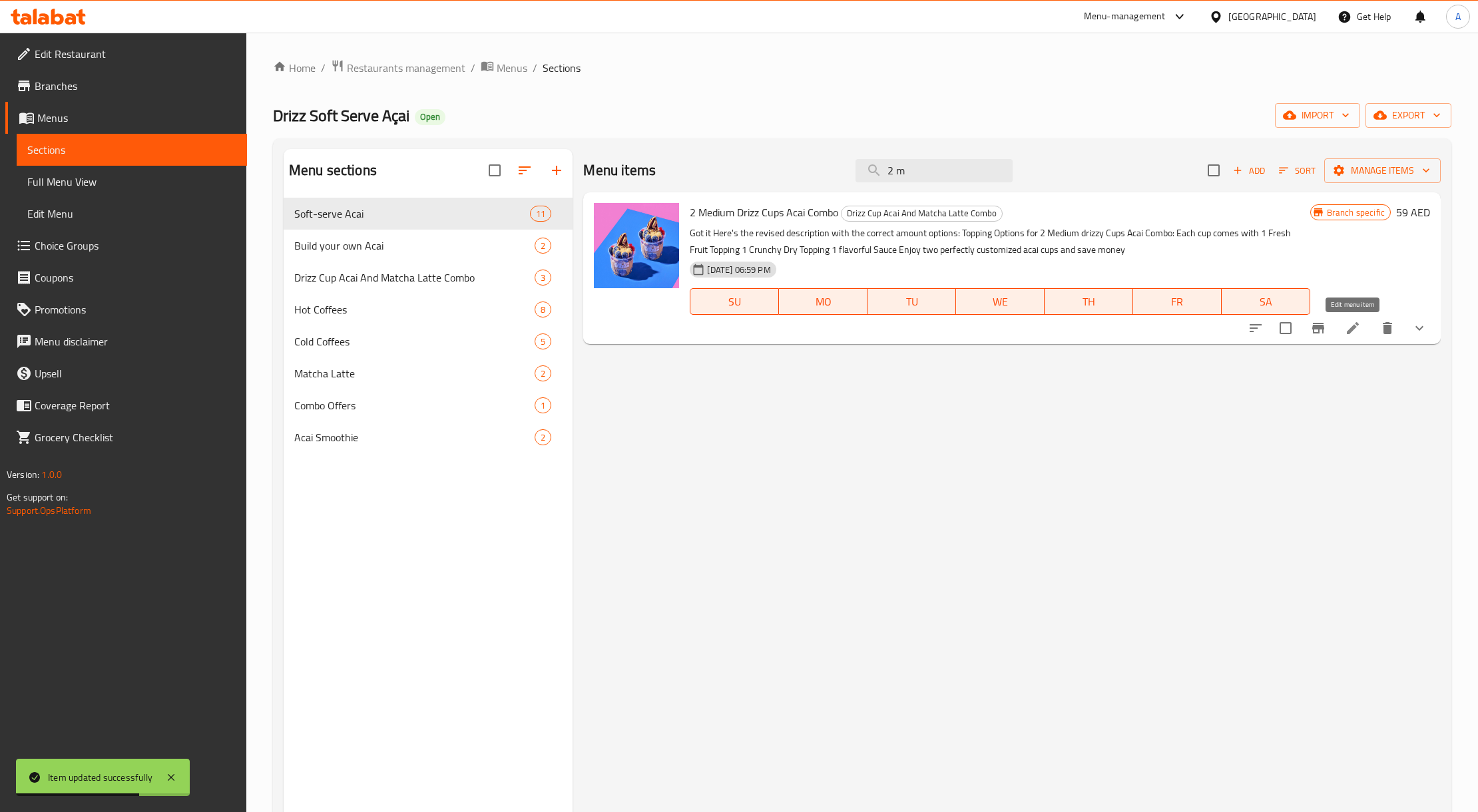
type input "2 m"
click at [1351, 321] on icon at bounding box center [1353, 328] width 16 height 16
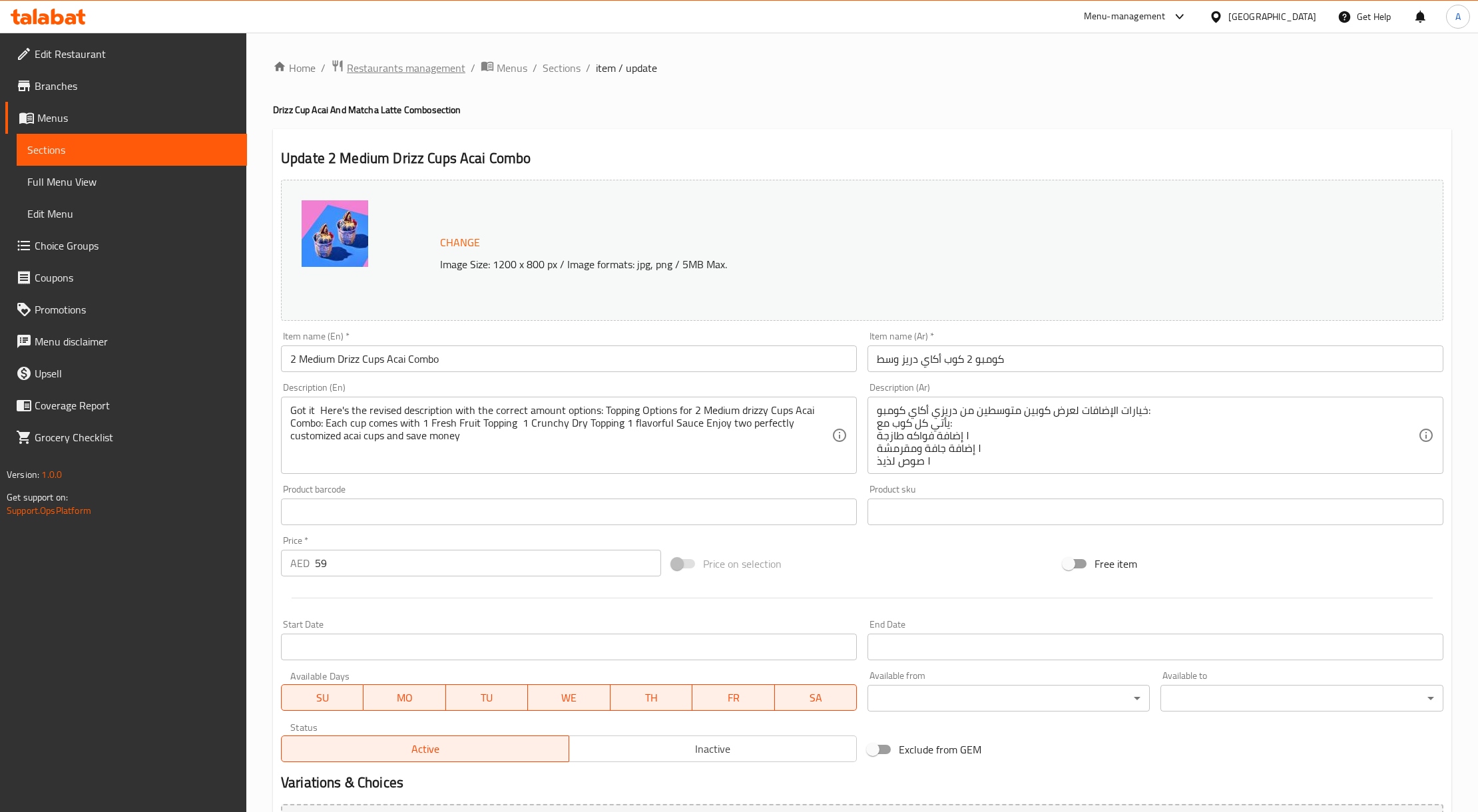
click at [370, 60] on span "Restaurants management" at bounding box center [406, 68] width 118 height 16
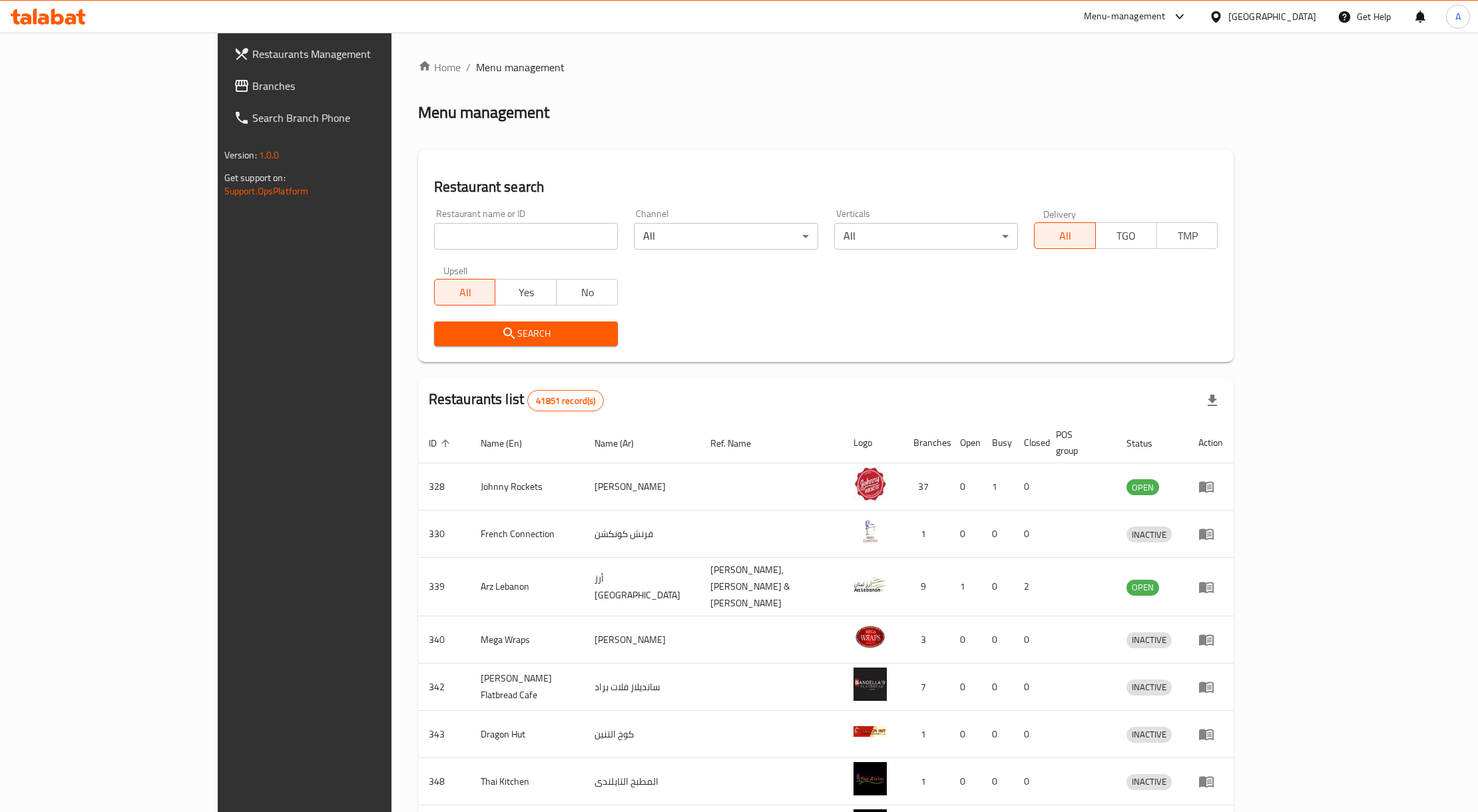
click at [488, 221] on div "Restaurant name or ID Restaurant name or ID" at bounding box center [526, 229] width 183 height 40
click at [488, 230] on input "search" at bounding box center [526, 236] width 183 height 27
paste input "705006"
type input "705006"
click button "Search" at bounding box center [526, 334] width 183 height 25
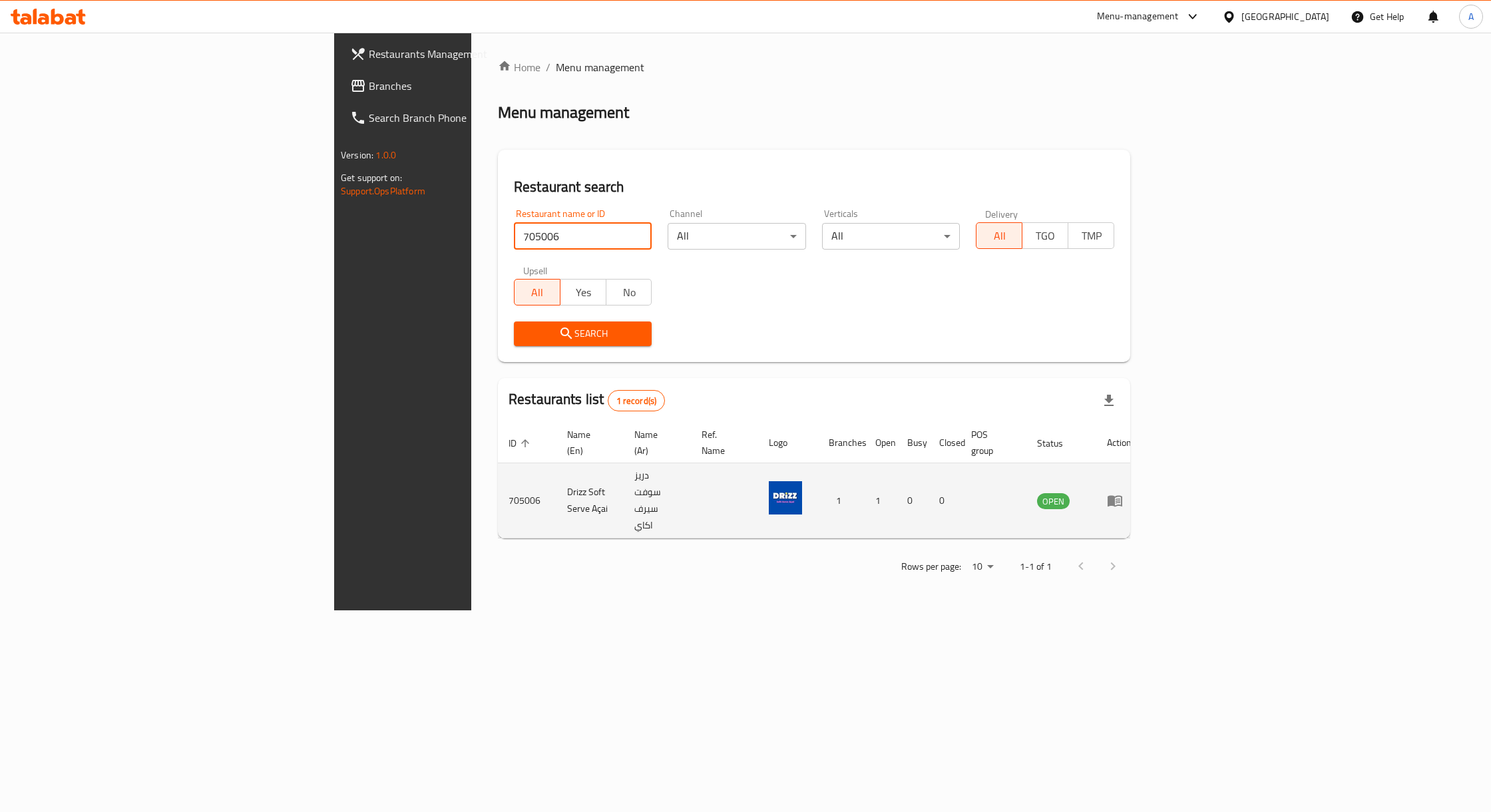
click at [556, 469] on td "Drizz Soft Serve Açai" at bounding box center [589, 501] width 67 height 75
copy td "Drizz Soft Serve Açai"
click at [1132, 493] on link "enhanced table" at bounding box center [1120, 501] width 25 height 16
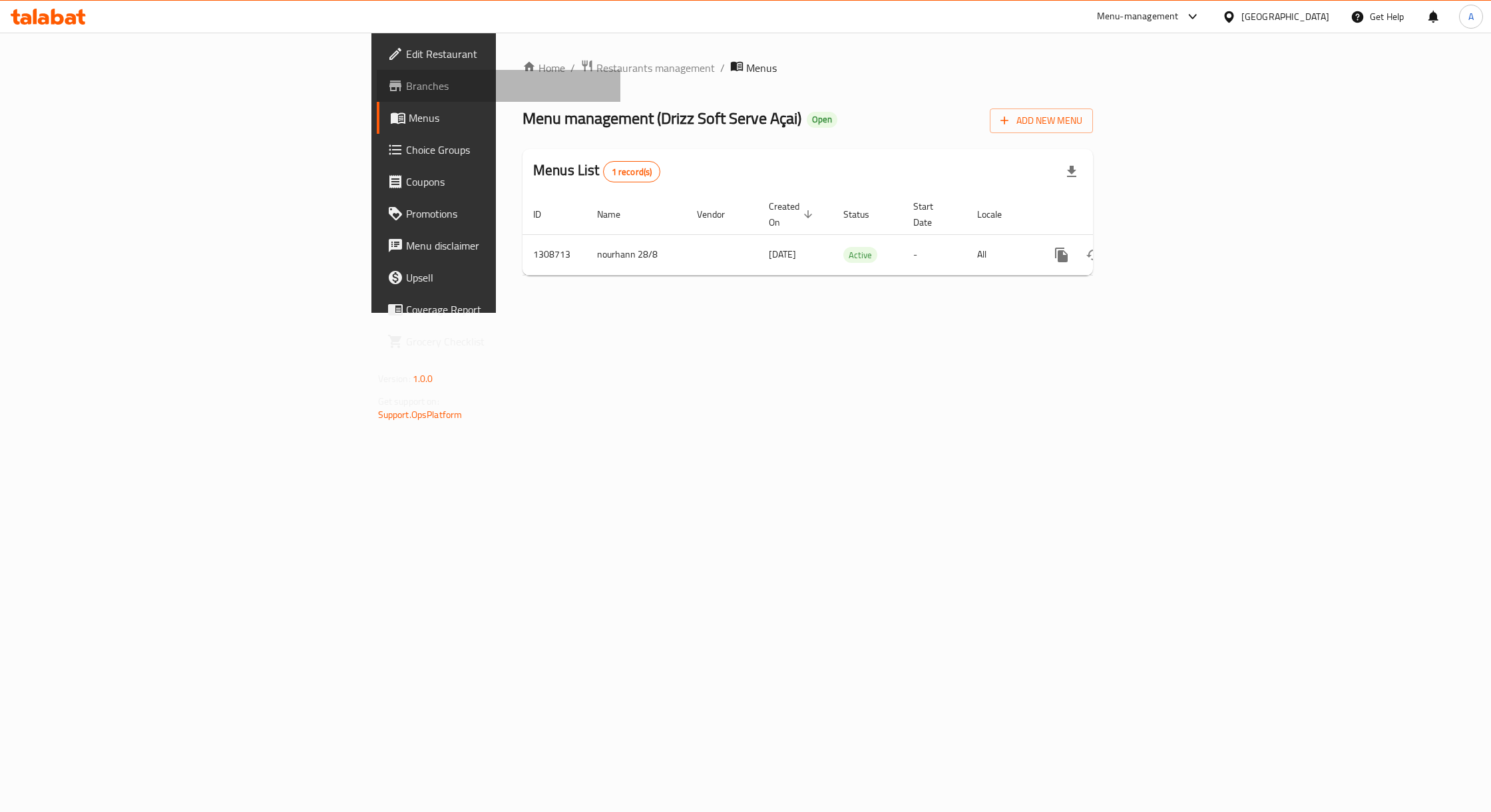
click at [406, 93] on span "Branches" at bounding box center [508, 86] width 204 height 16
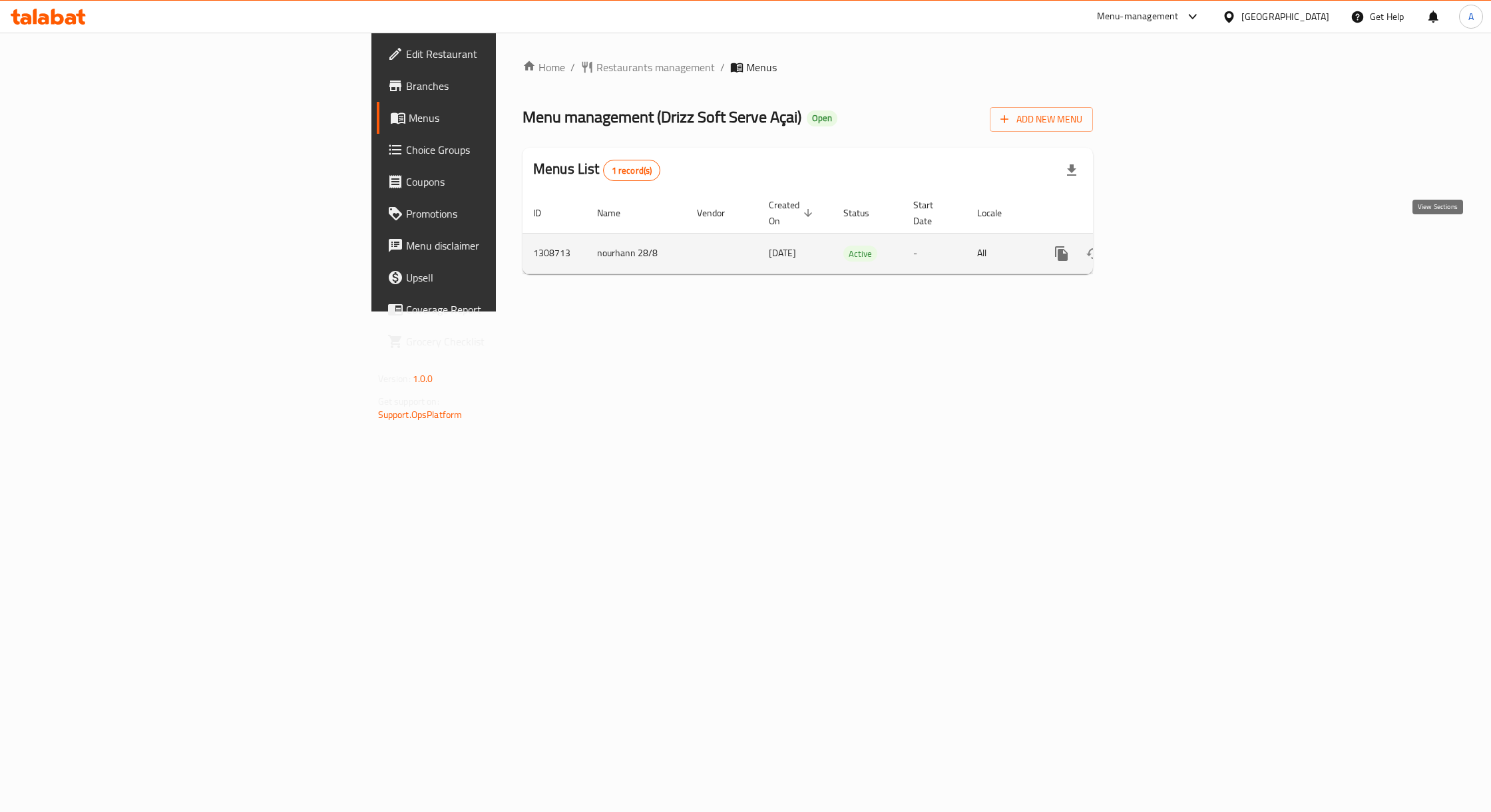
click at [1166, 246] on icon "enhanced table" at bounding box center [1158, 254] width 16 height 16
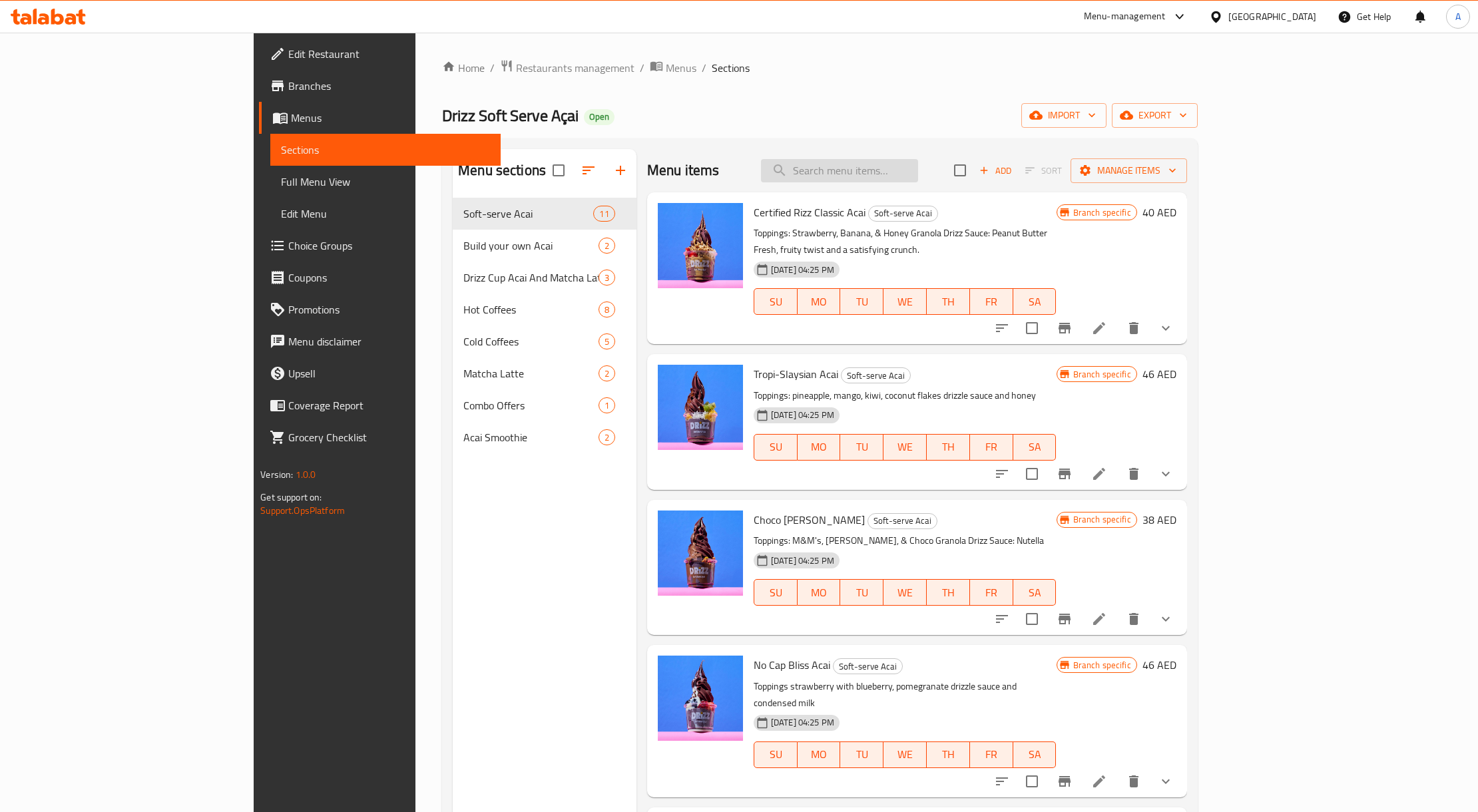
click at [918, 176] on input "search" at bounding box center [839, 170] width 157 height 23
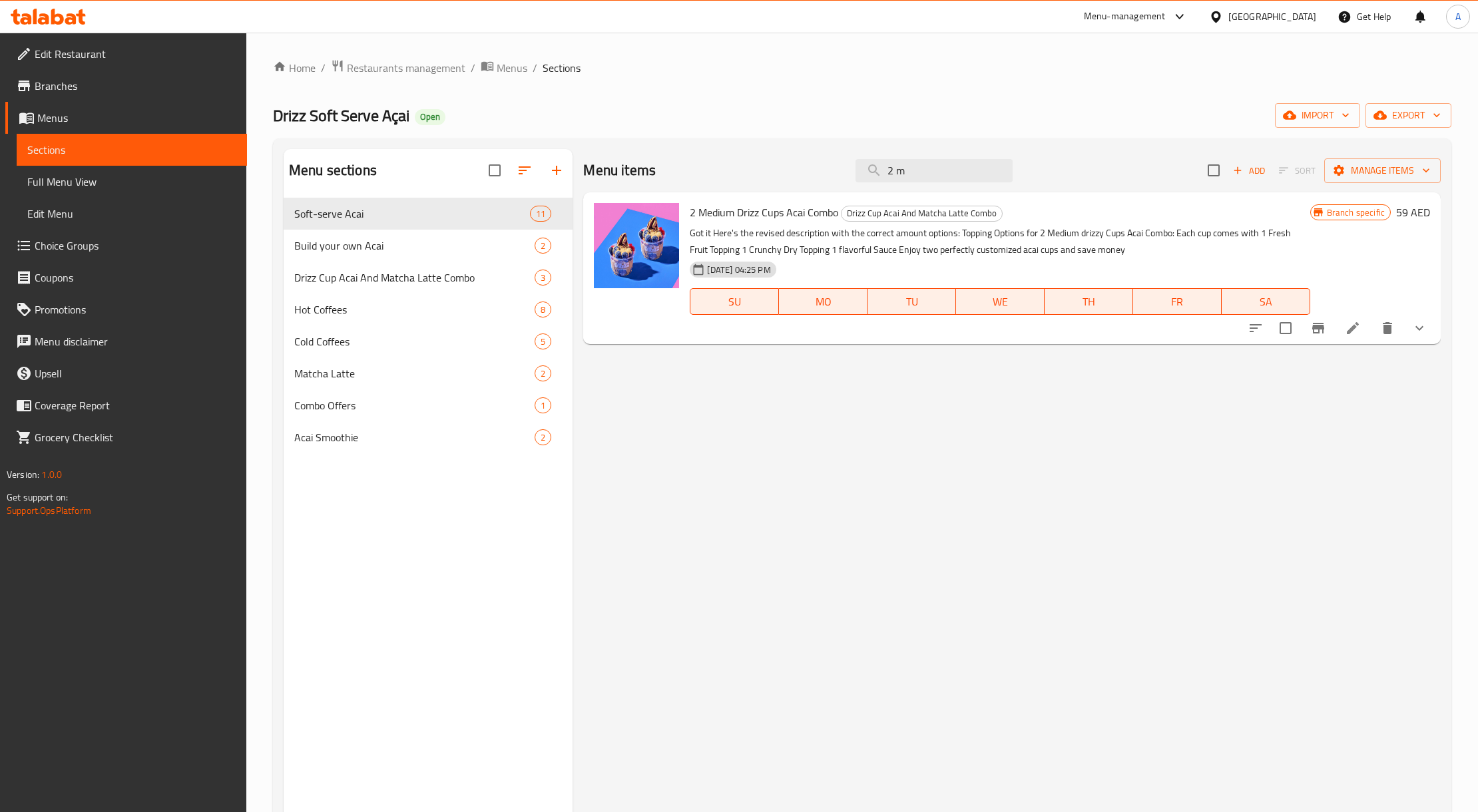
type input "2 m"
click at [1349, 319] on li at bounding box center [1353, 328] width 38 height 24
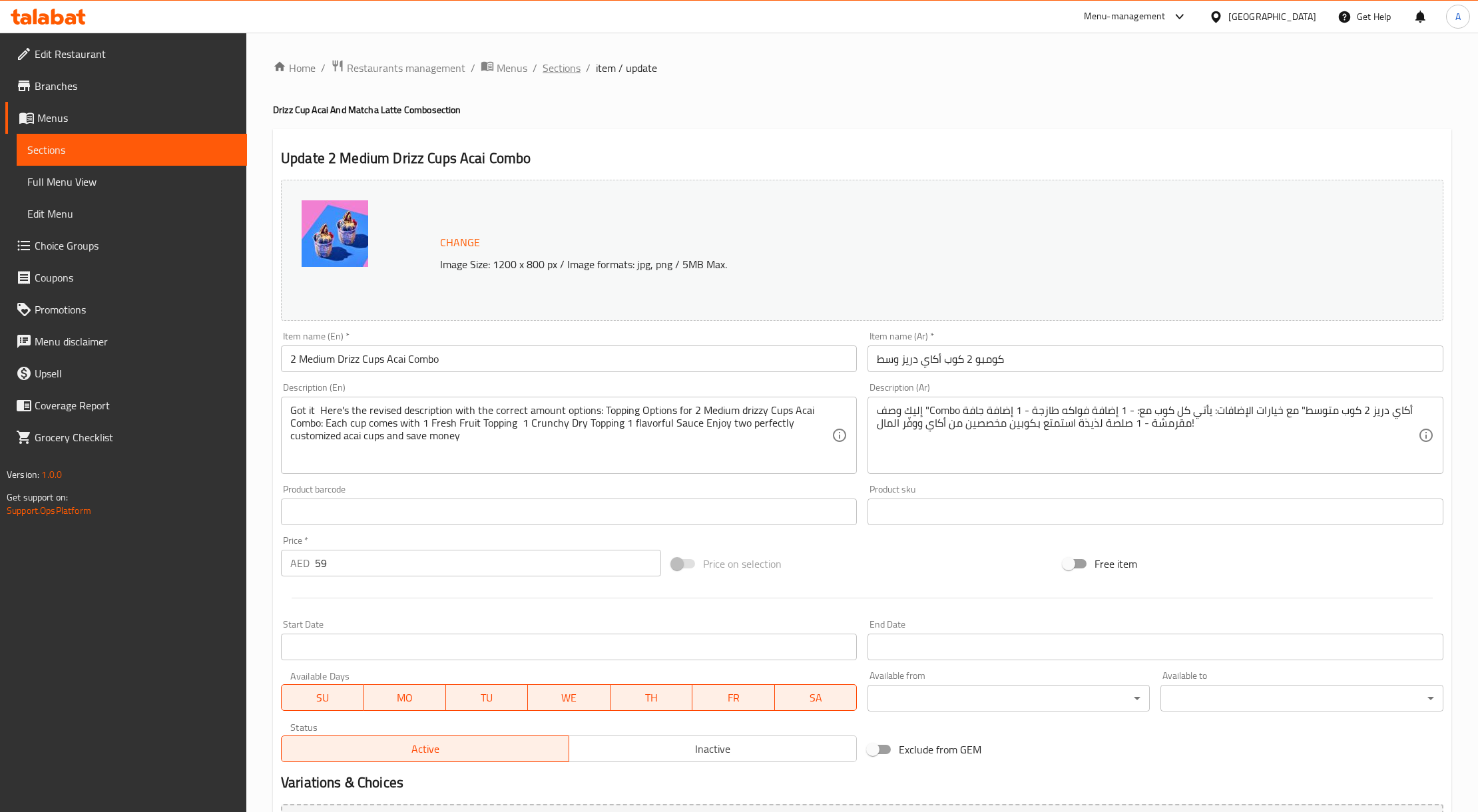
click at [574, 72] on span "Sections" at bounding box center [561, 68] width 38 height 16
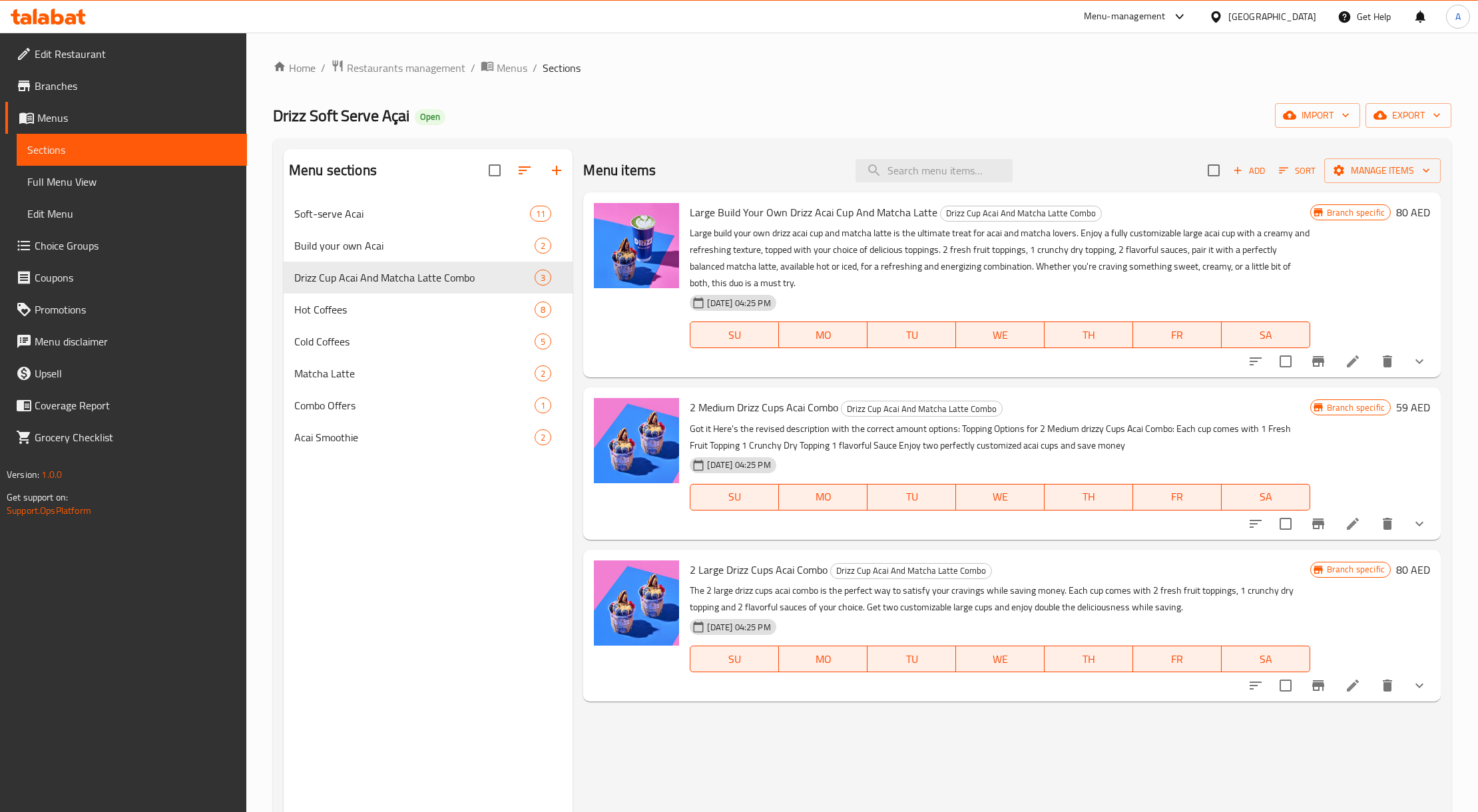
click at [818, 565] on span "2 Large Drizz Cups Acai Combo" at bounding box center [759, 570] width 138 height 20
copy h6 "2 Large Drizz Cups Acai Combo"
click at [1354, 688] on icon at bounding box center [1353, 686] width 16 height 16
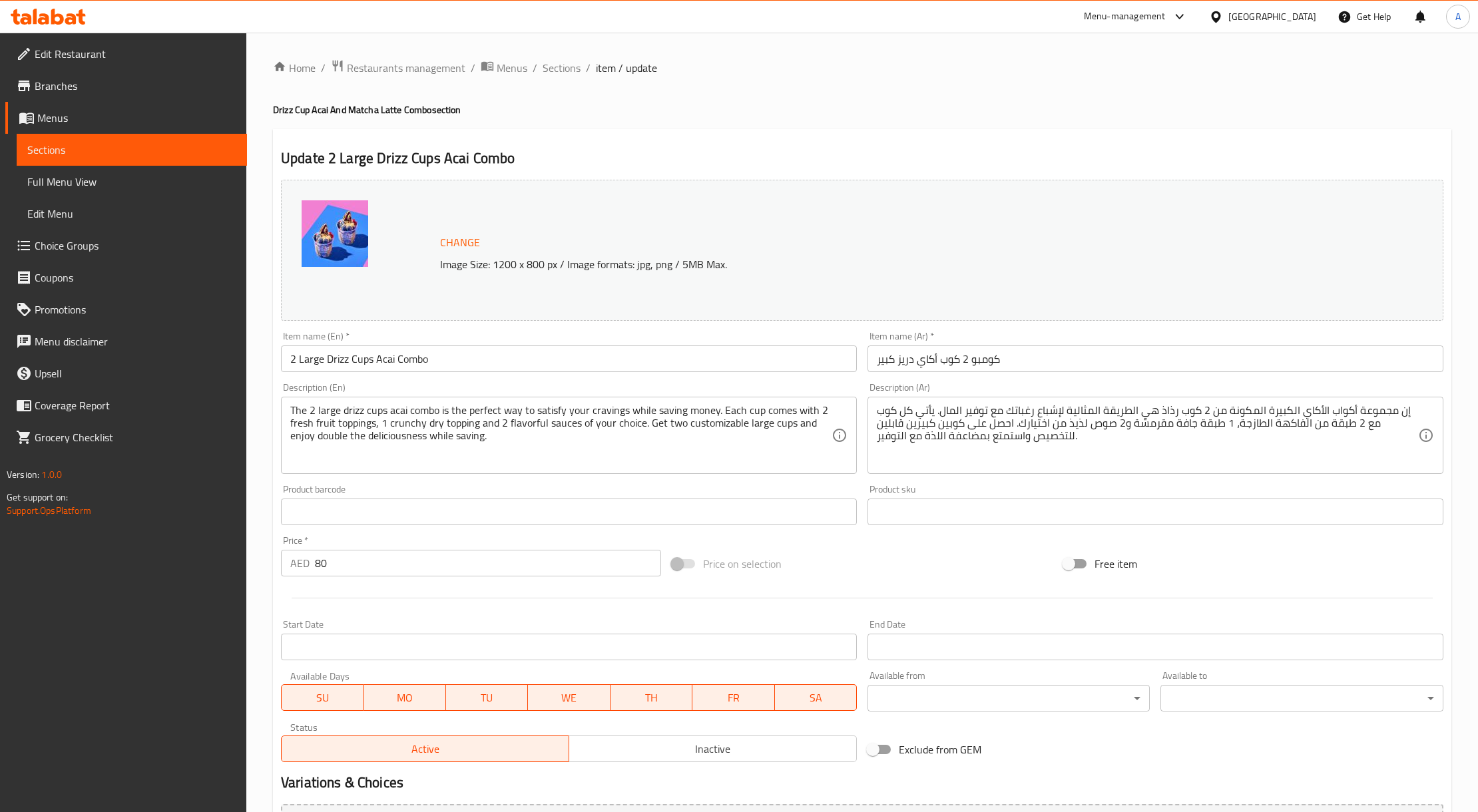
click at [587, 60] on li "/" at bounding box center [588, 68] width 4 height 16
click at [573, 66] on span "Sections" at bounding box center [561, 68] width 38 height 16
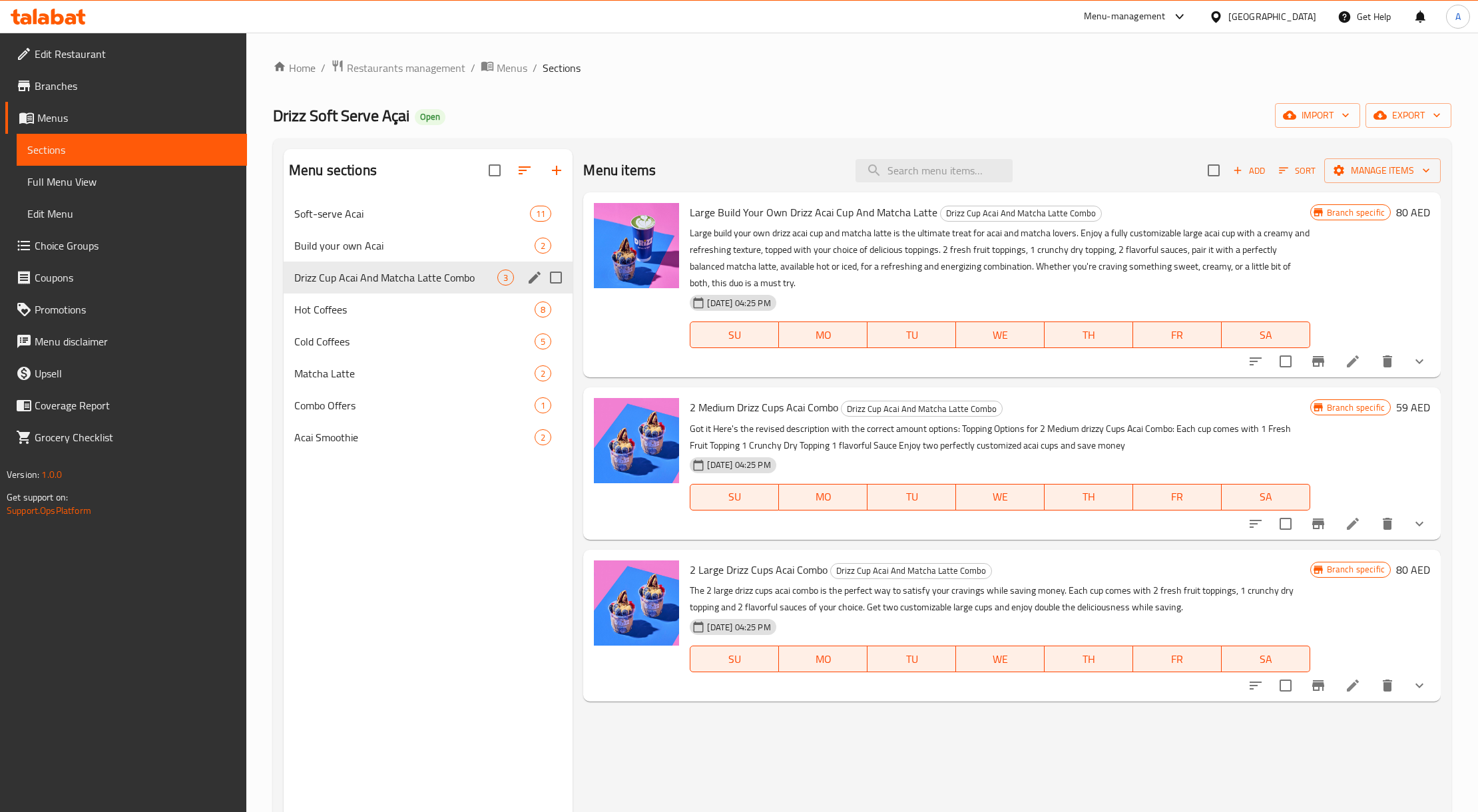
click at [377, 293] on div "Drizz Cup Acai And Matcha Latte Combo 3" at bounding box center [428, 277] width 289 height 32
click at [377, 301] on div "Hot Coffees 8" at bounding box center [428, 309] width 289 height 32
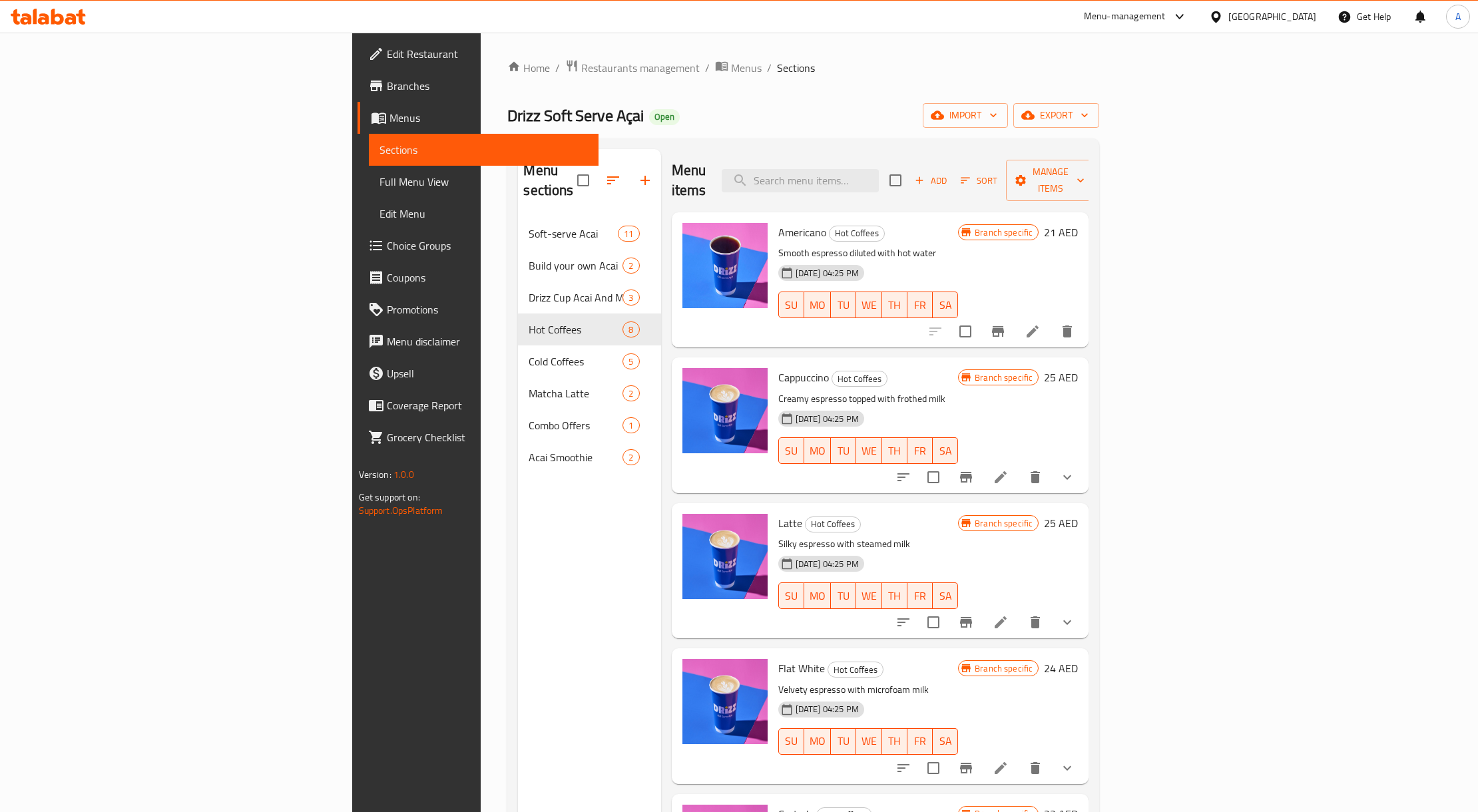
click at [773, 225] on div "Americano Hot Coffees Smooth espresso diluted with hot water [DATE] 04:25 PM SU…" at bounding box center [868, 280] width 191 height 124
click at [778, 223] on span "Americano" at bounding box center [802, 233] width 48 height 20
copy h6 "Americano"
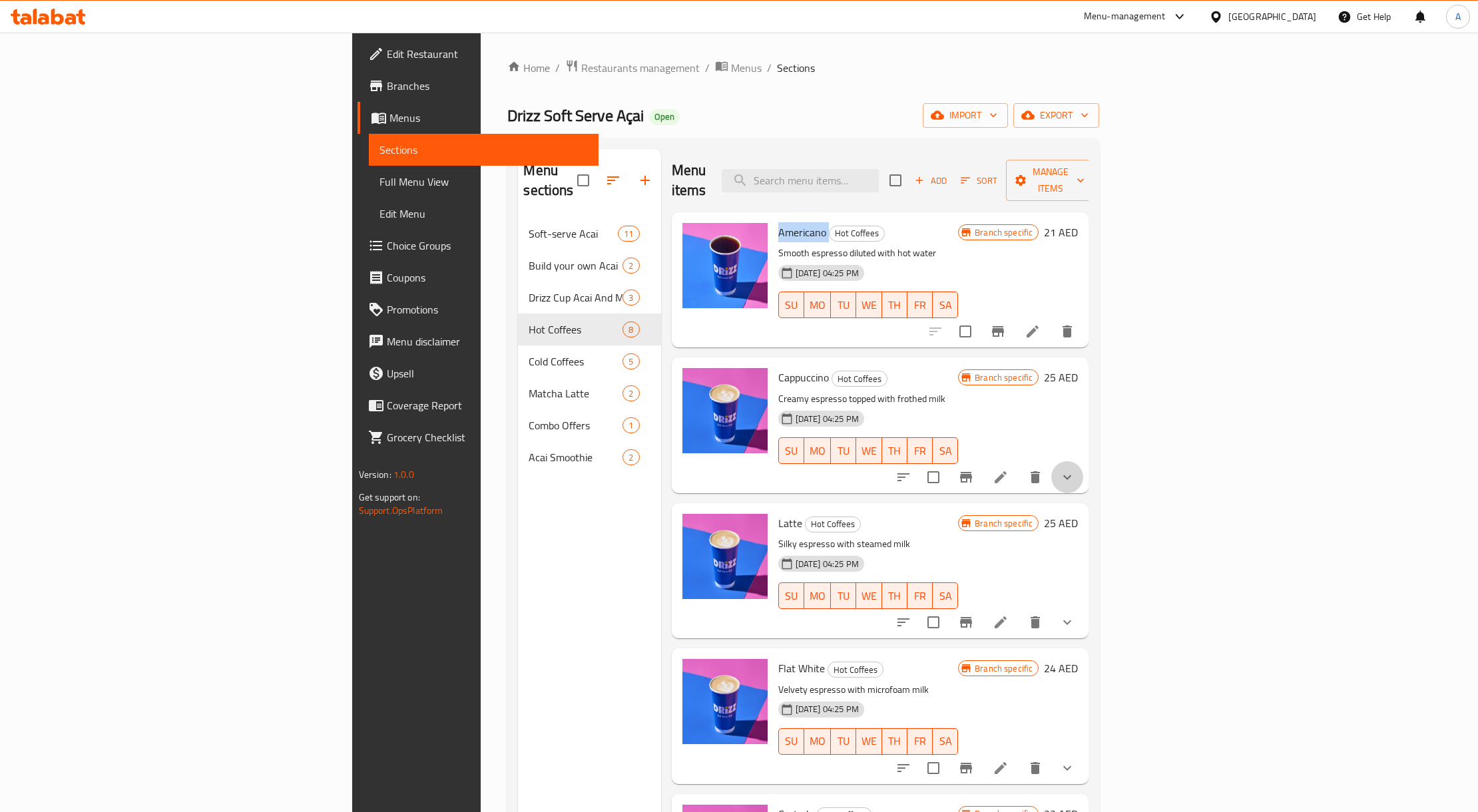
click at [1083, 462] on button "show more" at bounding box center [1067, 478] width 32 height 32
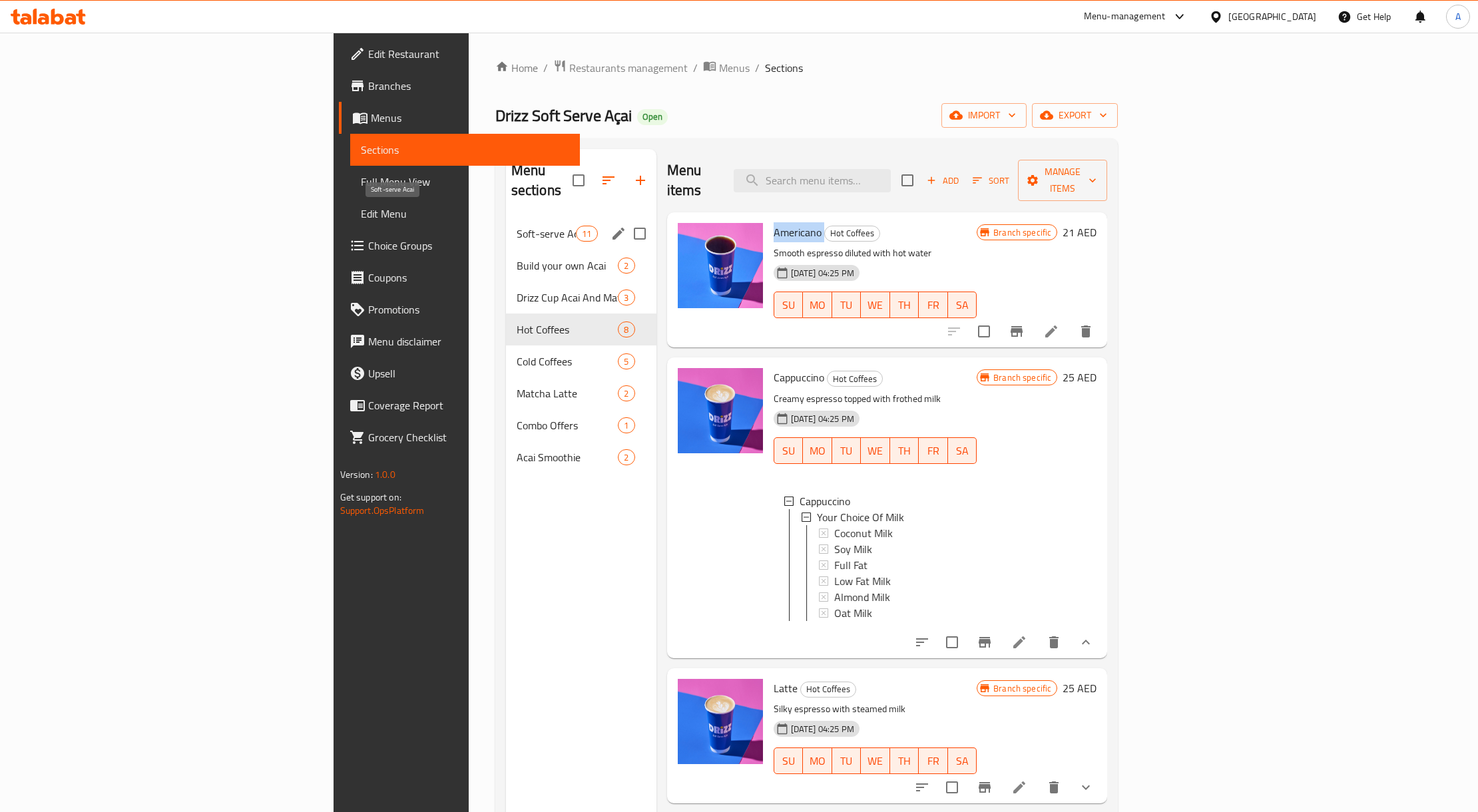
click at [517, 225] on span "Soft-serve Acai" at bounding box center [546, 233] width 60 height 16
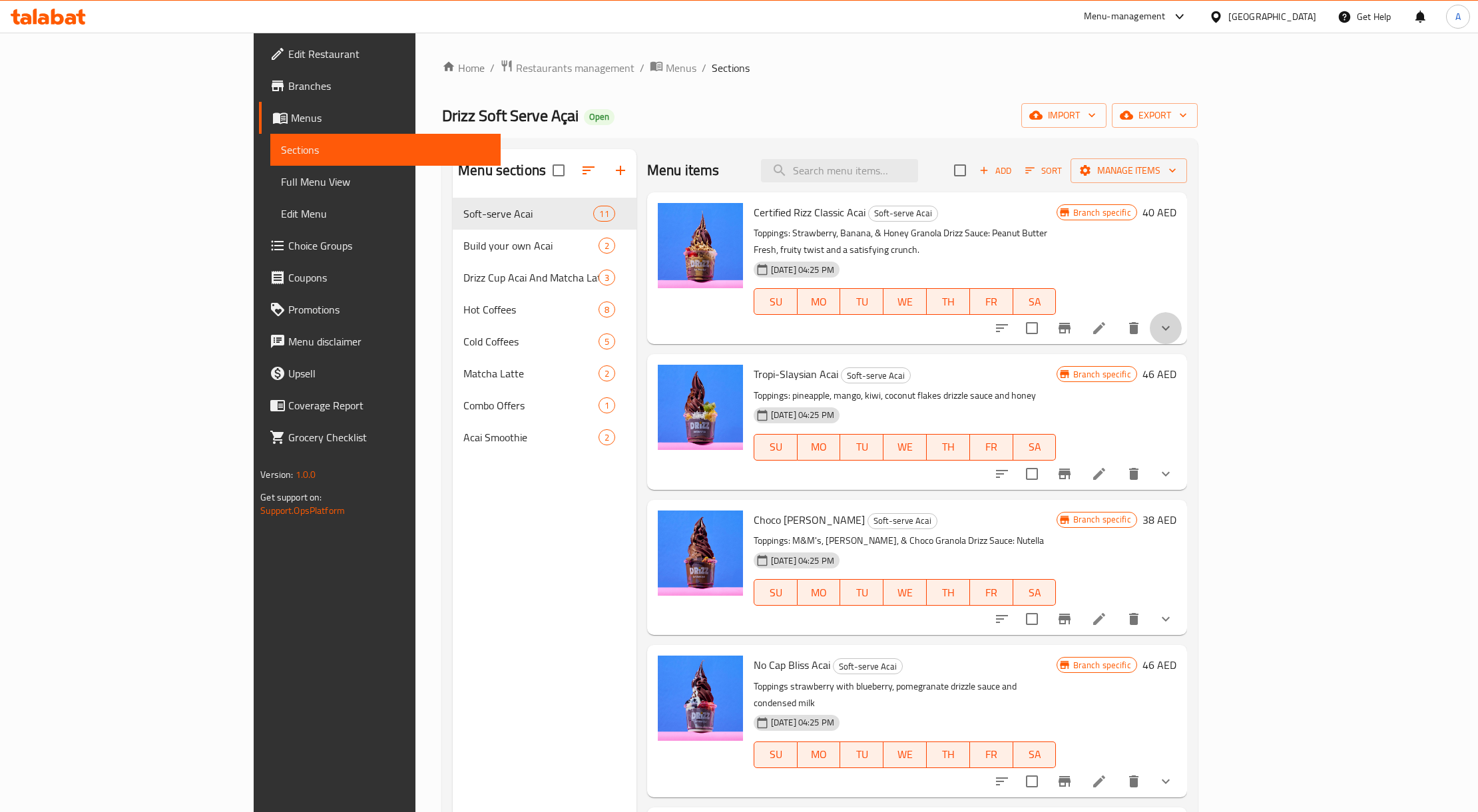
click at [1182, 312] on button "show more" at bounding box center [1166, 328] width 32 height 32
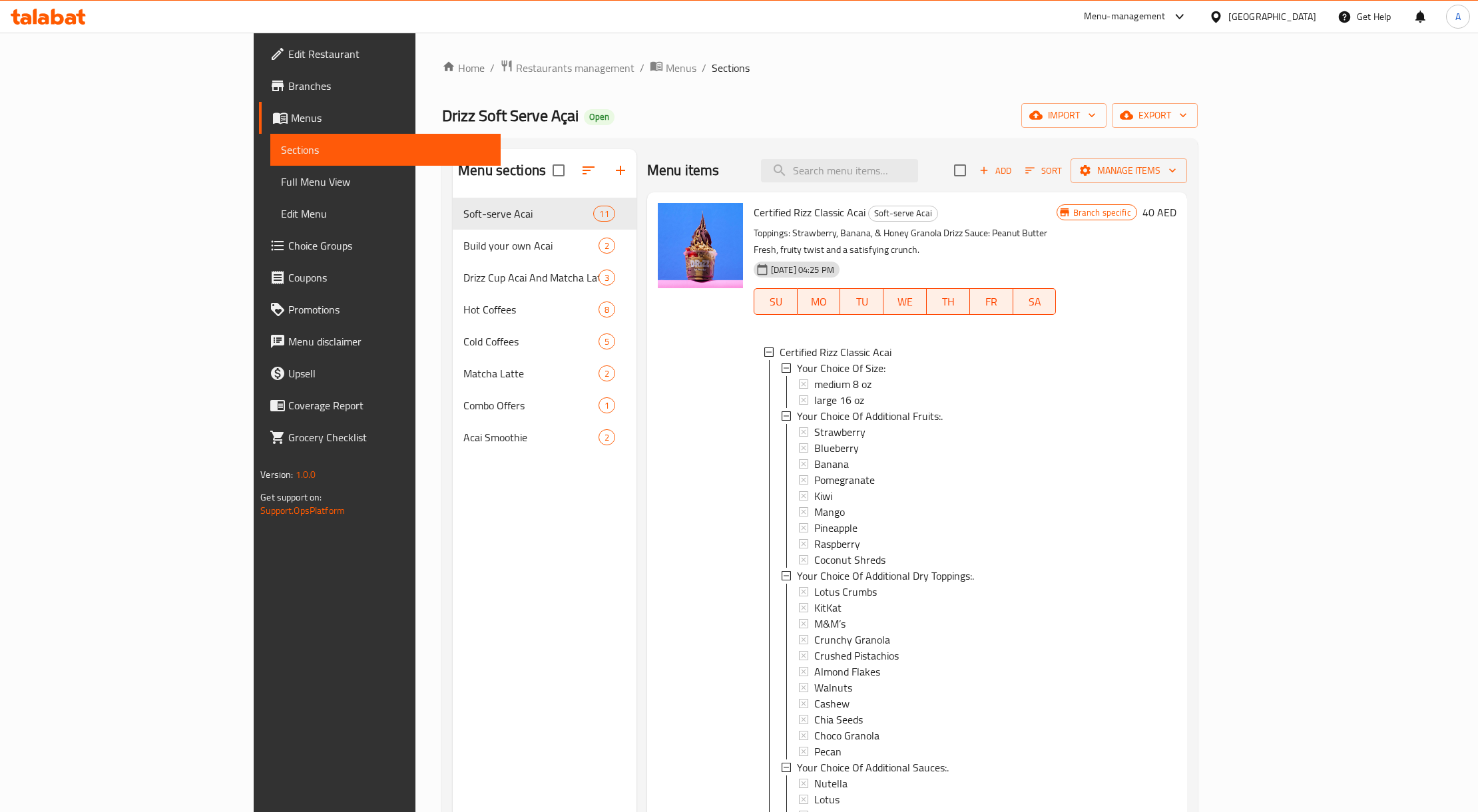
click at [753, 217] on span "Certified Rizz Classic Acai" at bounding box center [809, 212] width 112 height 20
copy h6 "Certified Rizz Classic Acai"
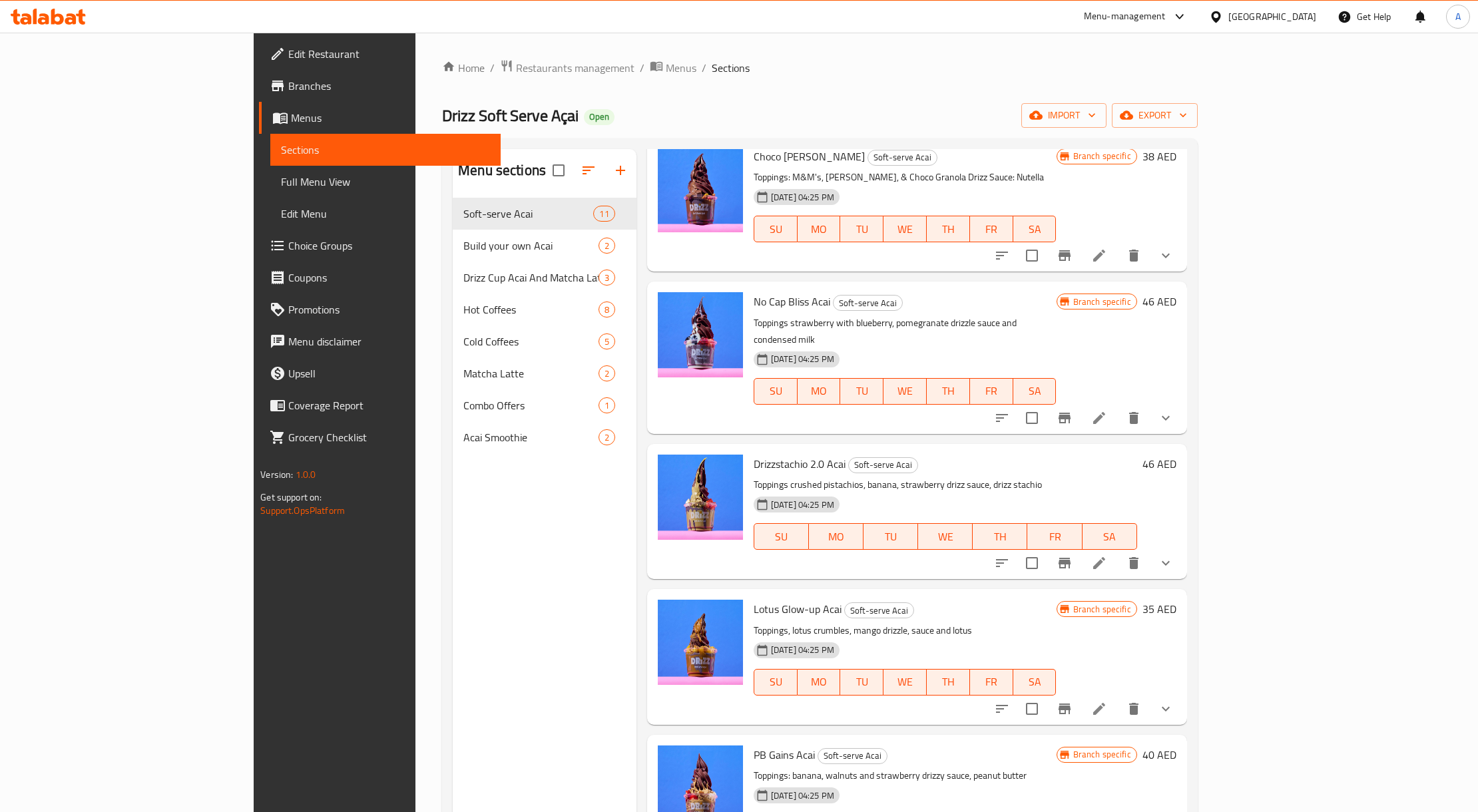
scroll to position [888, 0]
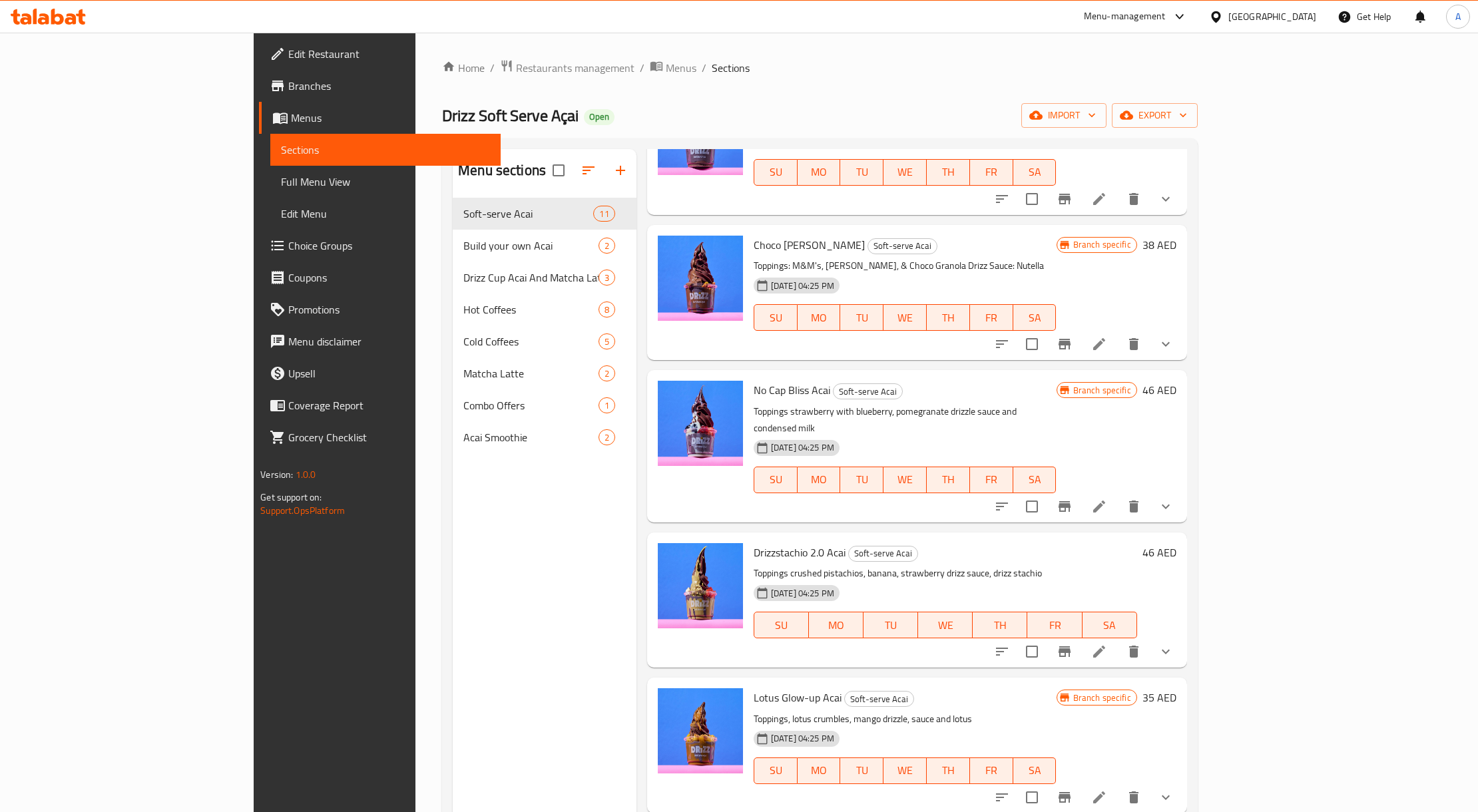
click at [1107, 204] on icon at bounding box center [1099, 199] width 16 height 16
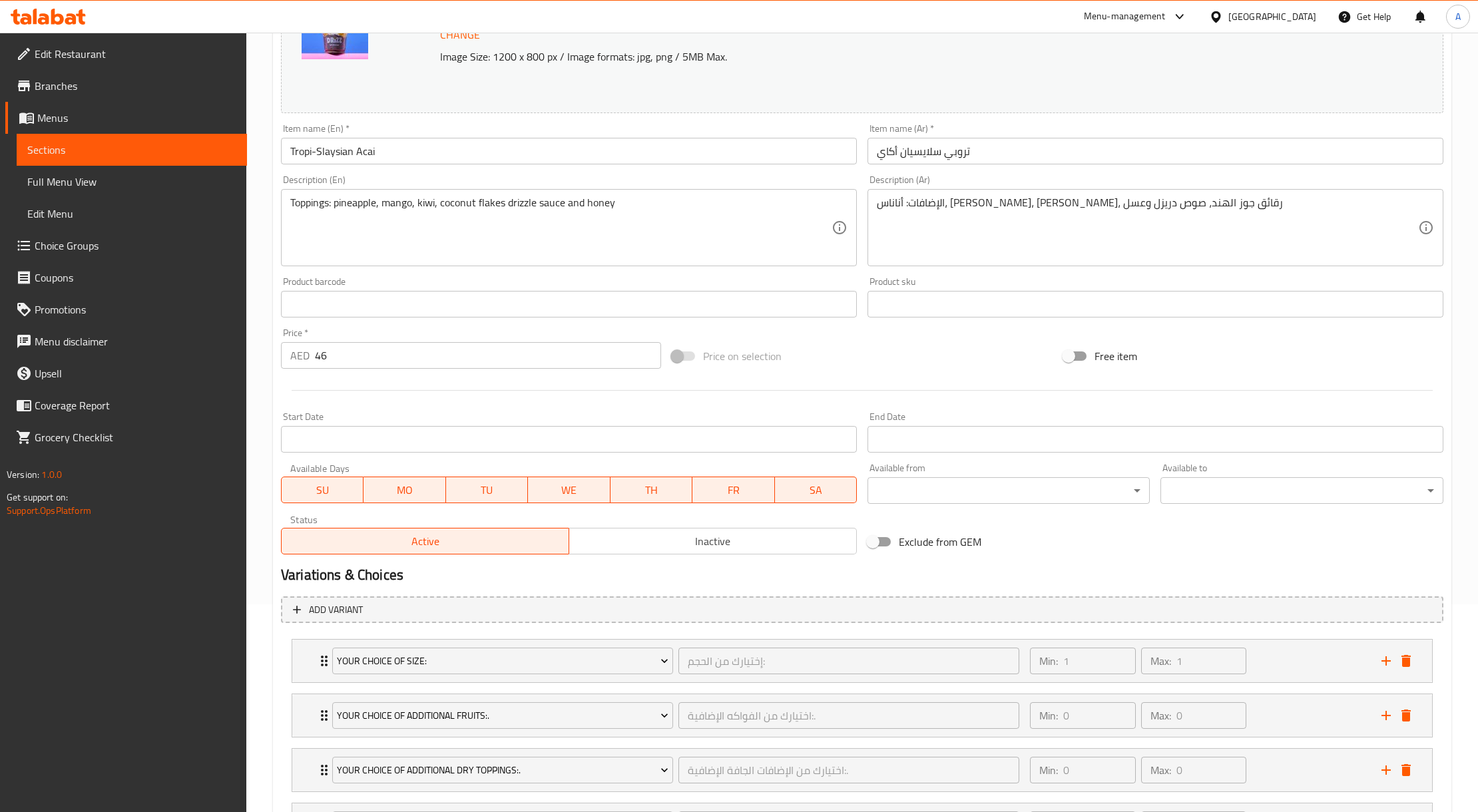
scroll to position [336, 0]
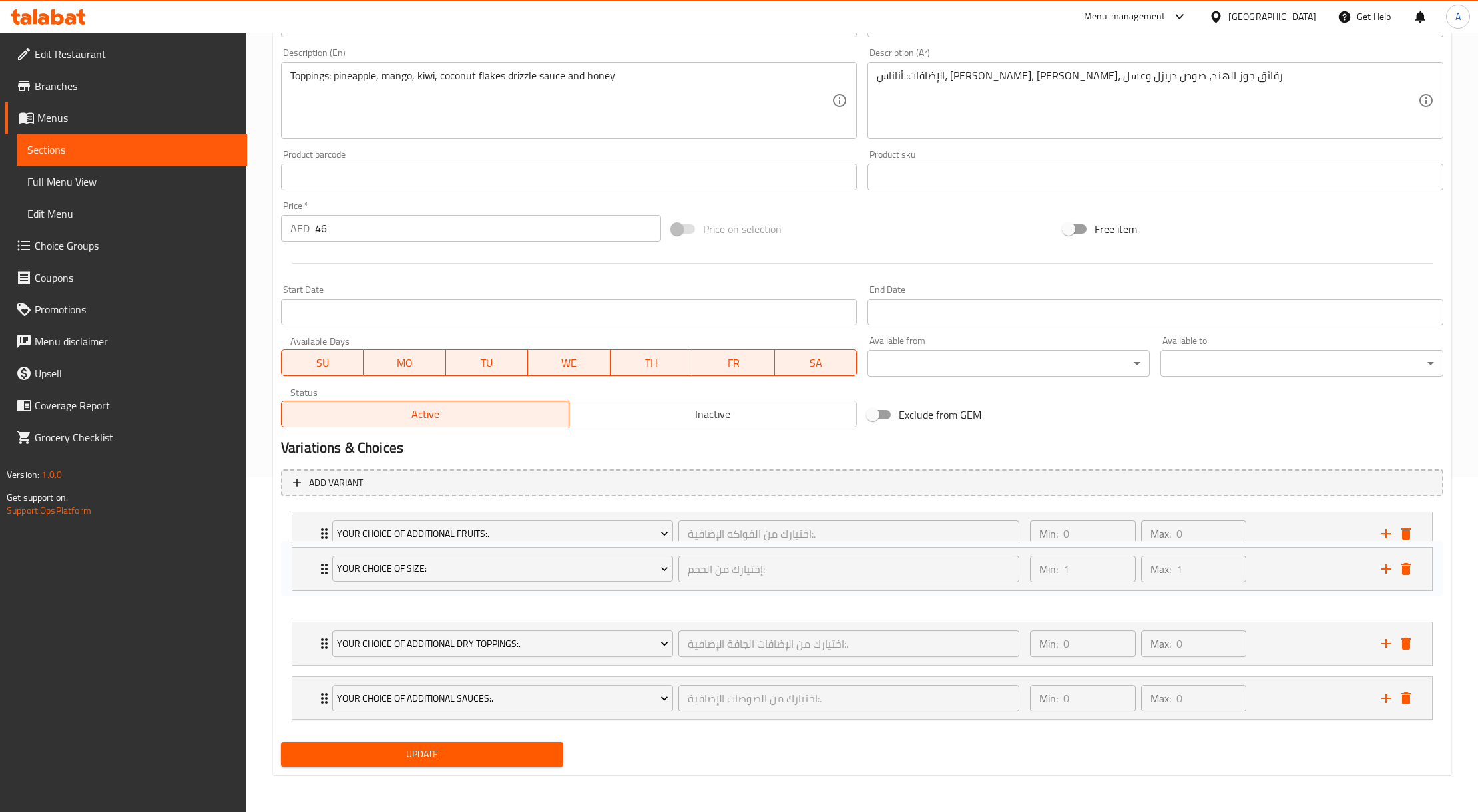
drag, startPoint x: 1279, startPoint y: 544, endPoint x: 1279, endPoint y: 586, distance: 42.0
click at [1279, 586] on div "Your Choice Of Size: إختيارك من الحجم: ​ Min: 1 ​ Max: 1 ​ medium 8 oz (ID: 226…" at bounding box center [862, 616] width 1162 height 219
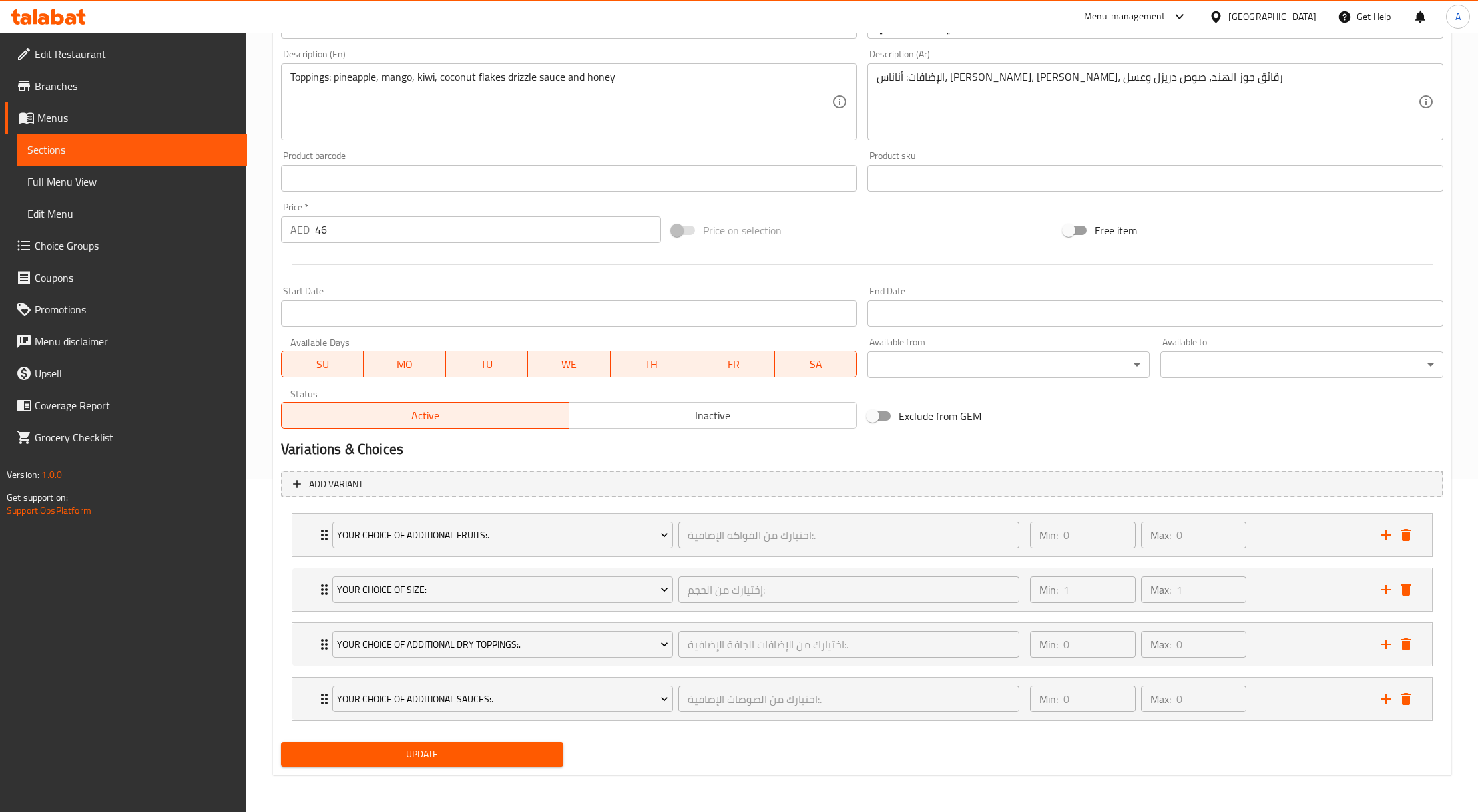
click at [493, 749] on span "Update" at bounding box center [422, 754] width 261 height 17
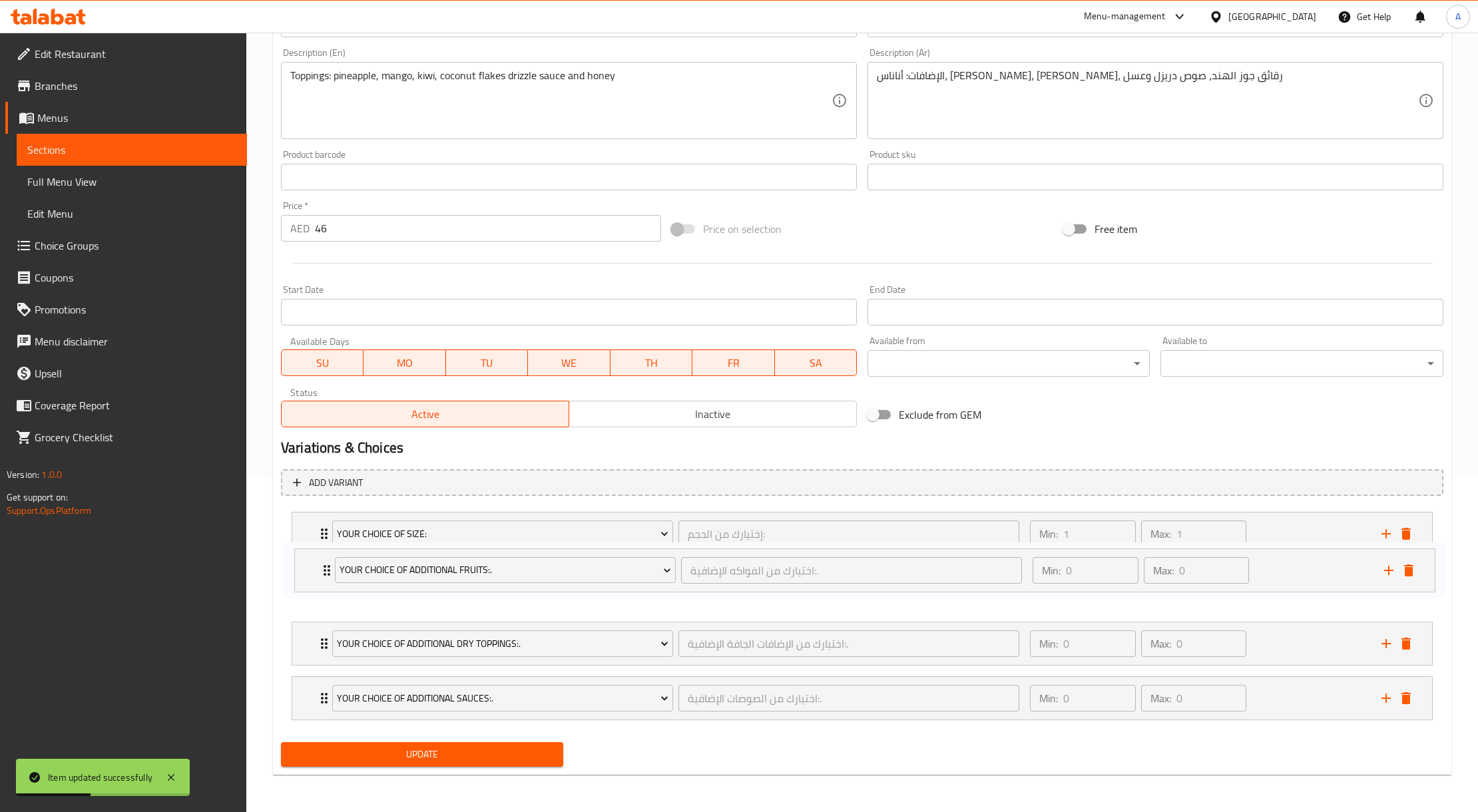
drag, startPoint x: 1277, startPoint y: 533, endPoint x: 1279, endPoint y: 576, distance: 43.0
click at [1279, 576] on div "Your Choice Of Additional Fruits:. اختيارك من الفواكه الإضافية:. ​ Min: 0 ​ Max…" at bounding box center [862, 616] width 1162 height 219
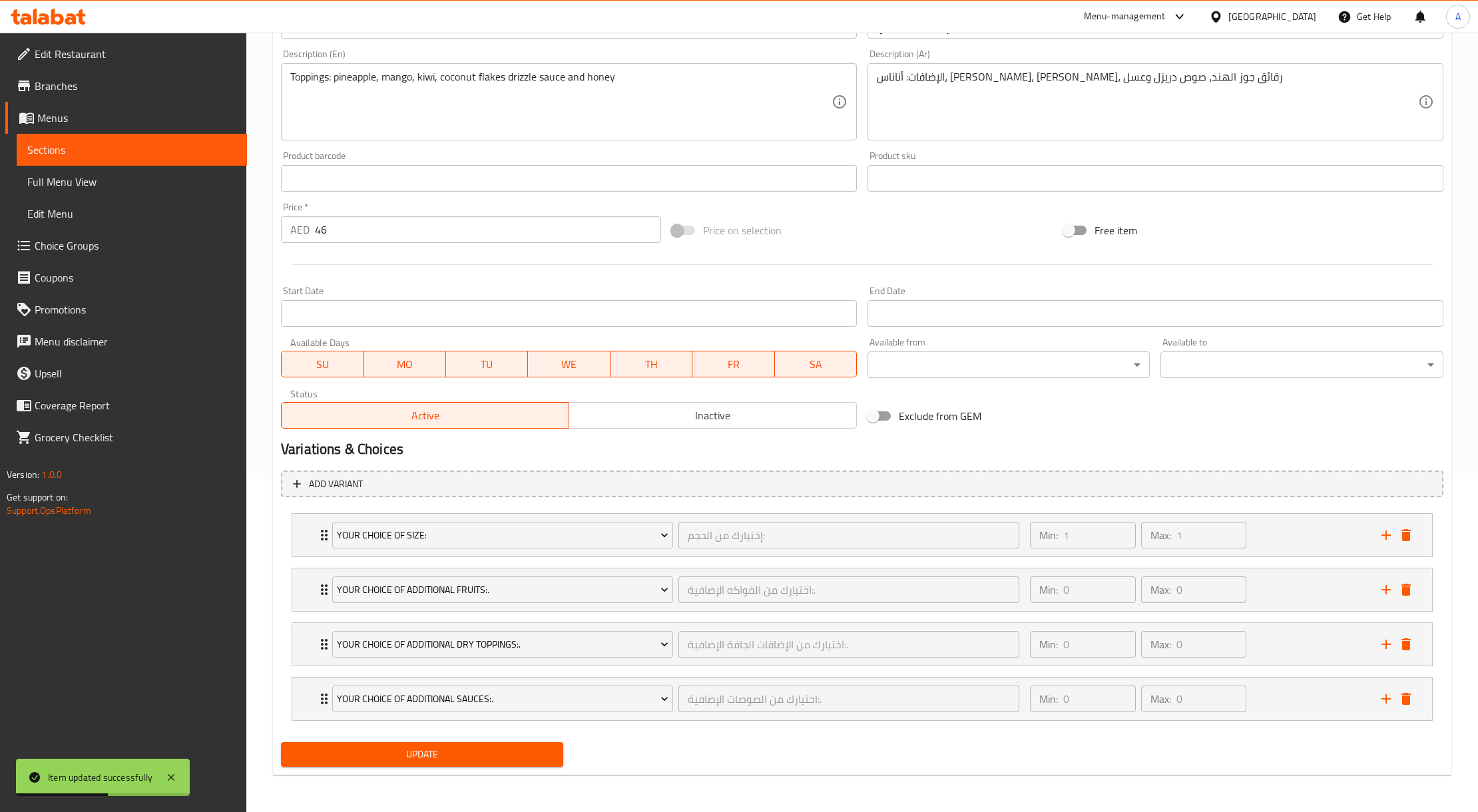
click at [531, 746] on span "Update" at bounding box center [422, 754] width 261 height 17
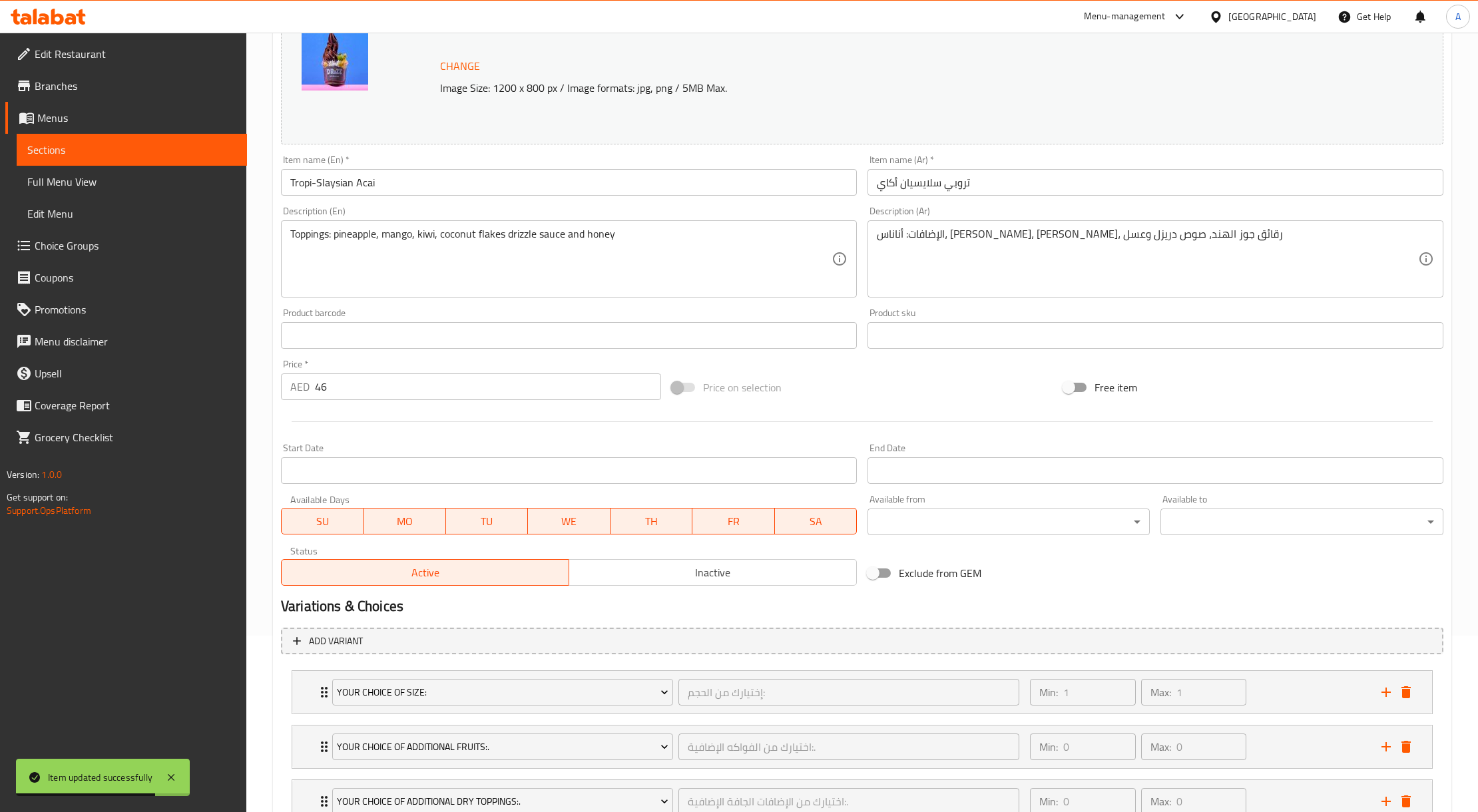
scroll to position [0, 0]
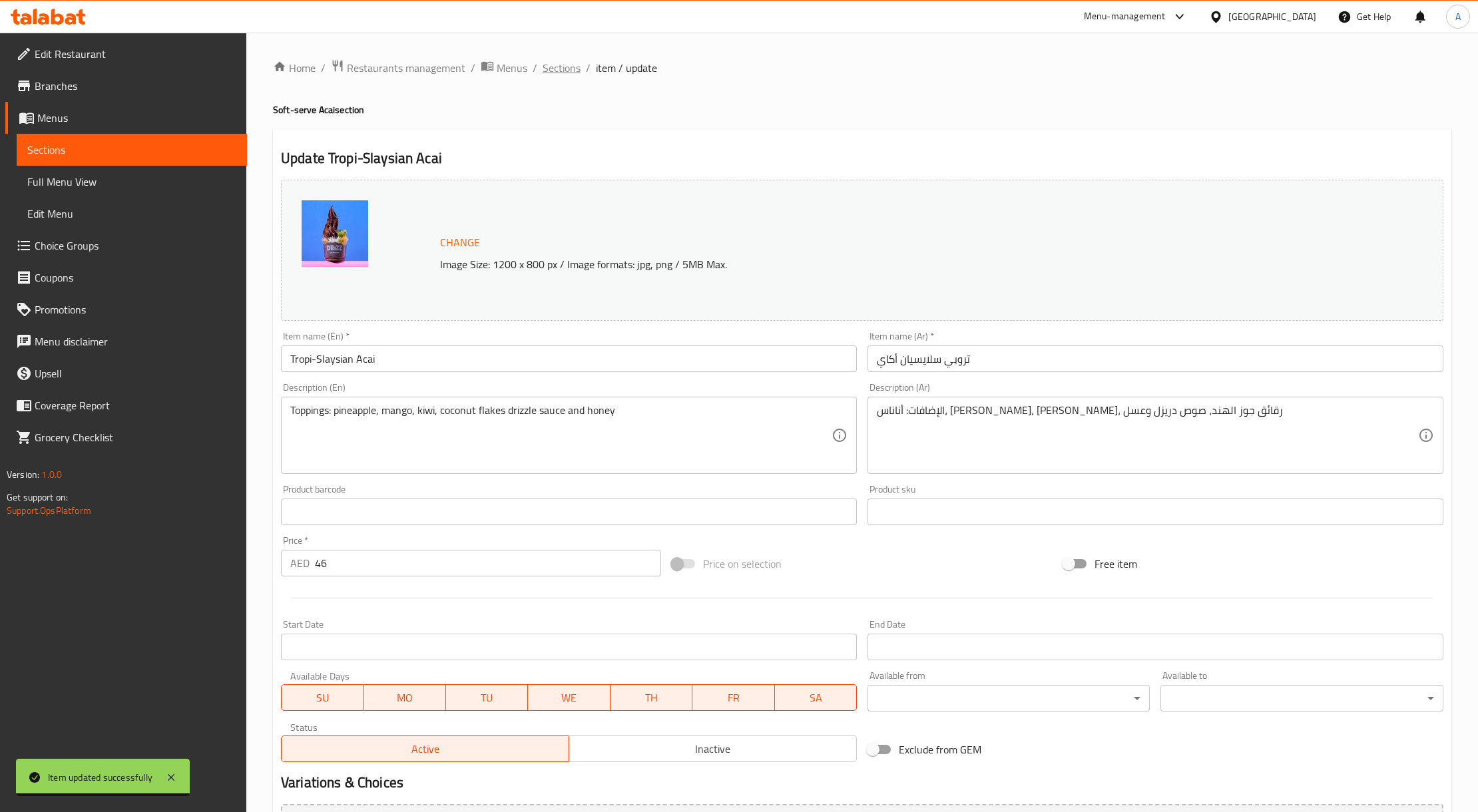
click at [562, 68] on span "Sections" at bounding box center [561, 68] width 38 height 16
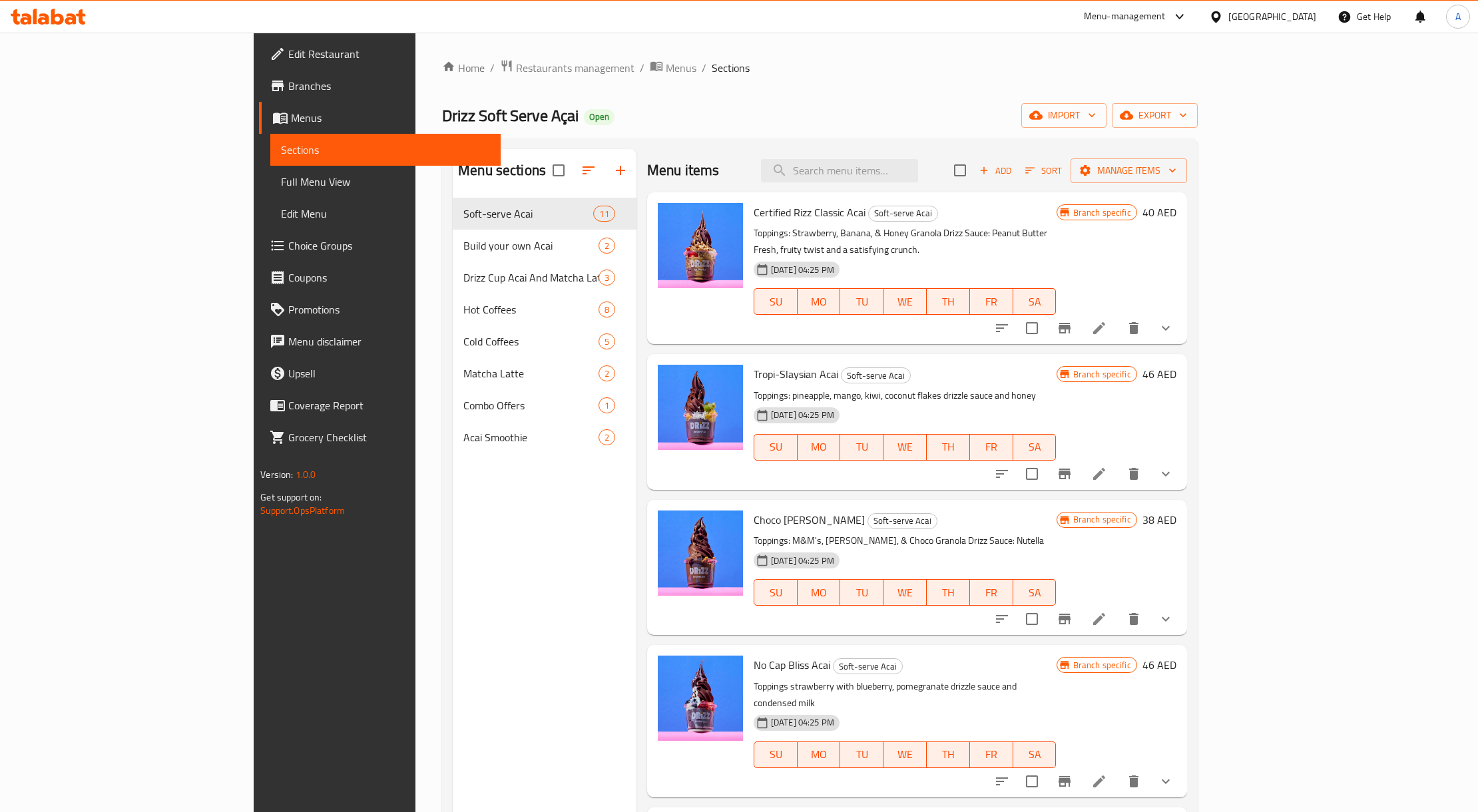
click at [259, 96] on link "Branches" at bounding box center [380, 86] width 242 height 32
